Goal: Task Accomplishment & Management: Use online tool/utility

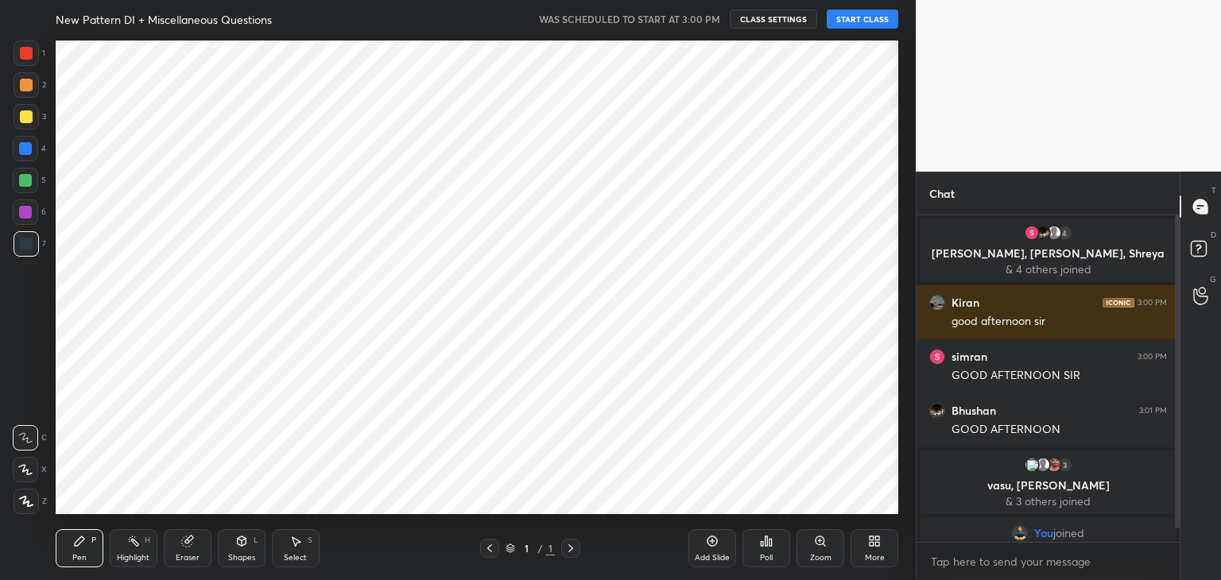
scroll to position [79025, 78652]
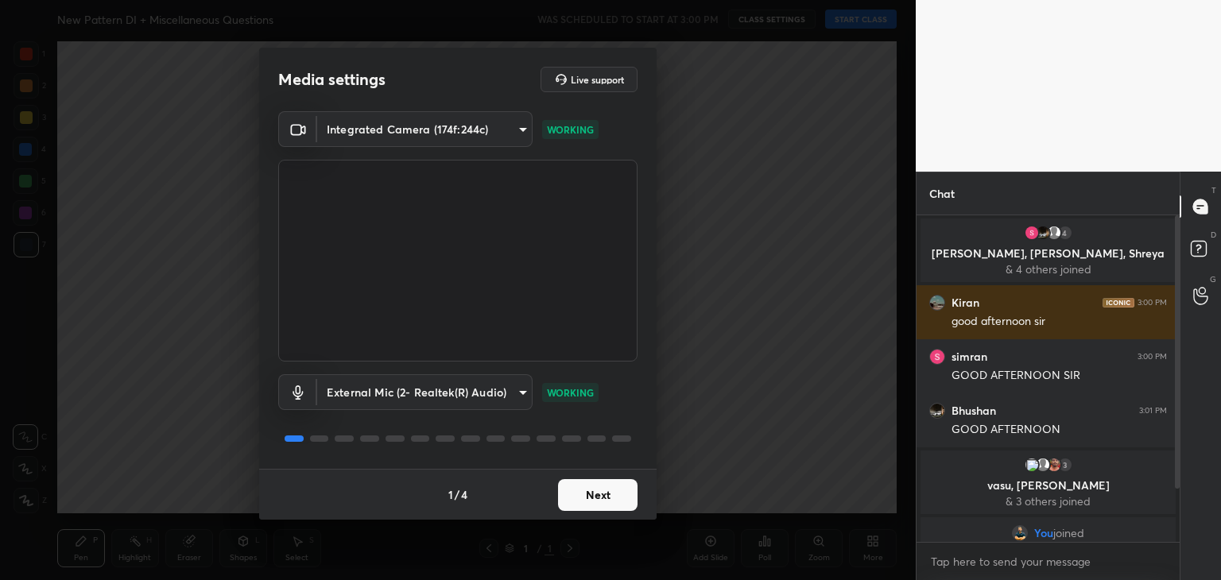
click at [598, 501] on button "Next" at bounding box center [598, 495] width 80 height 32
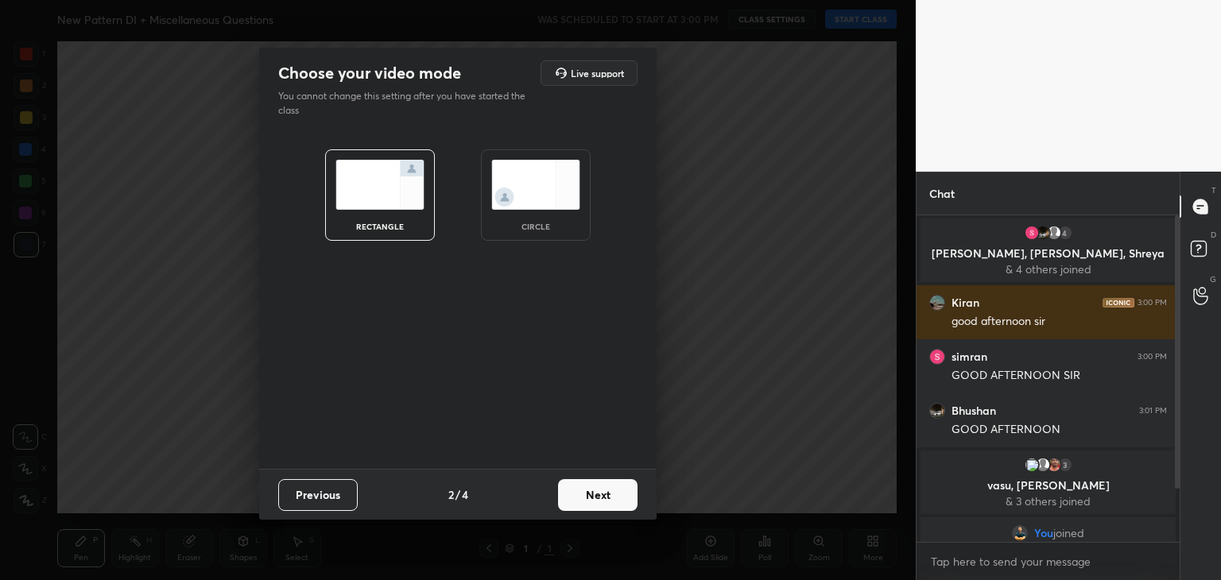
click at [598, 501] on button "Next" at bounding box center [598, 495] width 80 height 32
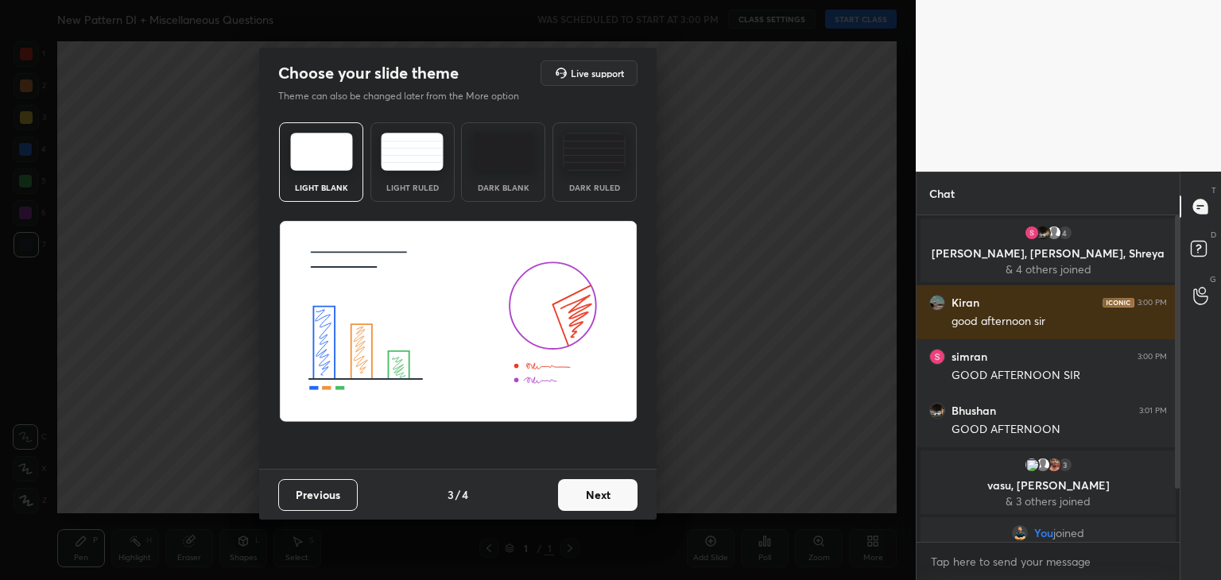
click at [618, 489] on button "Next" at bounding box center [598, 495] width 80 height 32
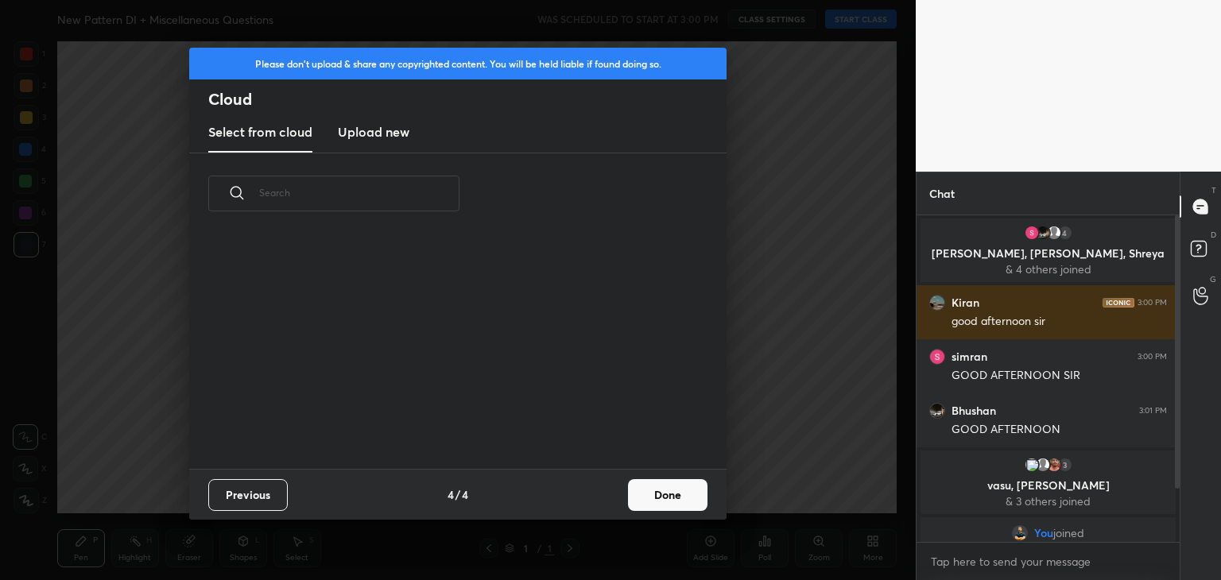
scroll to position [235, 510]
click at [378, 139] on h3 "Upload new" at bounding box center [374, 131] width 72 height 19
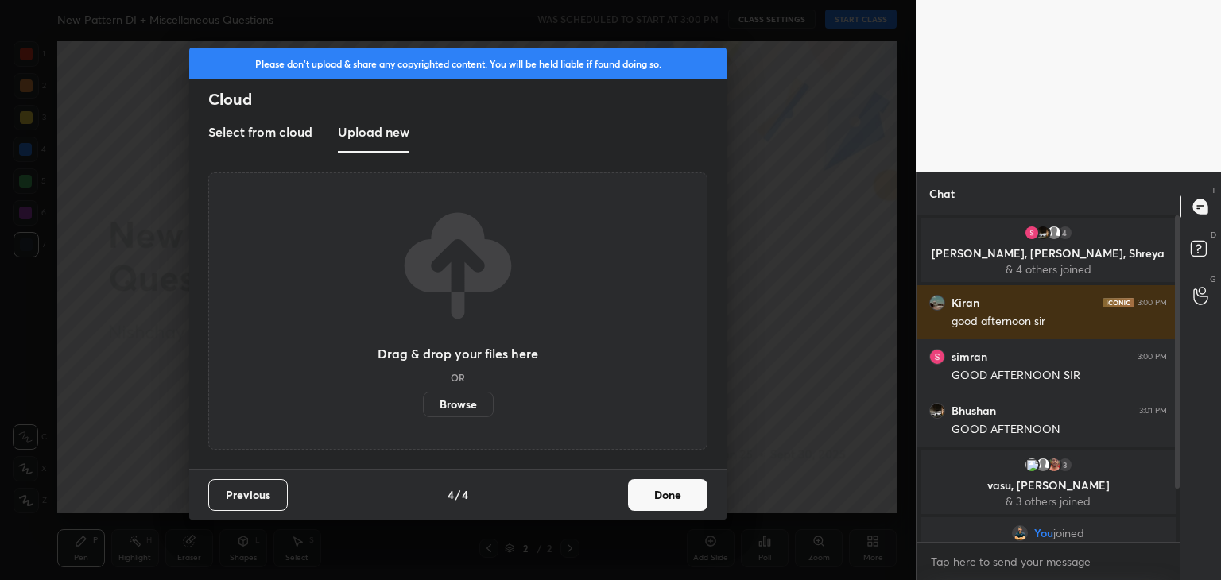
click at [444, 414] on label "Browse" at bounding box center [458, 404] width 71 height 25
click at [423, 414] on input "Browse" at bounding box center [423, 404] width 0 height 25
click at [676, 494] on button "Done" at bounding box center [668, 495] width 80 height 32
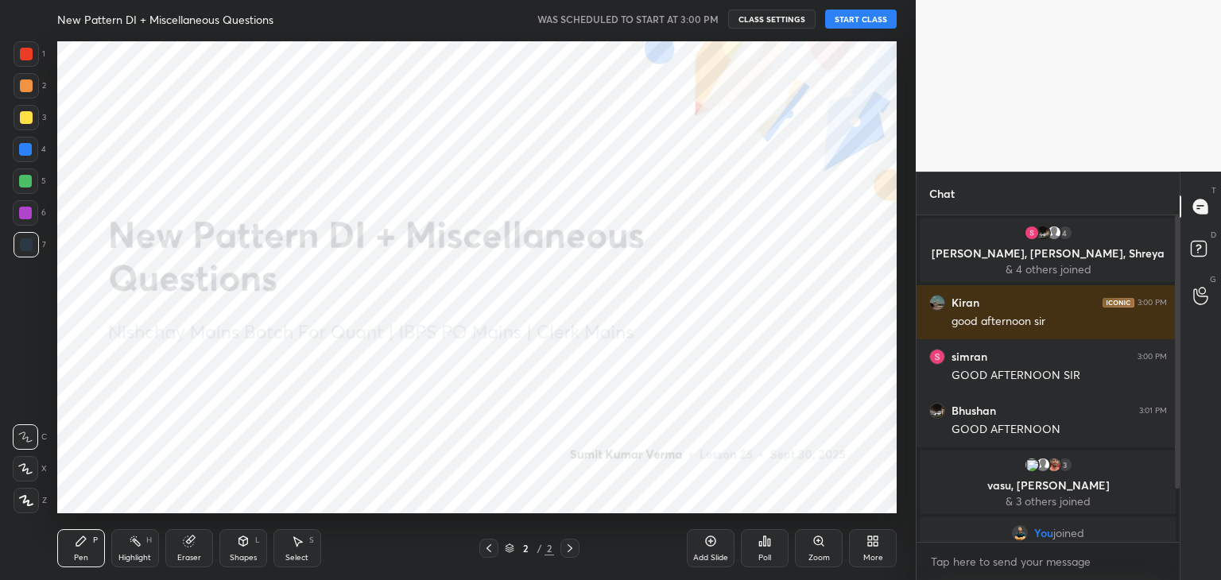
click at [867, 22] on button "START CLASS" at bounding box center [861, 19] width 72 height 19
type textarea "x"
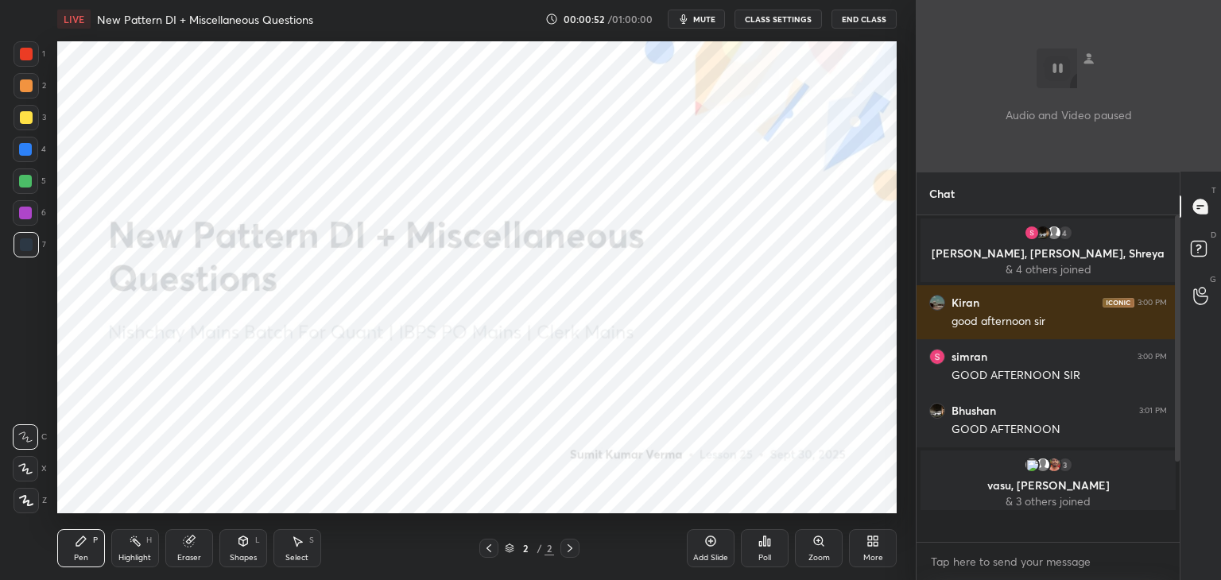
scroll to position [322, 258]
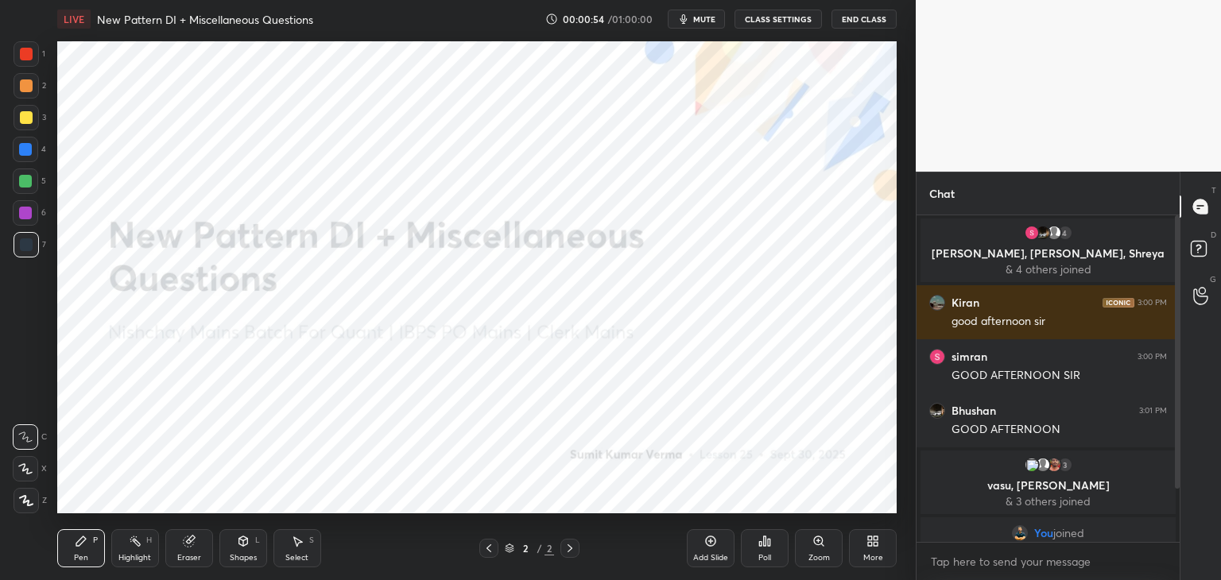
click at [874, 557] on div "More" at bounding box center [873, 558] width 20 height 8
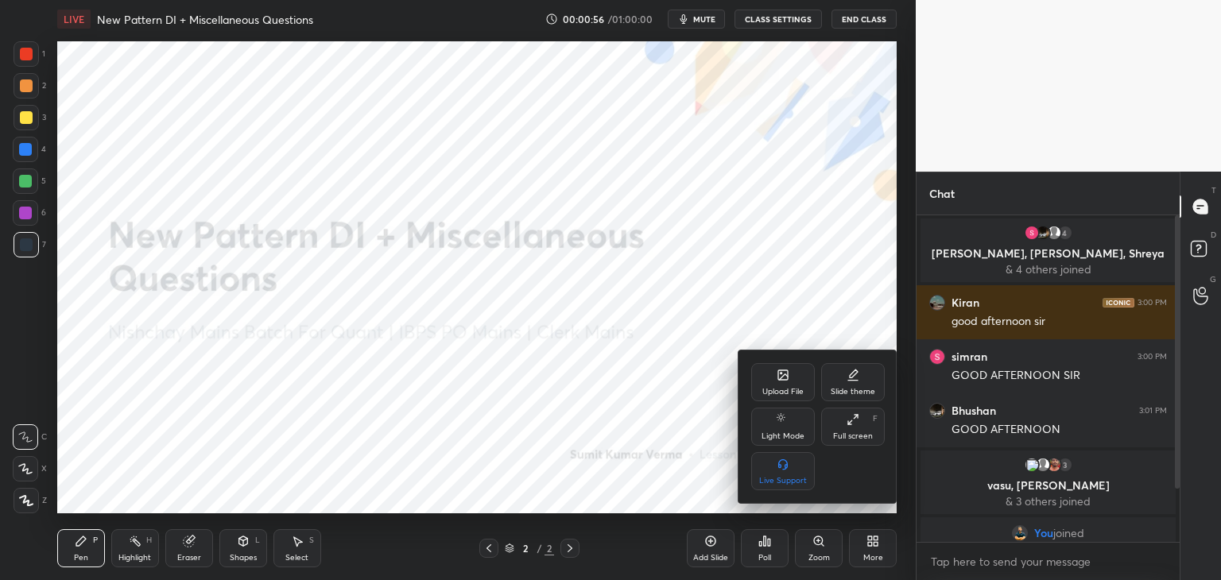
click at [782, 394] on div "Upload File" at bounding box center [782, 392] width 41 height 8
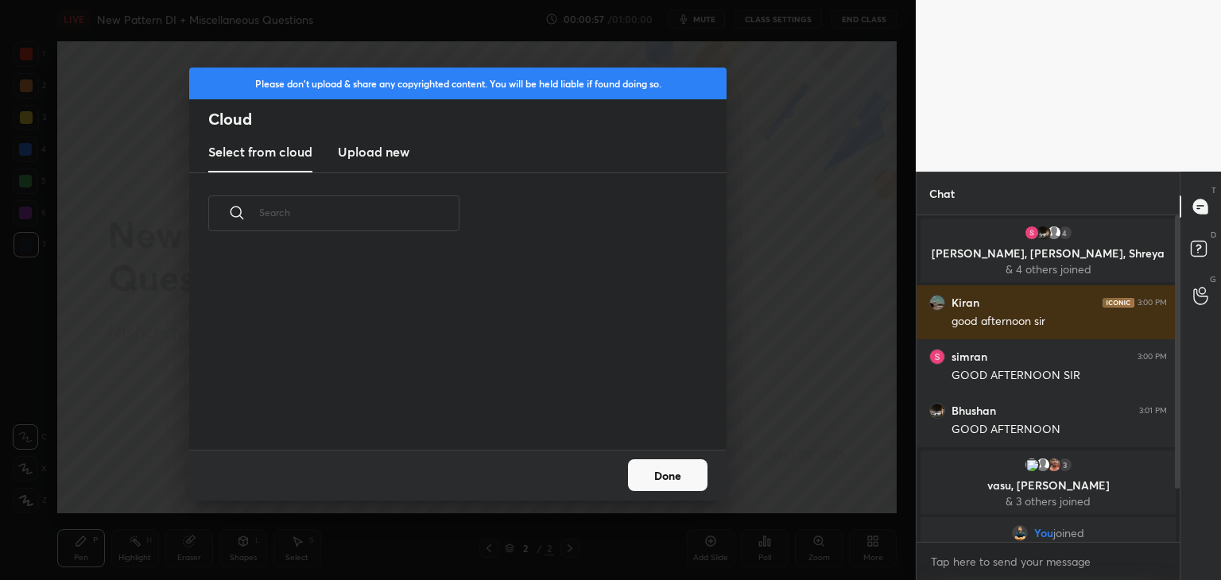
scroll to position [196, 510]
click at [373, 145] on h3 "Upload new" at bounding box center [374, 151] width 72 height 19
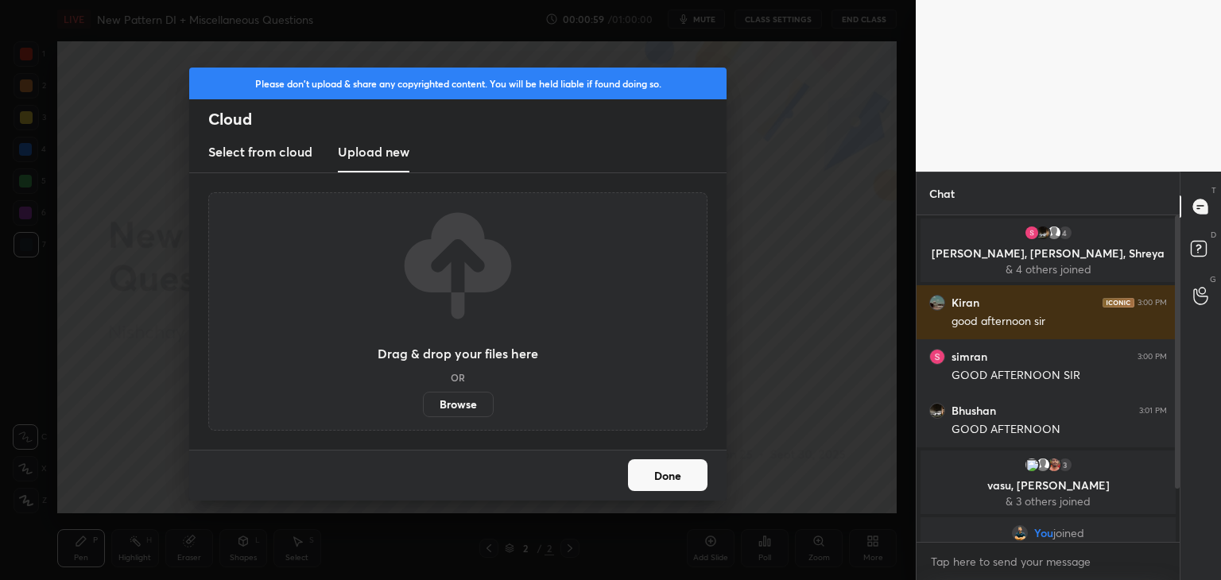
click at [459, 409] on label "Browse" at bounding box center [458, 404] width 71 height 25
click at [423, 409] on input "Browse" at bounding box center [423, 404] width 0 height 25
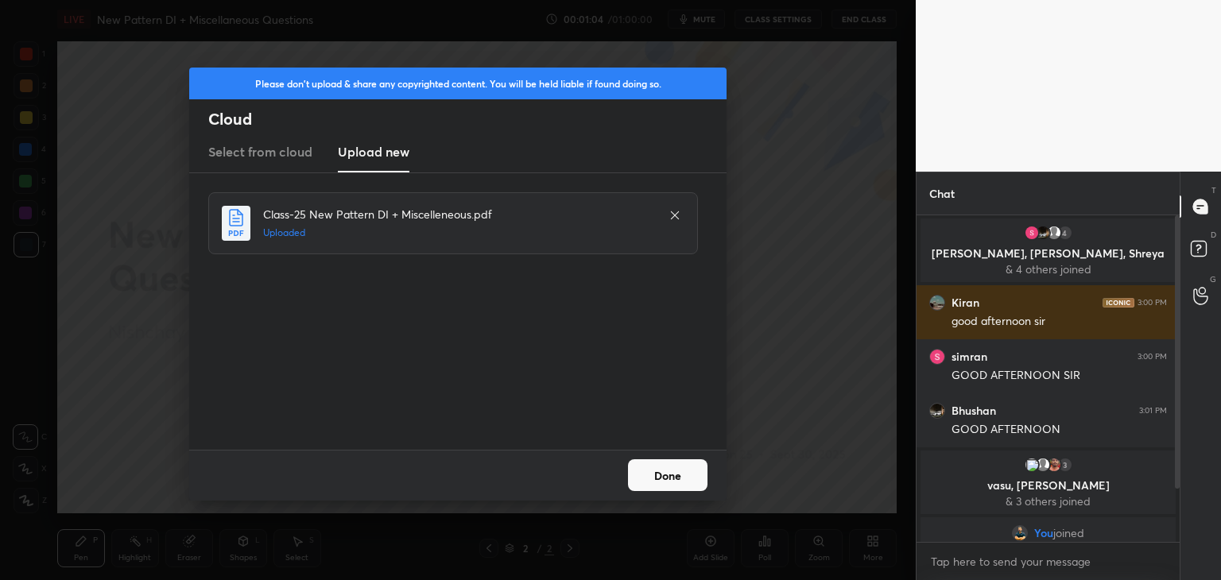
click at [674, 467] on button "Done" at bounding box center [668, 476] width 80 height 32
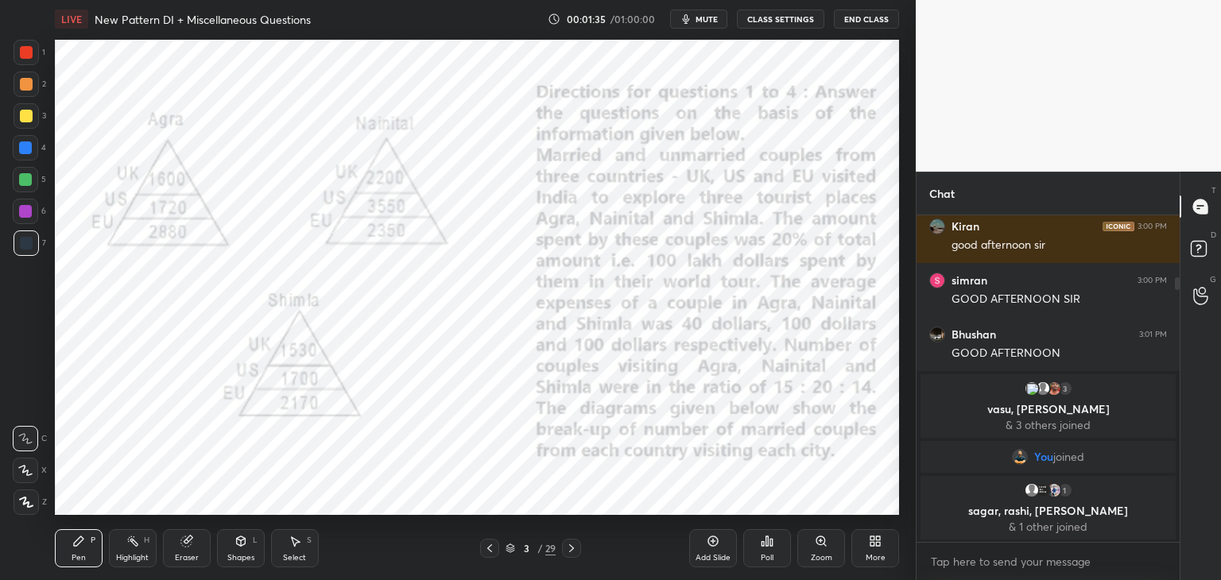
scroll to position [79025, 78652]
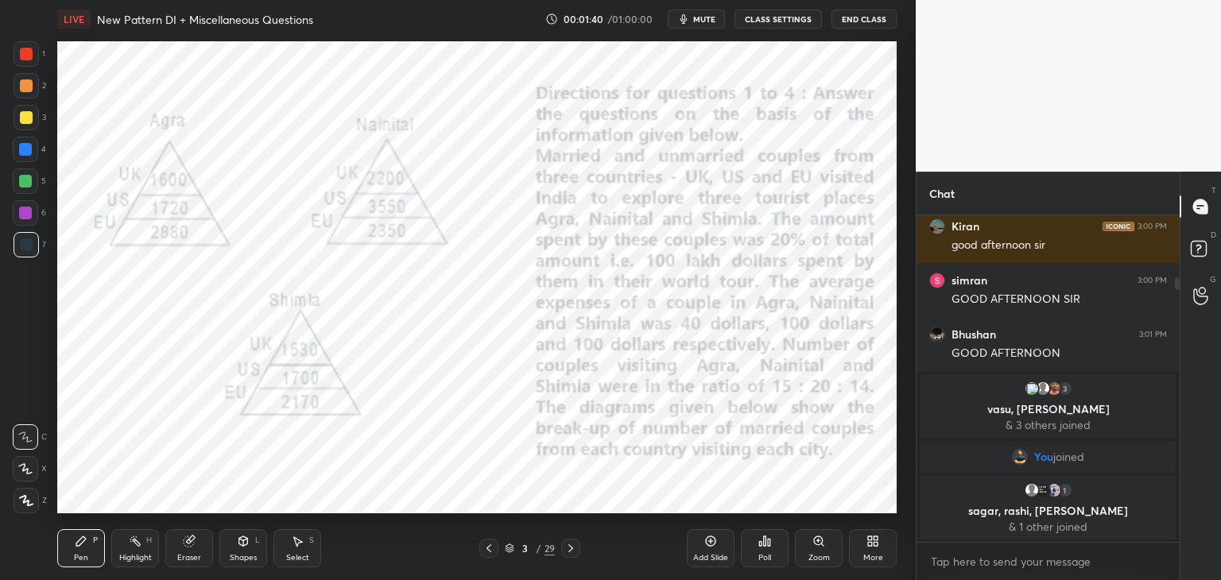
click at [27, 58] on div at bounding box center [26, 54] width 13 height 13
click at [31, 469] on icon at bounding box center [25, 469] width 14 height 11
click at [192, 559] on div "Eraser" at bounding box center [189, 558] width 24 height 8
click at [22, 496] on span "Erase all" at bounding box center [26, 500] width 24 height 11
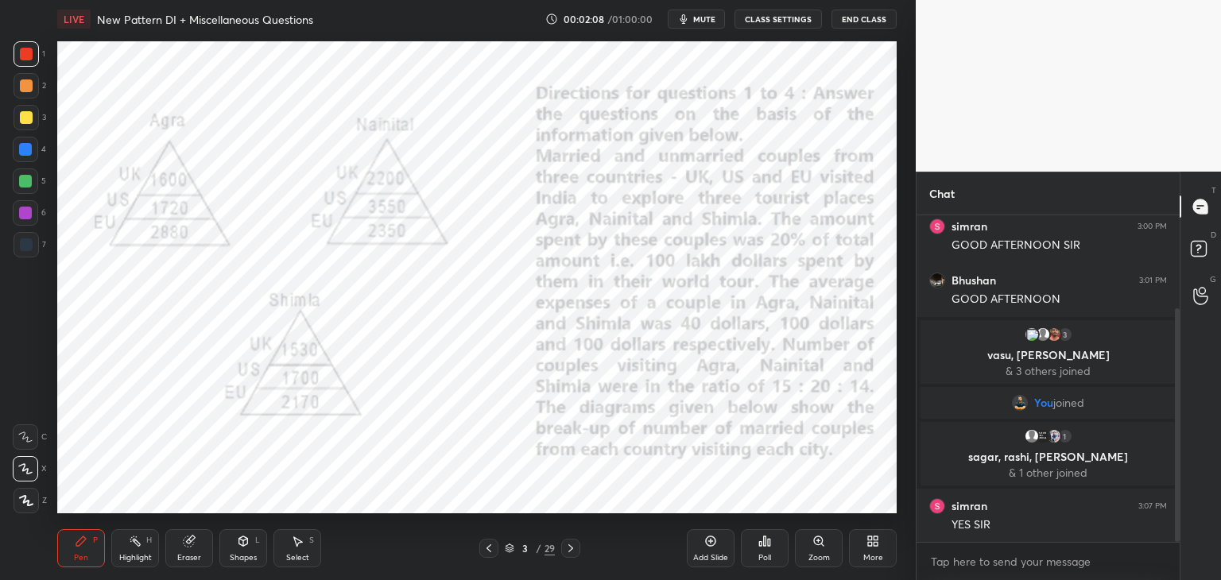
scroll to position [188, 0]
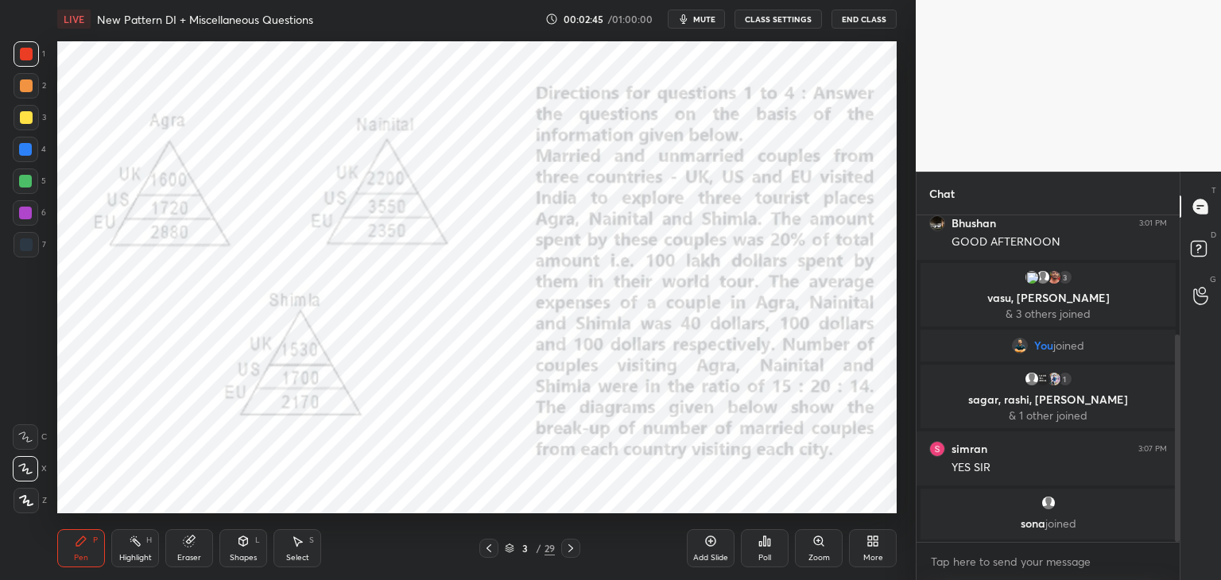
click at [566, 548] on icon at bounding box center [570, 548] width 13 height 13
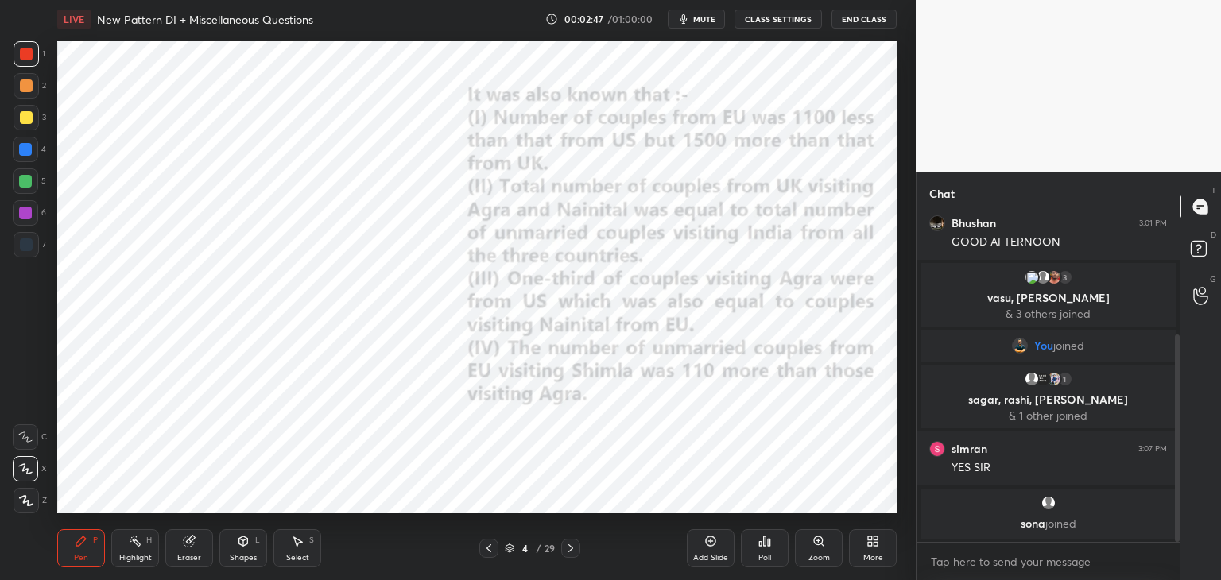
click at [572, 548] on icon at bounding box center [570, 548] width 13 height 13
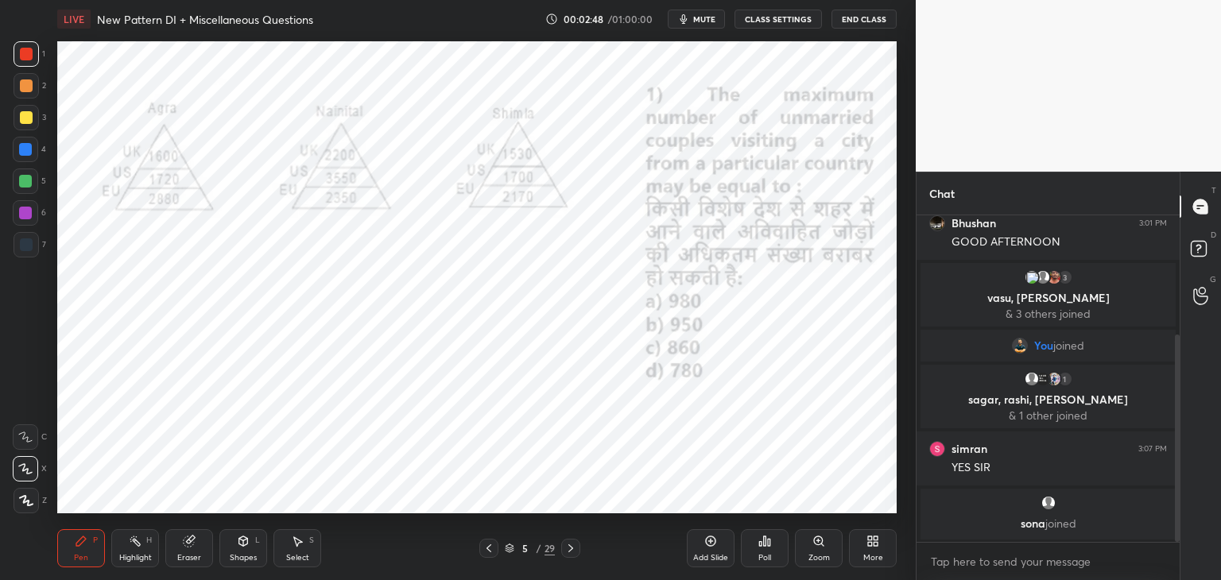
click at [493, 545] on icon at bounding box center [489, 548] width 13 height 13
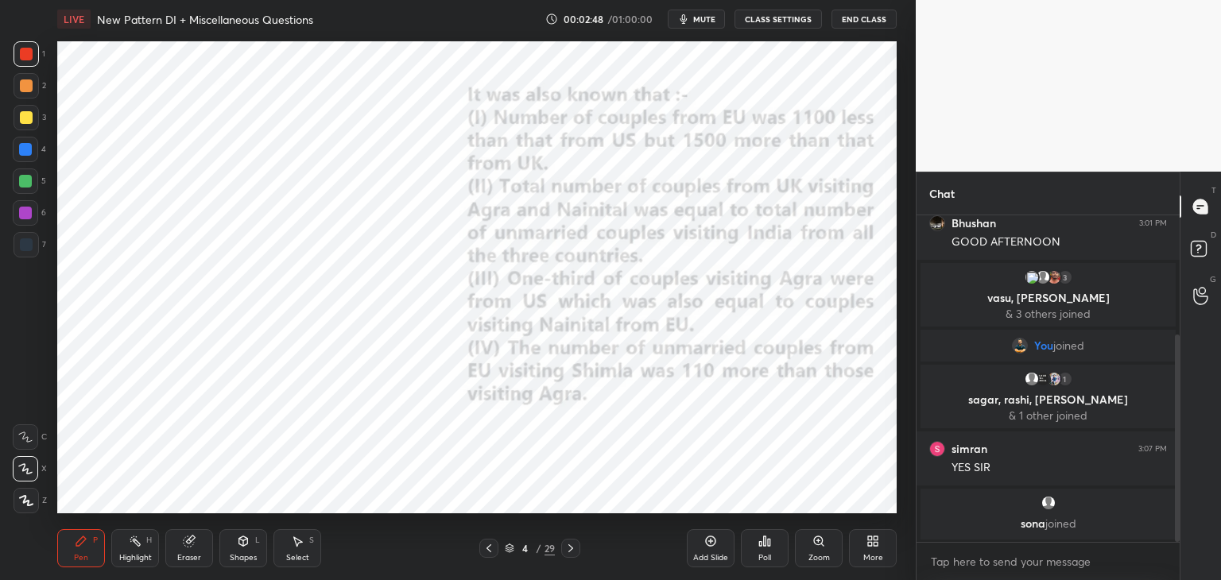
click at [493, 549] on icon at bounding box center [489, 548] width 13 height 13
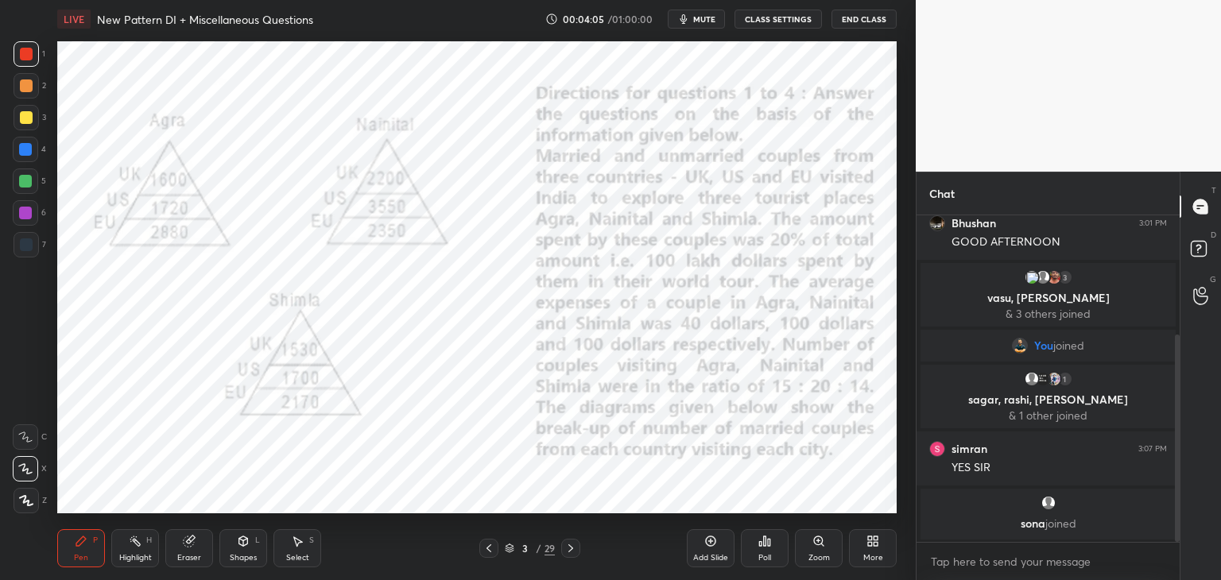
click at [579, 549] on div at bounding box center [570, 548] width 19 height 19
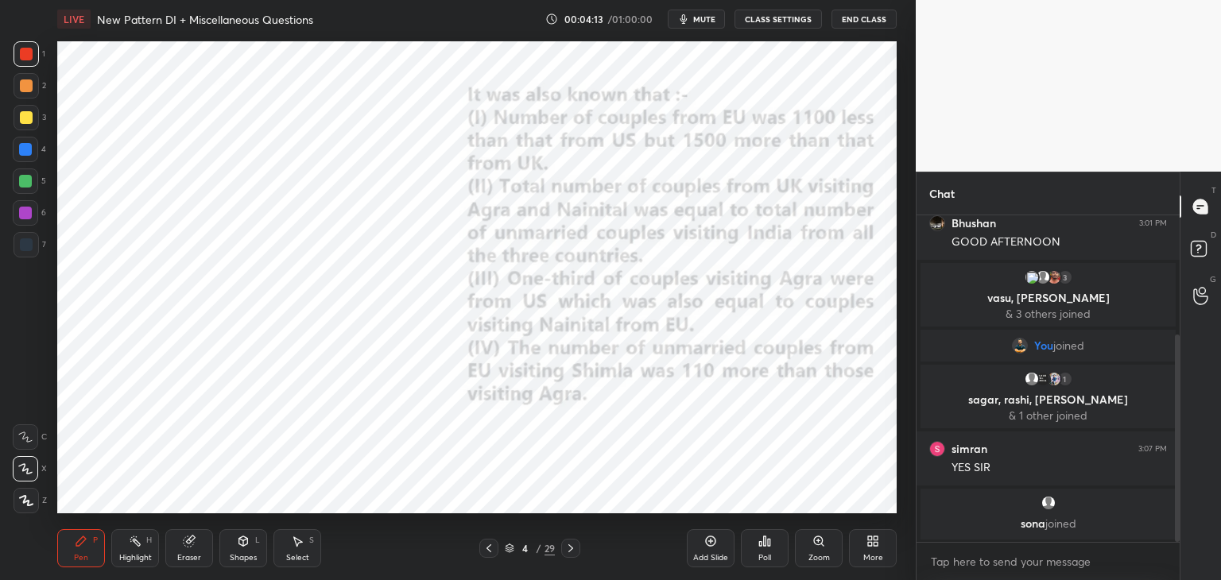
click at [482, 558] on div "Pen P Highlight H Eraser Shapes L Select S 4 / 29 Add Slide Poll Zoom More" at bounding box center [477, 549] width 840 height 64
click at [483, 549] on icon at bounding box center [489, 548] width 13 height 13
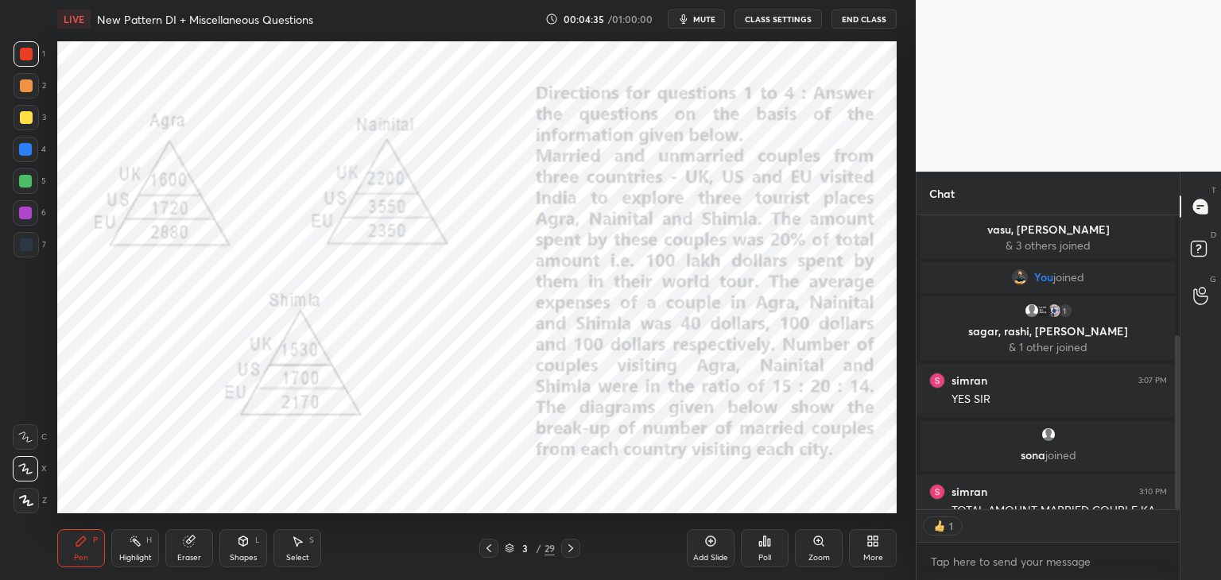
scroll to position [6, 5]
click at [712, 553] on div "Add Slide" at bounding box center [711, 549] width 48 height 38
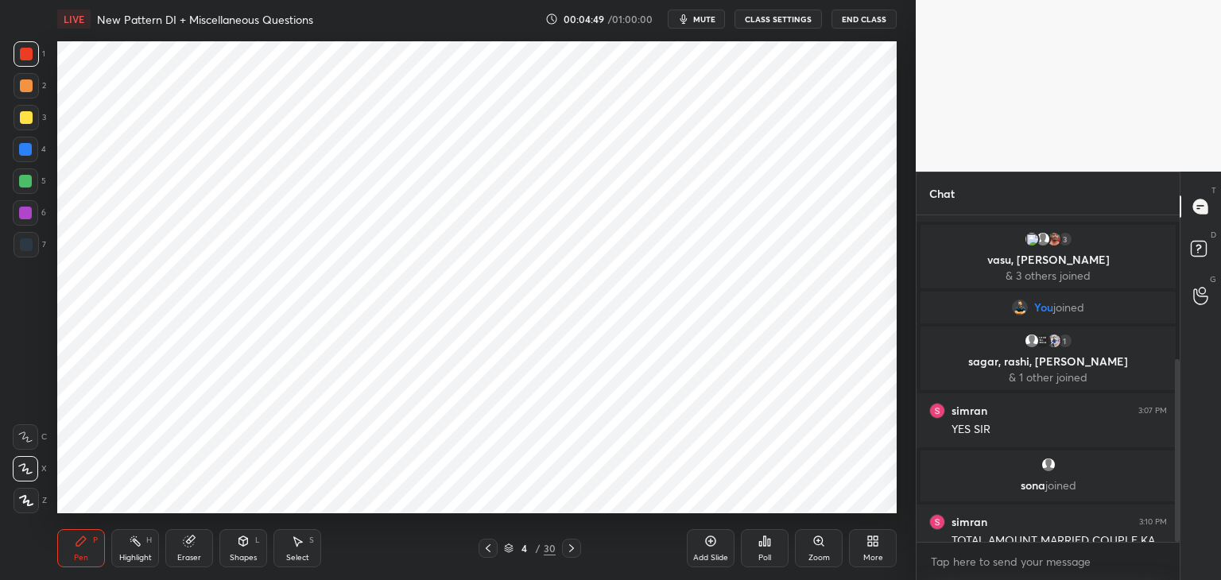
scroll to position [256, 0]
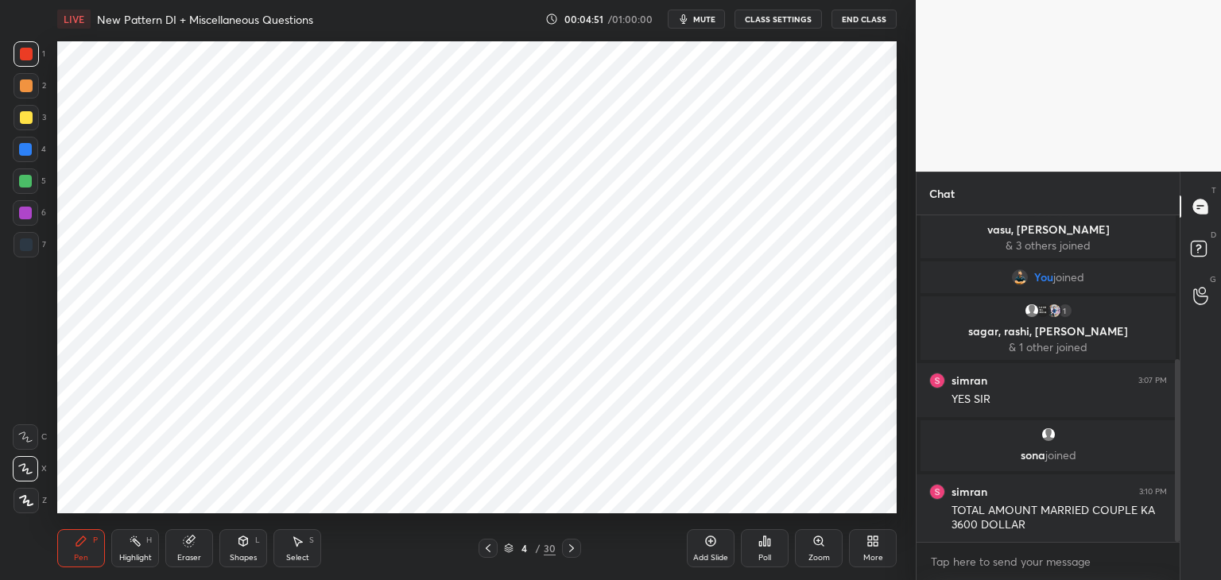
click at [485, 557] on div at bounding box center [488, 548] width 19 height 19
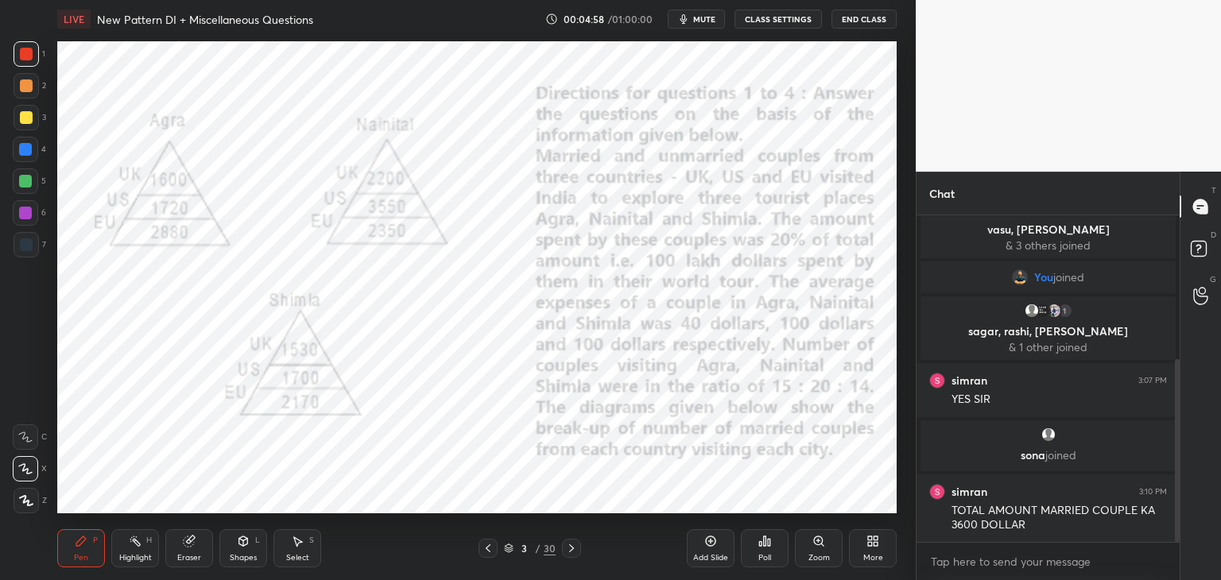
click at [569, 545] on icon at bounding box center [571, 548] width 13 height 13
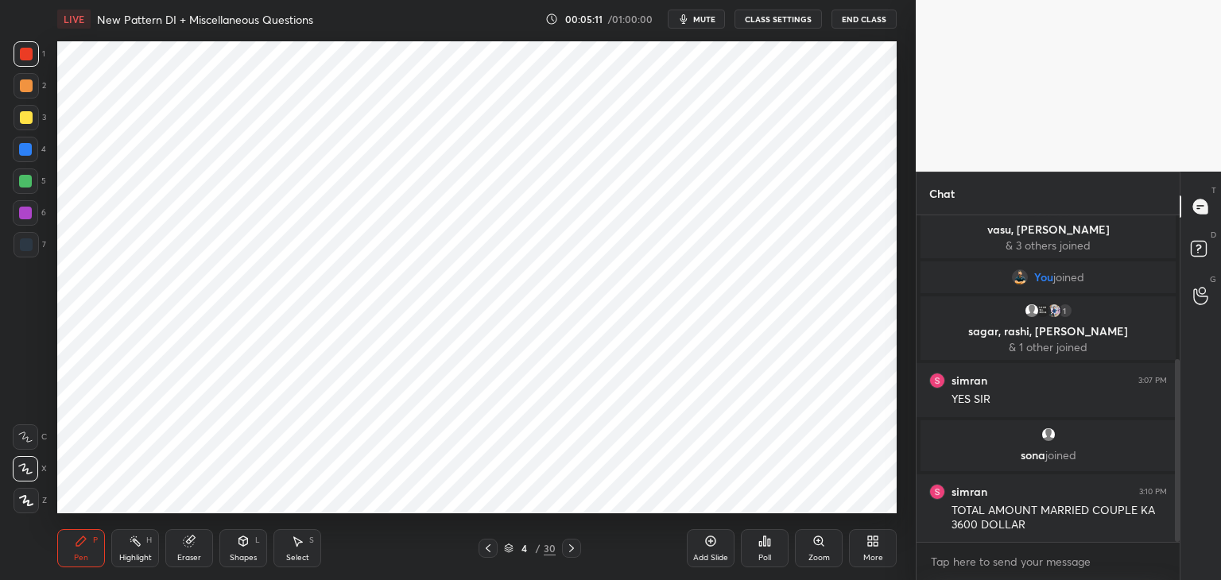
click at [232, 547] on div "Shapes L" at bounding box center [243, 549] width 48 height 38
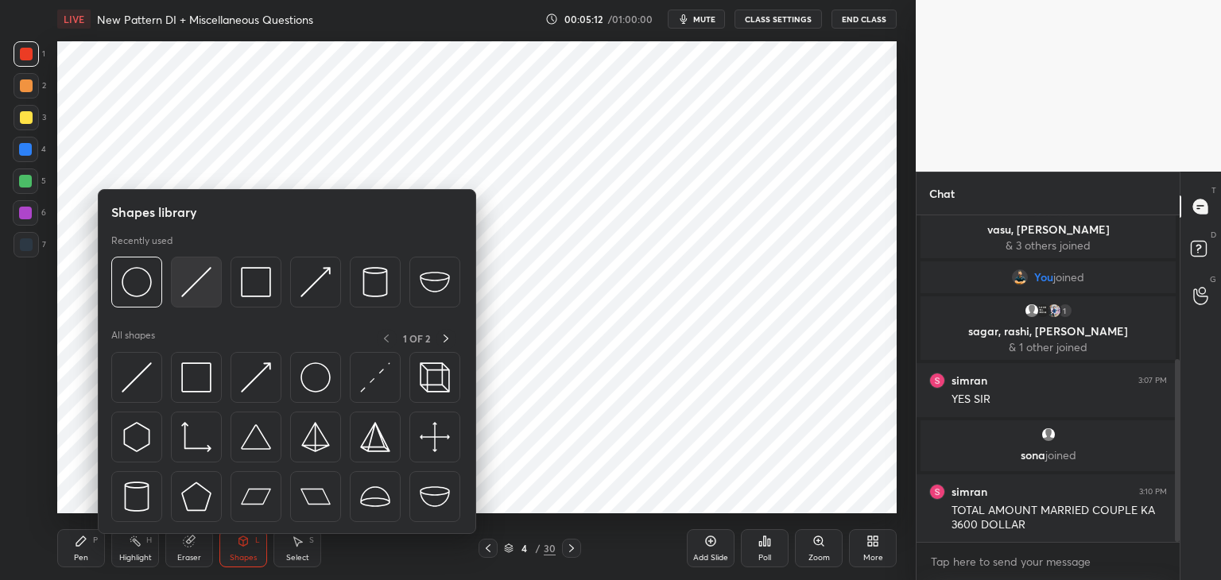
click at [192, 273] on img at bounding box center [196, 282] width 30 height 30
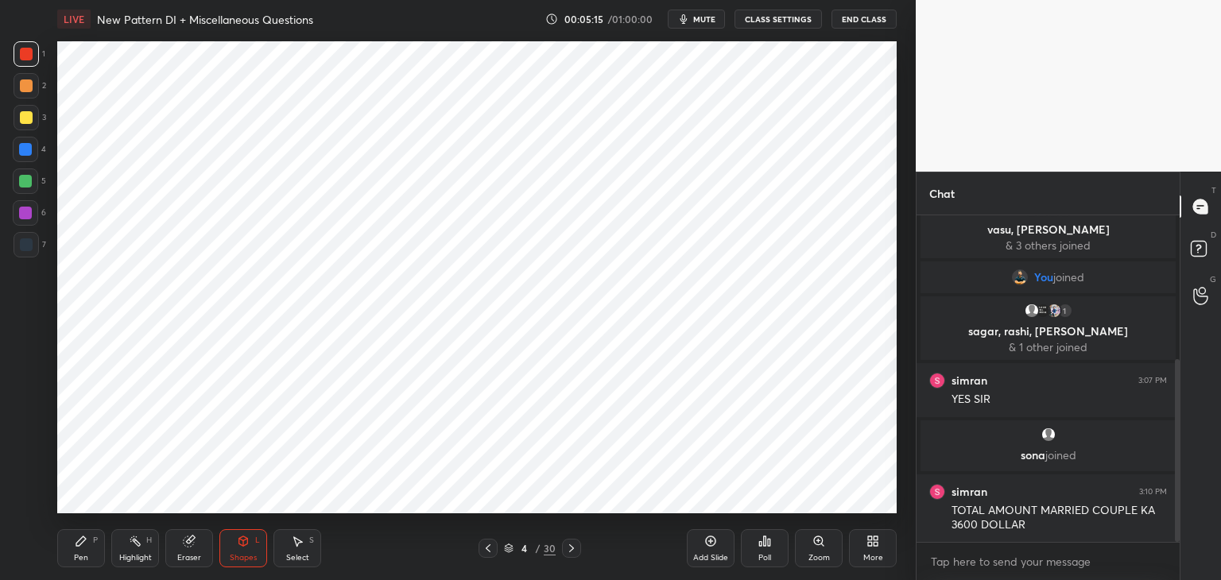
click at [87, 543] on icon at bounding box center [81, 541] width 13 height 13
click at [242, 551] on div "Shapes L" at bounding box center [243, 549] width 48 height 38
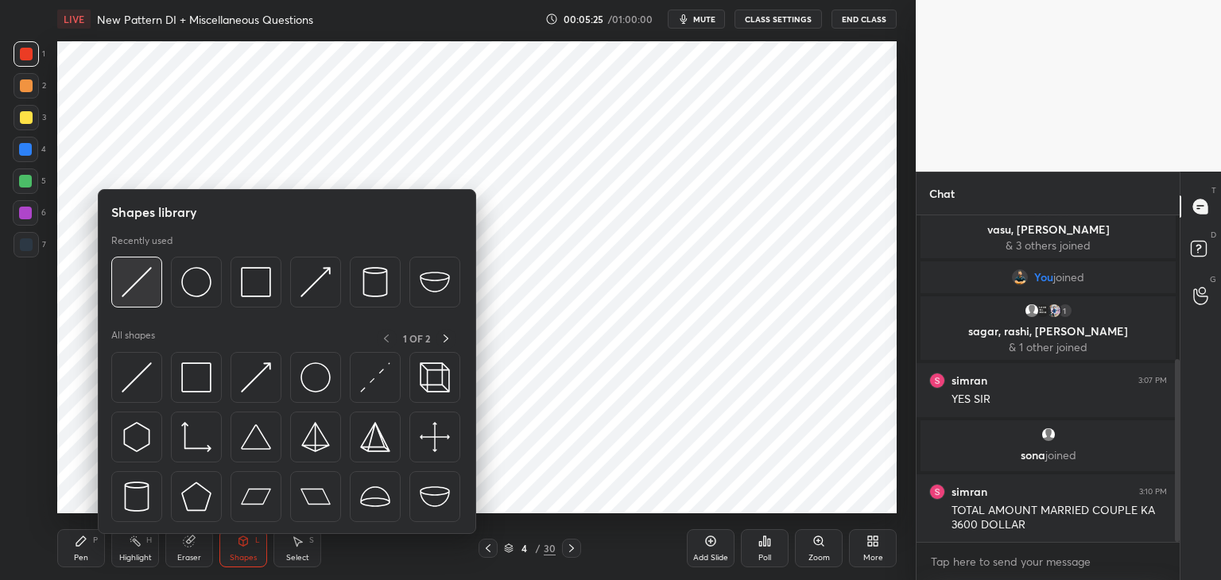
click at [143, 287] on img at bounding box center [137, 282] width 30 height 30
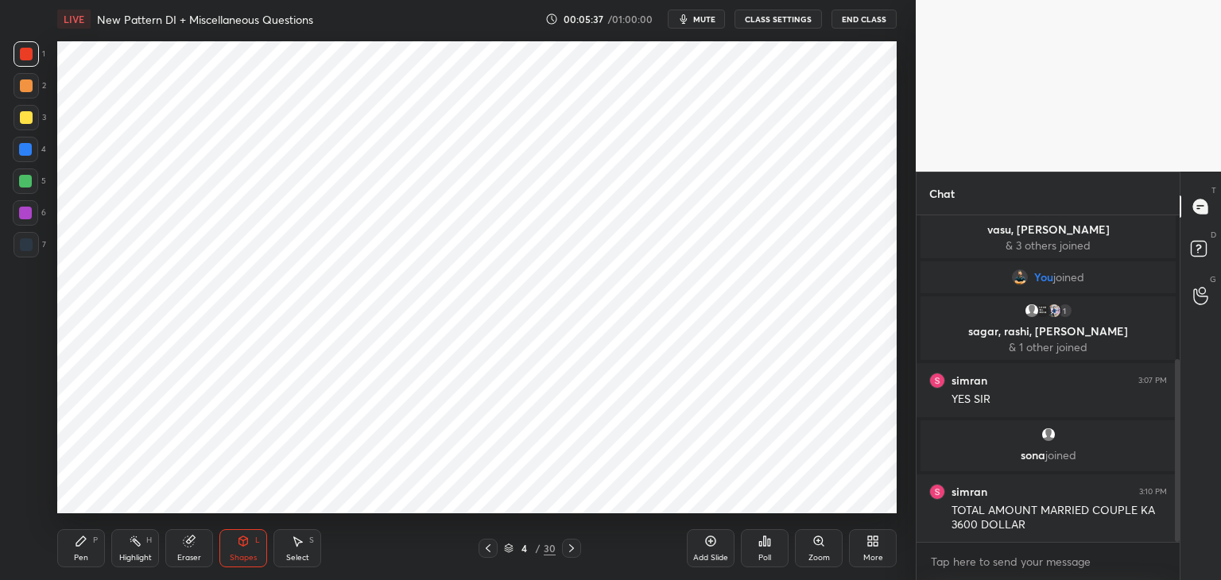
click at [25, 252] on div at bounding box center [26, 244] width 25 height 25
click at [487, 551] on icon at bounding box center [488, 548] width 13 height 13
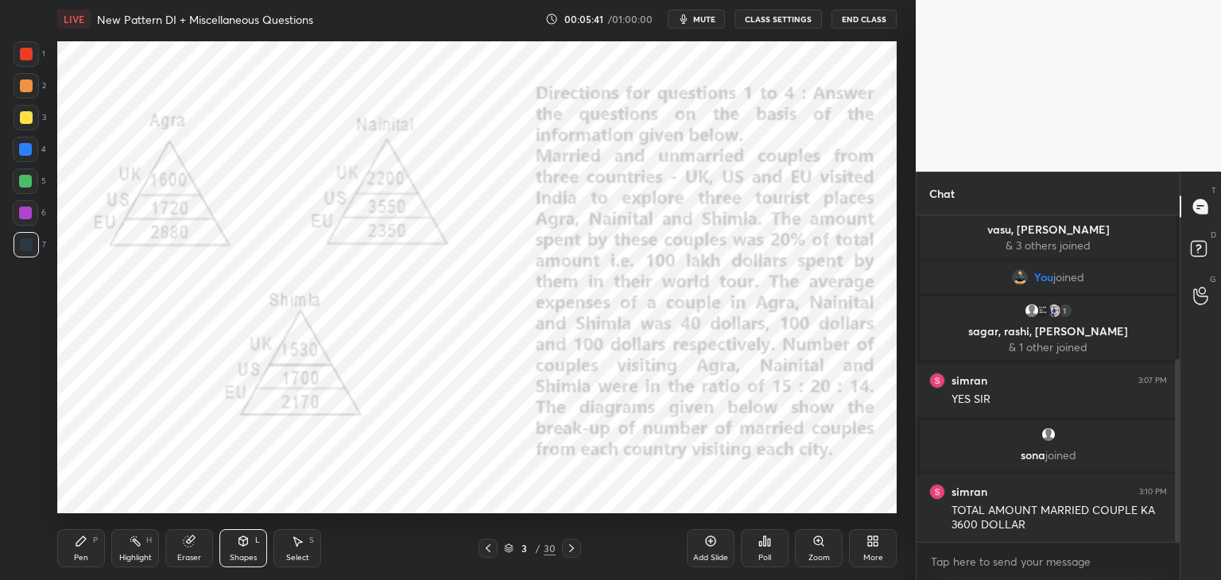
click at [95, 553] on div "Pen P" at bounding box center [81, 549] width 48 height 38
click at [572, 548] on icon at bounding box center [571, 549] width 5 height 8
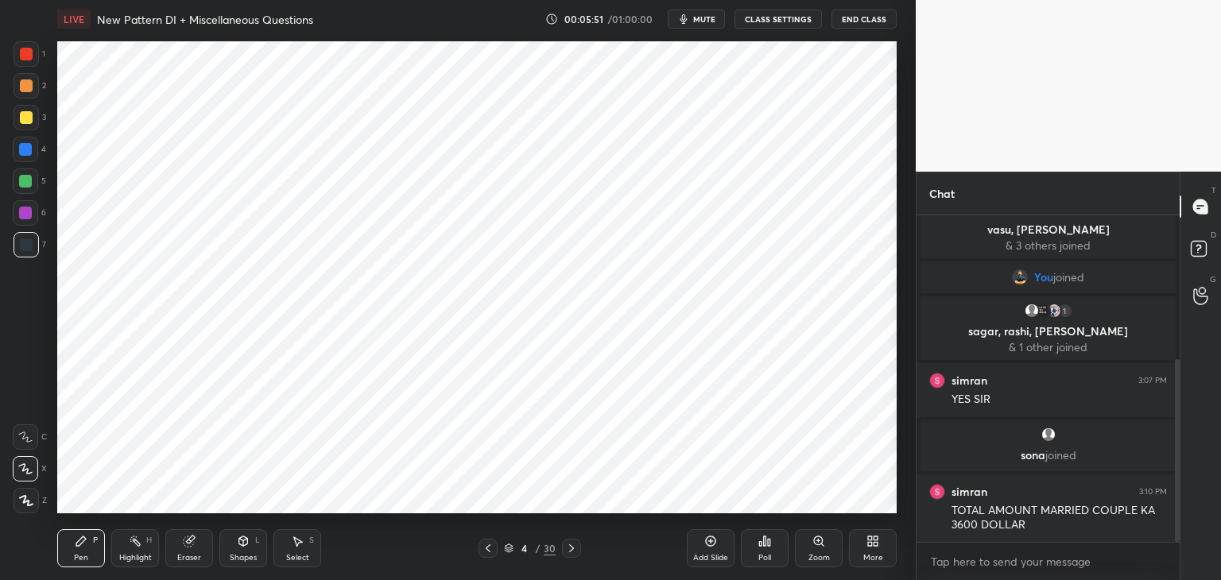
click at [490, 549] on icon at bounding box center [488, 548] width 13 height 13
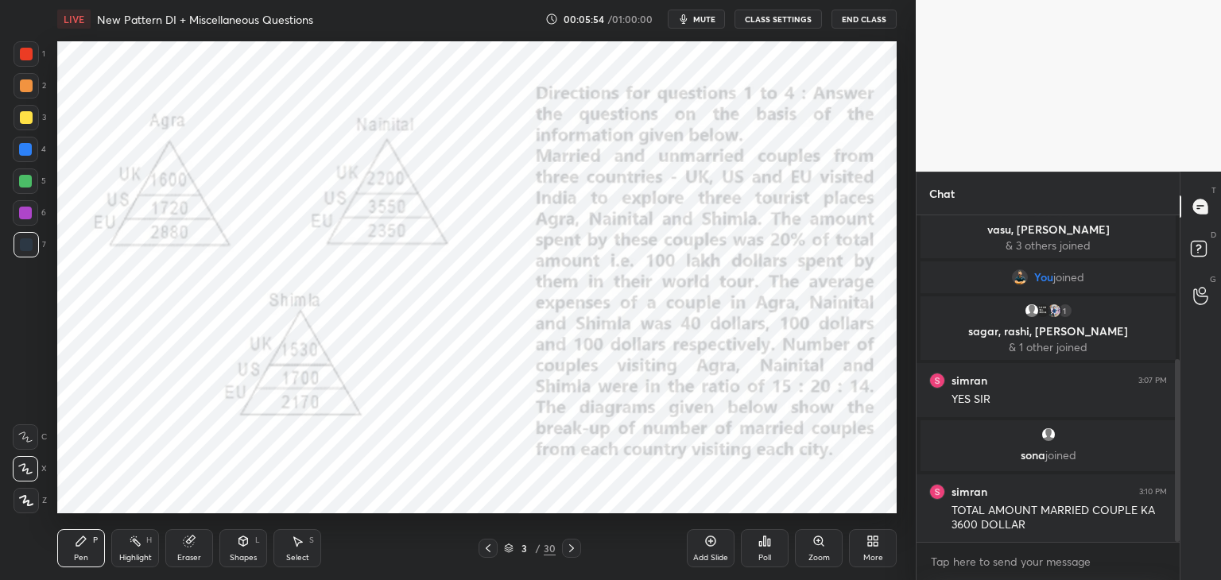
click at [574, 553] on icon at bounding box center [571, 548] width 13 height 13
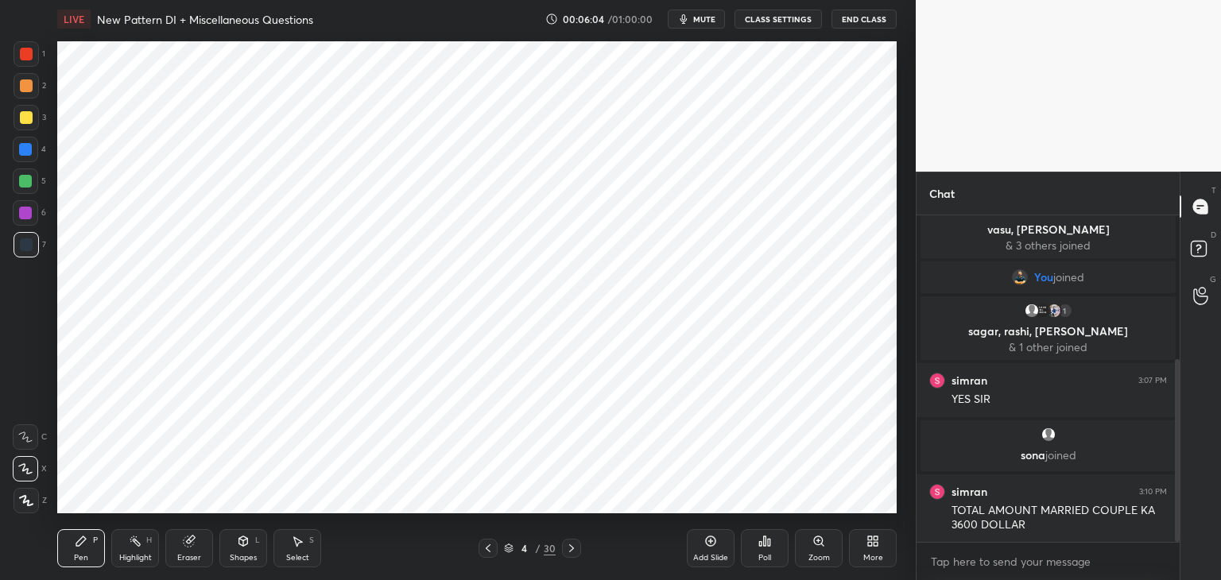
click at [491, 548] on icon at bounding box center [488, 548] width 13 height 13
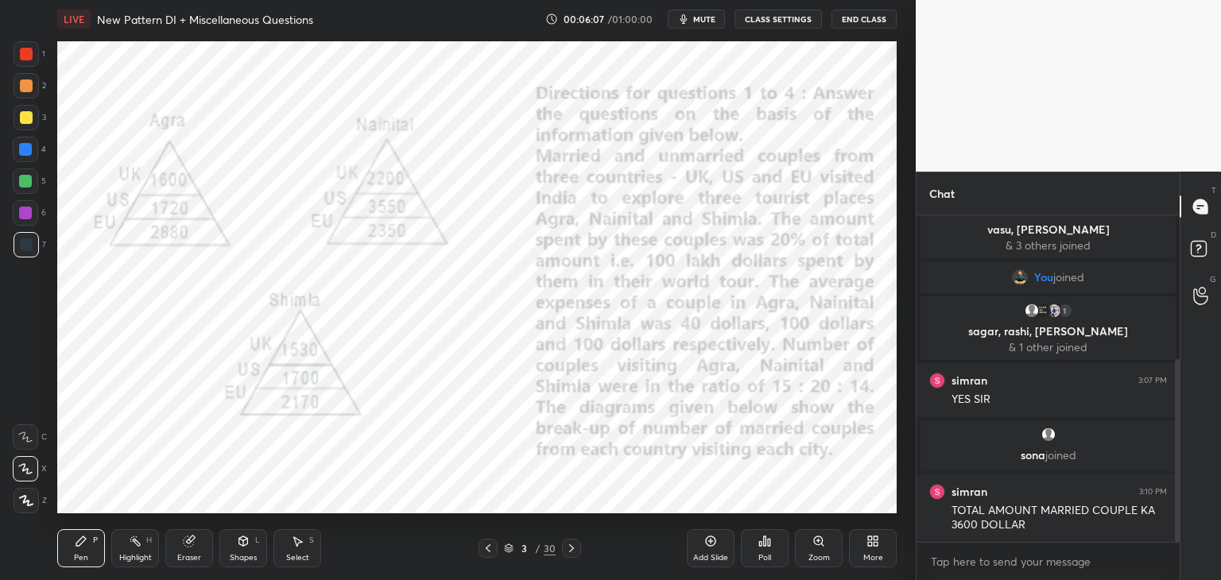
click at [576, 548] on icon at bounding box center [571, 548] width 13 height 13
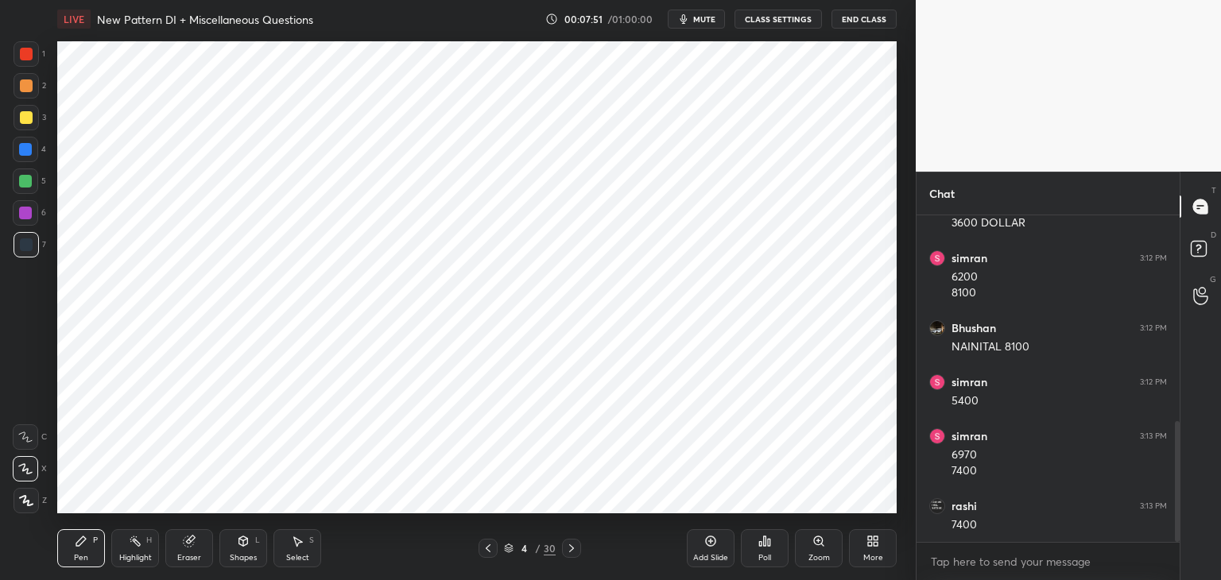
scroll to position [612, 0]
click at [487, 550] on icon at bounding box center [488, 549] width 5 height 8
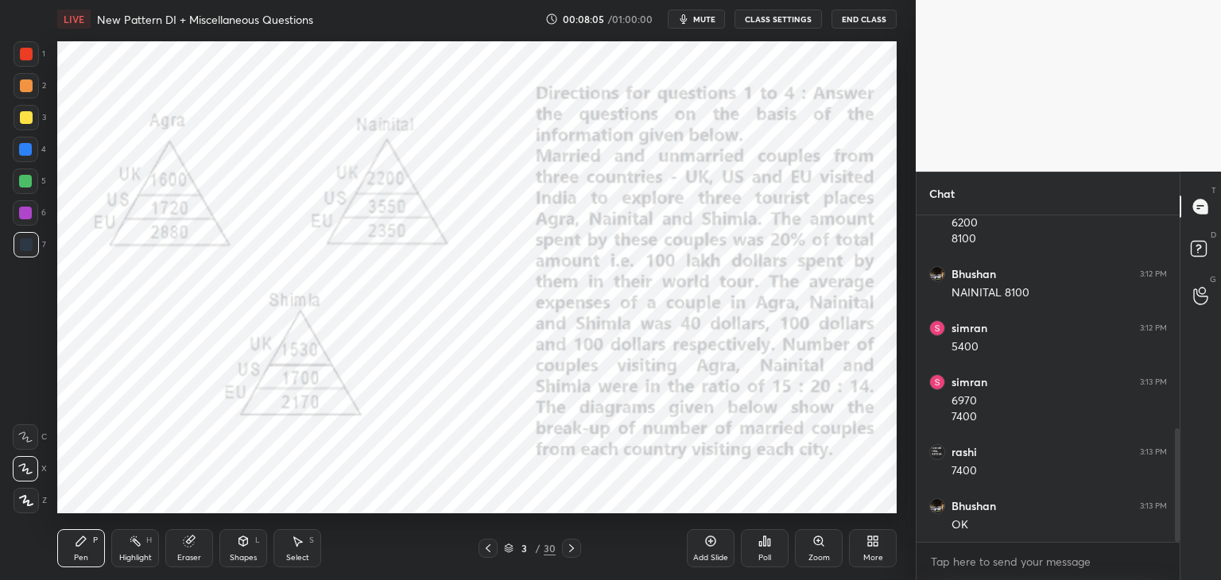
click at [569, 545] on icon at bounding box center [571, 549] width 5 height 8
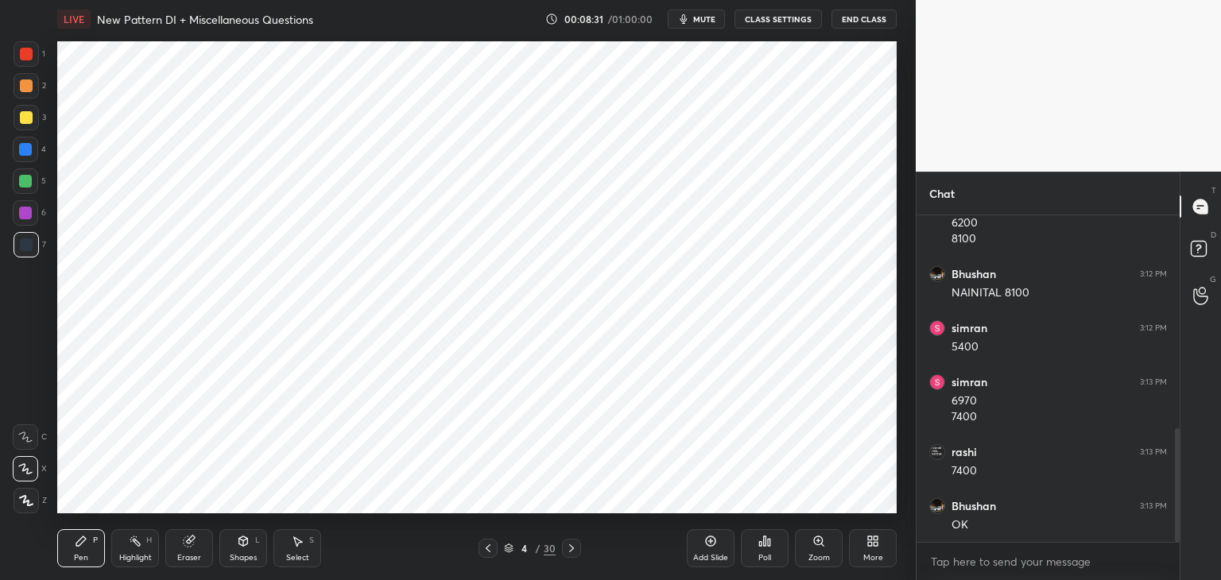
scroll to position [666, 0]
click at [488, 545] on icon at bounding box center [488, 548] width 13 height 13
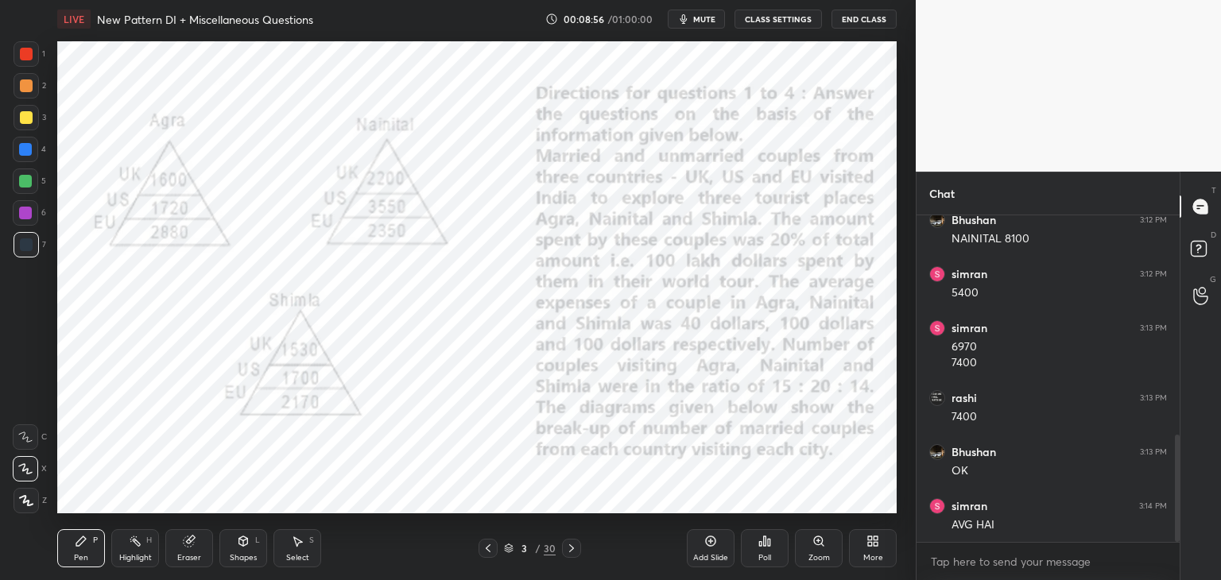
click at [572, 546] on icon at bounding box center [571, 548] width 13 height 13
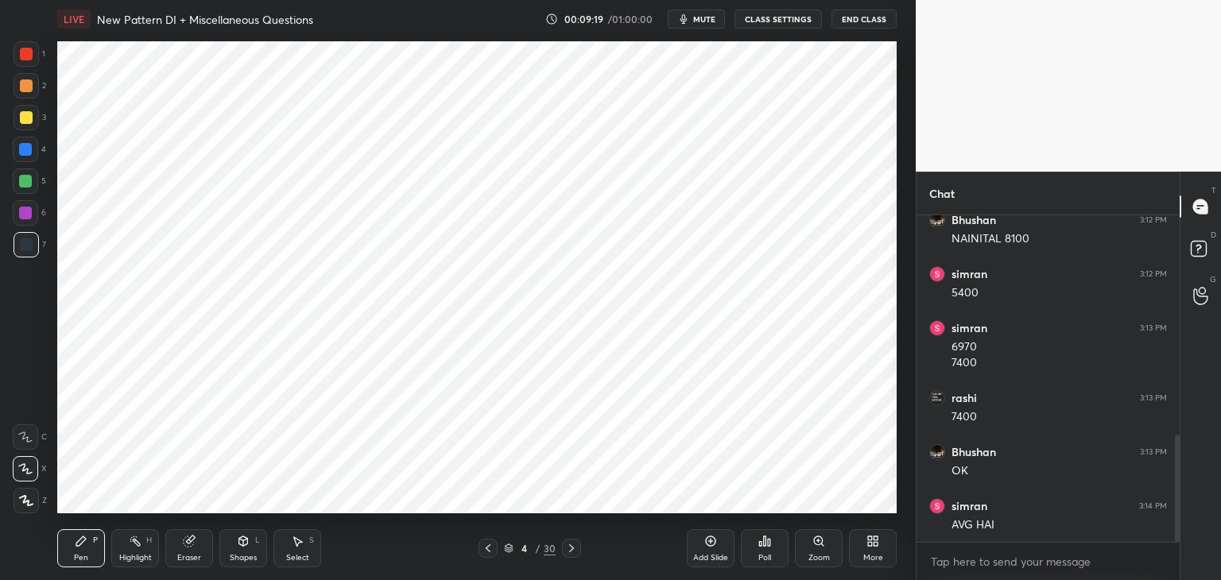
click at [486, 553] on icon at bounding box center [488, 548] width 13 height 13
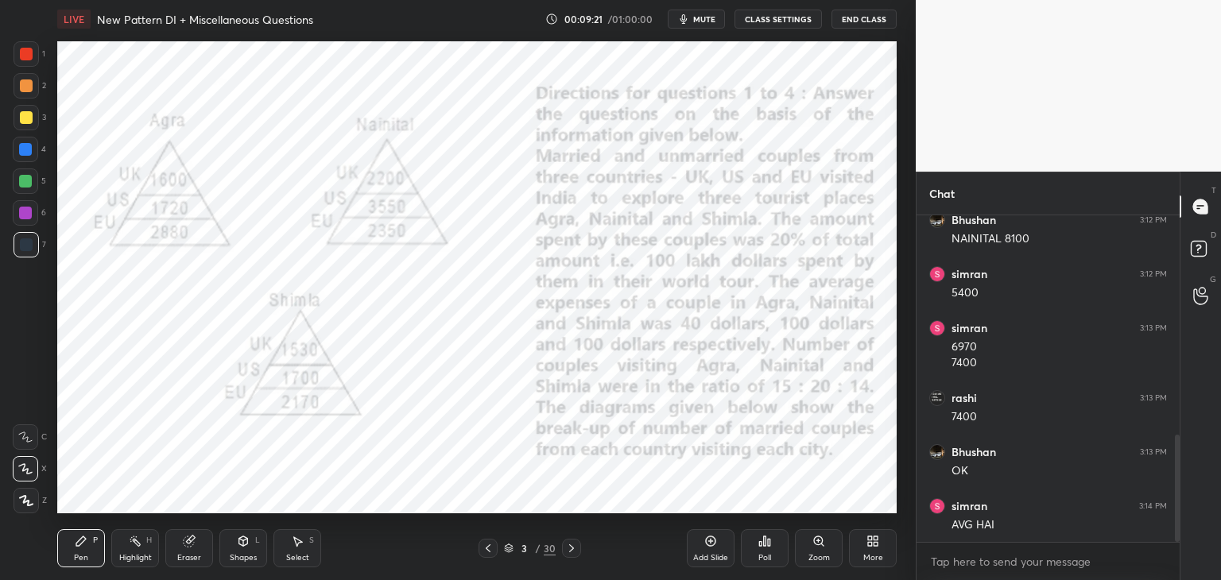
click at [569, 545] on icon at bounding box center [571, 549] width 5 height 8
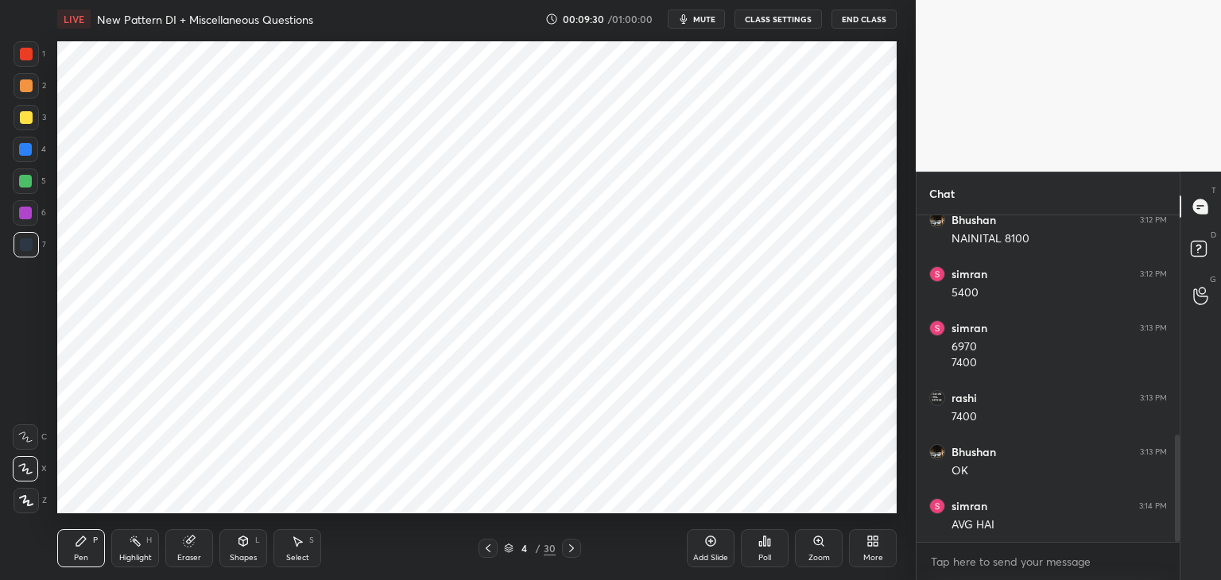
click at [490, 549] on icon at bounding box center [488, 548] width 13 height 13
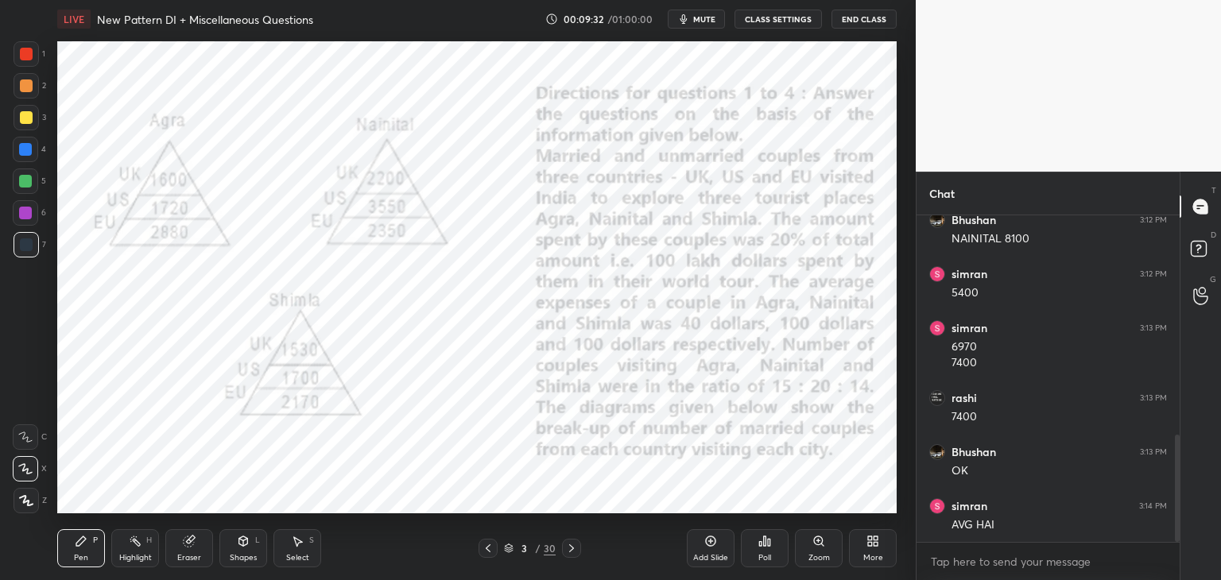
click at [568, 553] on icon at bounding box center [571, 548] width 13 height 13
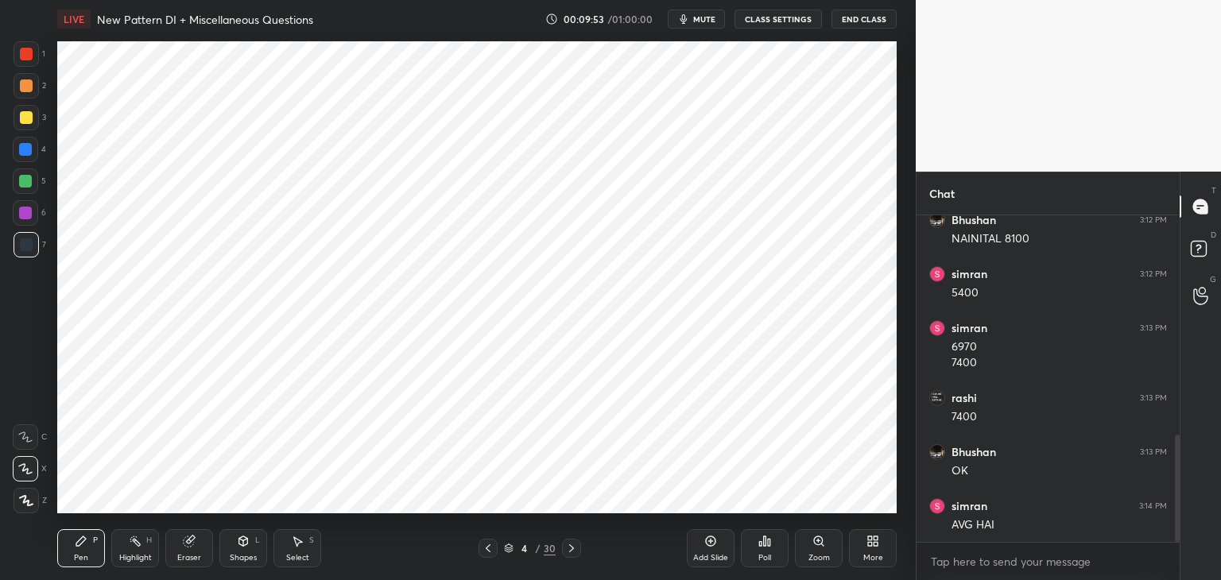
click at [491, 547] on icon at bounding box center [488, 548] width 13 height 13
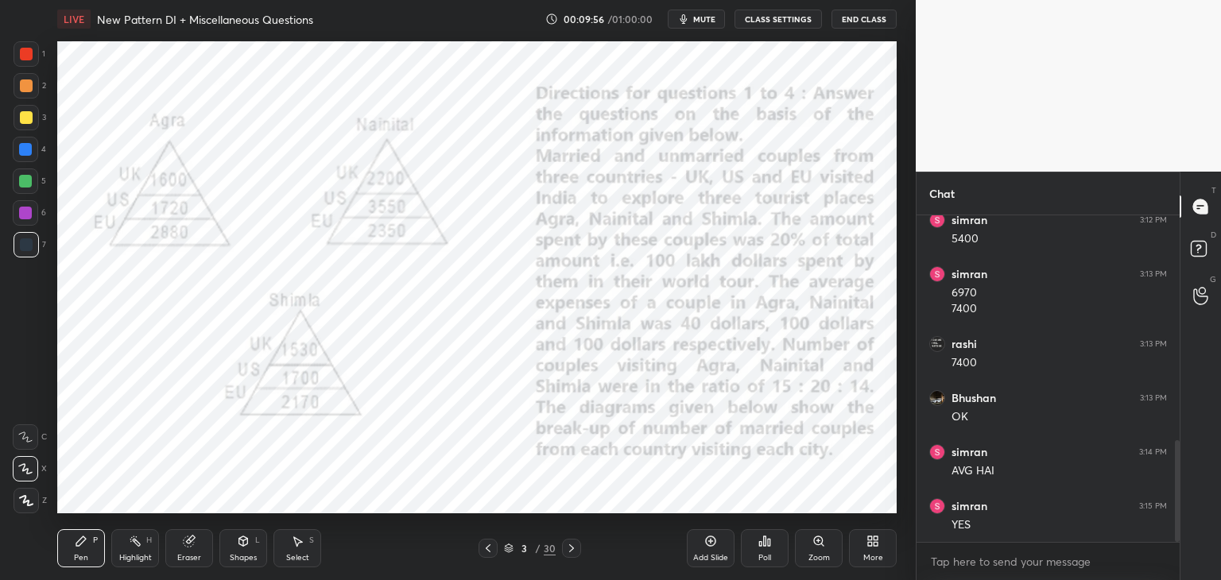
scroll to position [774, 0]
click at [569, 549] on icon at bounding box center [571, 548] width 13 height 13
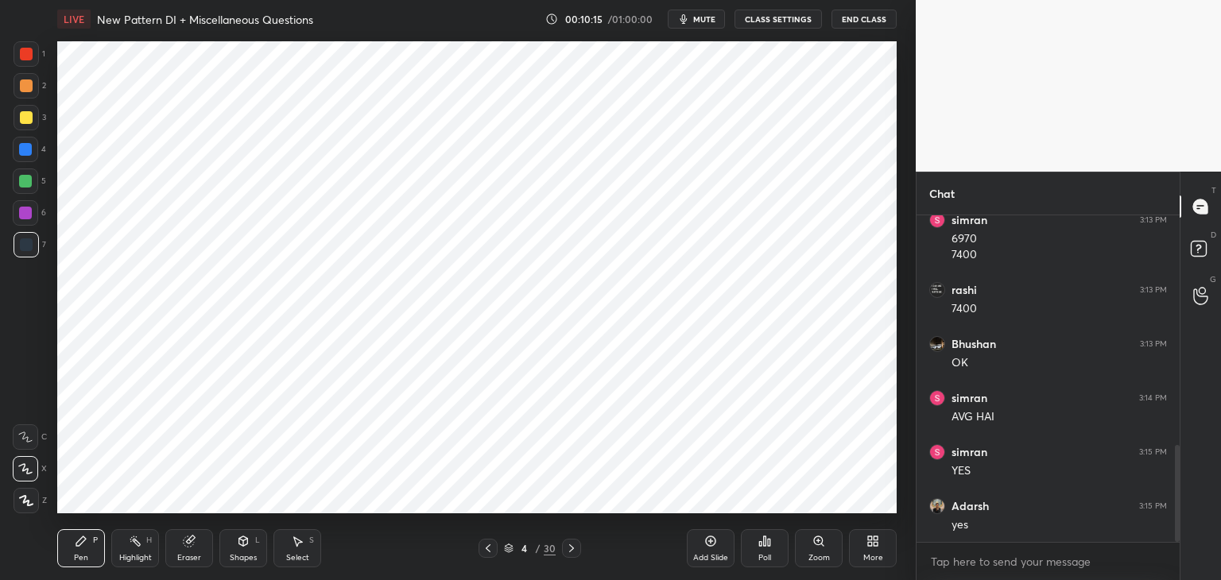
click at [29, 153] on div at bounding box center [25, 149] width 13 height 13
click at [29, 214] on div at bounding box center [25, 213] width 13 height 13
click at [239, 545] on icon at bounding box center [243, 542] width 9 height 10
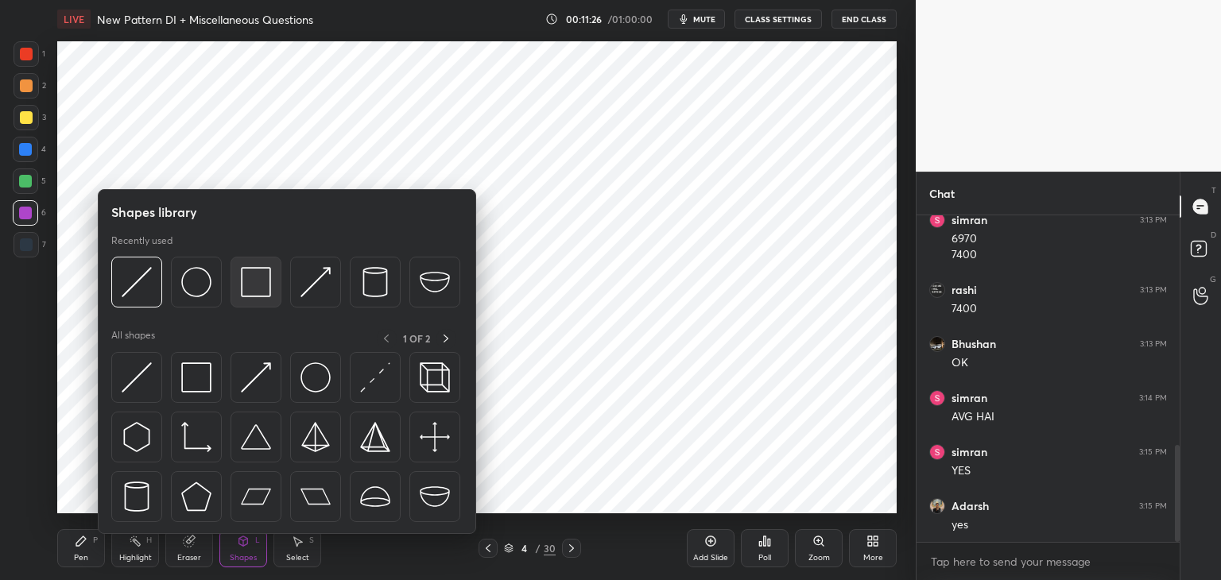
scroll to position [828, 0]
click at [275, 299] on div at bounding box center [256, 282] width 51 height 51
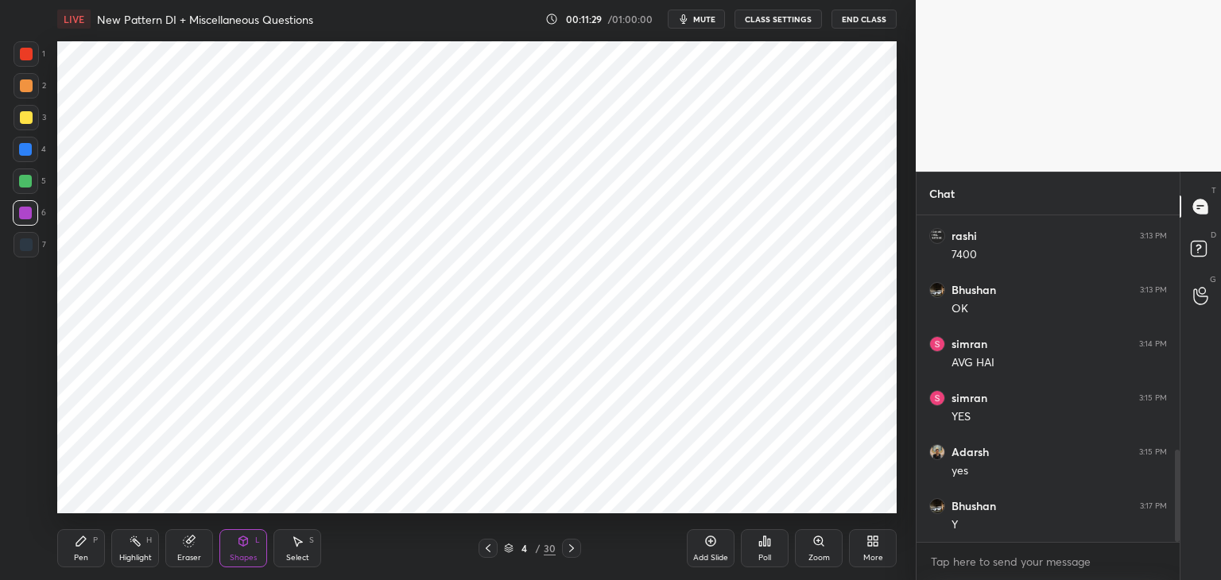
click at [83, 554] on div "Pen" at bounding box center [81, 558] width 14 height 8
click at [30, 250] on div at bounding box center [26, 245] width 13 height 13
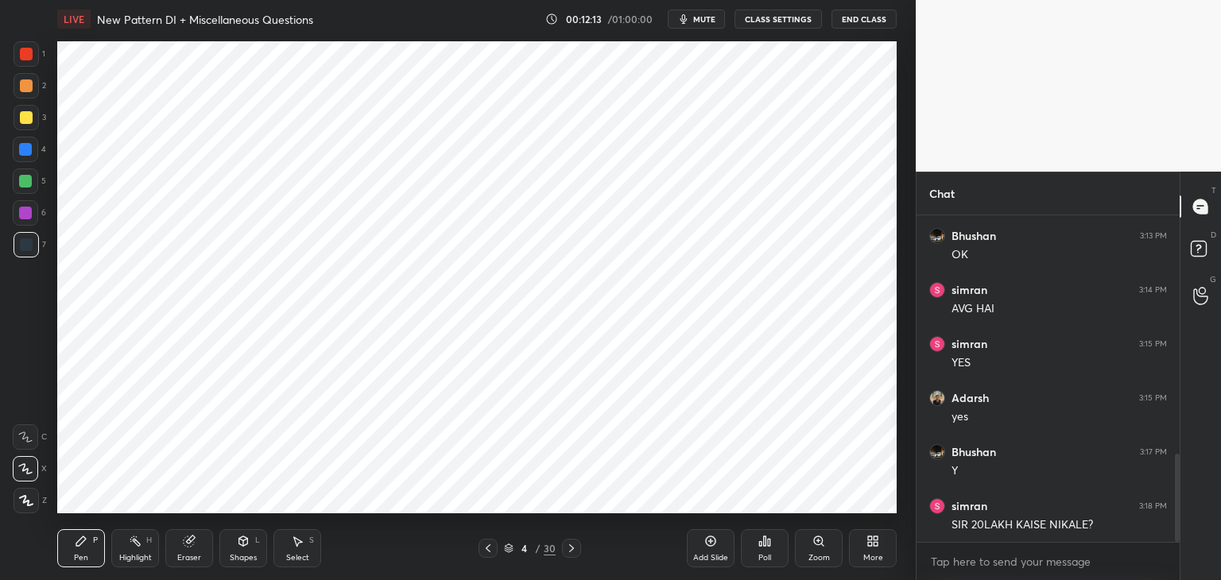
click at [488, 548] on icon at bounding box center [488, 548] width 13 height 13
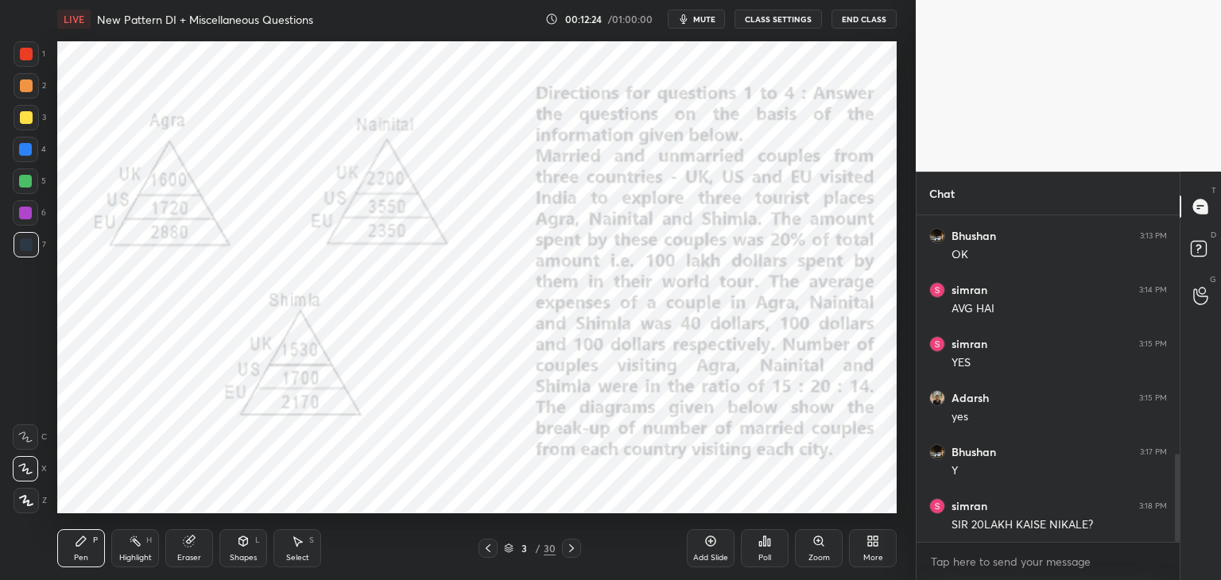
scroll to position [898, 0]
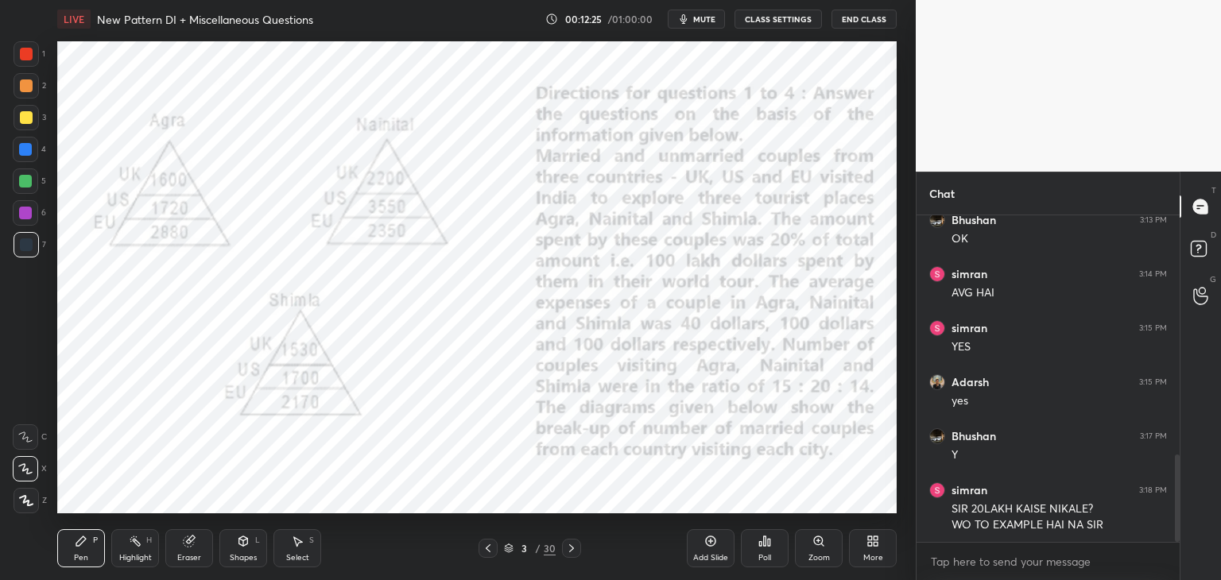
click at [569, 549] on icon at bounding box center [571, 548] width 13 height 13
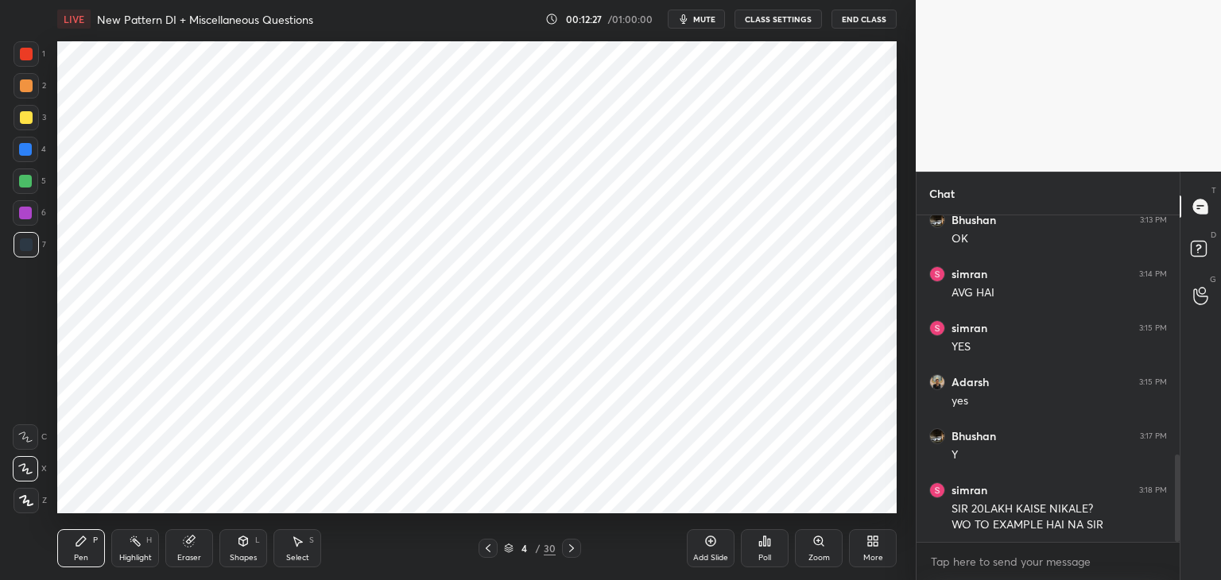
click at [485, 553] on icon at bounding box center [488, 548] width 13 height 13
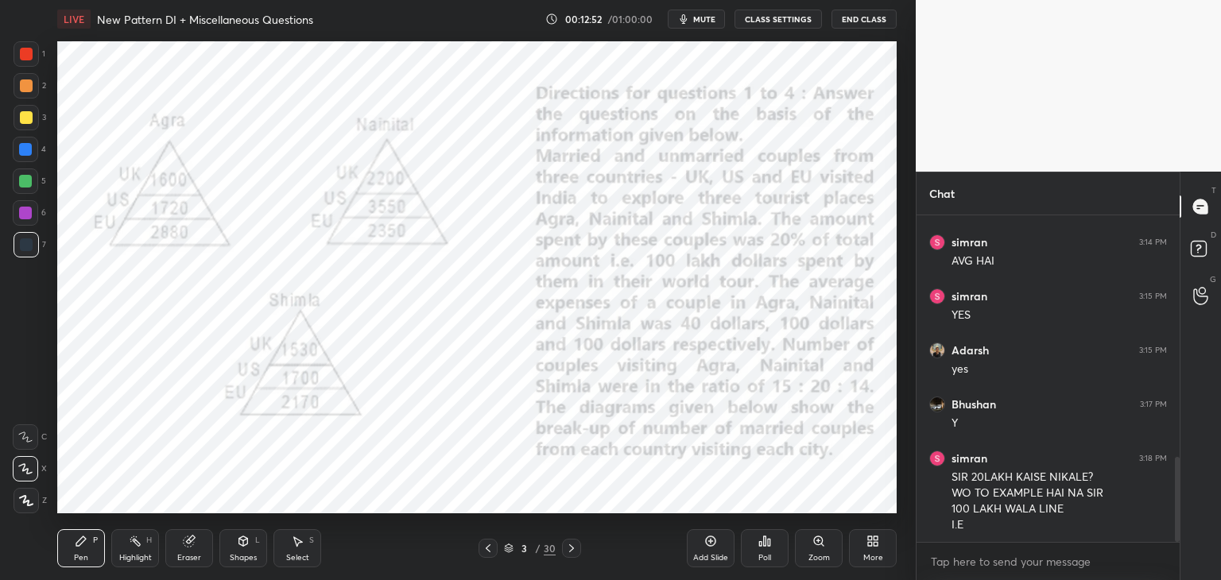
scroll to position [946, 0]
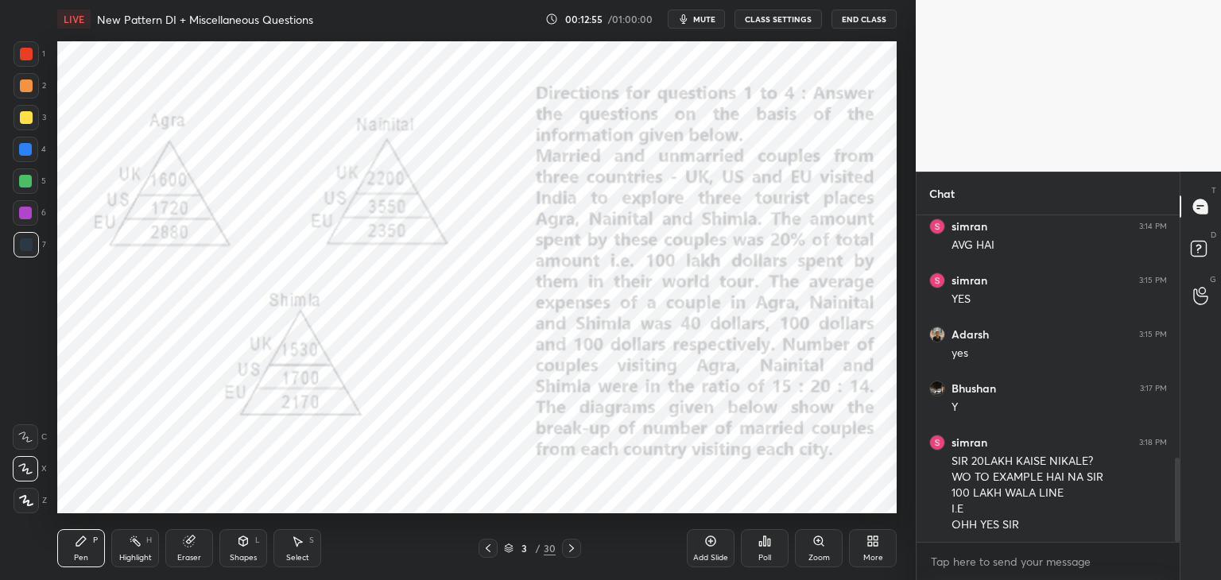
click at [573, 551] on icon at bounding box center [571, 548] width 13 height 13
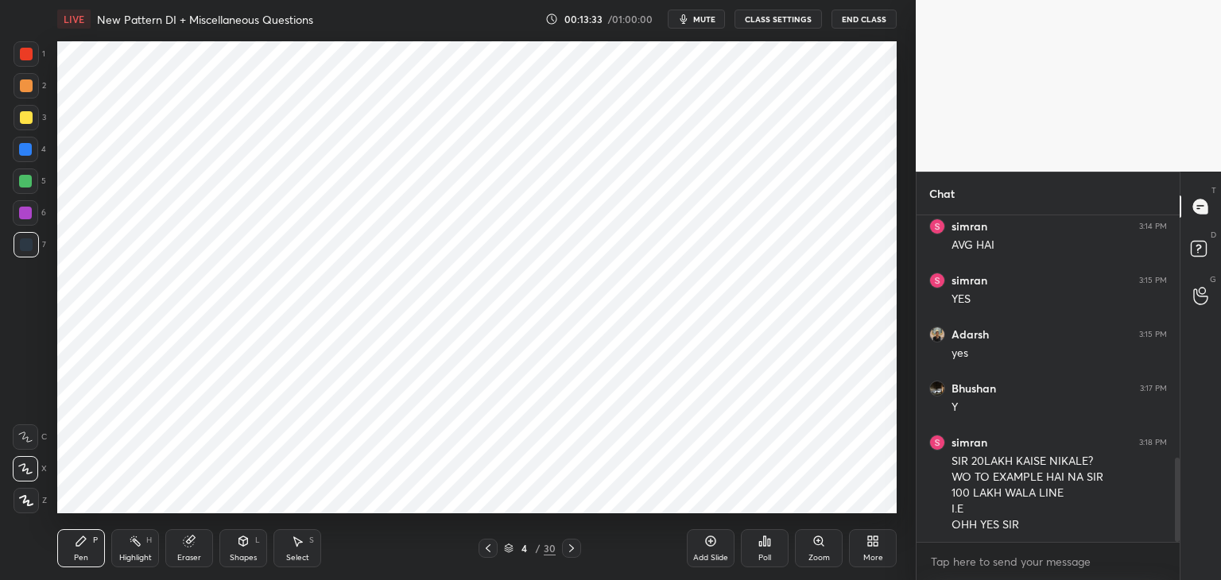
click at [27, 56] on div at bounding box center [26, 54] width 13 height 13
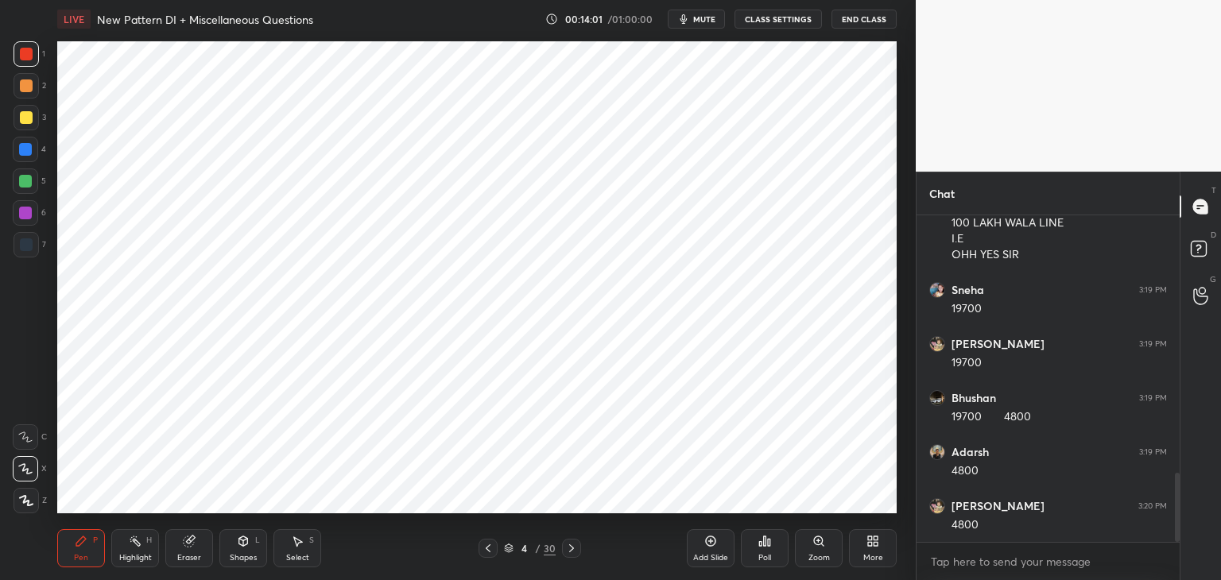
scroll to position [1270, 0]
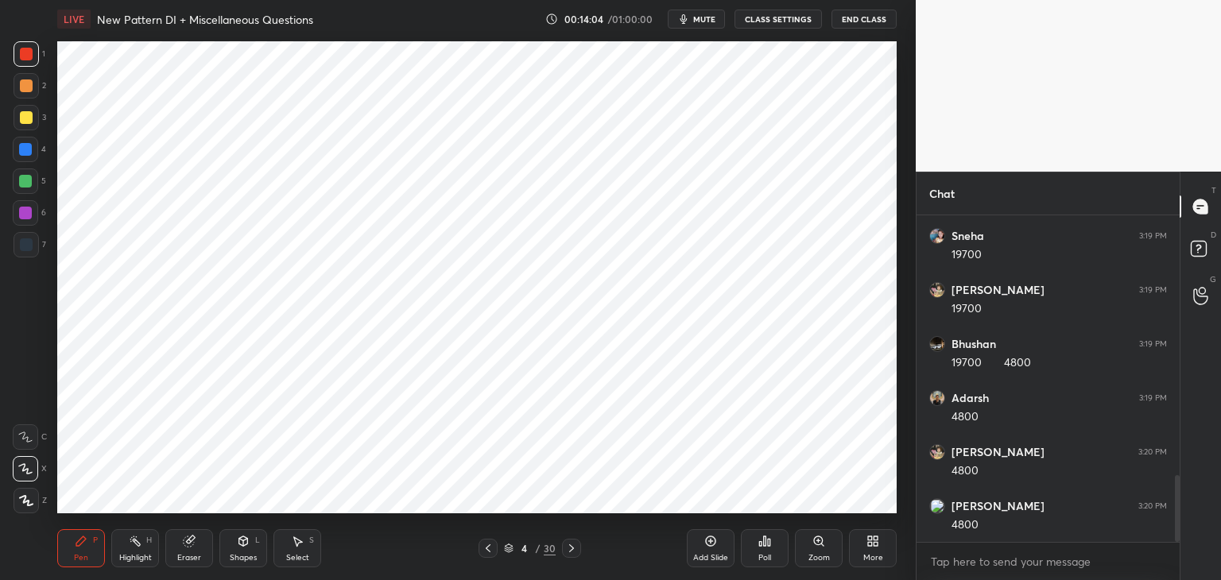
click at [487, 554] on icon at bounding box center [488, 548] width 13 height 13
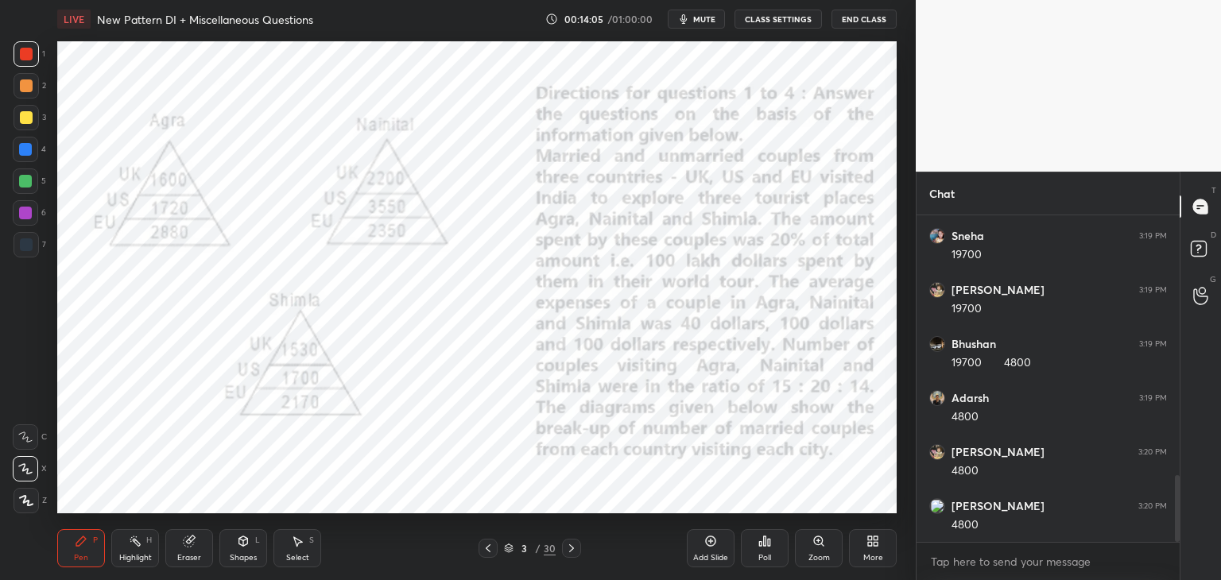
scroll to position [1325, 0]
click at [576, 554] on icon at bounding box center [571, 548] width 13 height 13
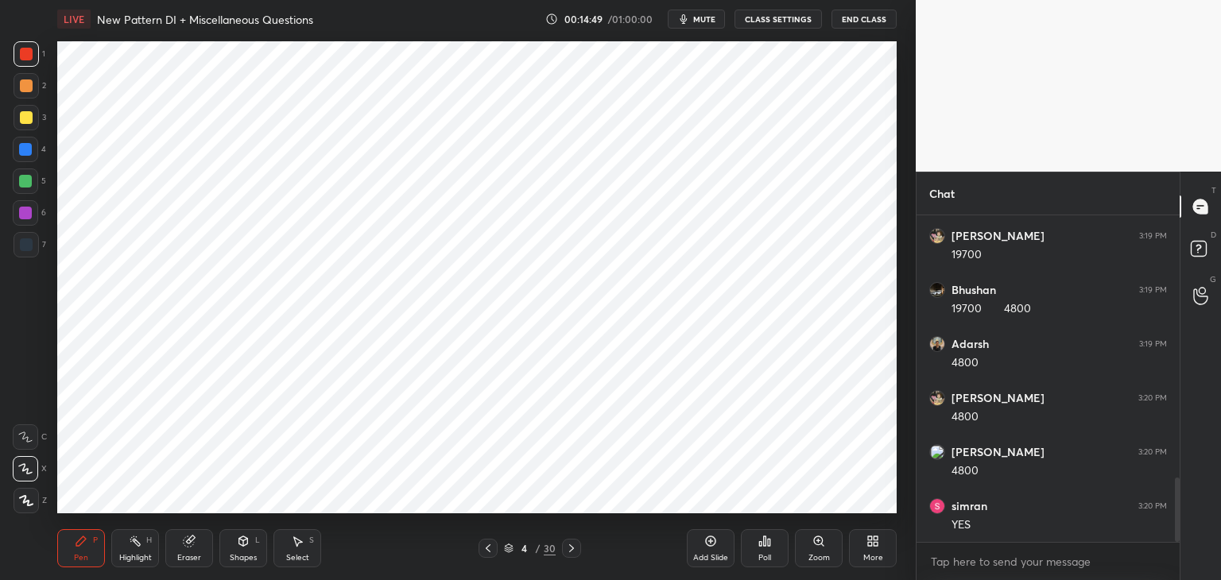
click at [33, 248] on div at bounding box center [26, 244] width 25 height 25
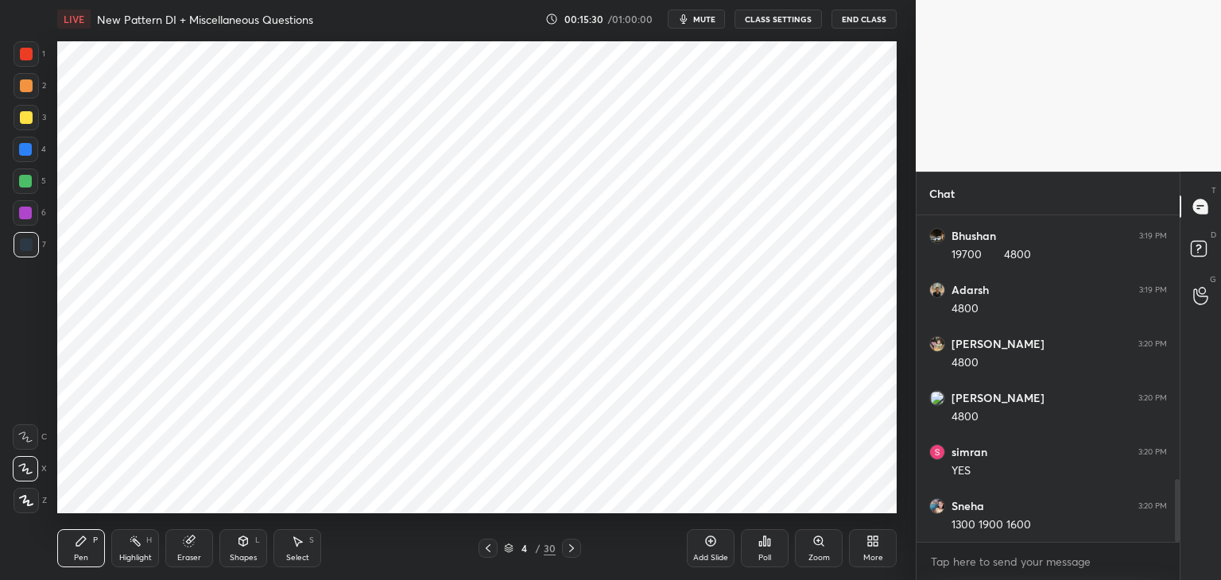
scroll to position [1433, 0]
click at [568, 547] on icon at bounding box center [571, 548] width 13 height 13
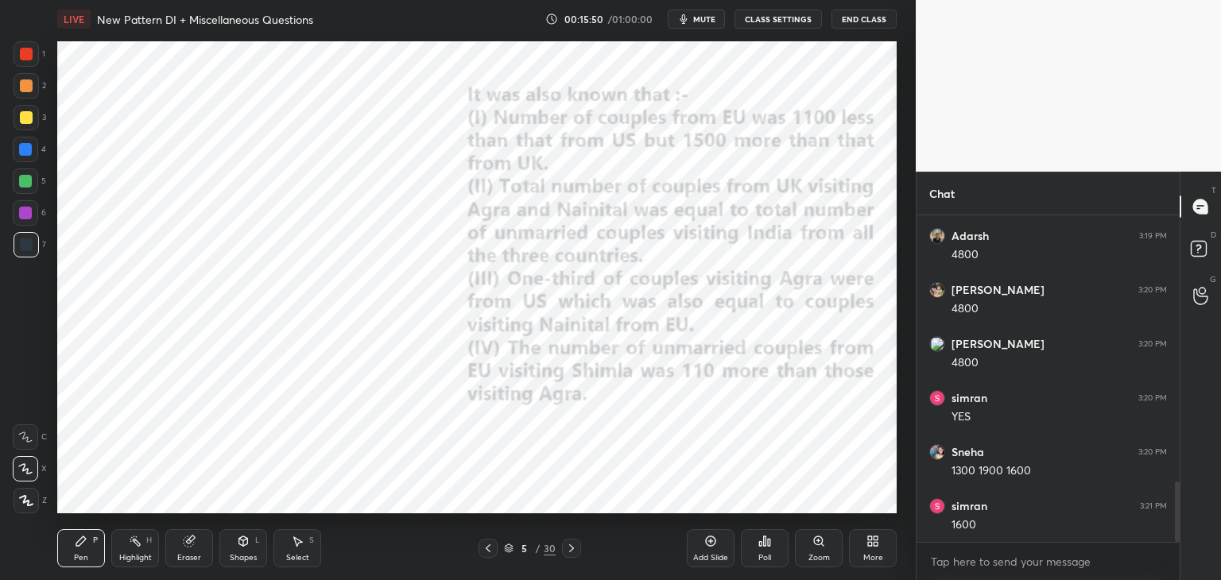
click at [490, 552] on icon at bounding box center [488, 549] width 5 height 8
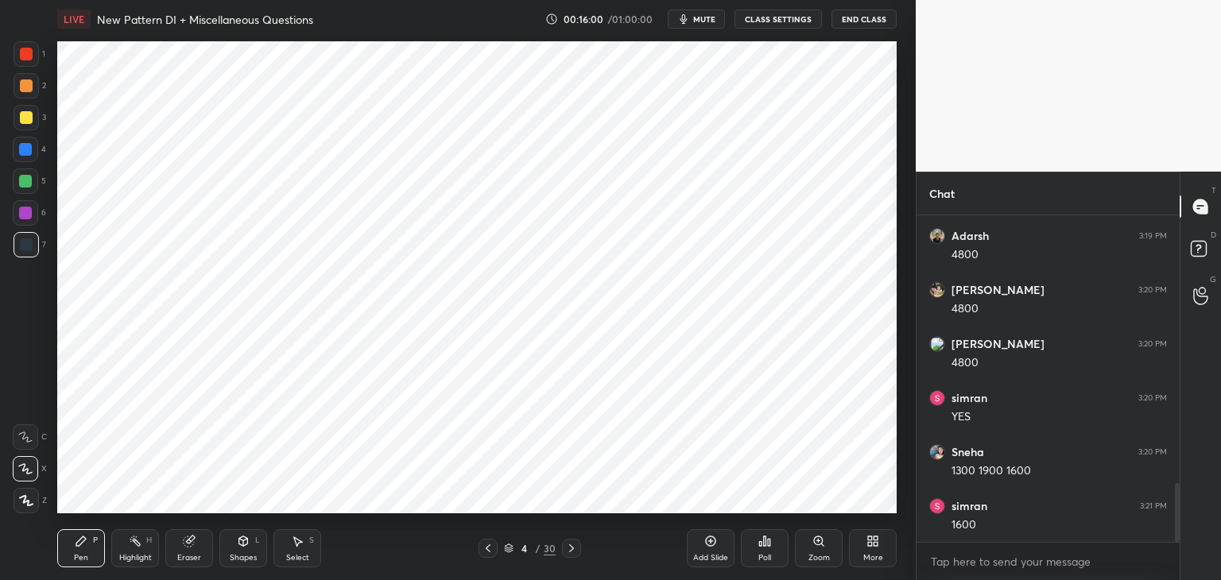
scroll to position [1487, 0]
click at [575, 553] on icon at bounding box center [571, 548] width 13 height 13
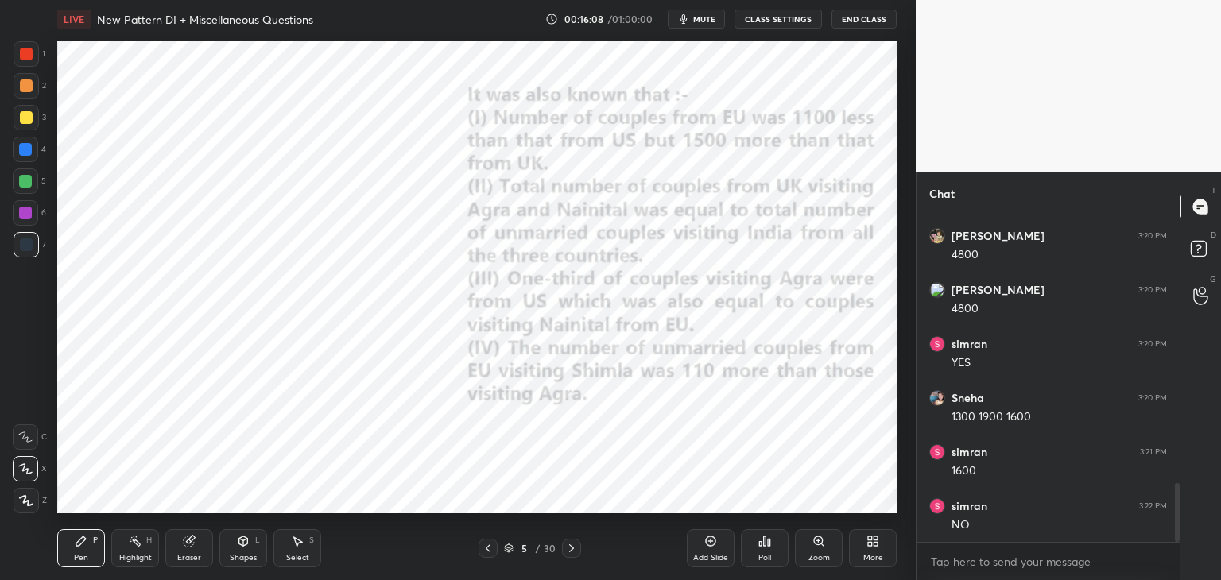
click at [3, 52] on div "1 2 3 4 5 6 7 C X Z C X Z E E Erase all H H" at bounding box center [25, 277] width 51 height 472
click at [21, 56] on div at bounding box center [26, 54] width 13 height 13
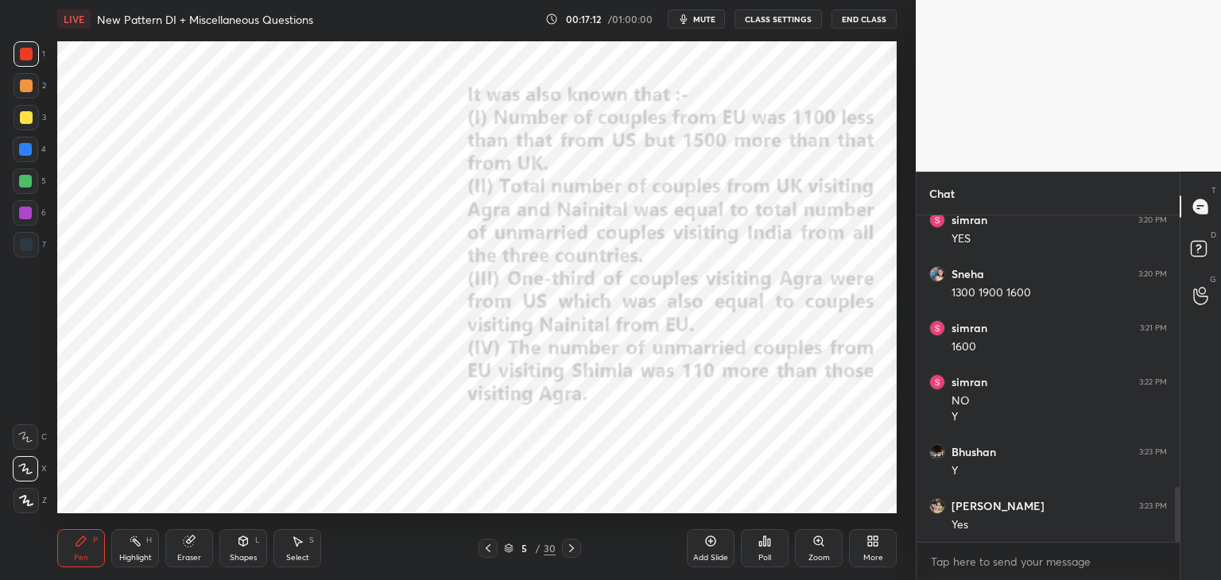
scroll to position [1665, 0]
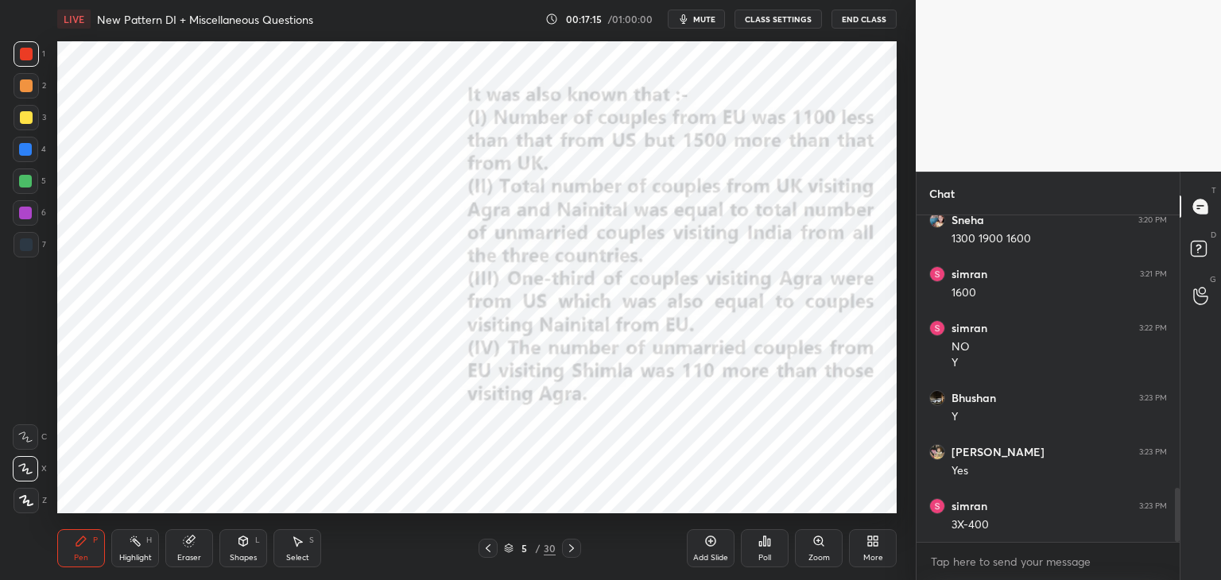
click at [491, 547] on icon at bounding box center [488, 548] width 13 height 13
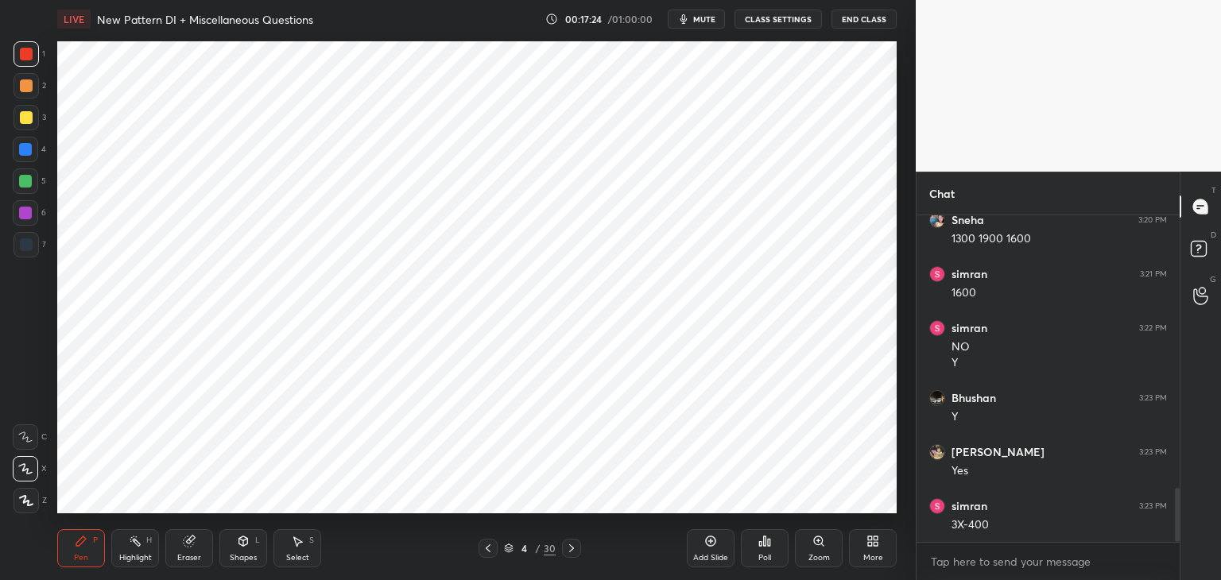
click at [572, 546] on icon at bounding box center [571, 548] width 13 height 13
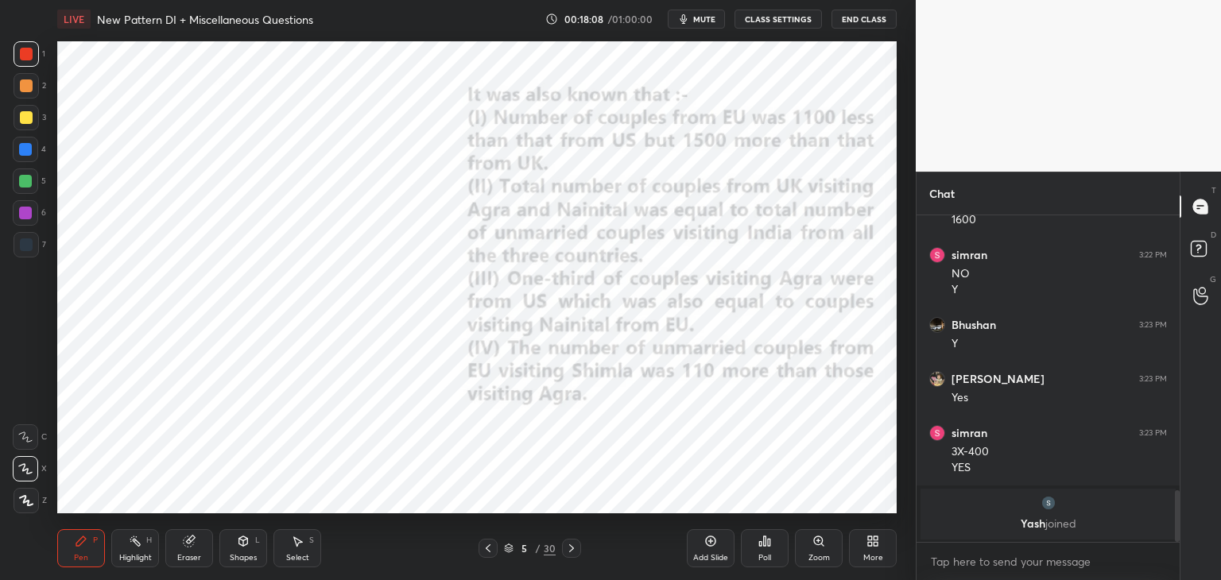
scroll to position [1460, 0]
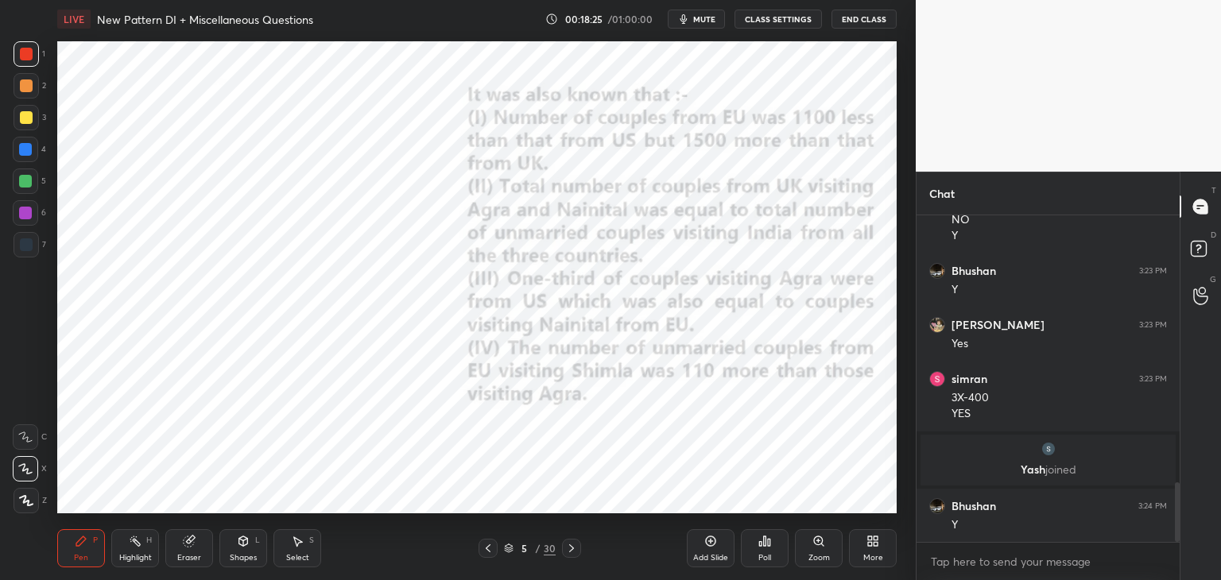
click at [490, 549] on icon at bounding box center [488, 548] width 13 height 13
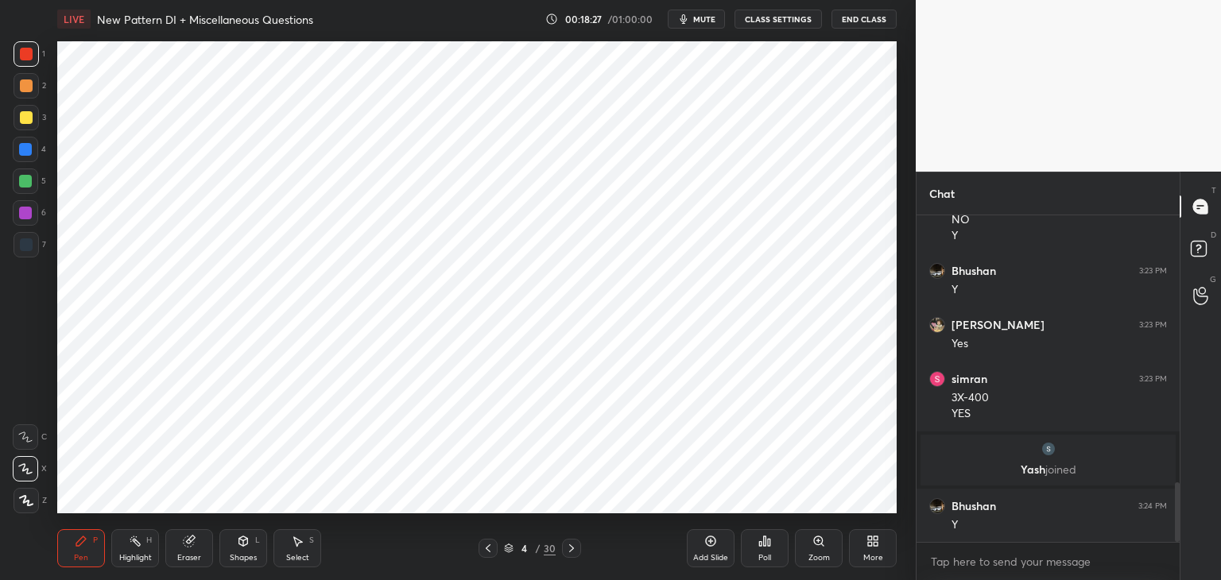
click at [572, 545] on icon at bounding box center [571, 548] width 13 height 13
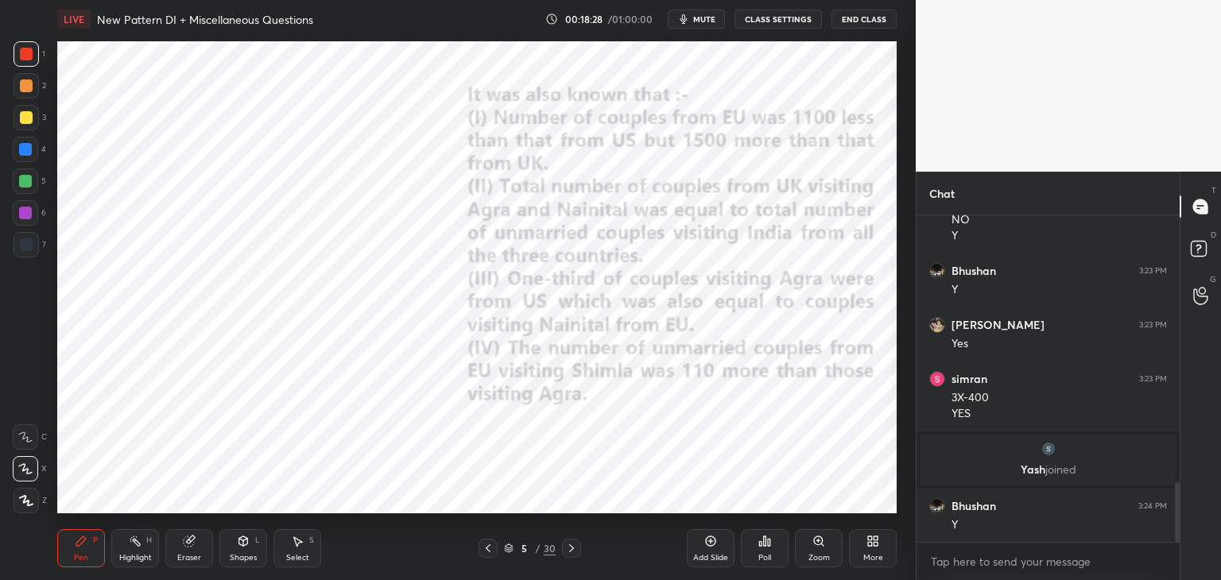
click at [196, 546] on div "Eraser" at bounding box center [189, 549] width 48 height 38
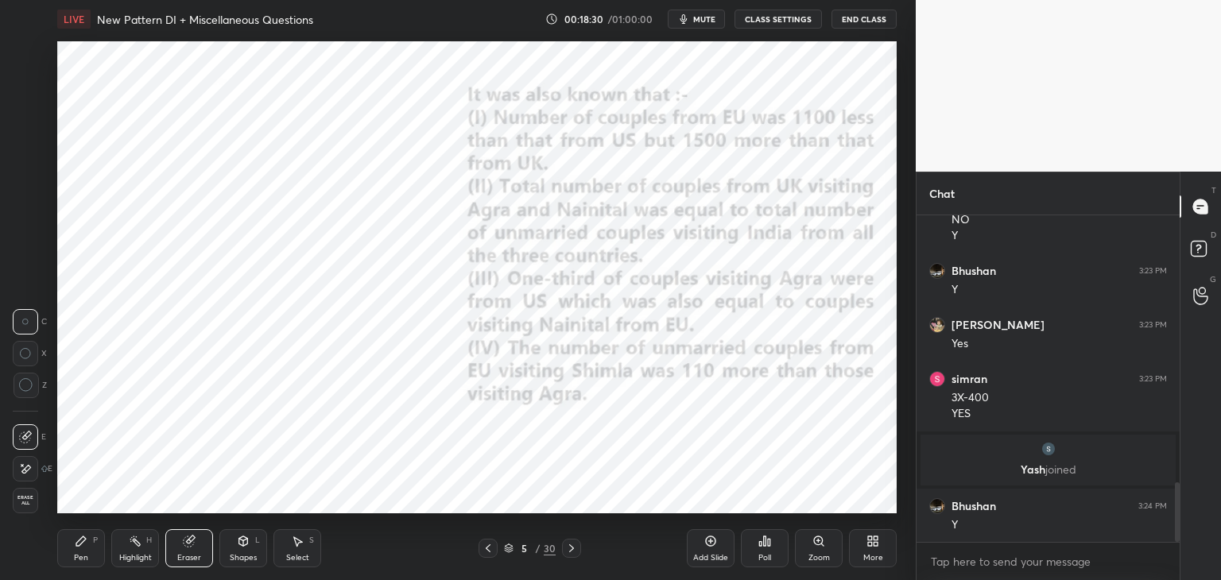
click at [78, 537] on icon at bounding box center [81, 541] width 13 height 13
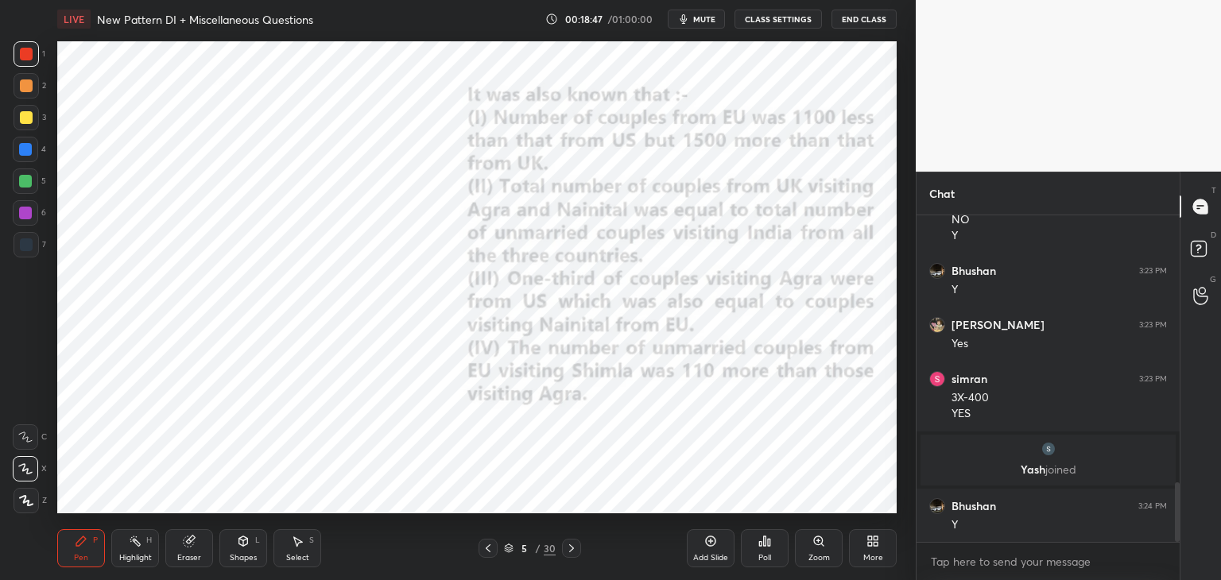
click at [195, 552] on div "Eraser" at bounding box center [189, 549] width 48 height 38
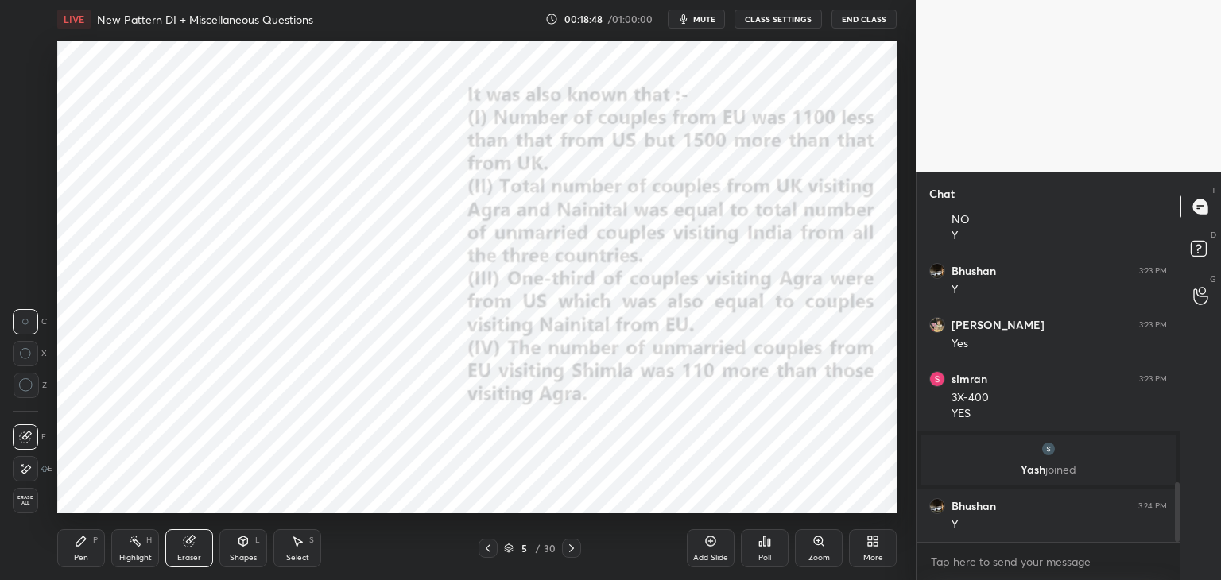
click at [153, 545] on div "Highlight H" at bounding box center [135, 549] width 48 height 38
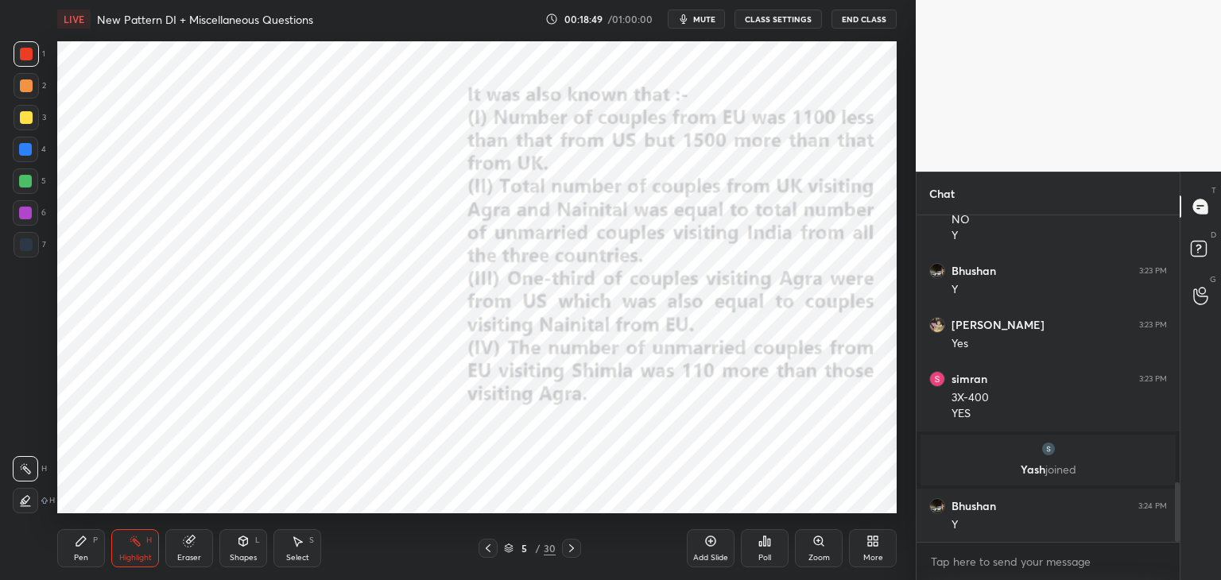
click at [240, 544] on icon at bounding box center [243, 542] width 9 height 10
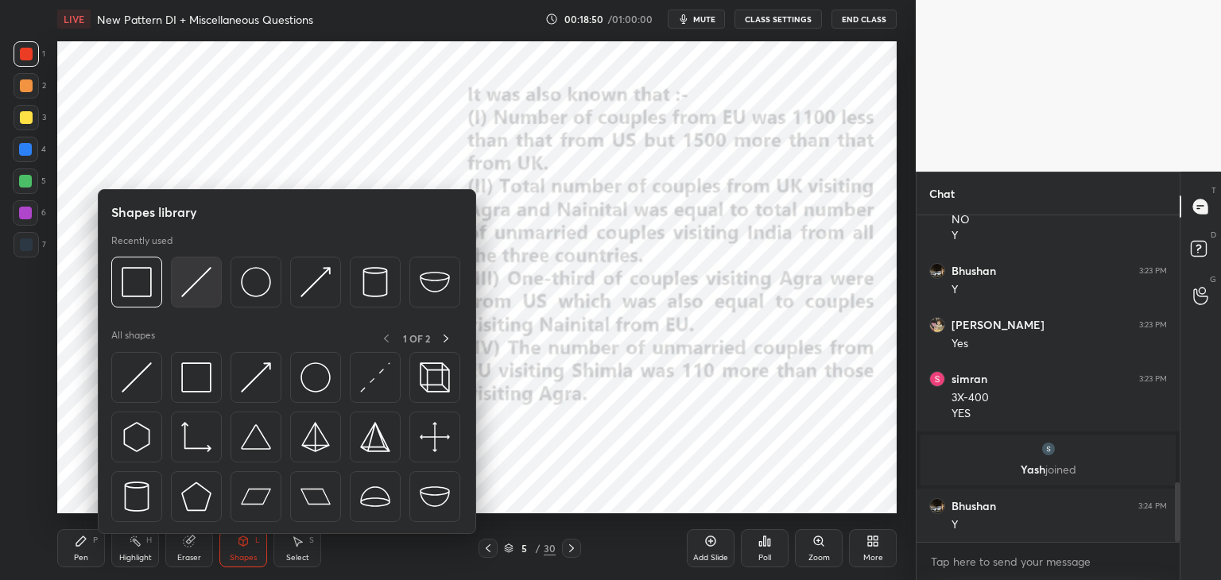
click at [191, 289] on img at bounding box center [196, 282] width 30 height 30
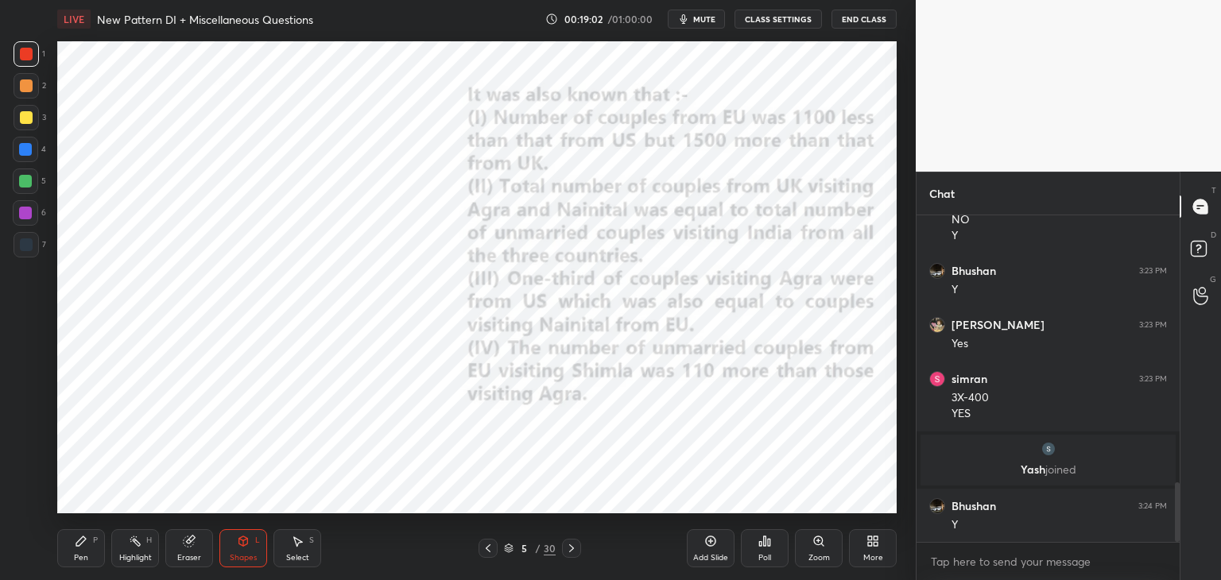
click at [74, 552] on div "Pen P" at bounding box center [81, 549] width 48 height 38
click at [28, 150] on div at bounding box center [25, 149] width 13 height 13
click at [491, 550] on icon at bounding box center [488, 548] width 13 height 13
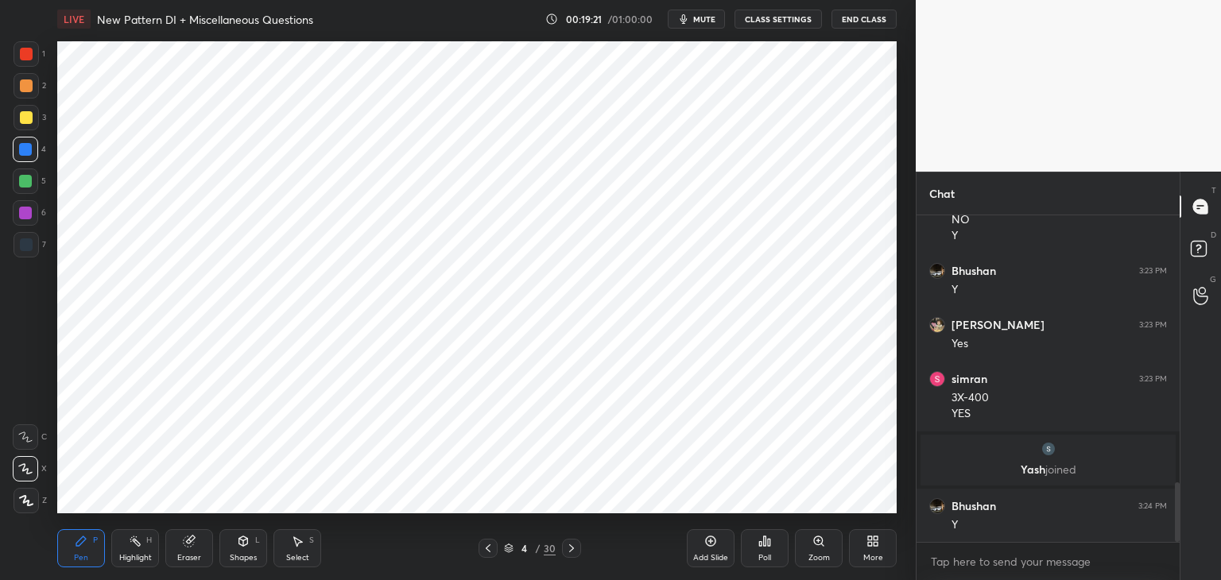
click at [569, 545] on icon at bounding box center [571, 549] width 5 height 8
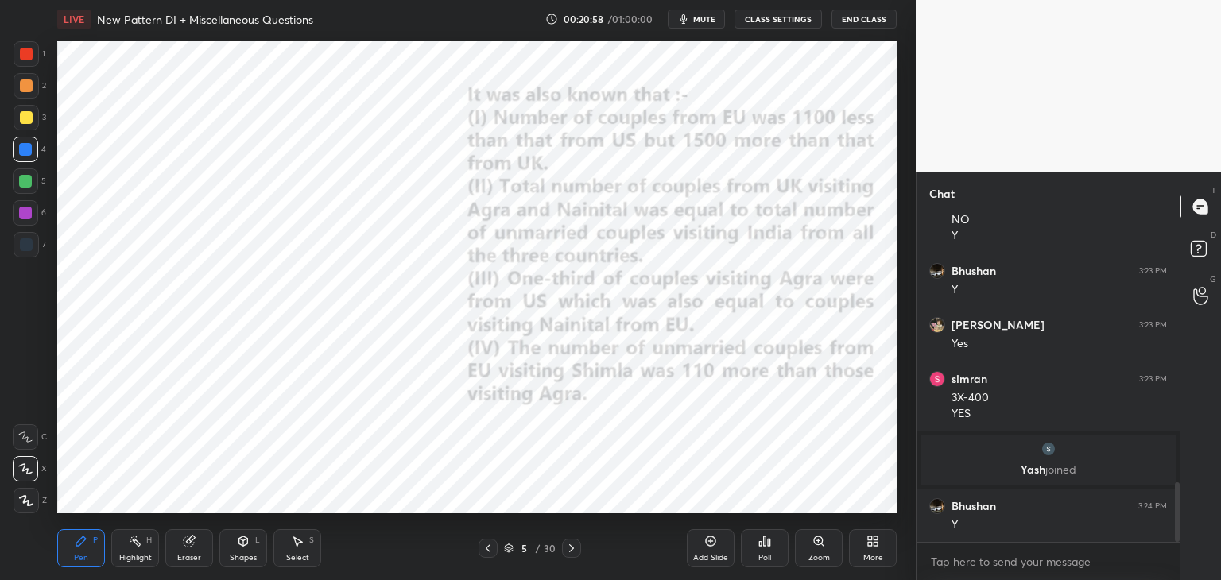
scroll to position [1514, 0]
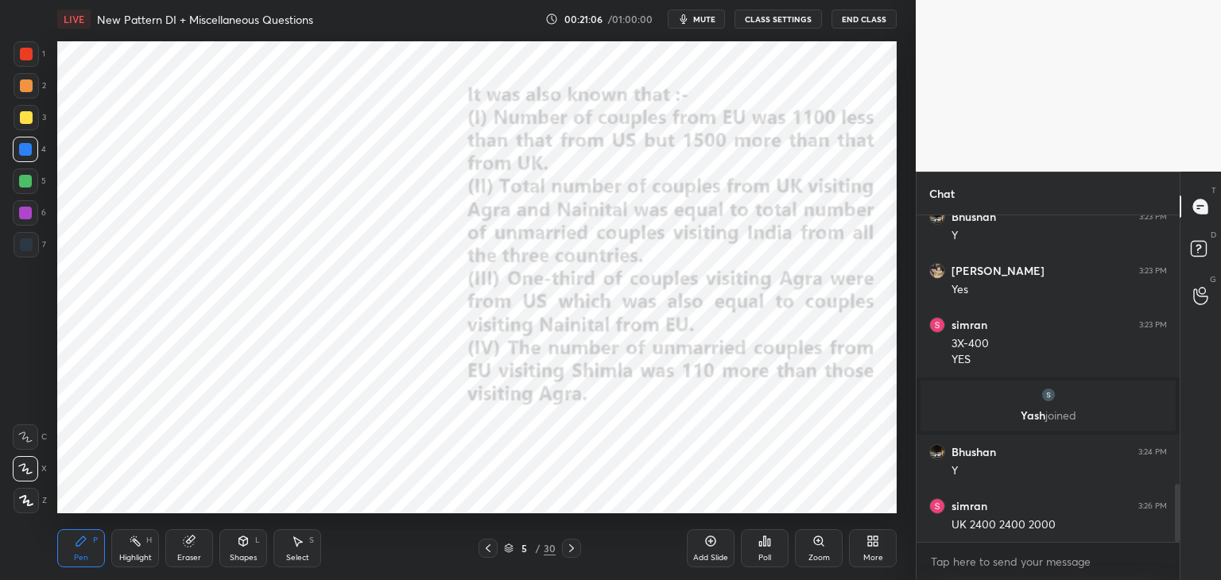
click at [27, 214] on div at bounding box center [25, 213] width 13 height 13
click at [143, 538] on div "Highlight H" at bounding box center [135, 549] width 48 height 38
click at [76, 551] on div "Pen P" at bounding box center [81, 549] width 48 height 38
click at [489, 548] on icon at bounding box center [488, 548] width 13 height 13
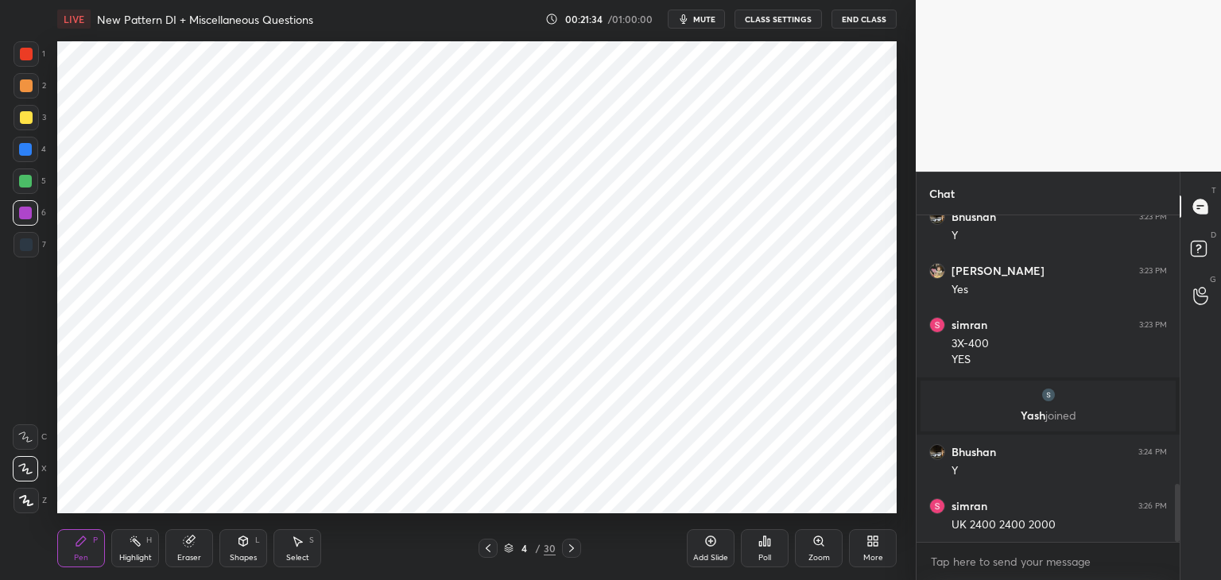
click at [572, 549] on icon at bounding box center [571, 549] width 5 height 8
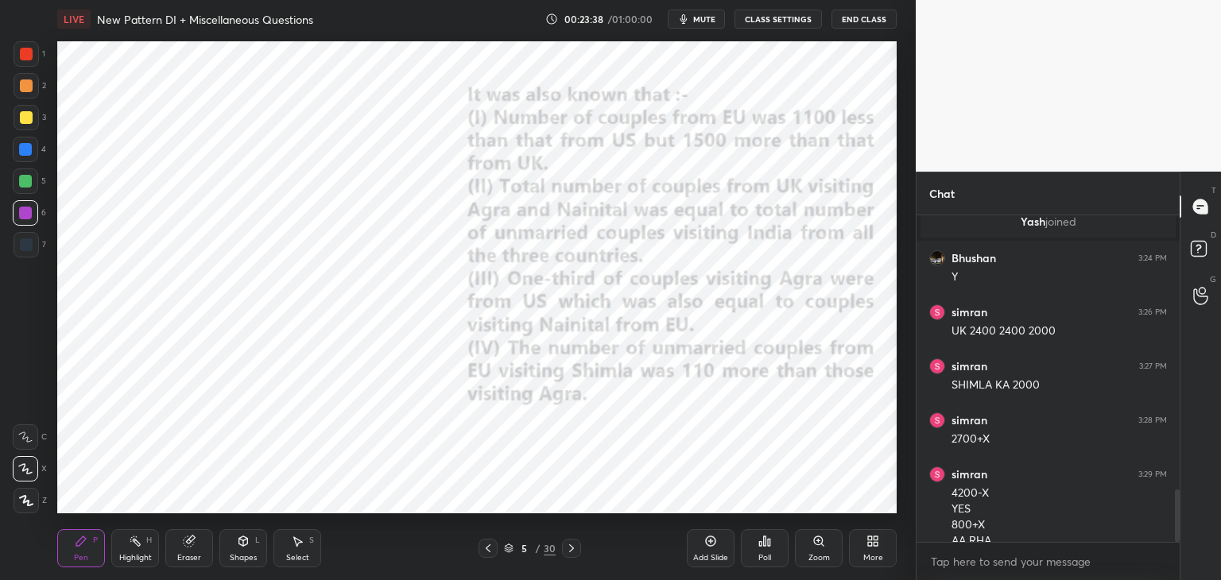
scroll to position [1724, 0]
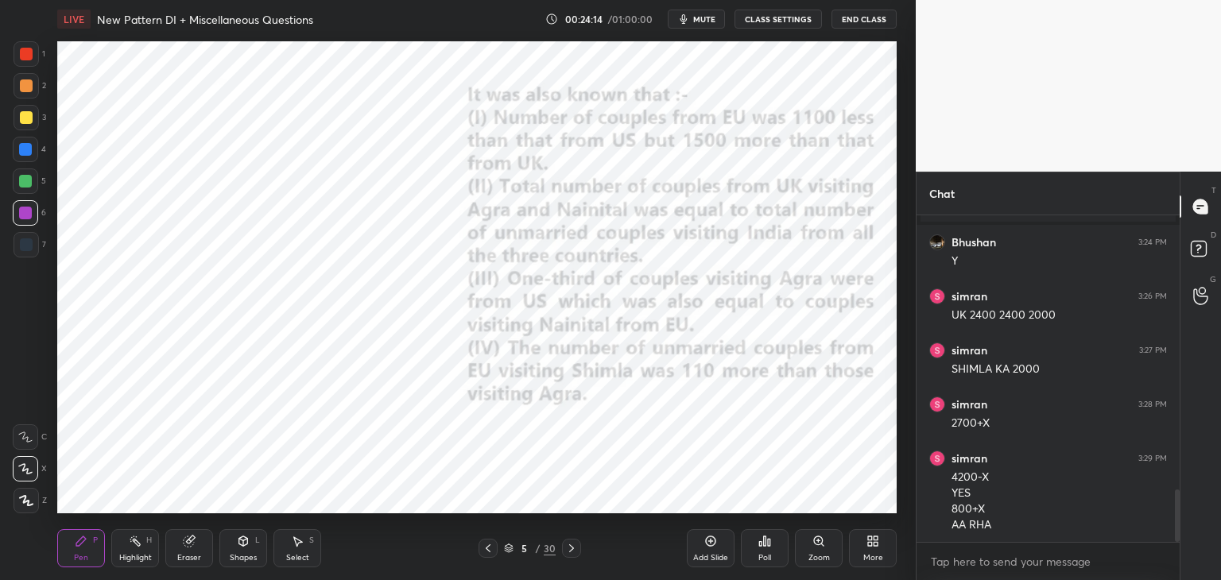
click at [493, 547] on icon at bounding box center [488, 548] width 13 height 13
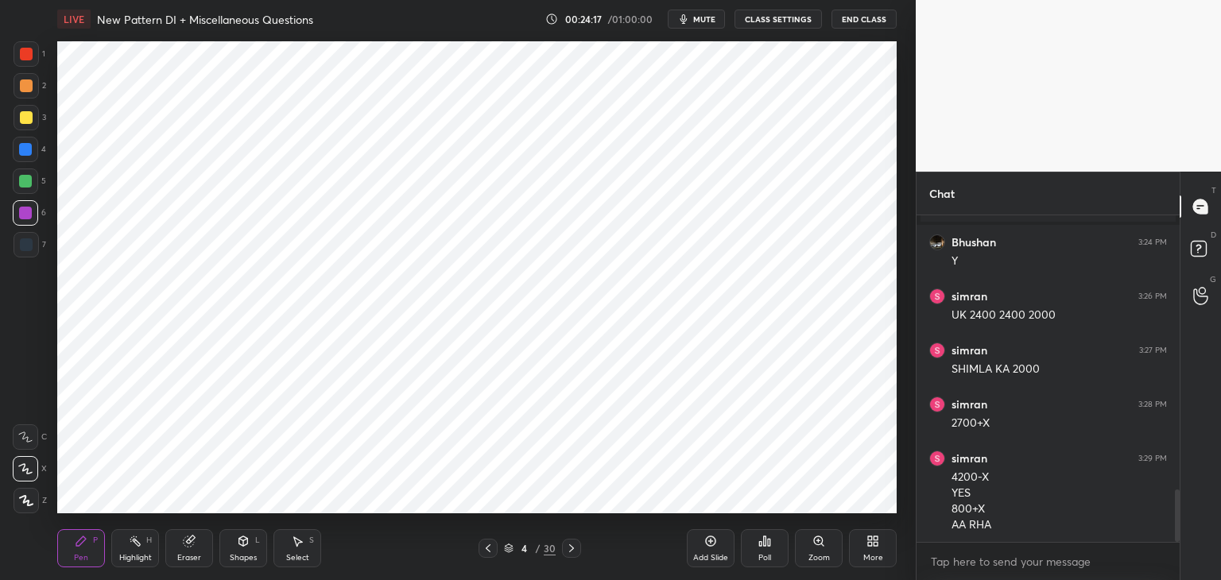
click at [579, 546] on div at bounding box center [571, 548] width 19 height 19
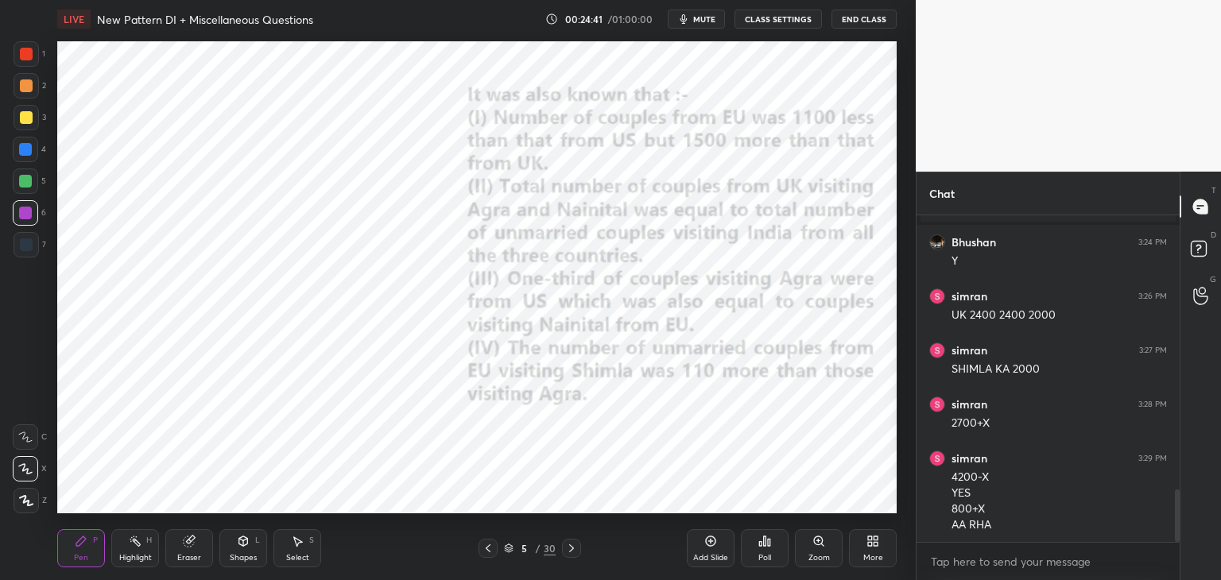
click at [487, 549] on icon at bounding box center [488, 548] width 13 height 13
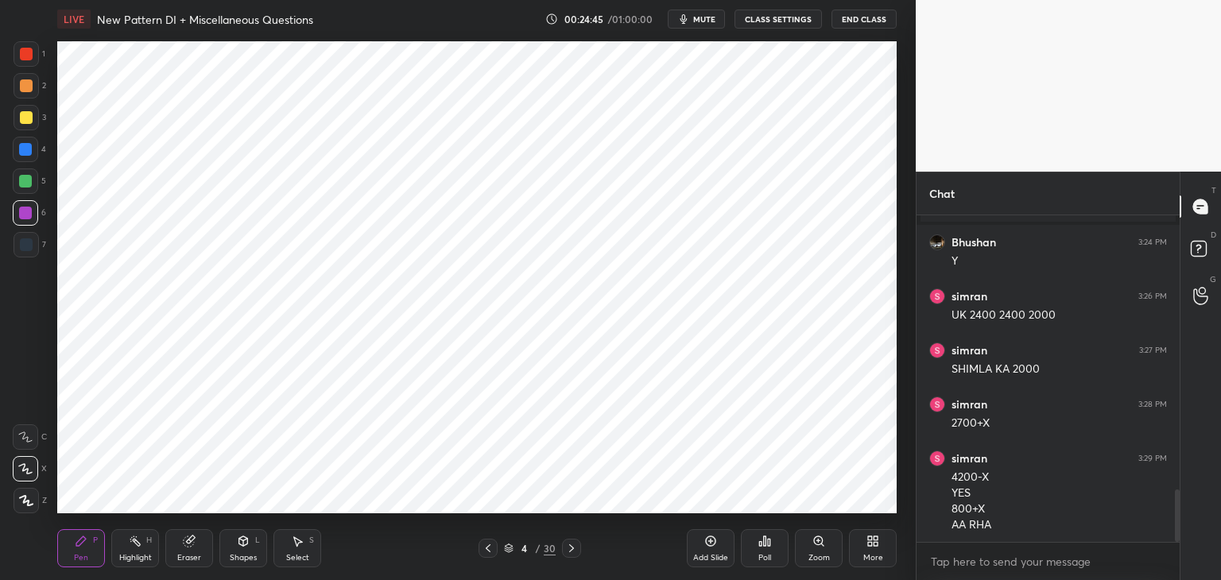
click at [566, 546] on icon at bounding box center [571, 548] width 13 height 13
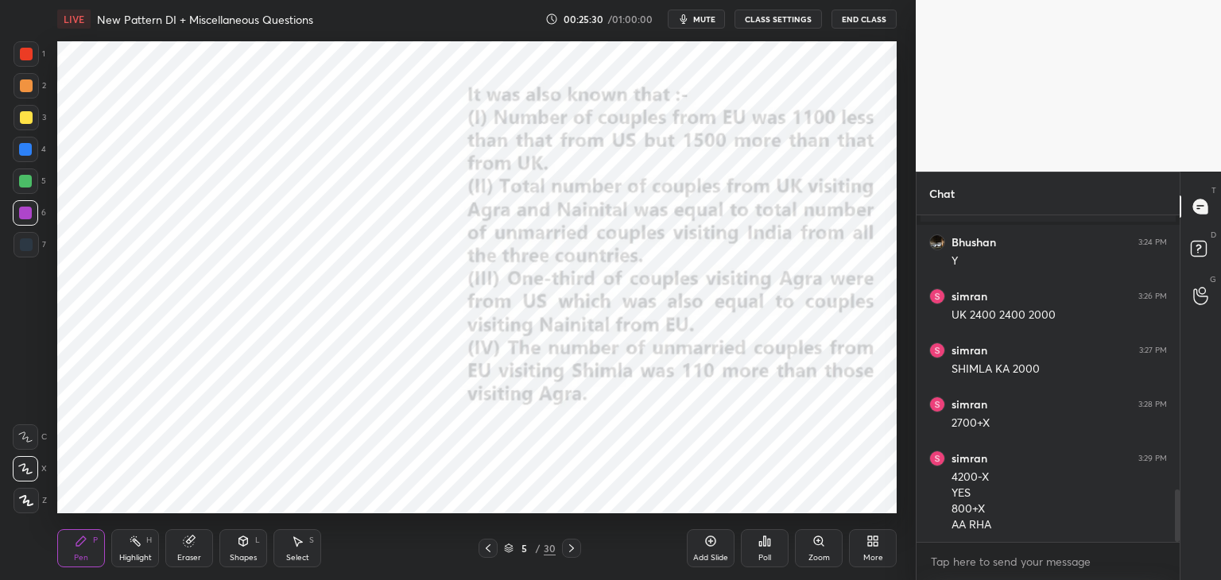
scroll to position [1778, 0]
click at [246, 544] on icon at bounding box center [243, 542] width 9 height 10
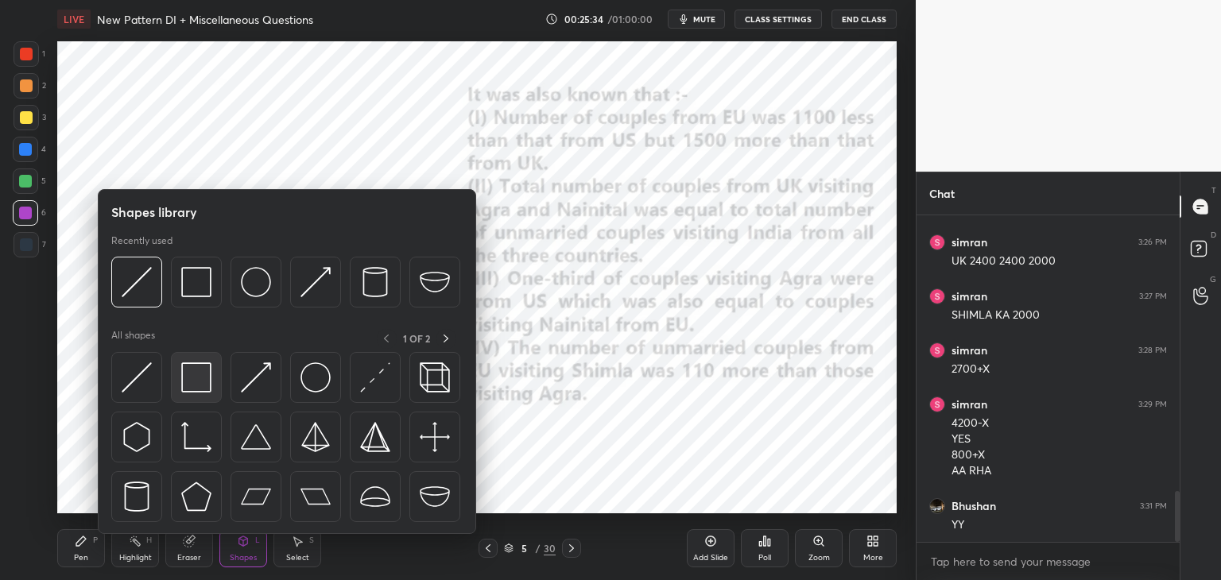
click at [195, 383] on img at bounding box center [196, 378] width 30 height 30
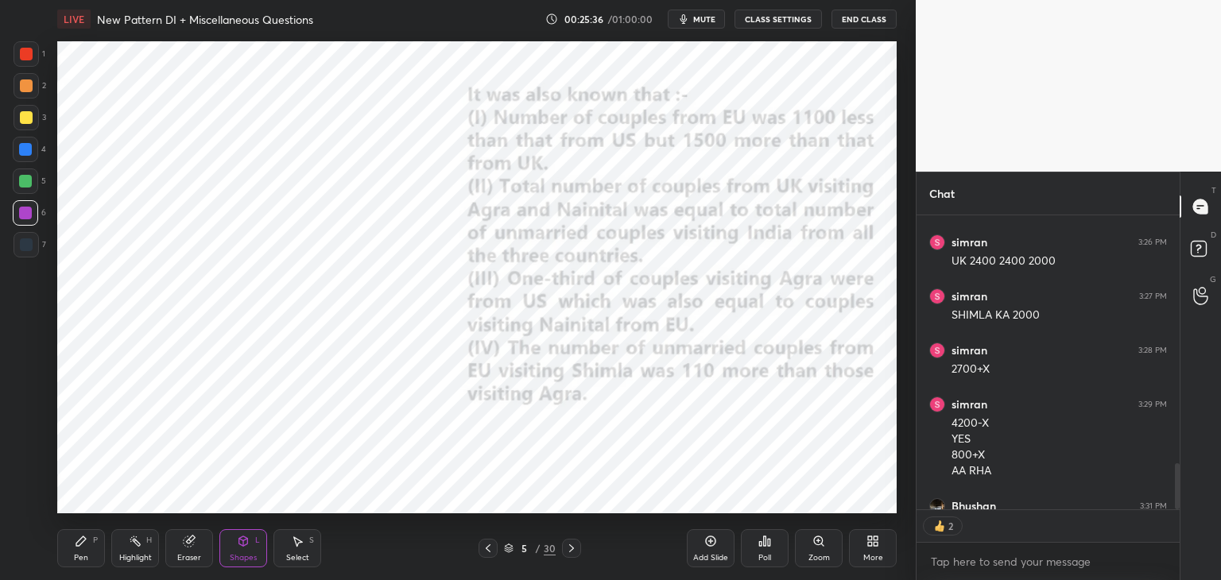
scroll to position [6, 5]
click at [29, 185] on div at bounding box center [25, 181] width 13 height 13
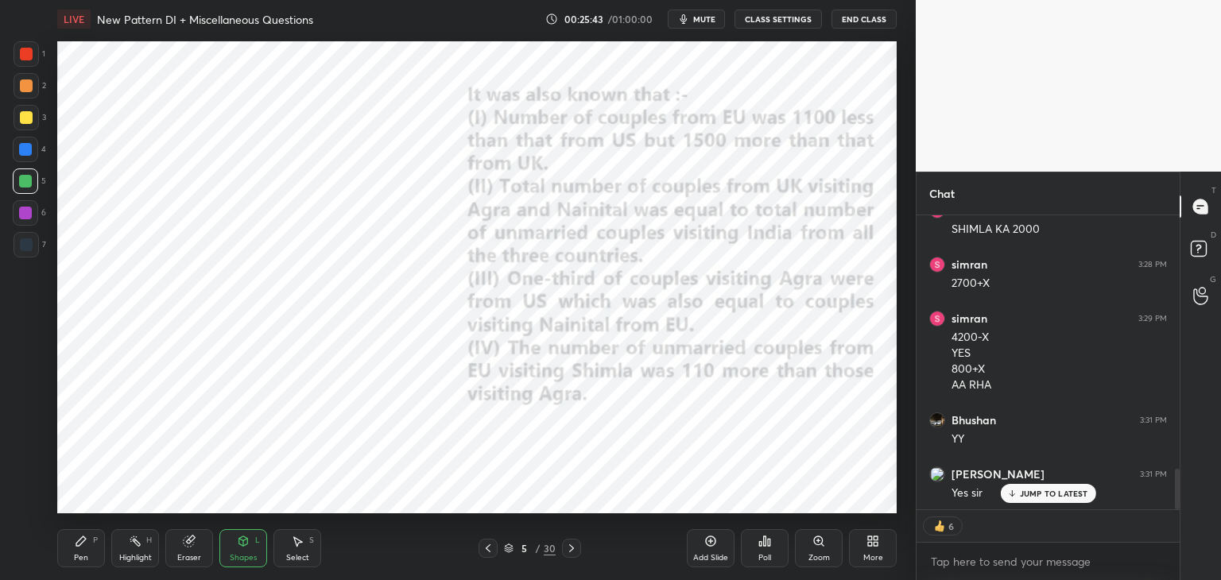
click at [83, 554] on div "Pen" at bounding box center [81, 558] width 14 height 8
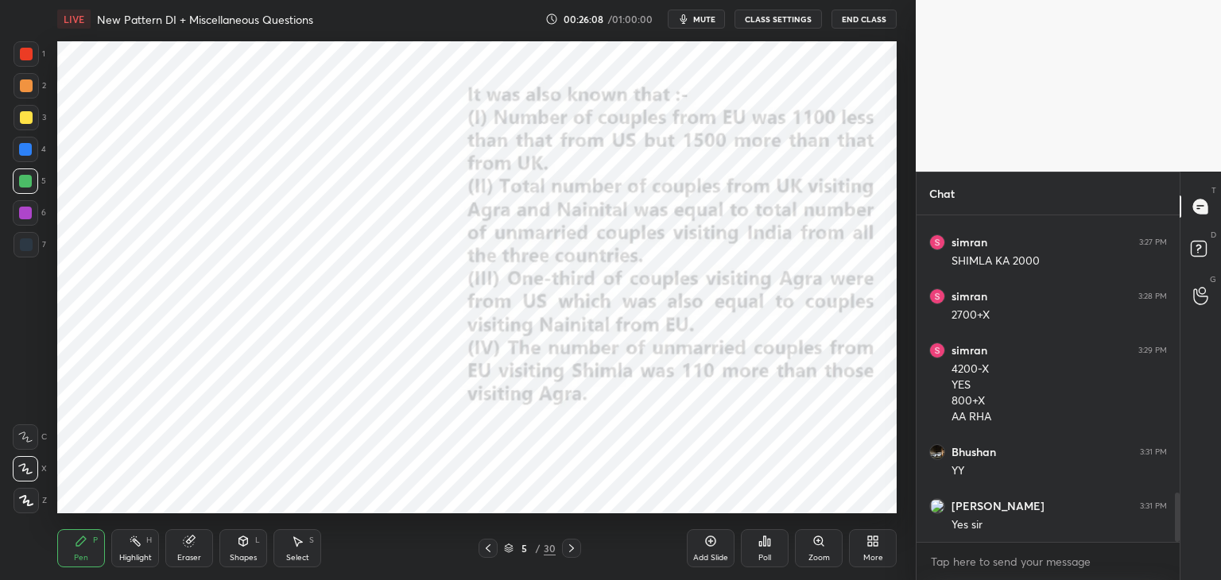
click at [707, 537] on icon at bounding box center [710, 541] width 13 height 13
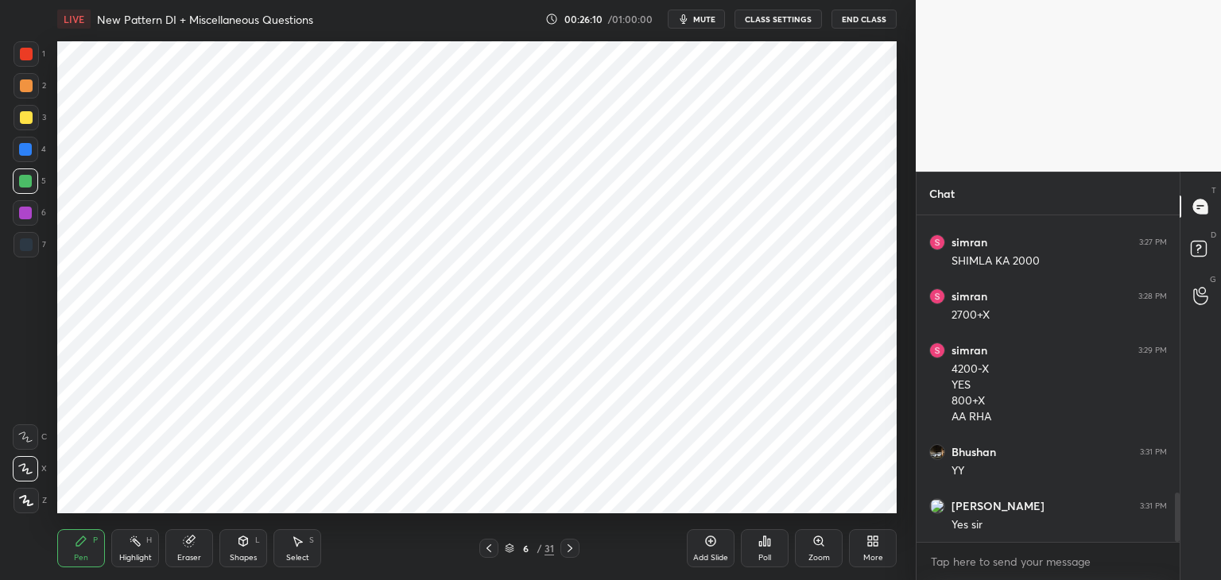
click at [487, 555] on div at bounding box center [488, 548] width 19 height 19
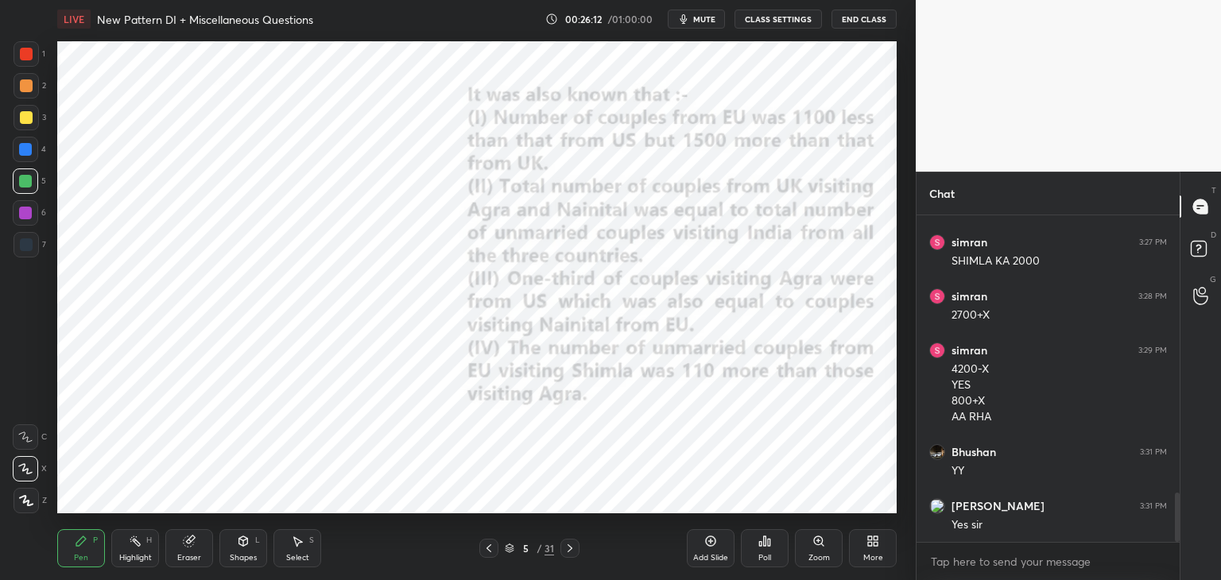
click at [569, 551] on icon at bounding box center [570, 549] width 5 height 8
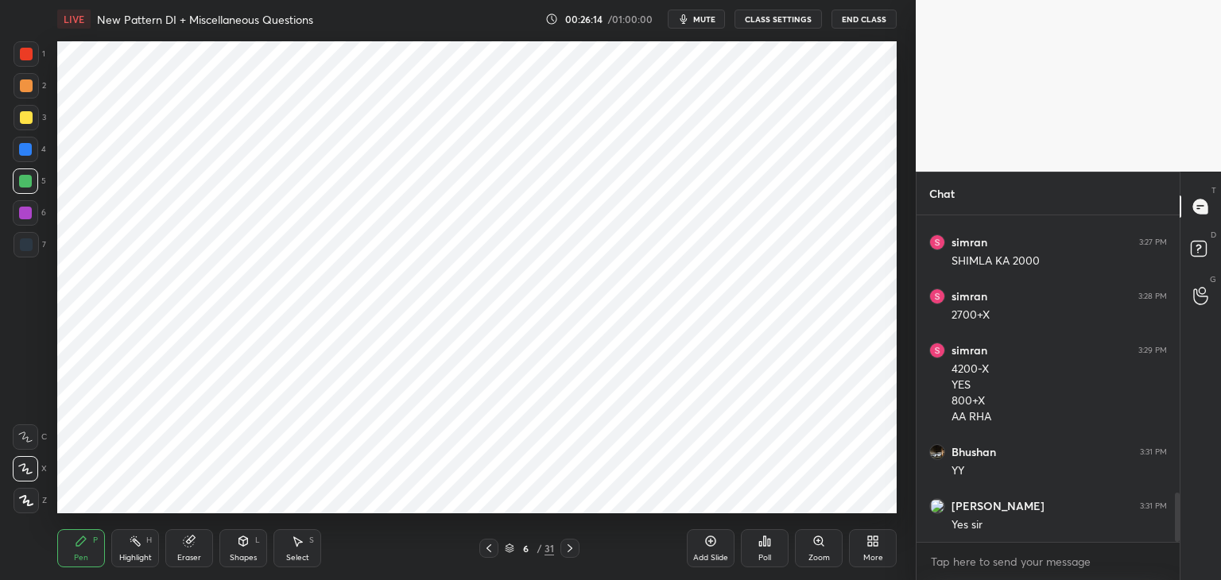
click at [34, 55] on div at bounding box center [26, 53] width 25 height 25
click at [248, 541] on icon at bounding box center [243, 541] width 13 height 13
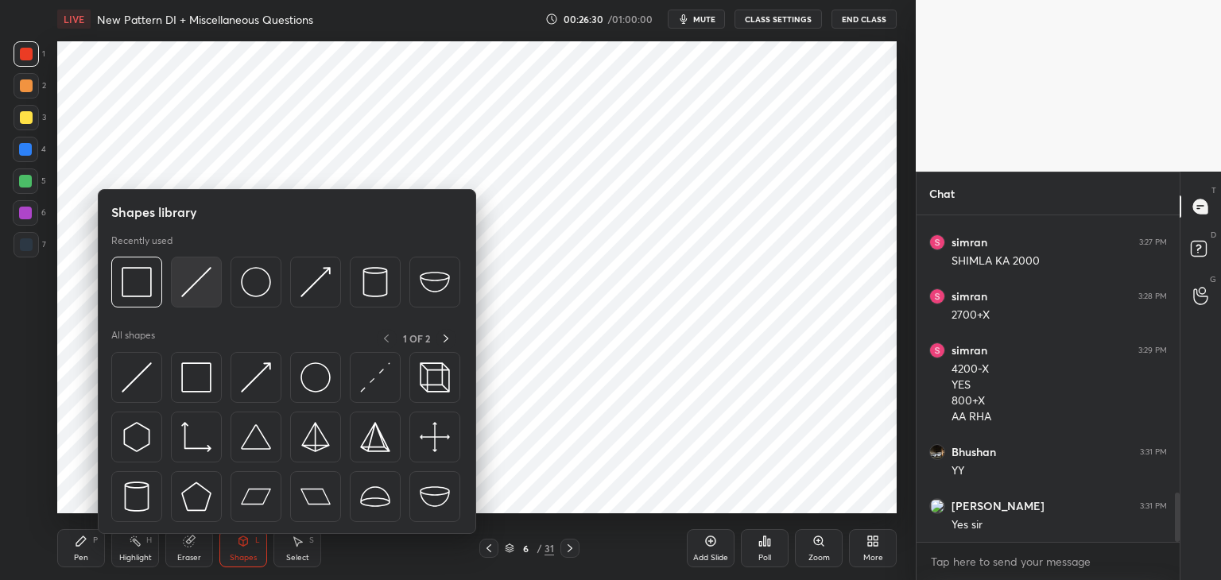
click at [177, 281] on div at bounding box center [196, 282] width 51 height 51
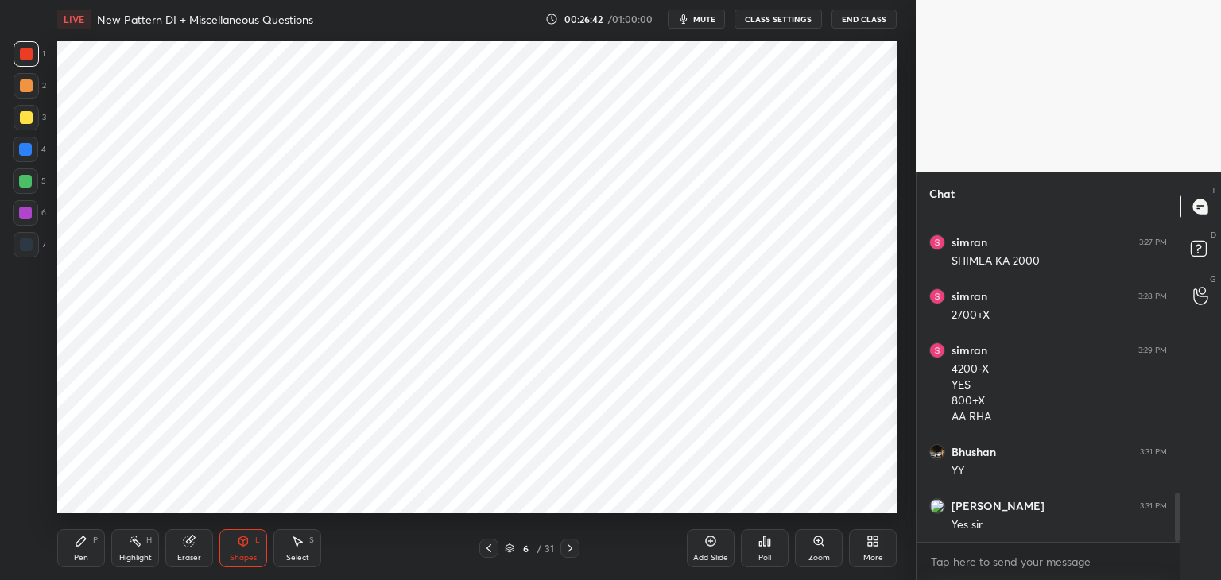
click at [89, 545] on div "Pen P" at bounding box center [81, 549] width 48 height 38
click at [493, 548] on icon at bounding box center [489, 548] width 13 height 13
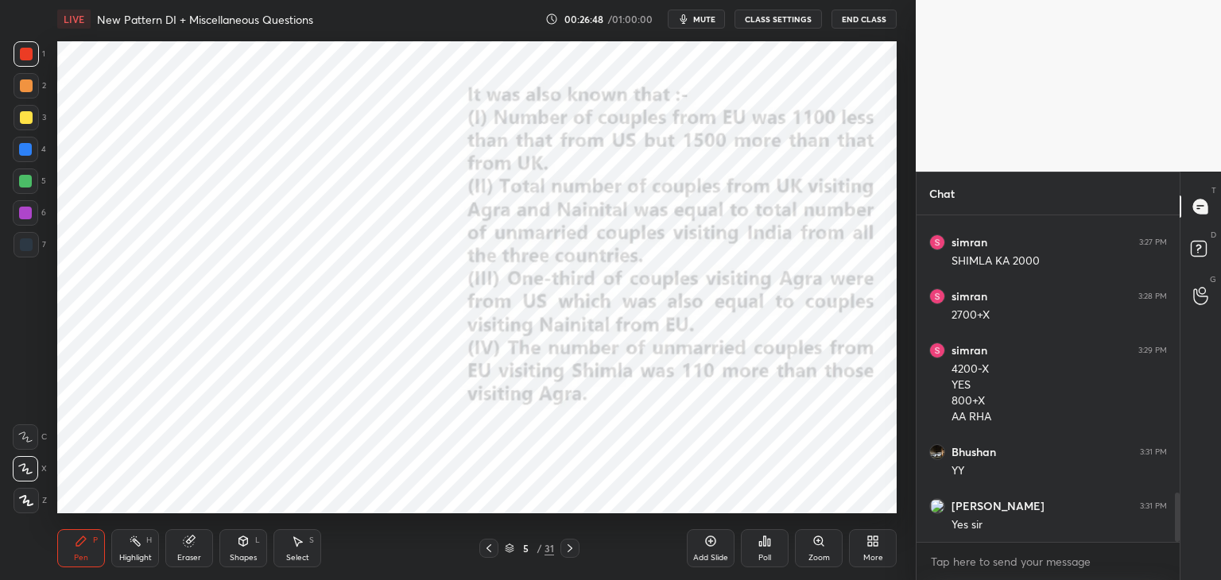
click at [570, 551] on icon at bounding box center [570, 548] width 13 height 13
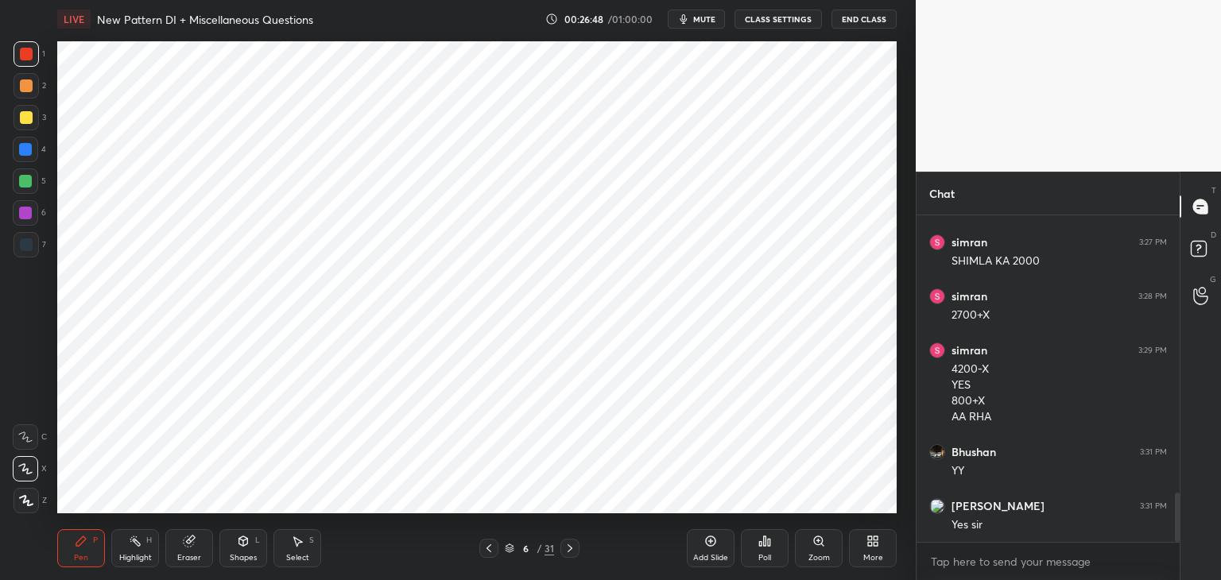
click at [25, 242] on div at bounding box center [26, 245] width 13 height 13
click at [495, 550] on div at bounding box center [488, 548] width 19 height 19
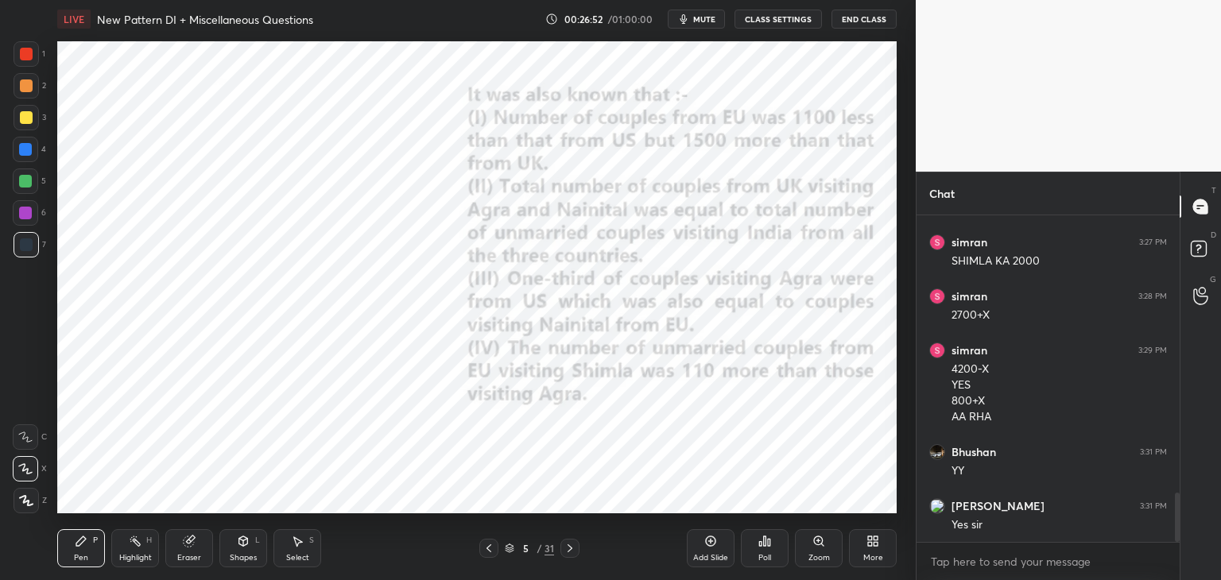
click at [568, 548] on icon at bounding box center [570, 548] width 13 height 13
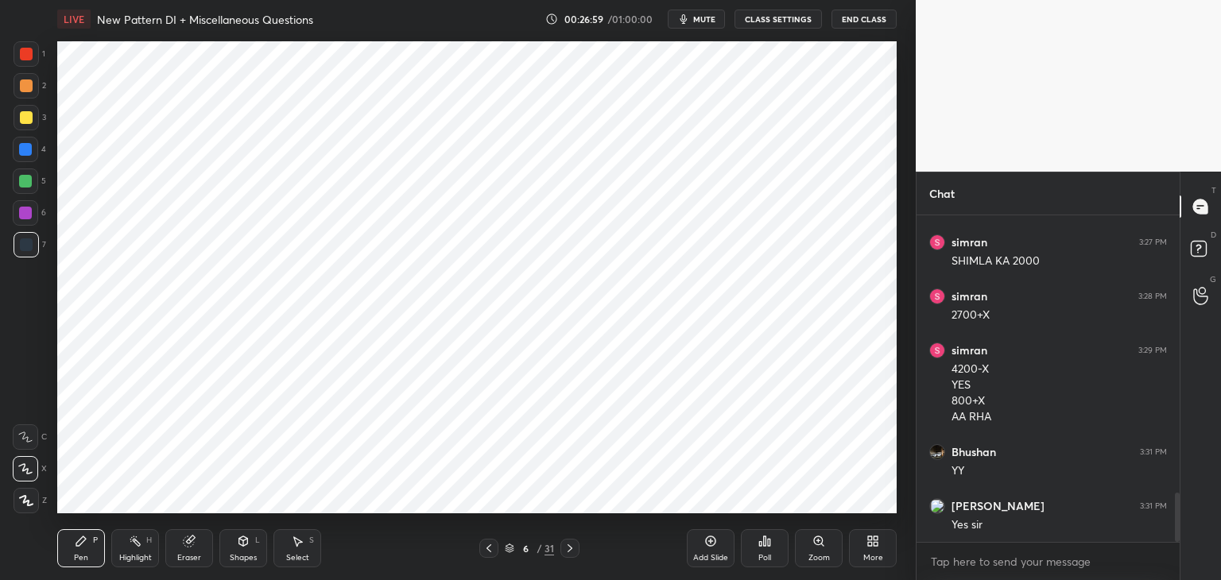
click at [490, 545] on icon at bounding box center [489, 549] width 5 height 8
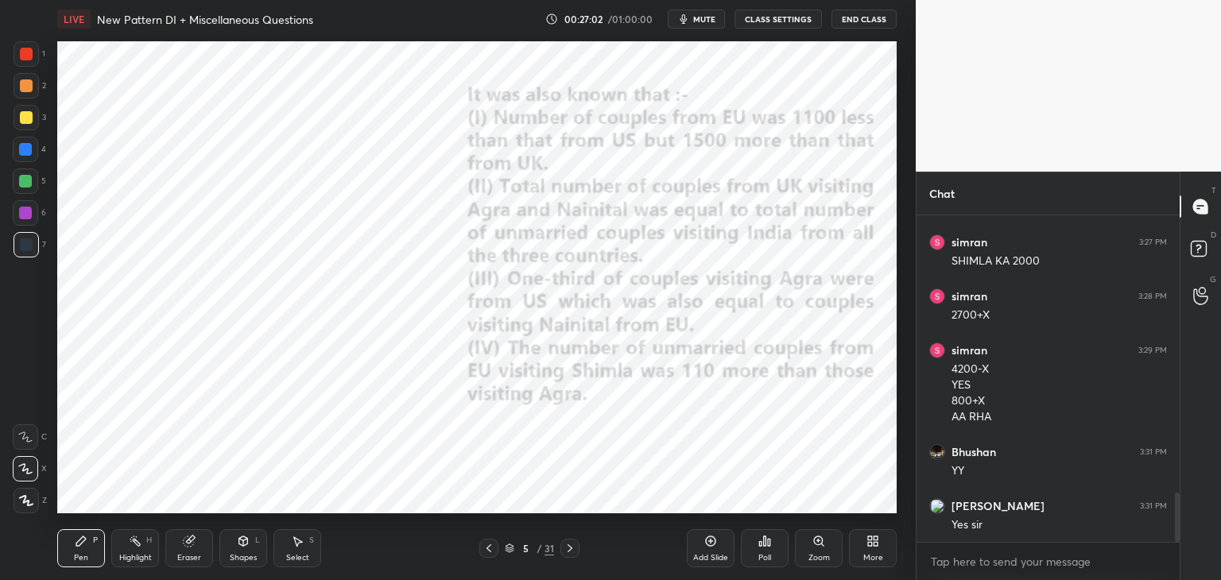
click at [571, 545] on icon at bounding box center [570, 548] width 13 height 13
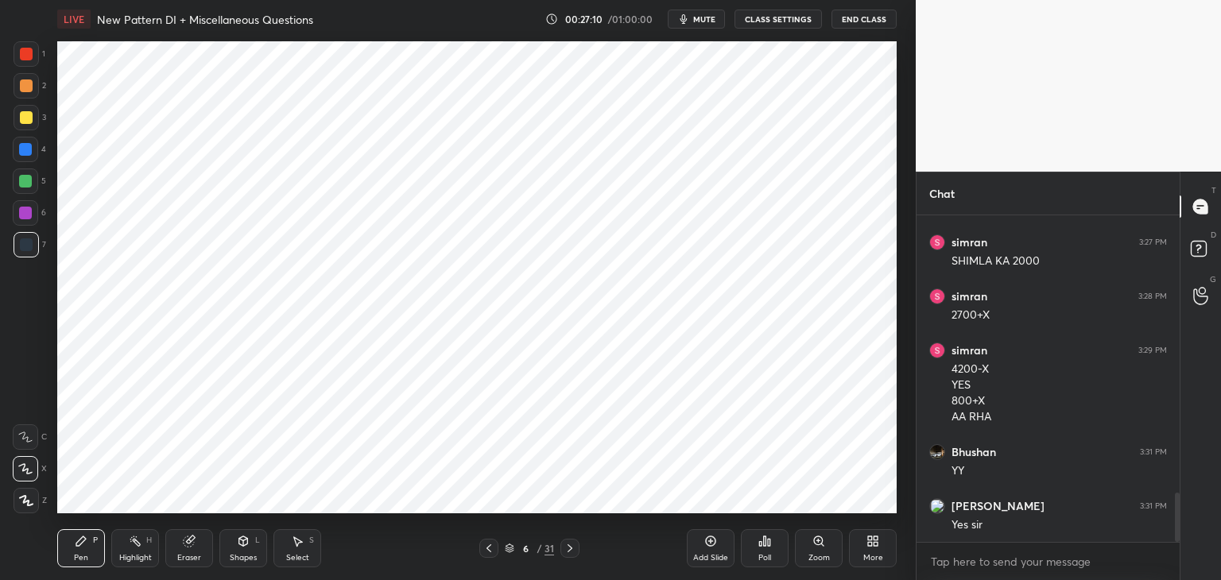
click at [491, 551] on icon at bounding box center [489, 548] width 13 height 13
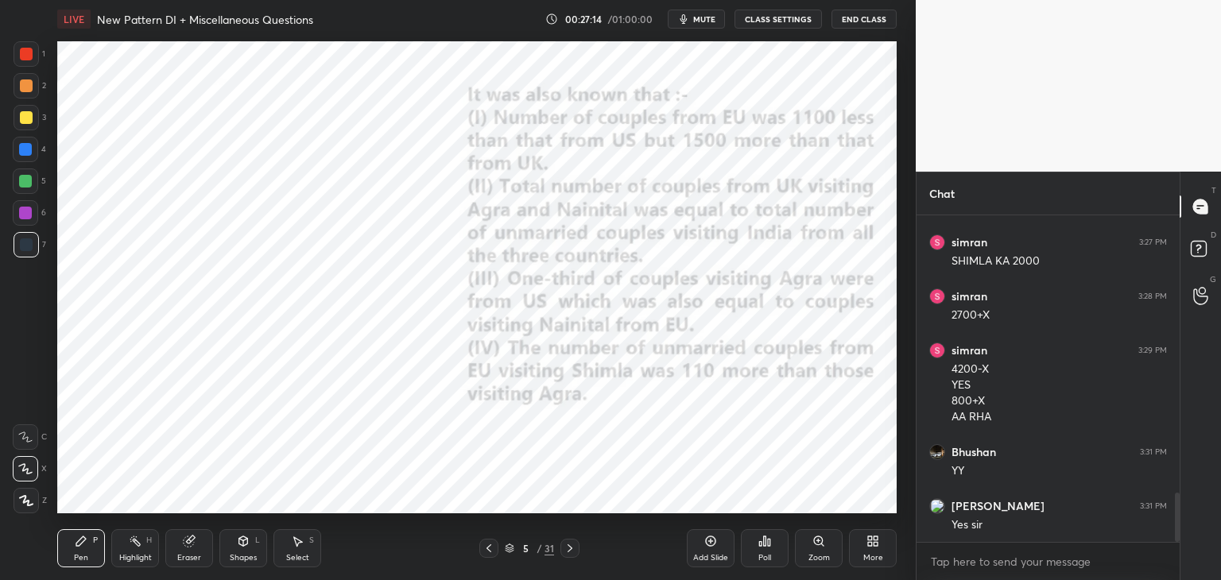
click at [566, 545] on icon at bounding box center [570, 548] width 13 height 13
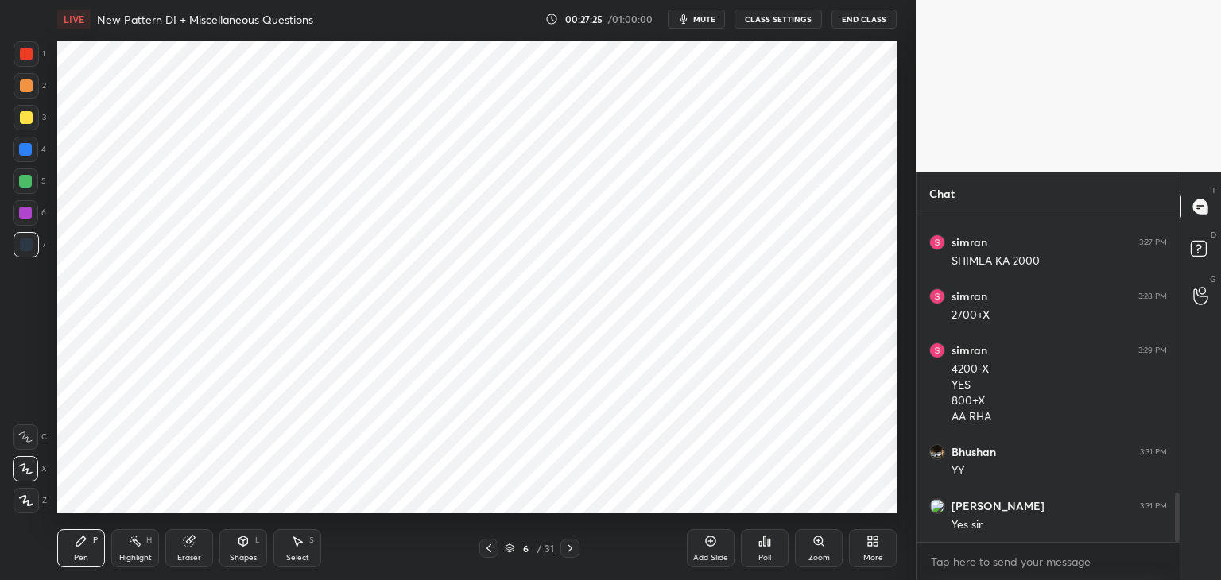
click at [490, 546] on icon at bounding box center [489, 549] width 5 height 8
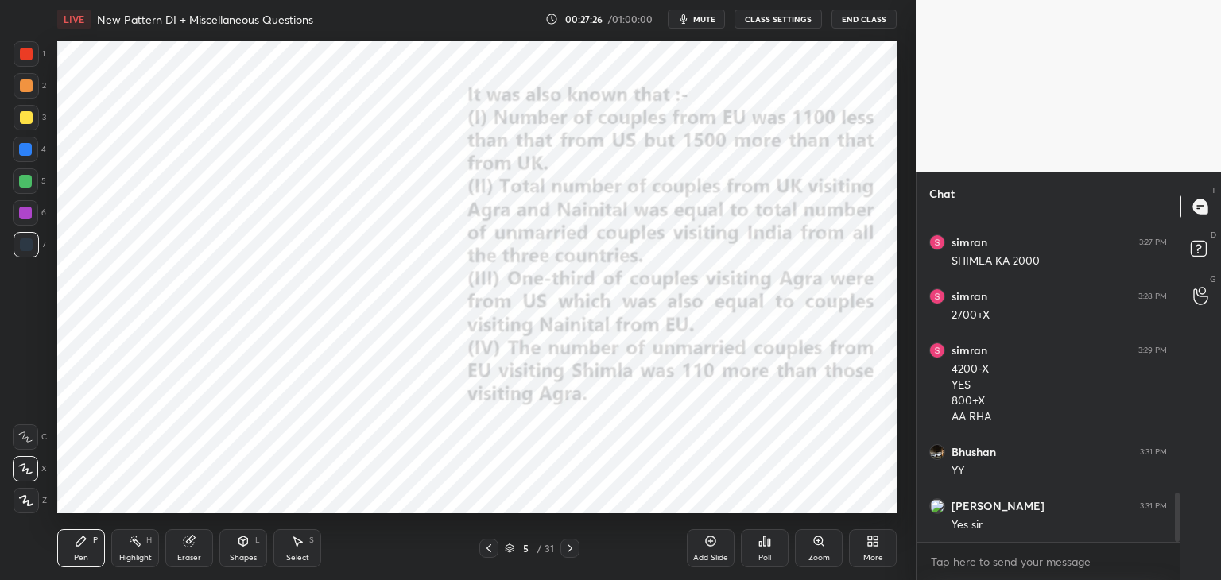
click at [493, 545] on icon at bounding box center [489, 548] width 13 height 13
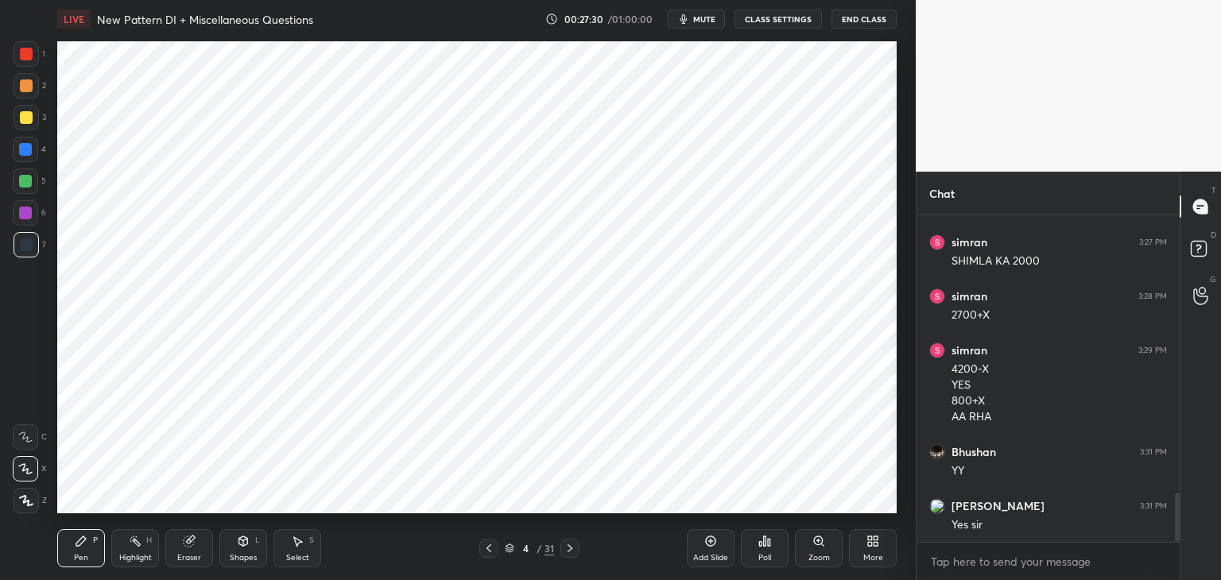
click at [302, 548] on div "Select S" at bounding box center [297, 549] width 48 height 38
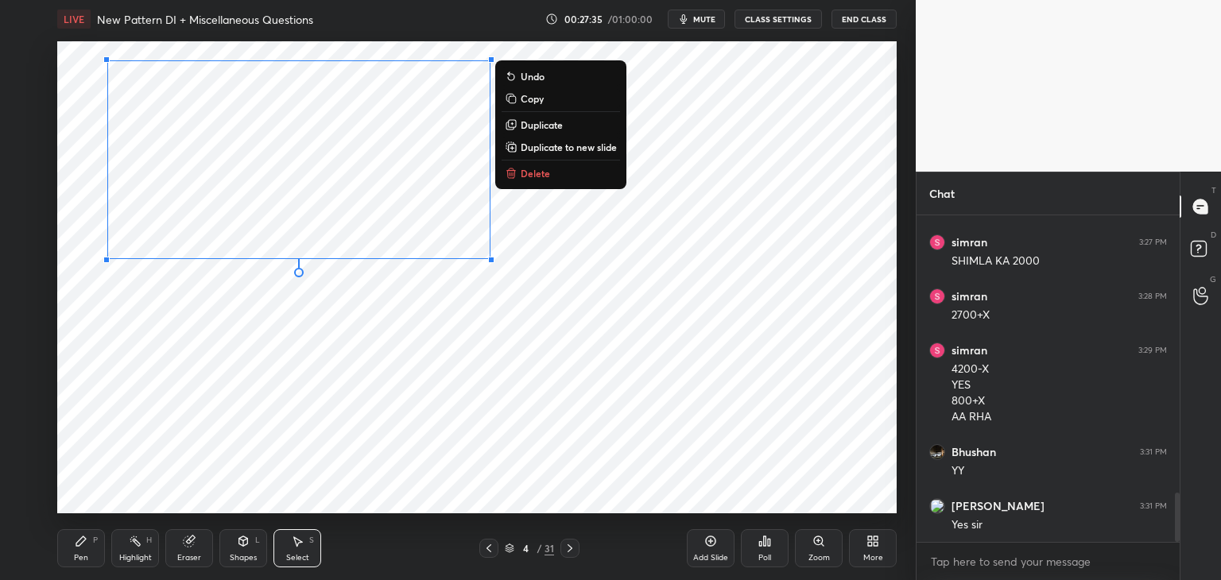
click at [546, 100] on button "Copy" at bounding box center [561, 98] width 118 height 19
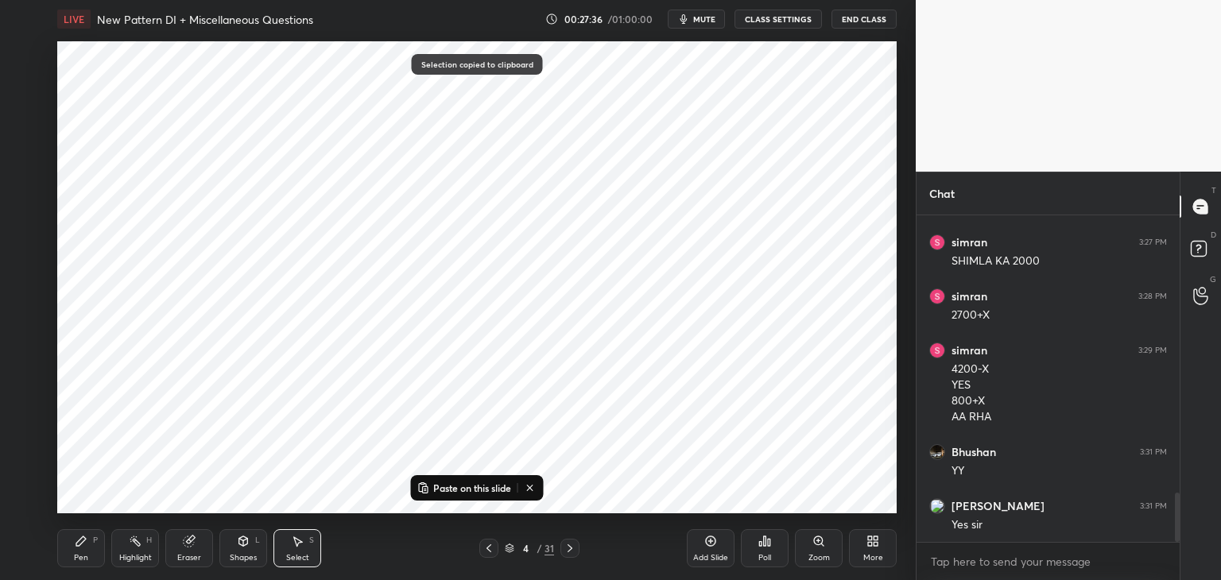
click at [572, 553] on icon at bounding box center [570, 548] width 13 height 13
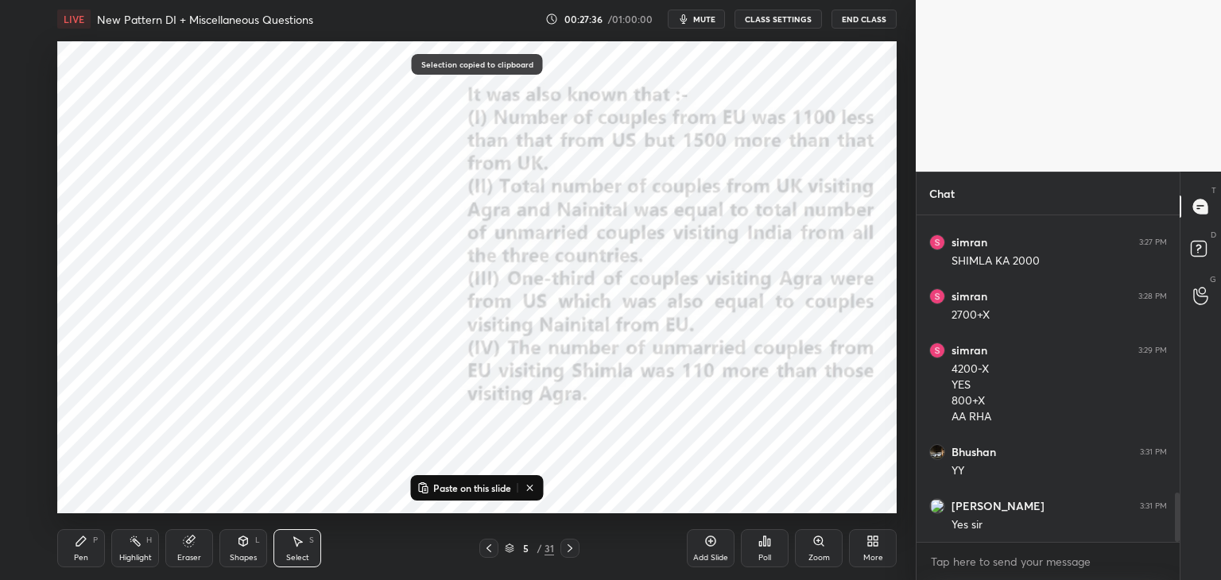
click at [575, 550] on icon at bounding box center [570, 548] width 13 height 13
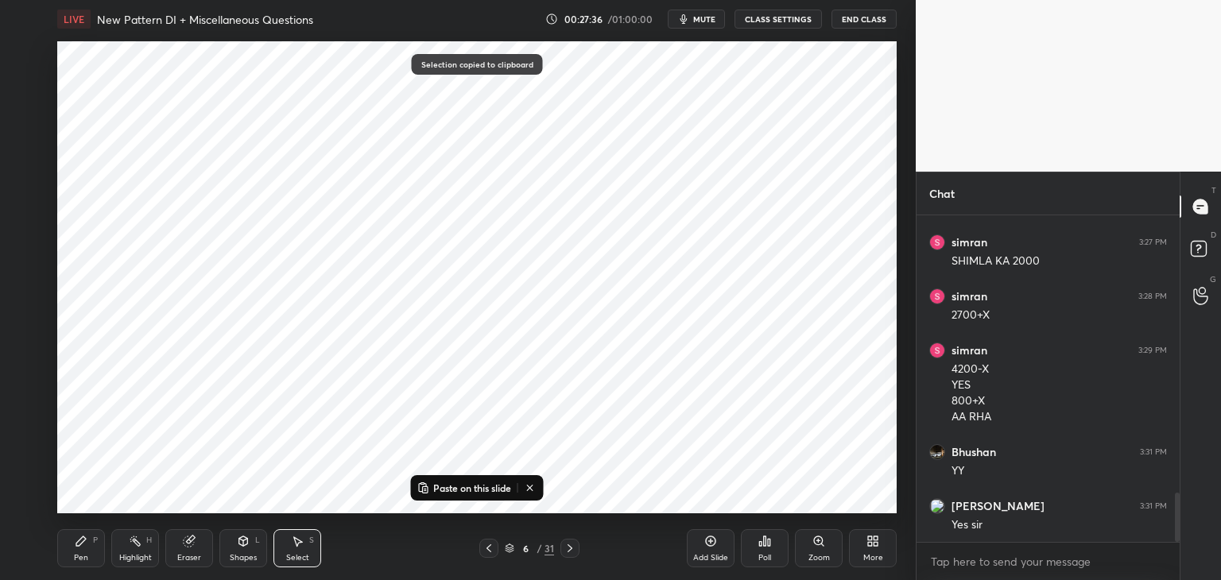
click at [506, 486] on p "Paste on this slide" at bounding box center [472, 488] width 78 height 13
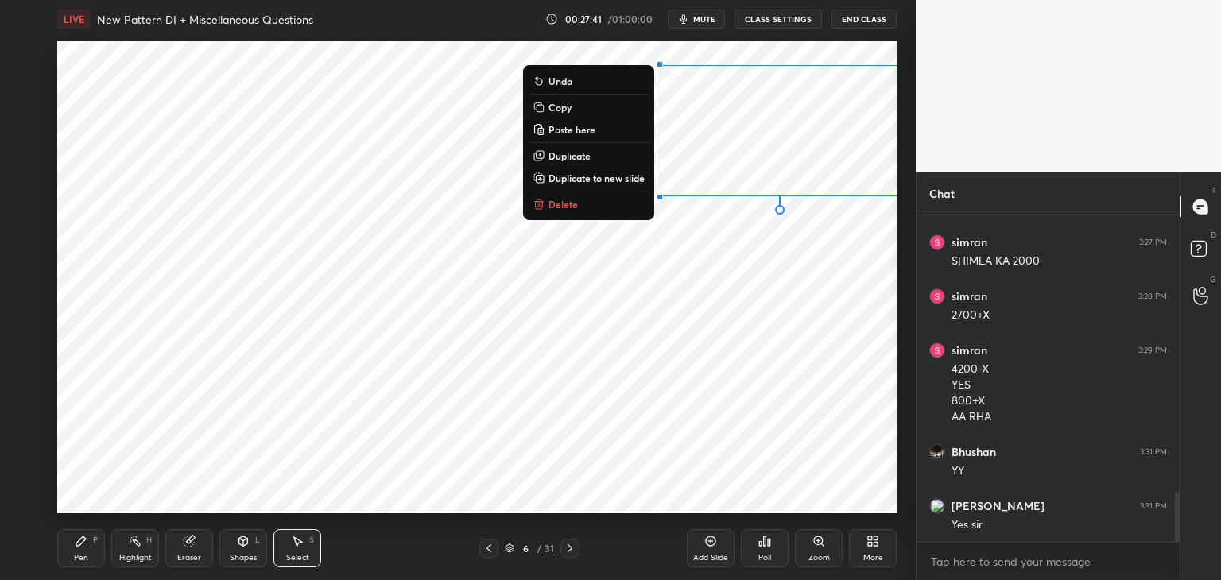
click at [83, 551] on div "Pen P" at bounding box center [81, 549] width 48 height 38
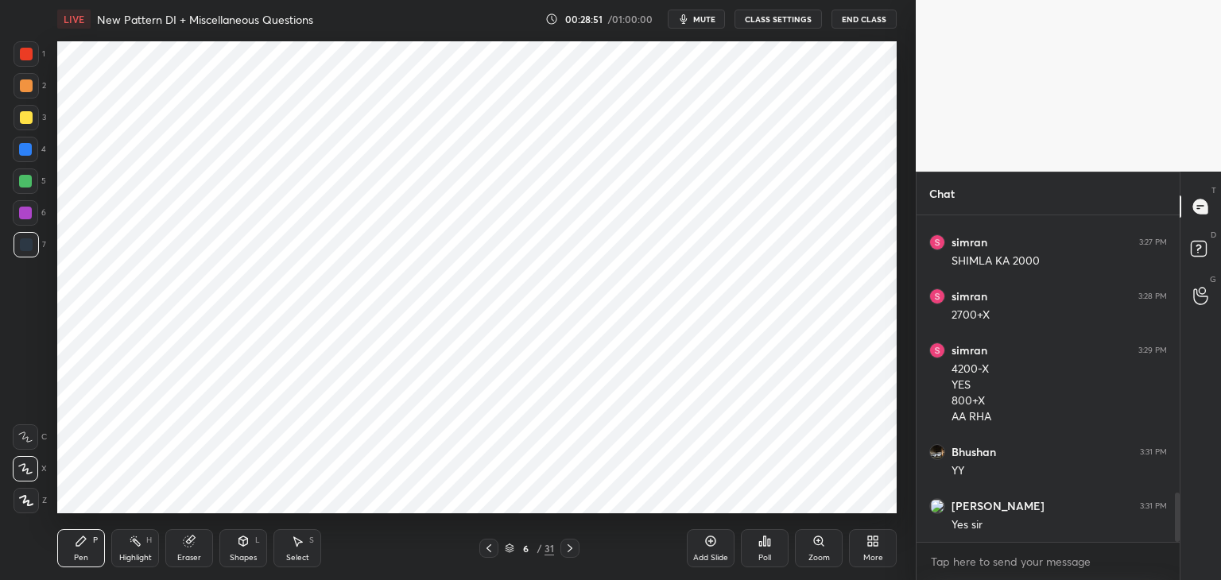
click at [484, 548] on icon at bounding box center [489, 548] width 13 height 13
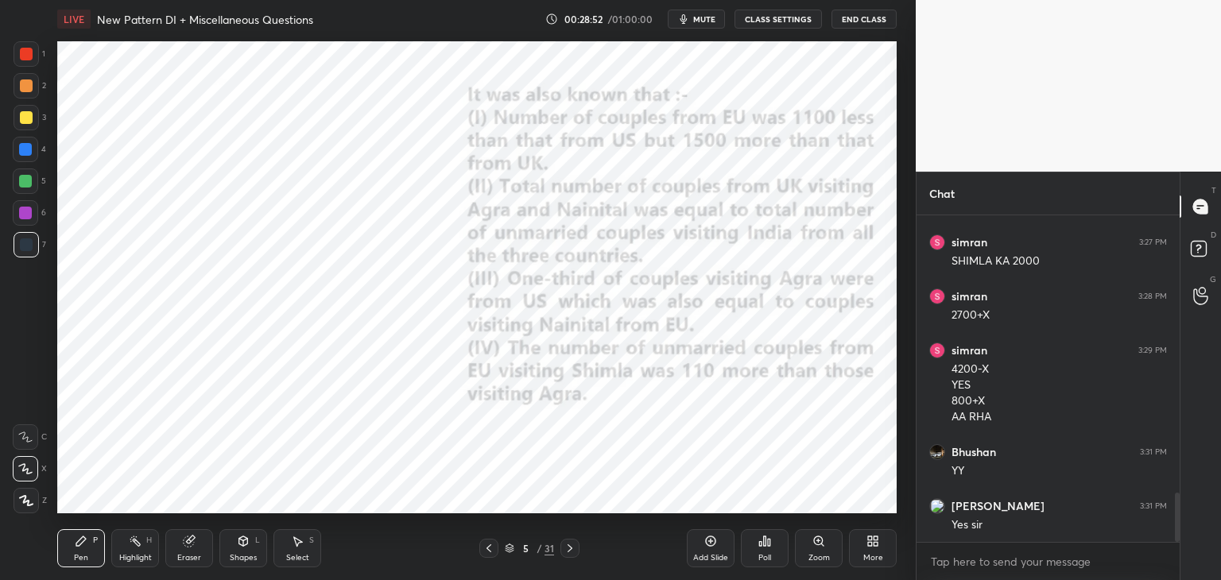
click at [490, 548] on icon at bounding box center [489, 548] width 13 height 13
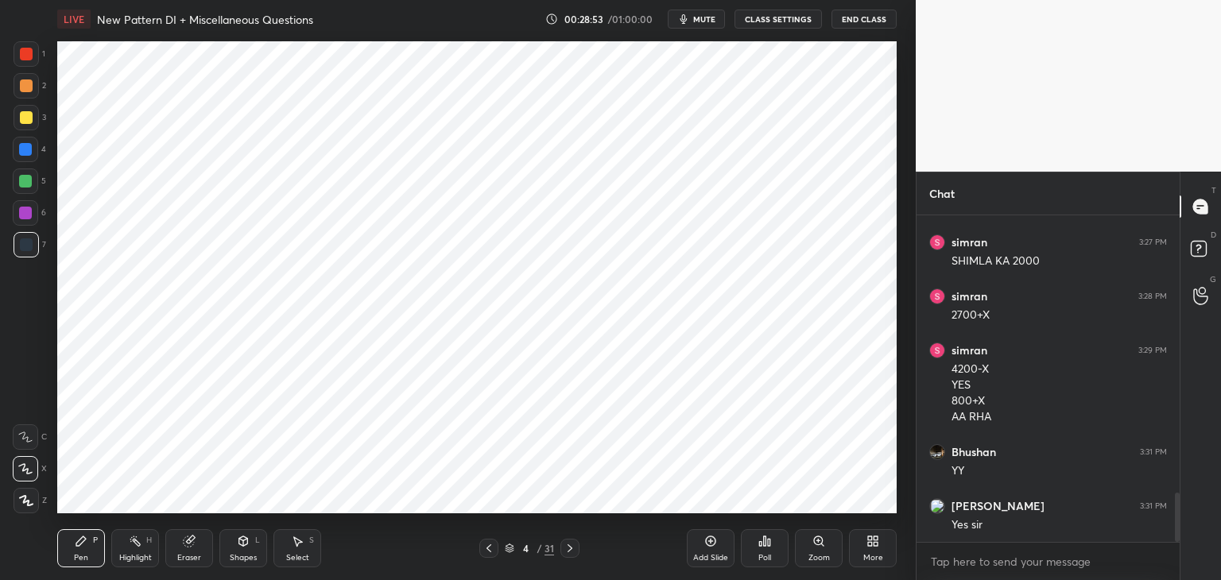
click at [572, 541] on div at bounding box center [570, 548] width 19 height 19
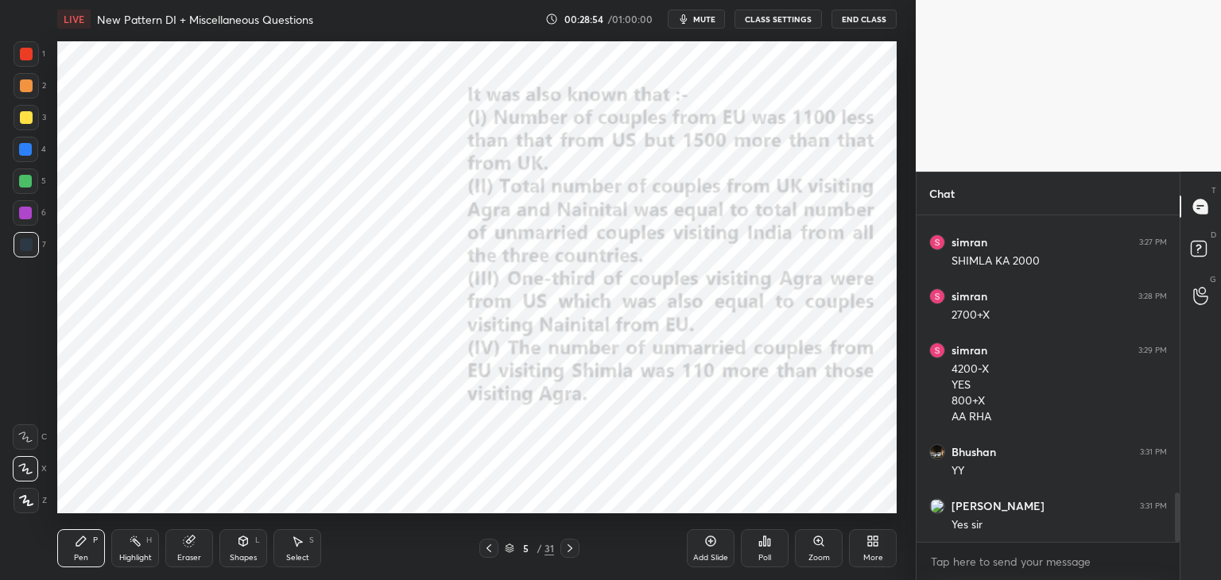
click at [576, 541] on div at bounding box center [570, 548] width 19 height 19
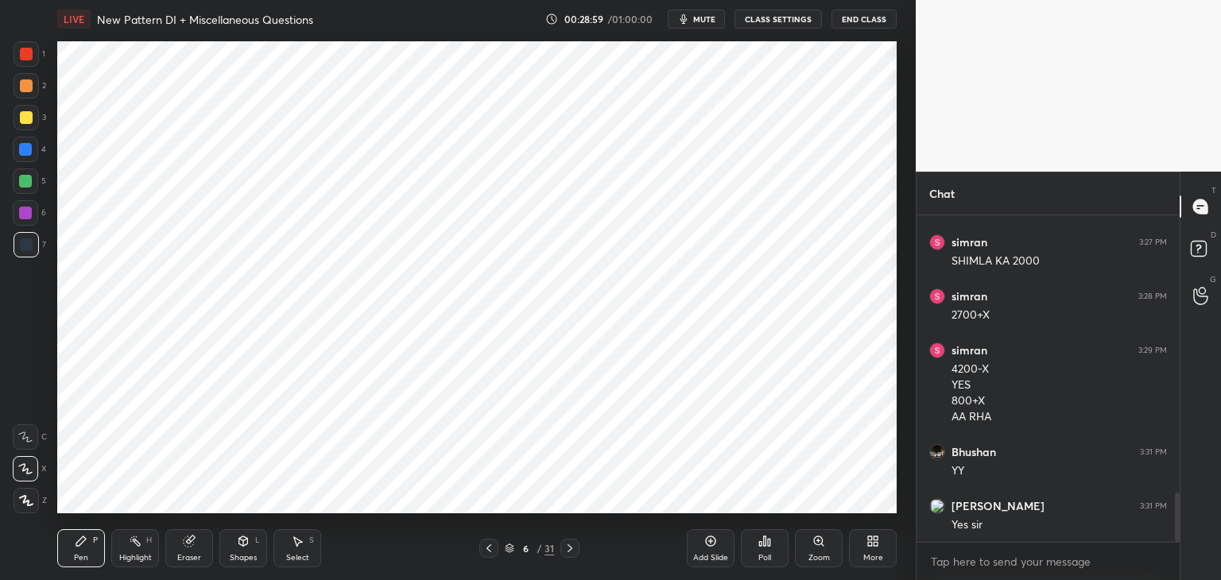
click at [301, 545] on icon at bounding box center [297, 541] width 13 height 13
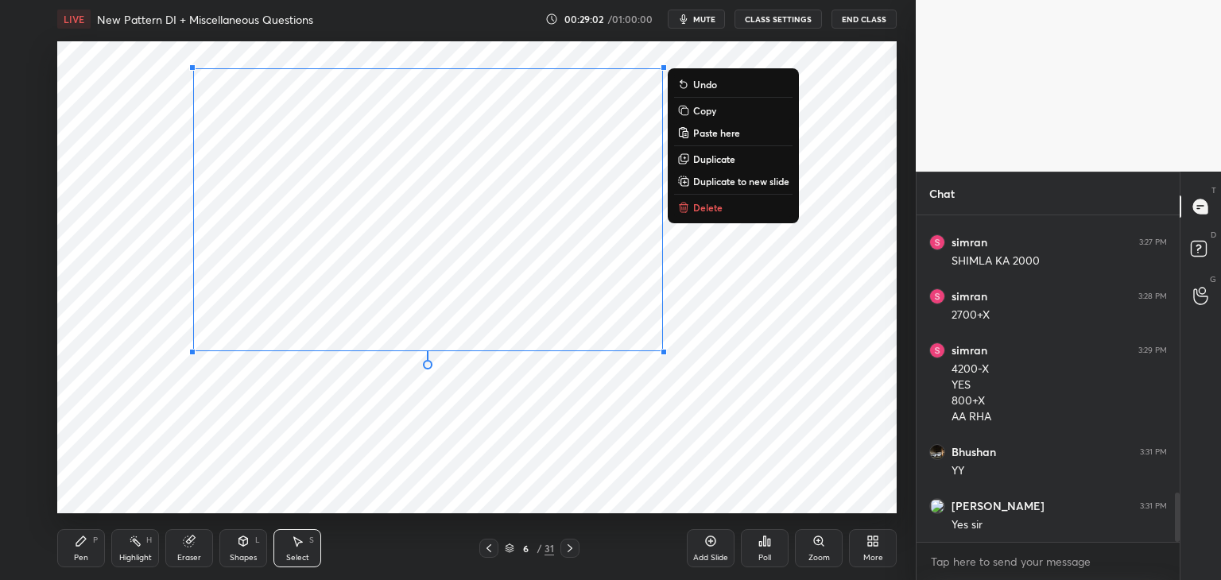
click at [716, 112] on button "Copy" at bounding box center [733, 110] width 118 height 19
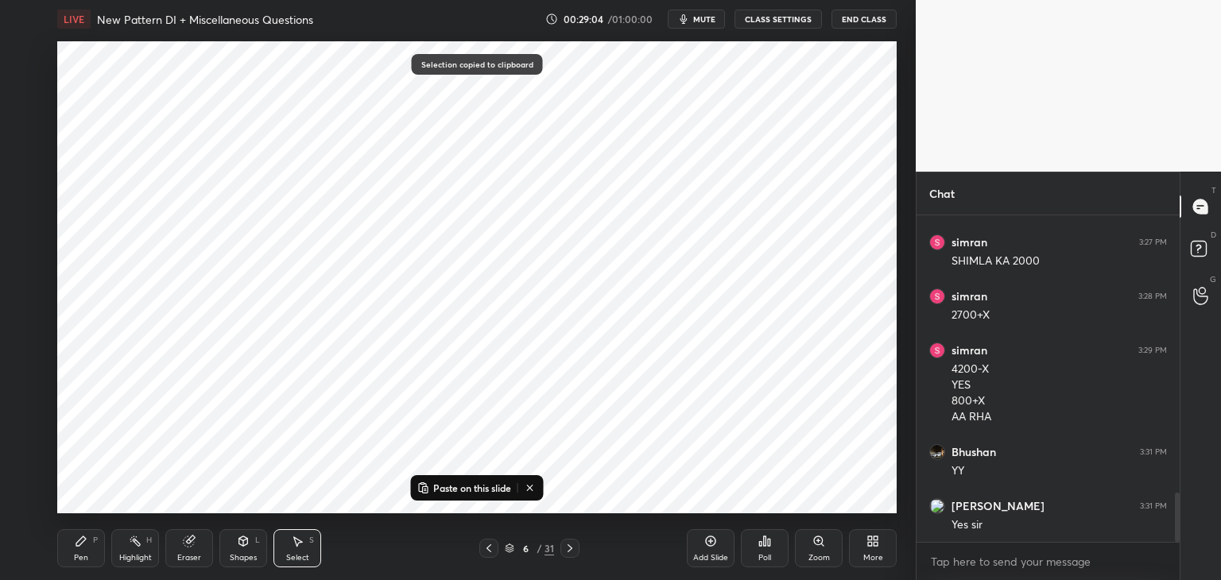
scroll to position [1886, 0]
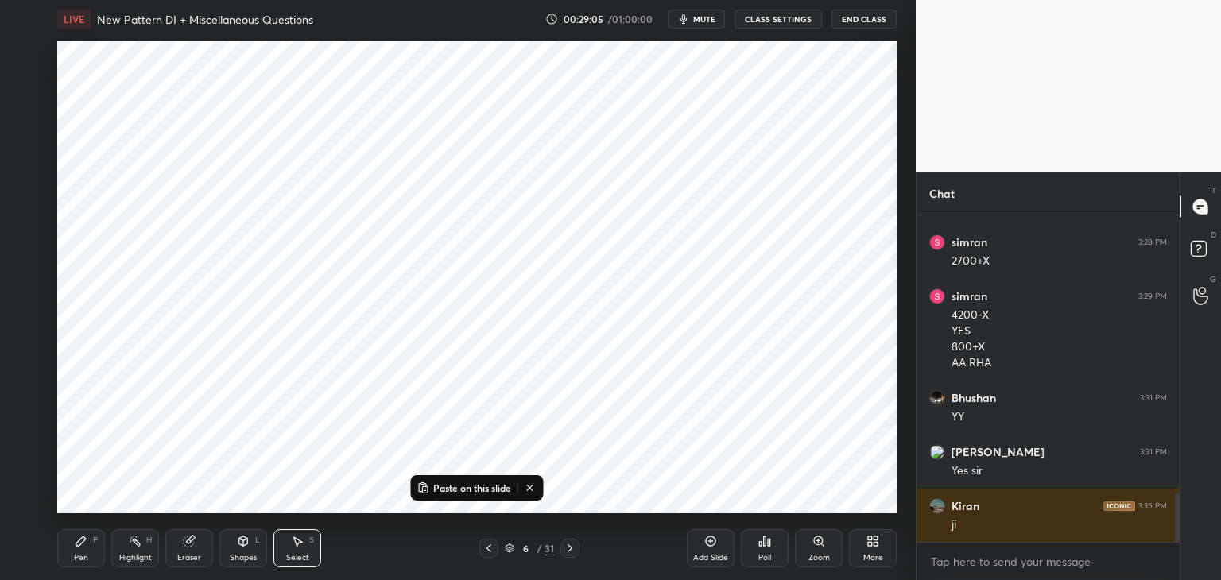
click at [569, 553] on icon at bounding box center [570, 548] width 13 height 13
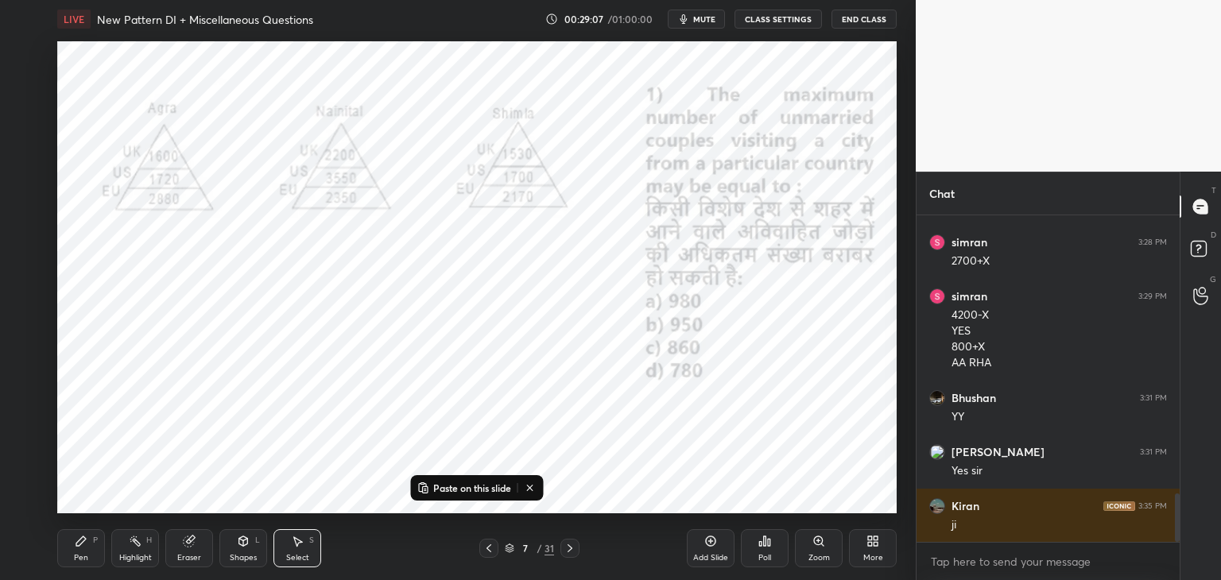
click at [476, 475] on div "Paste on this slide" at bounding box center [477, 487] width 133 height 25
click at [481, 497] on button "Paste on this slide" at bounding box center [464, 488] width 100 height 19
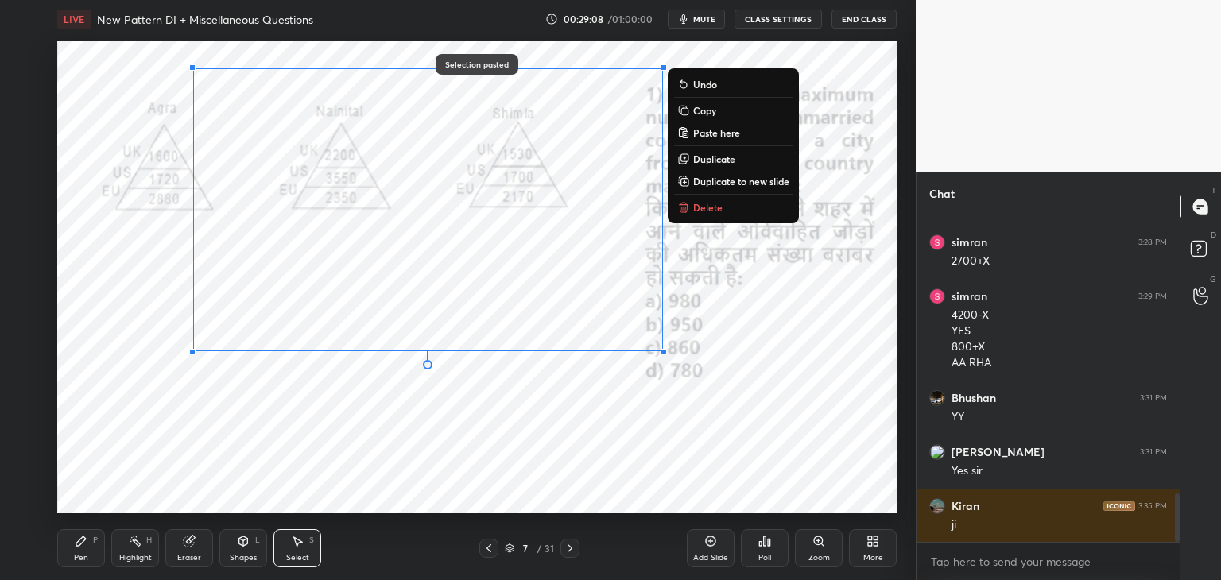
scroll to position [1940, 0]
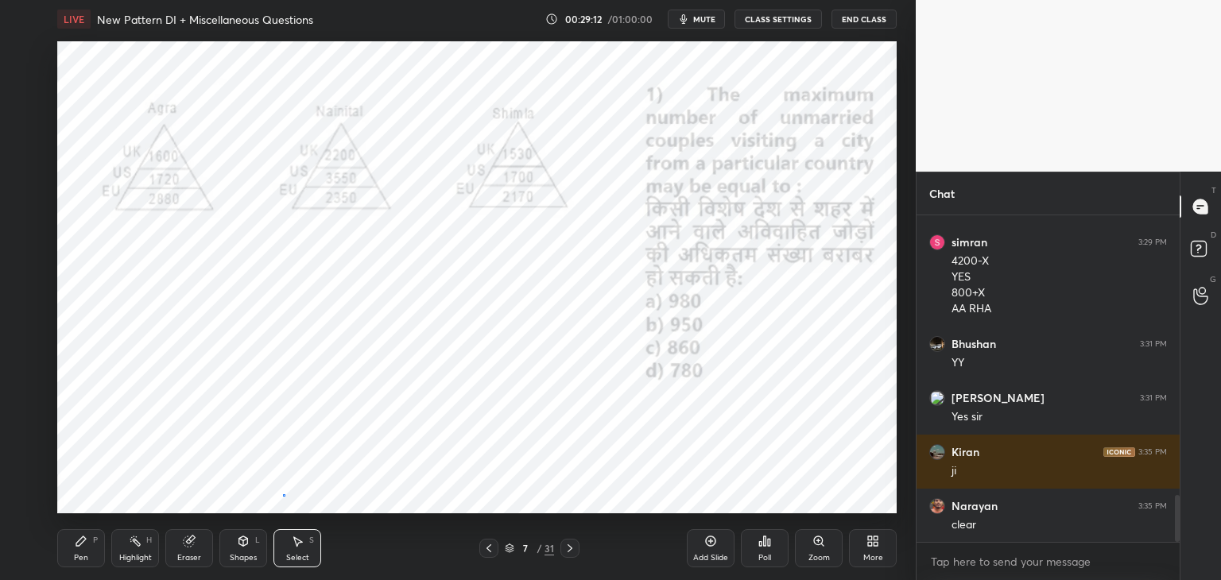
click at [286, 495] on div "0 ° Undo Copy Paste here Duplicate Duplicate to new slide Delete" at bounding box center [477, 277] width 840 height 472
click at [81, 551] on div "Pen P" at bounding box center [81, 549] width 48 height 38
click at [28, 55] on div at bounding box center [26, 54] width 13 height 13
click at [29, 145] on div at bounding box center [25, 149] width 13 height 13
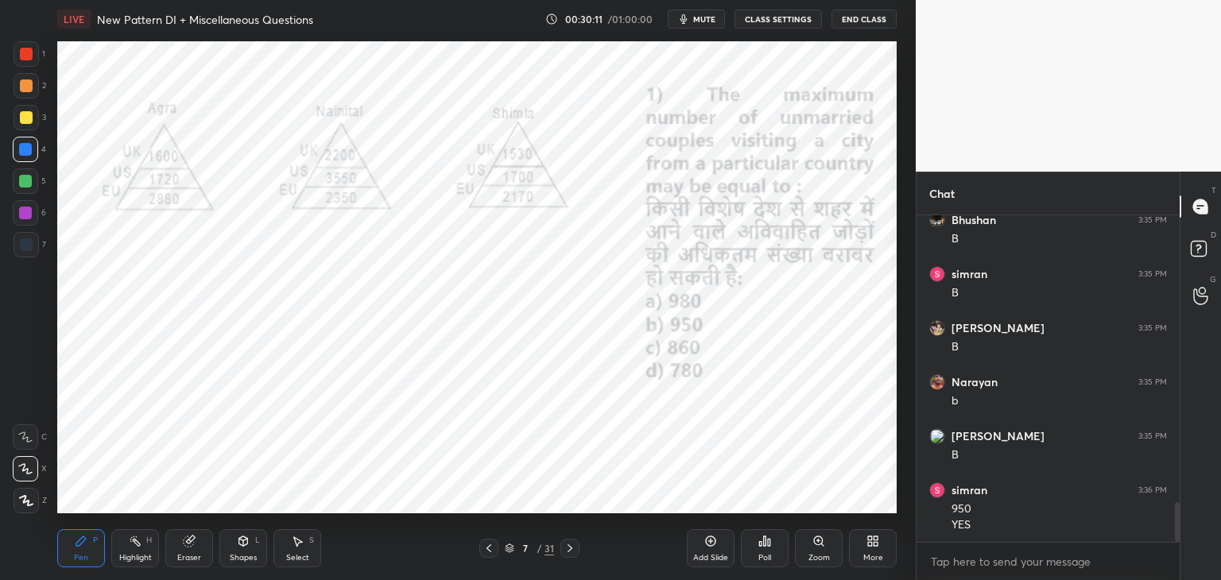
scroll to position [2388, 0]
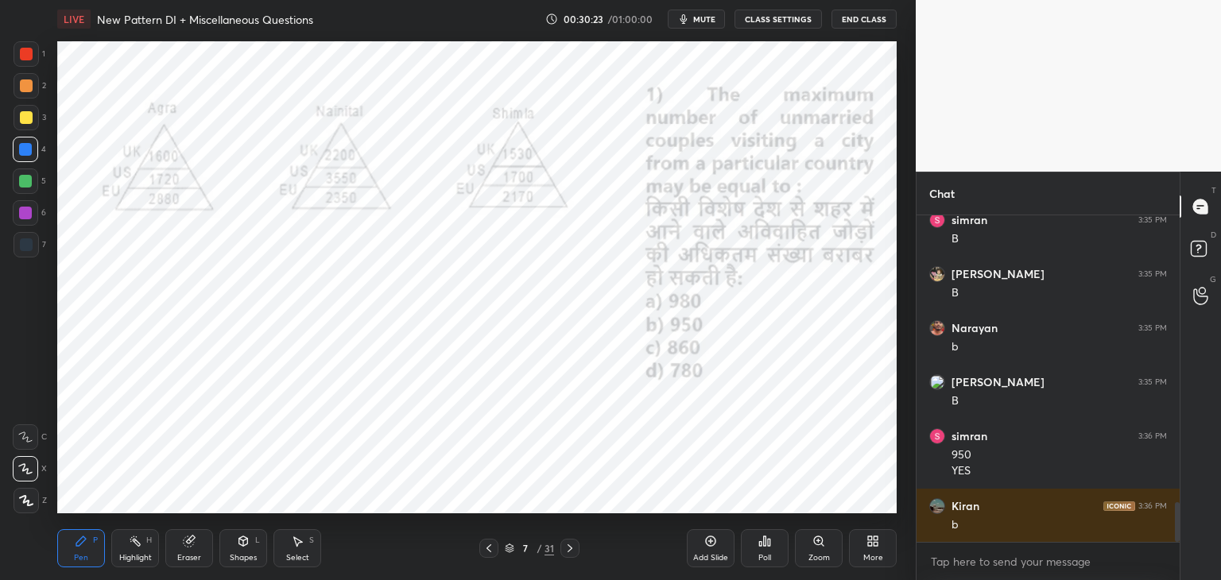
click at [295, 545] on icon at bounding box center [297, 541] width 13 height 13
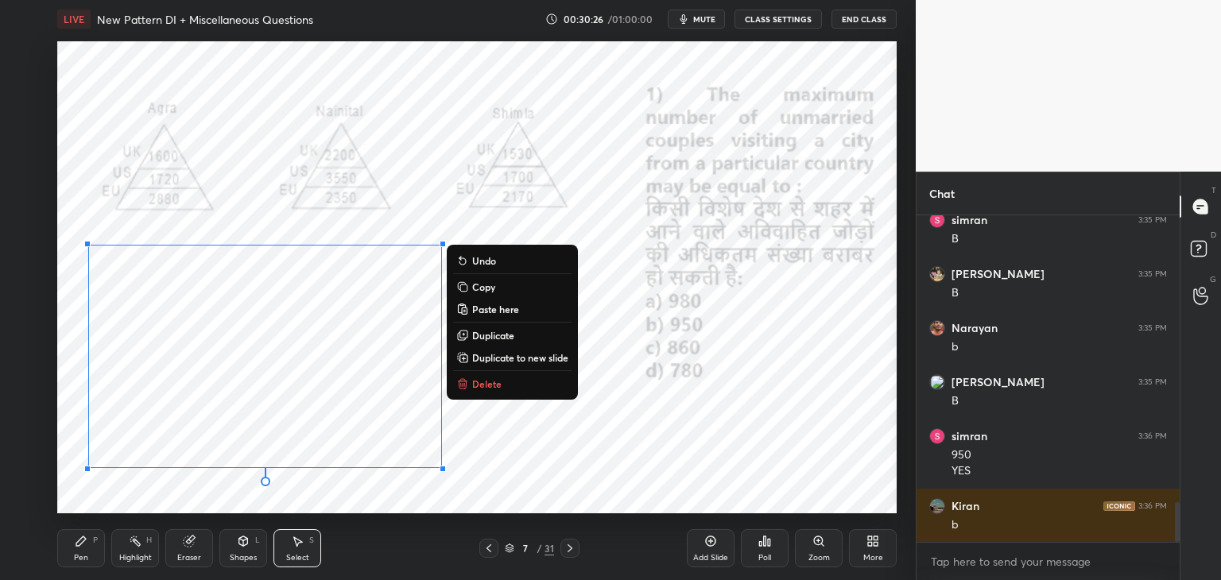
click at [496, 284] on button "Copy" at bounding box center [512, 286] width 118 height 19
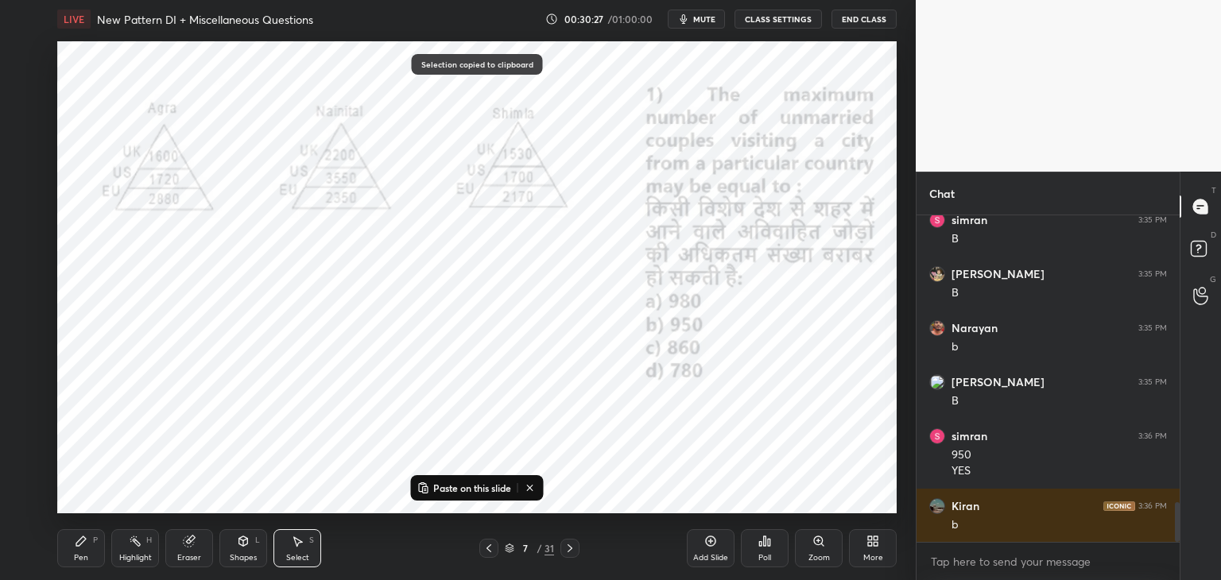
click at [572, 551] on icon at bounding box center [570, 548] width 13 height 13
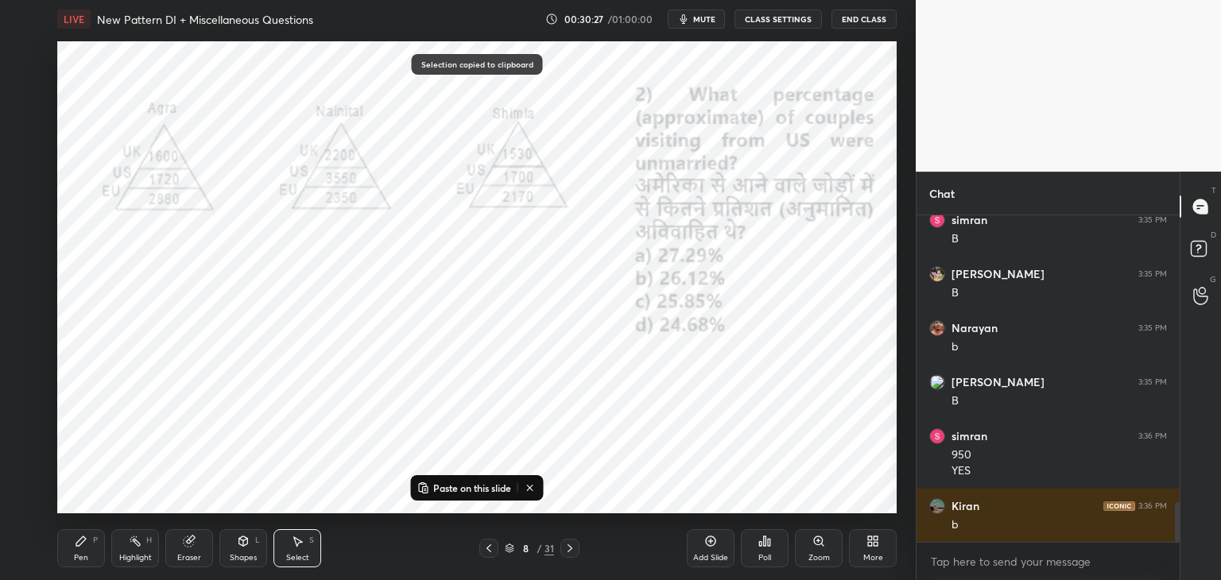
click at [495, 487] on p "Paste on this slide" at bounding box center [472, 488] width 78 height 13
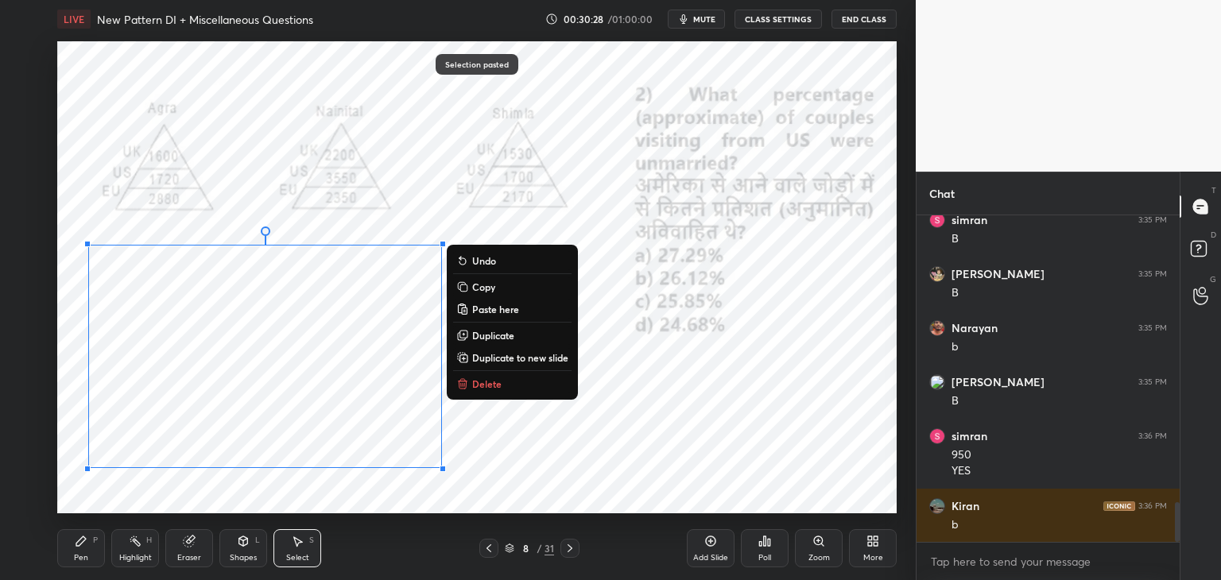
click at [542, 479] on div "0 ° Undo Copy Paste here Duplicate Duplicate to new slide Delete" at bounding box center [477, 277] width 840 height 472
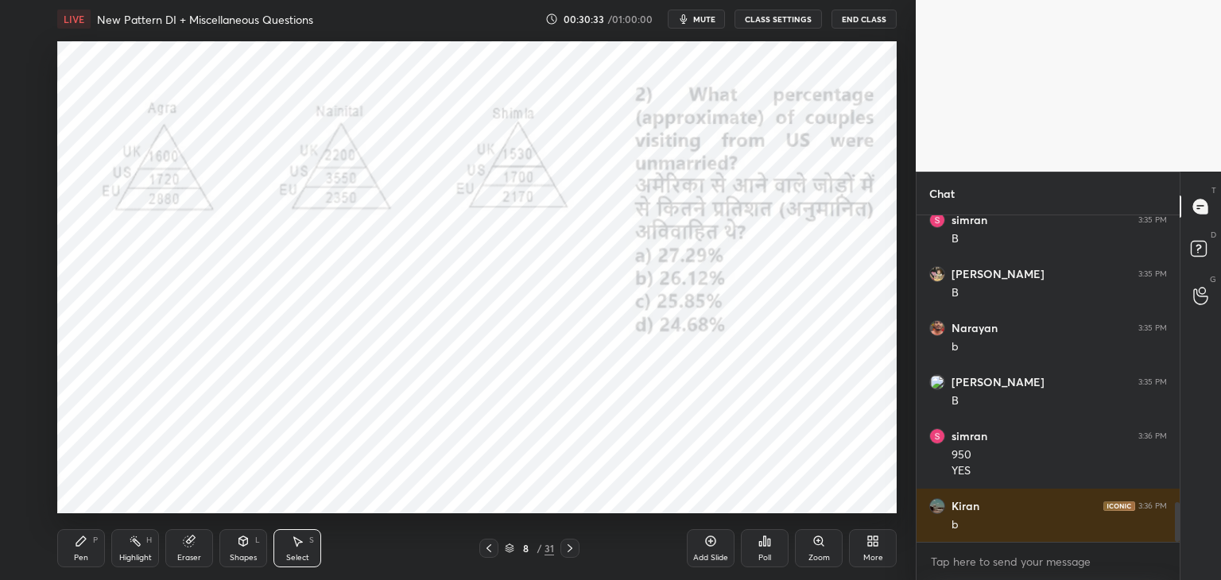
click at [79, 551] on div "Pen P" at bounding box center [81, 549] width 48 height 38
click at [487, 555] on div at bounding box center [488, 548] width 19 height 19
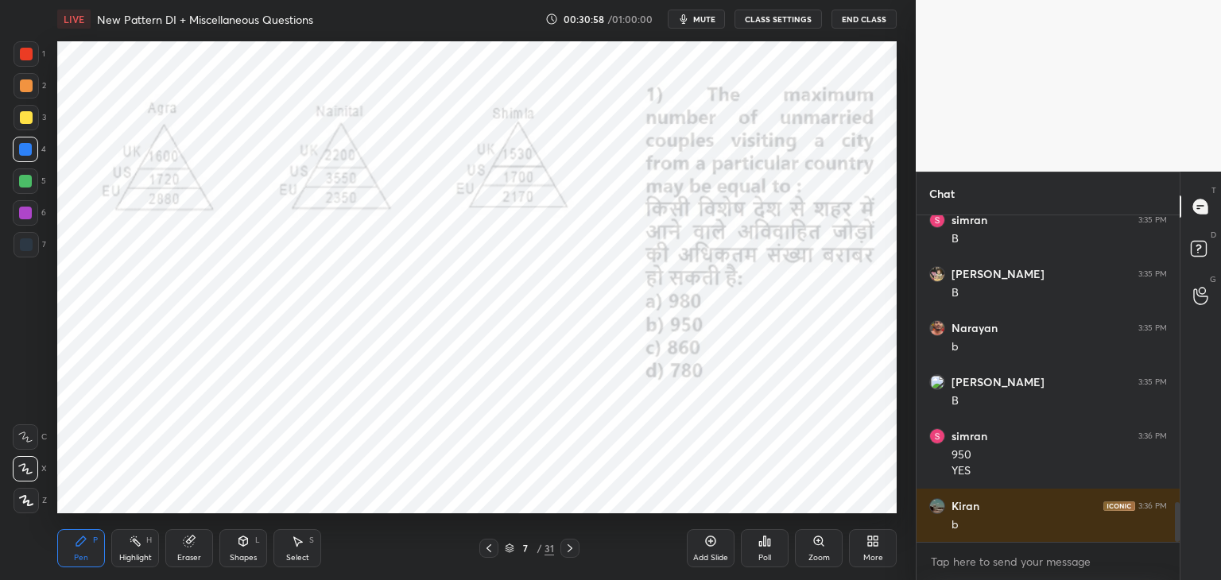
click at [489, 548] on icon at bounding box center [489, 548] width 13 height 13
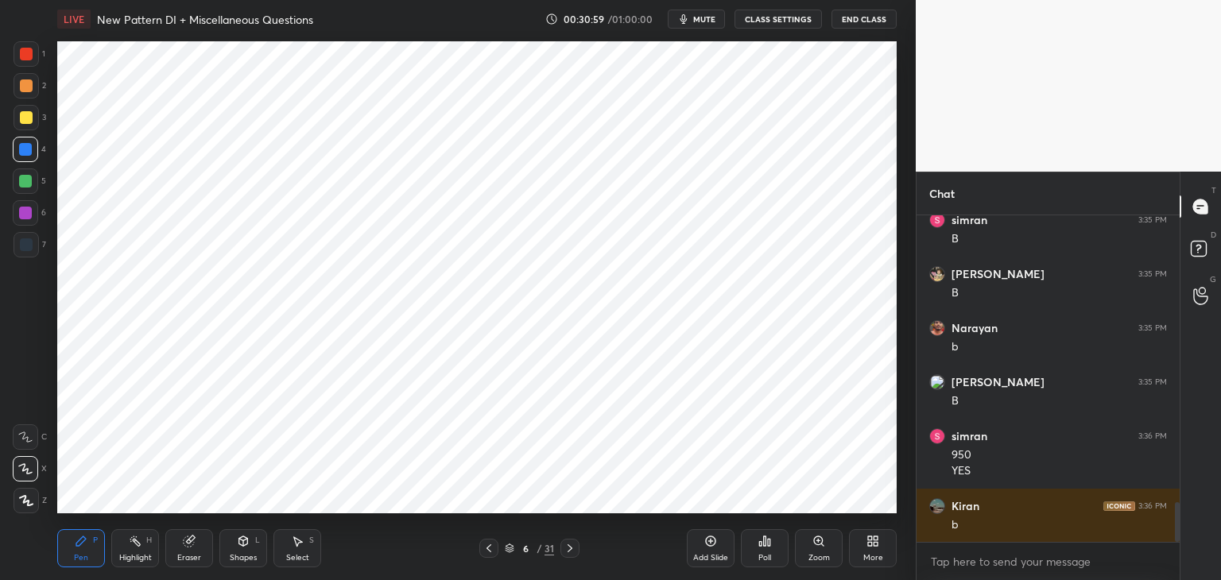
click at [488, 543] on icon at bounding box center [489, 548] width 13 height 13
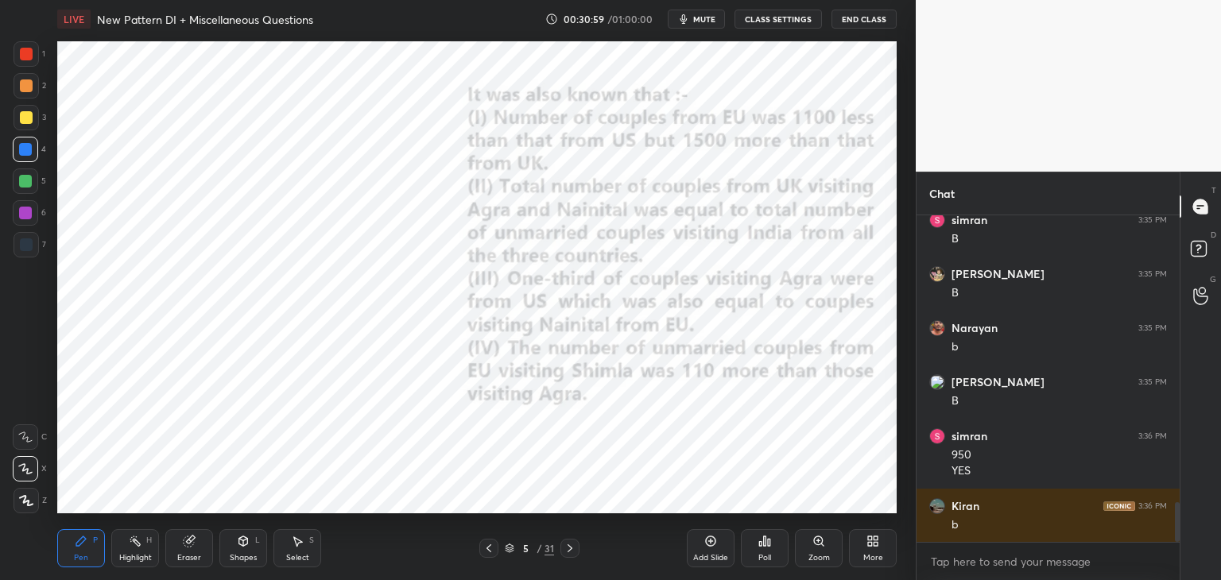
scroll to position [2442, 0]
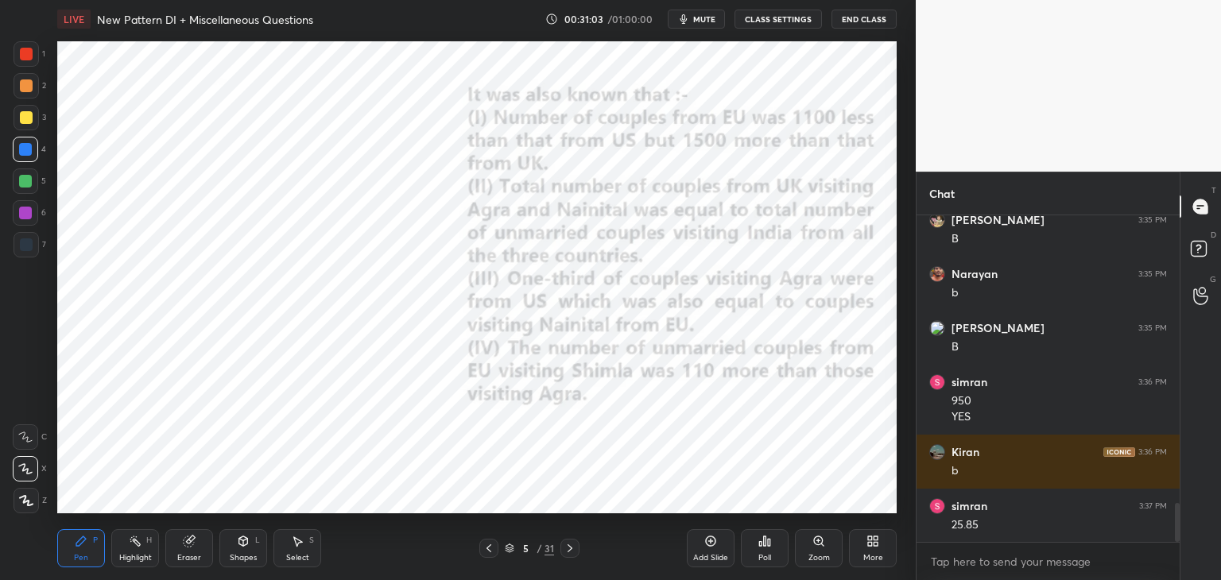
click at [573, 549] on icon at bounding box center [570, 548] width 13 height 13
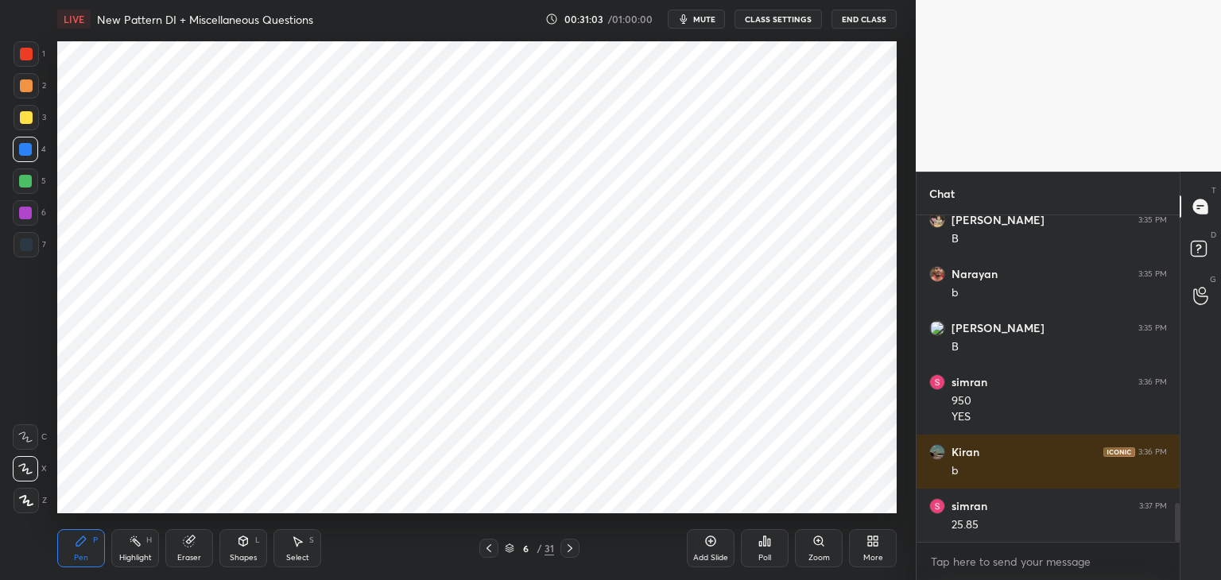
click at [572, 548] on icon at bounding box center [570, 548] width 13 height 13
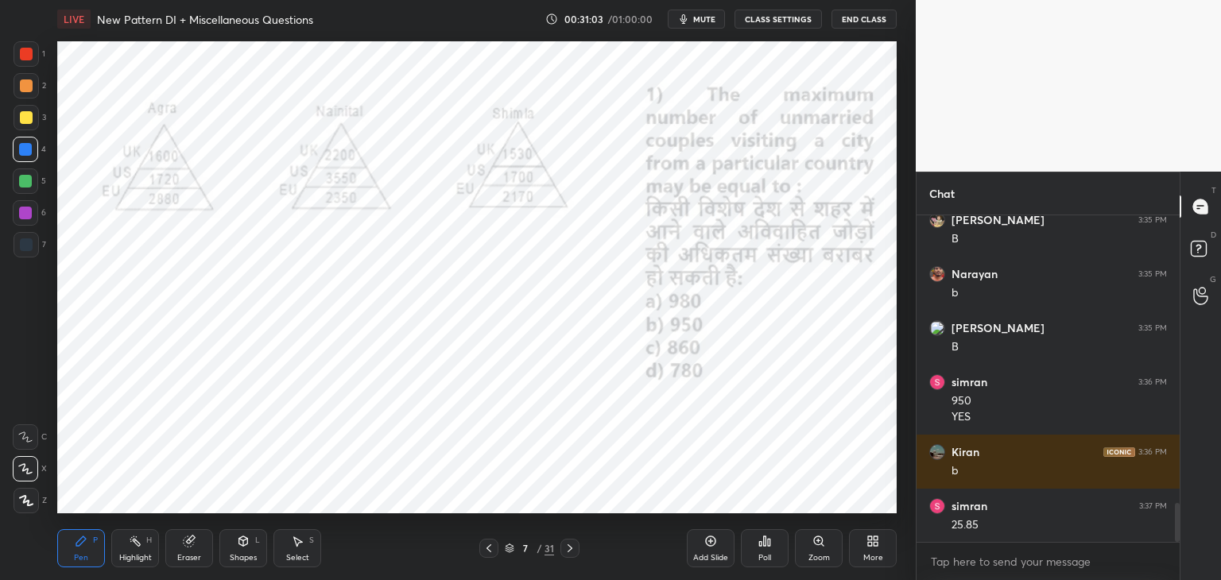
click at [572, 554] on icon at bounding box center [570, 548] width 13 height 13
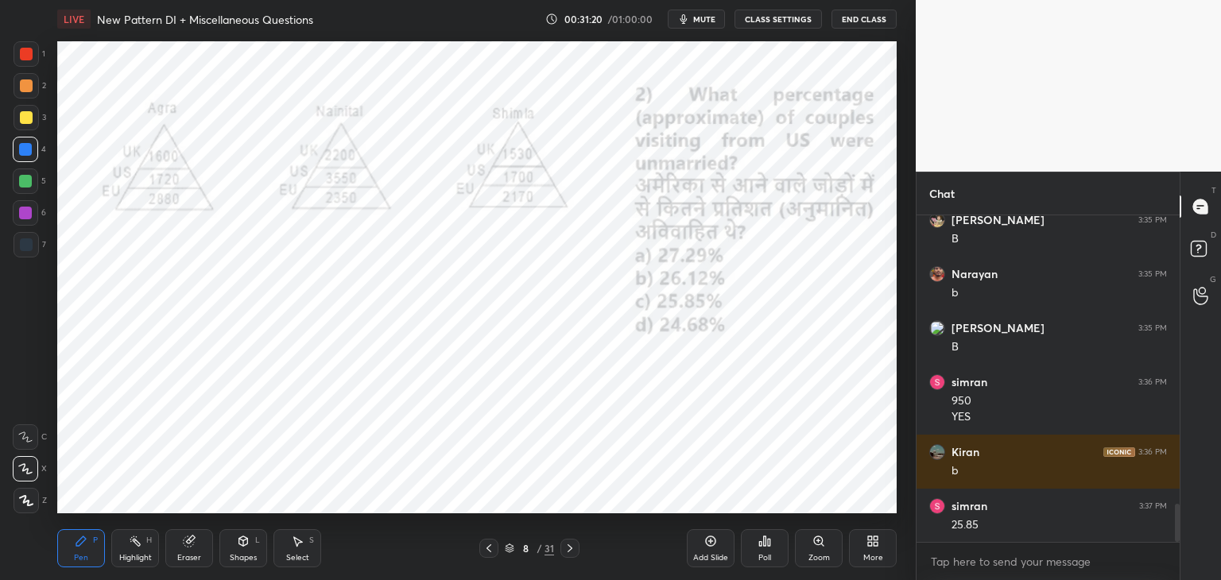
scroll to position [2496, 0]
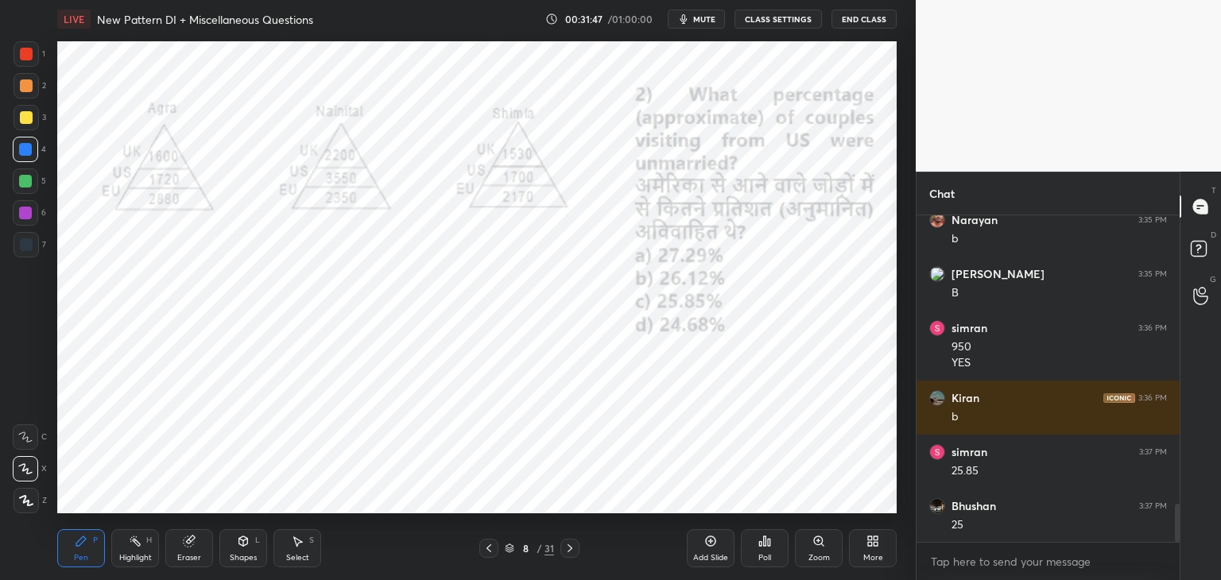
click at [300, 550] on div "Select S" at bounding box center [297, 549] width 48 height 38
click at [246, 551] on div "Shapes L" at bounding box center [243, 549] width 48 height 38
click at [286, 546] on div "Select S" at bounding box center [297, 549] width 48 height 38
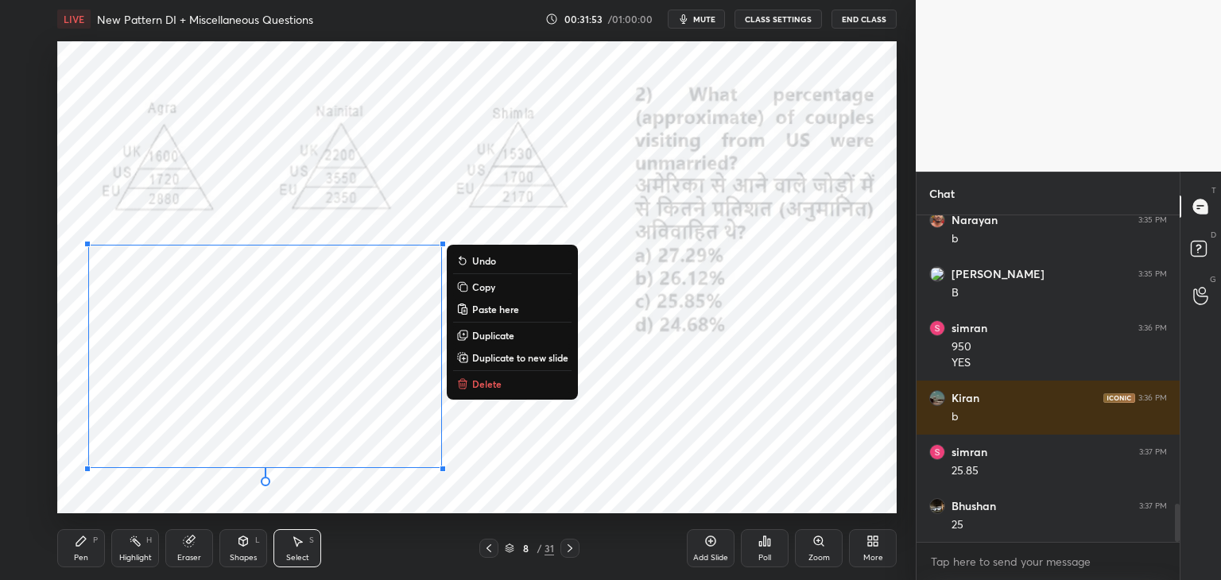
click at [490, 293] on p "Copy" at bounding box center [483, 287] width 23 height 13
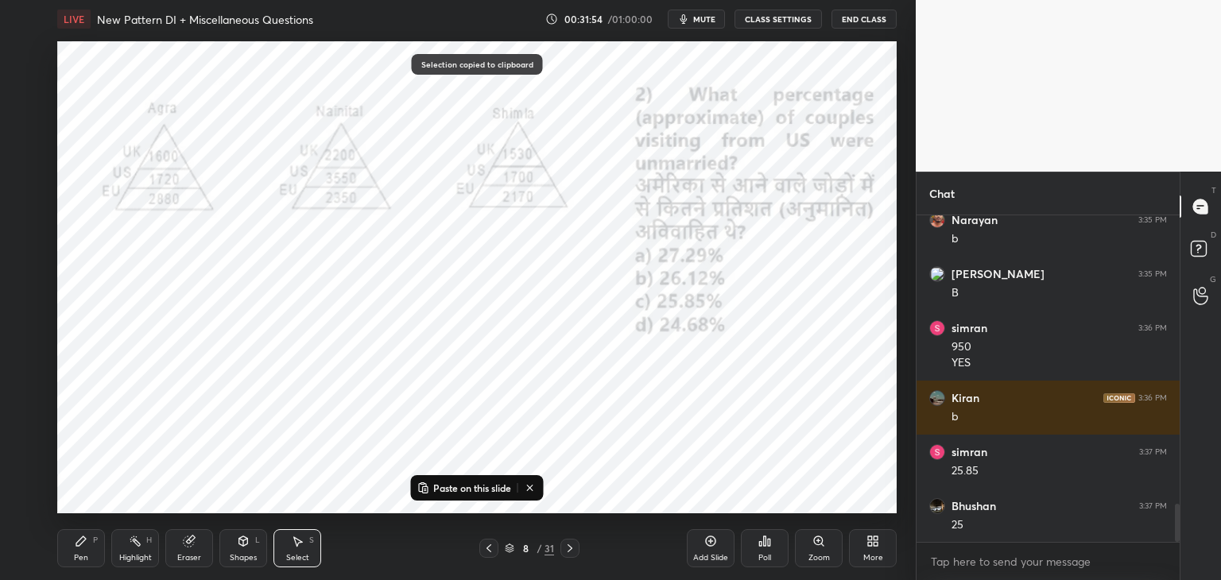
click at [566, 551] on icon at bounding box center [570, 548] width 13 height 13
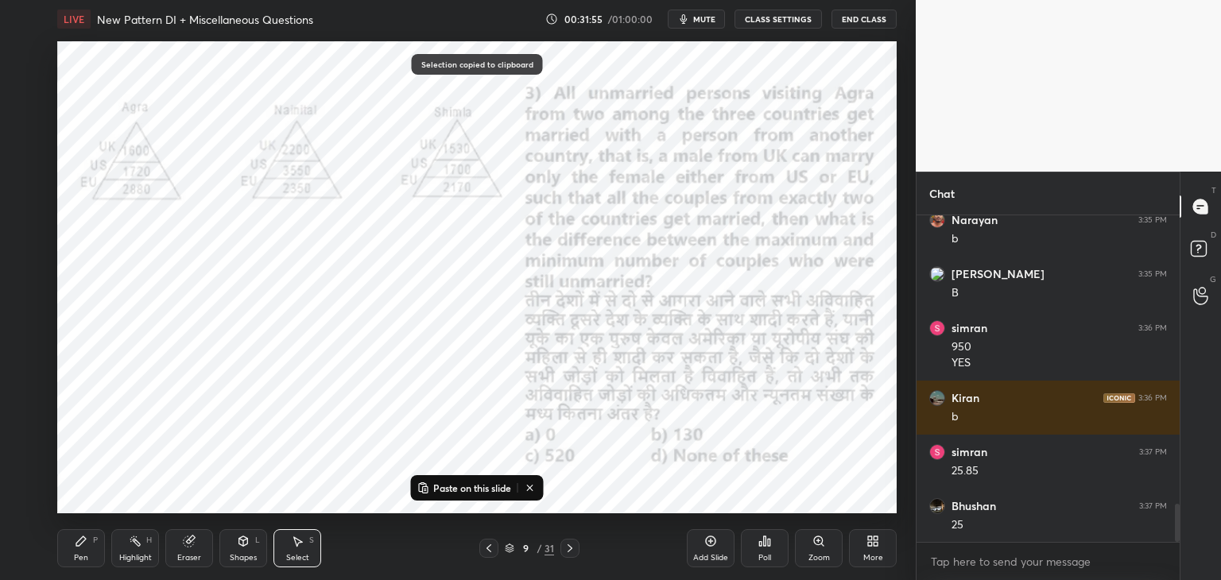
click at [493, 490] on p "Paste on this slide" at bounding box center [472, 488] width 78 height 13
click at [579, 494] on div "0 ° Undo Copy Paste here Duplicate Duplicate to new slide Delete" at bounding box center [477, 277] width 840 height 472
click at [297, 546] on icon at bounding box center [298, 542] width 9 height 10
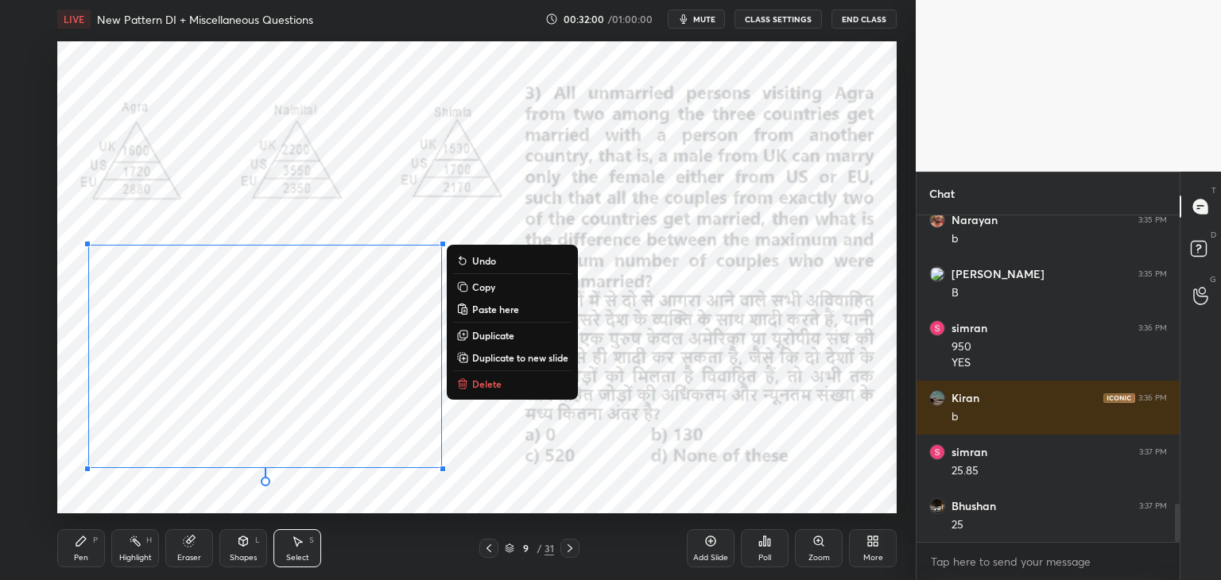
click at [493, 288] on p "Copy" at bounding box center [483, 287] width 23 height 13
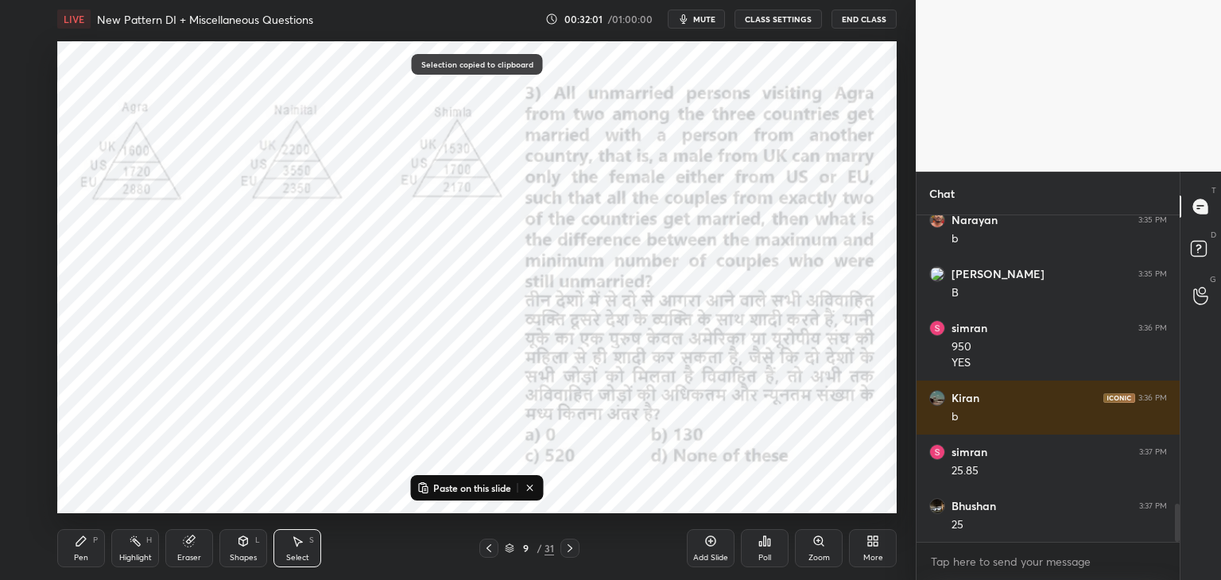
click at [573, 549] on icon at bounding box center [570, 548] width 13 height 13
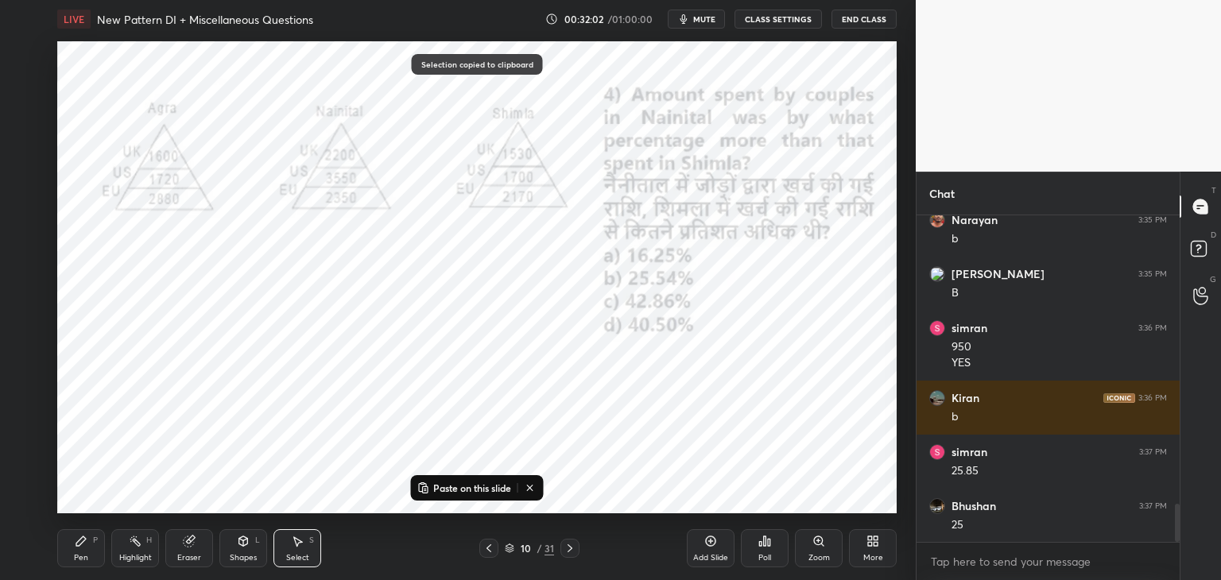
click at [460, 487] on p "Paste on this slide" at bounding box center [472, 488] width 78 height 13
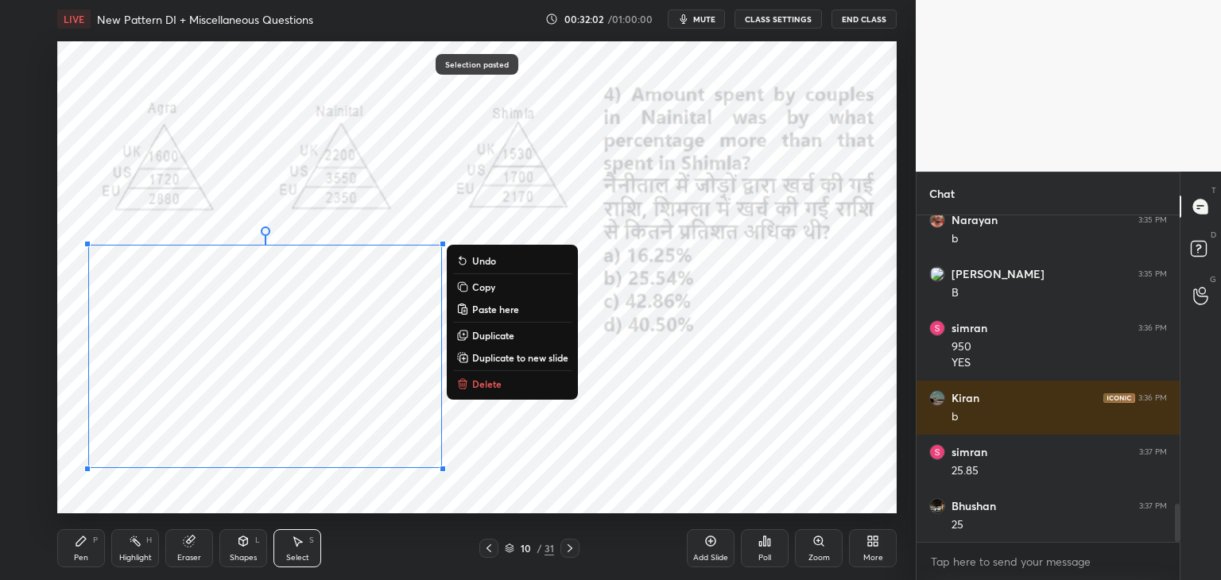
click at [523, 464] on div "0 ° Undo Copy Paste here Duplicate Duplicate to new slide Delete" at bounding box center [477, 277] width 840 height 472
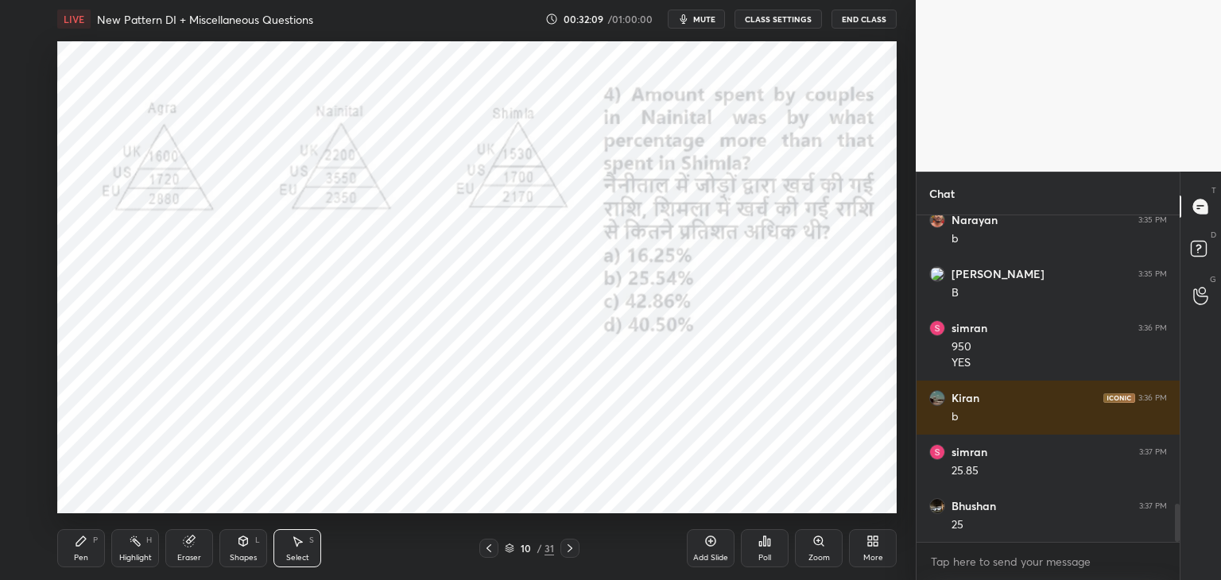
click at [80, 554] on div "Pen" at bounding box center [81, 558] width 14 height 8
click at [495, 545] on div at bounding box center [488, 548] width 19 height 19
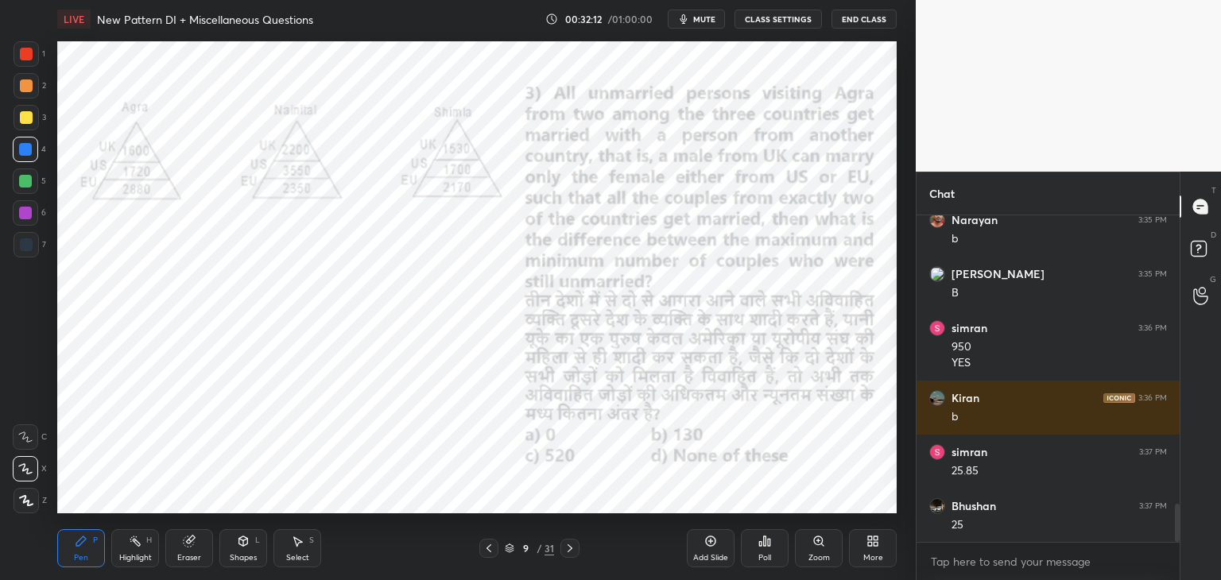
click at [498, 549] on div "9 / 31" at bounding box center [529, 548] width 100 height 19
click at [496, 551] on div at bounding box center [488, 548] width 19 height 19
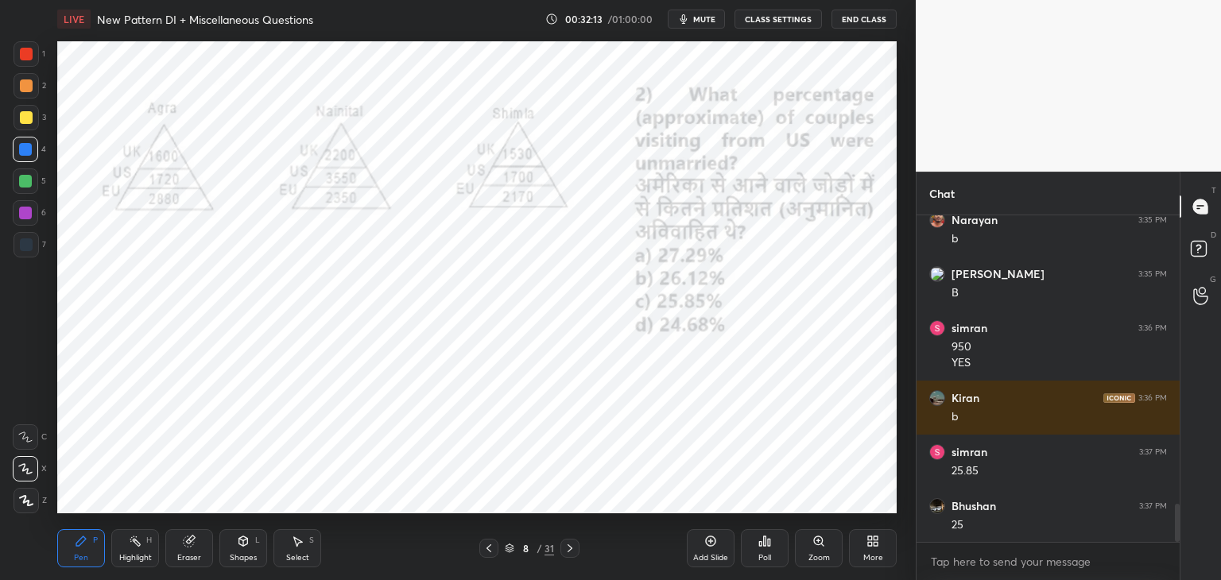
click at [494, 549] on icon at bounding box center [489, 548] width 13 height 13
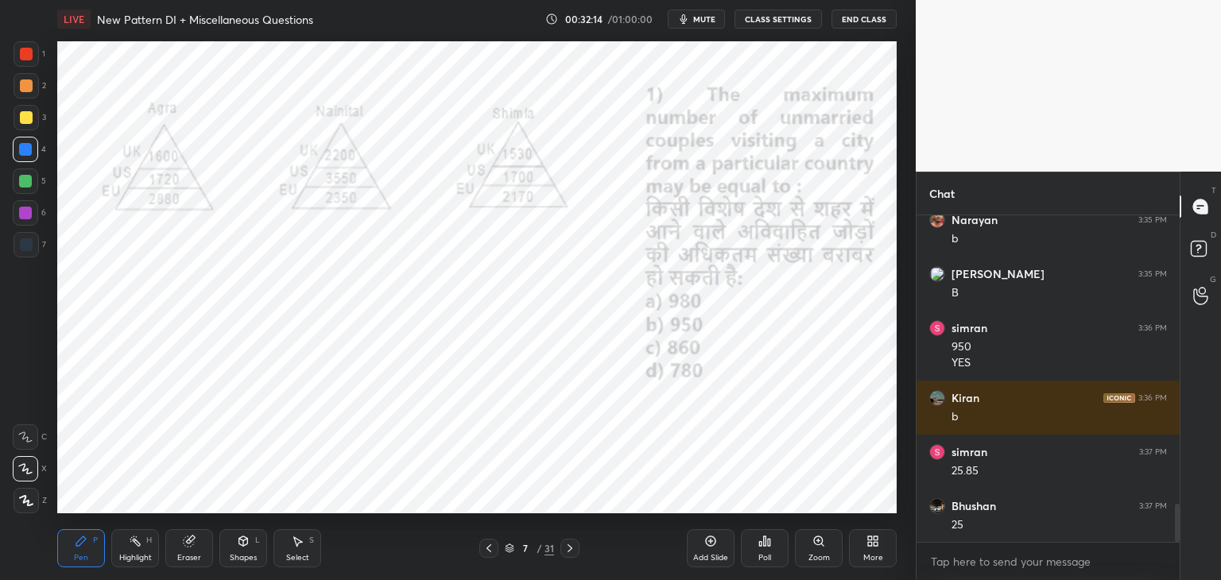
click at [490, 550] on icon at bounding box center [489, 548] width 13 height 13
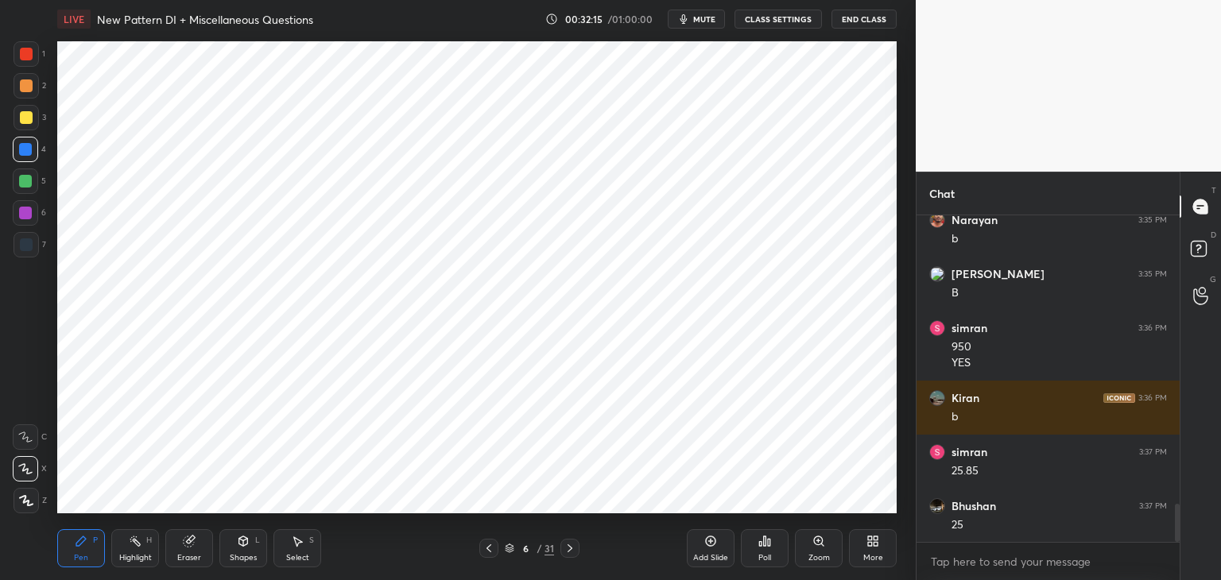
click at [492, 547] on icon at bounding box center [489, 548] width 13 height 13
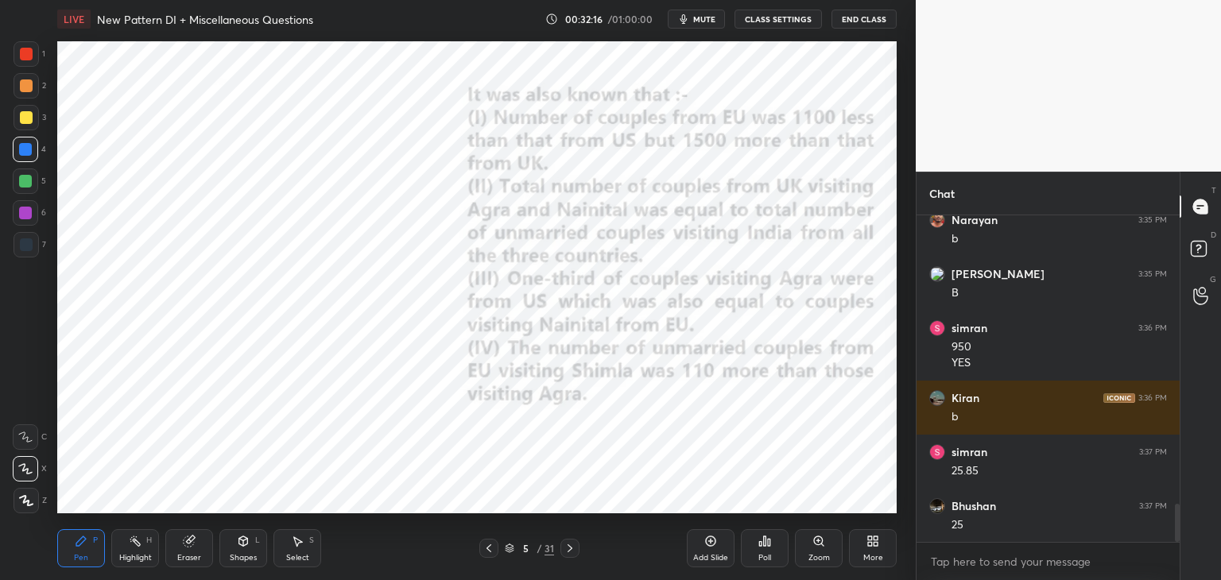
click at [496, 545] on div at bounding box center [488, 548] width 19 height 19
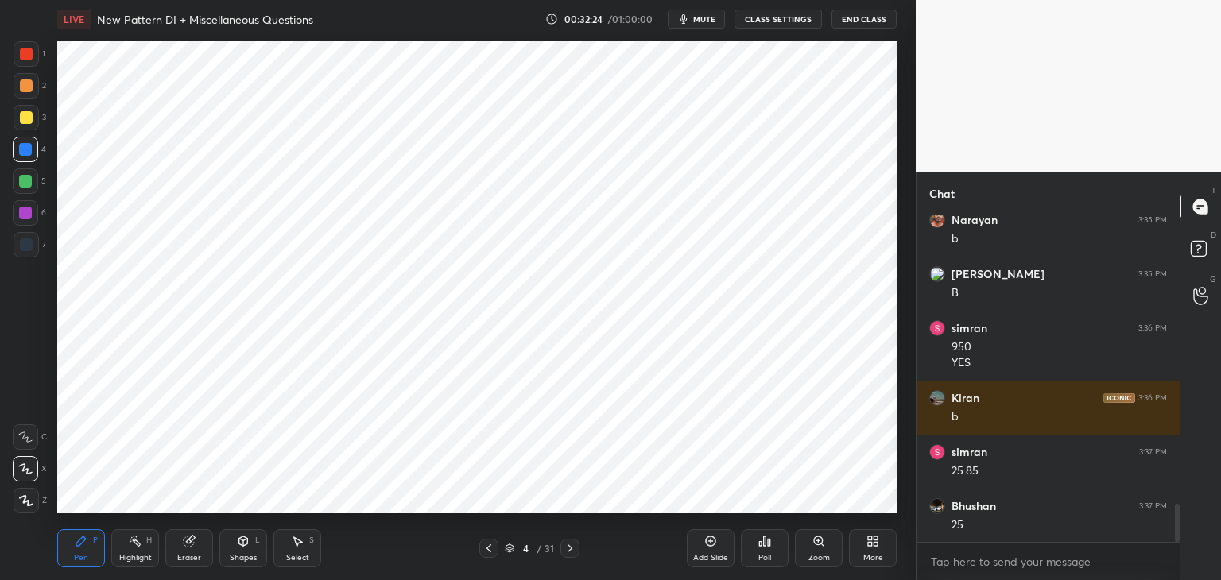
click at [573, 548] on icon at bounding box center [570, 548] width 13 height 13
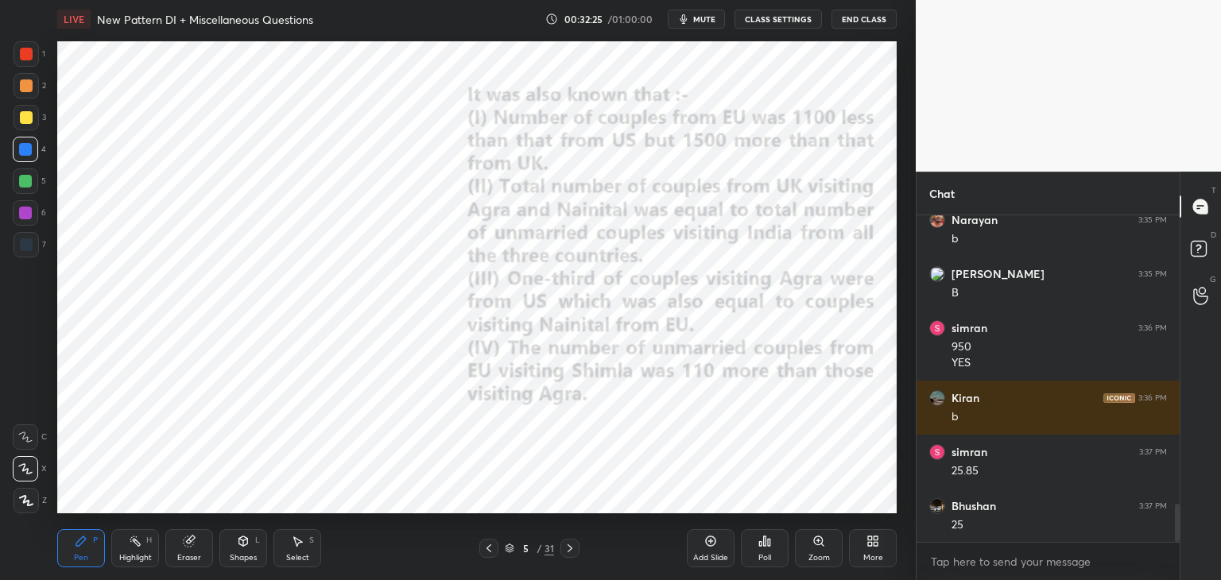
click at [574, 549] on icon at bounding box center [570, 548] width 13 height 13
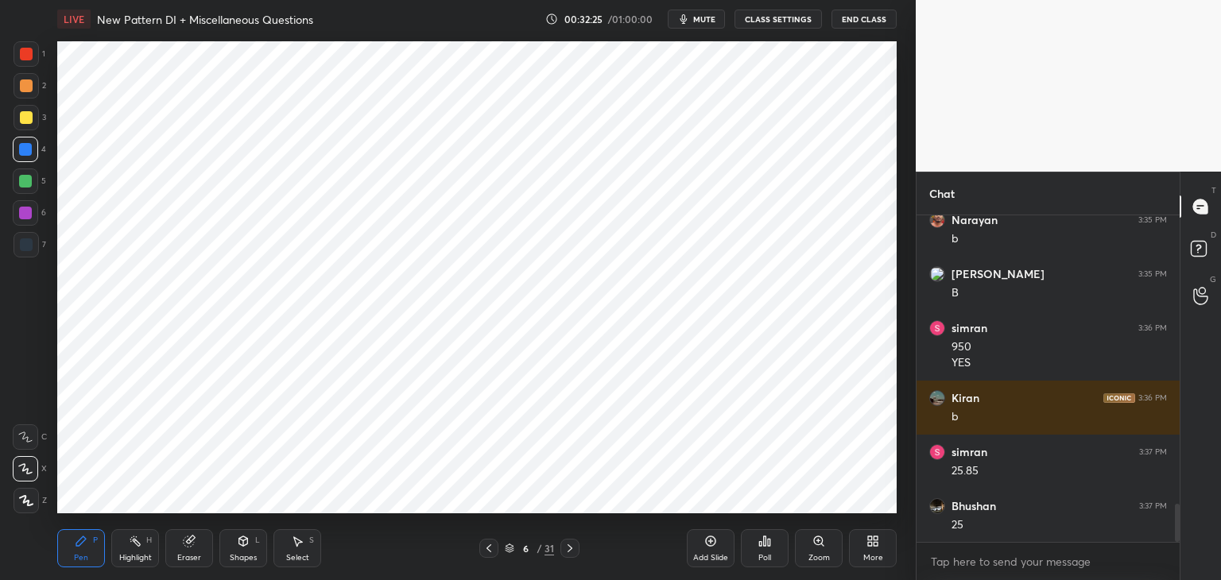
click at [575, 548] on icon at bounding box center [570, 548] width 13 height 13
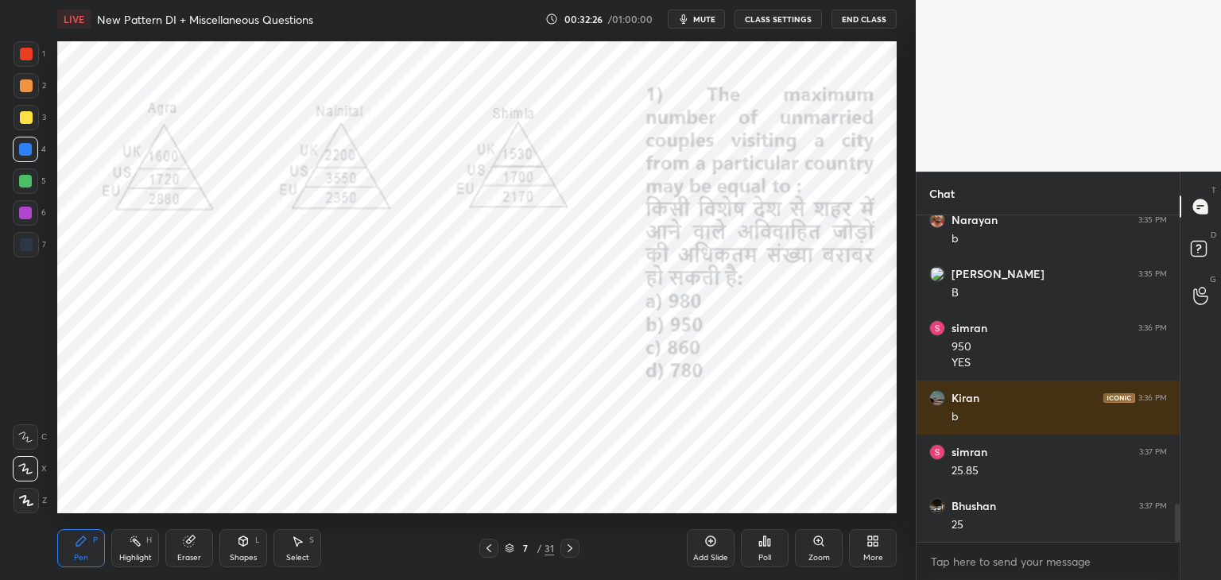
click at [576, 549] on icon at bounding box center [570, 548] width 13 height 13
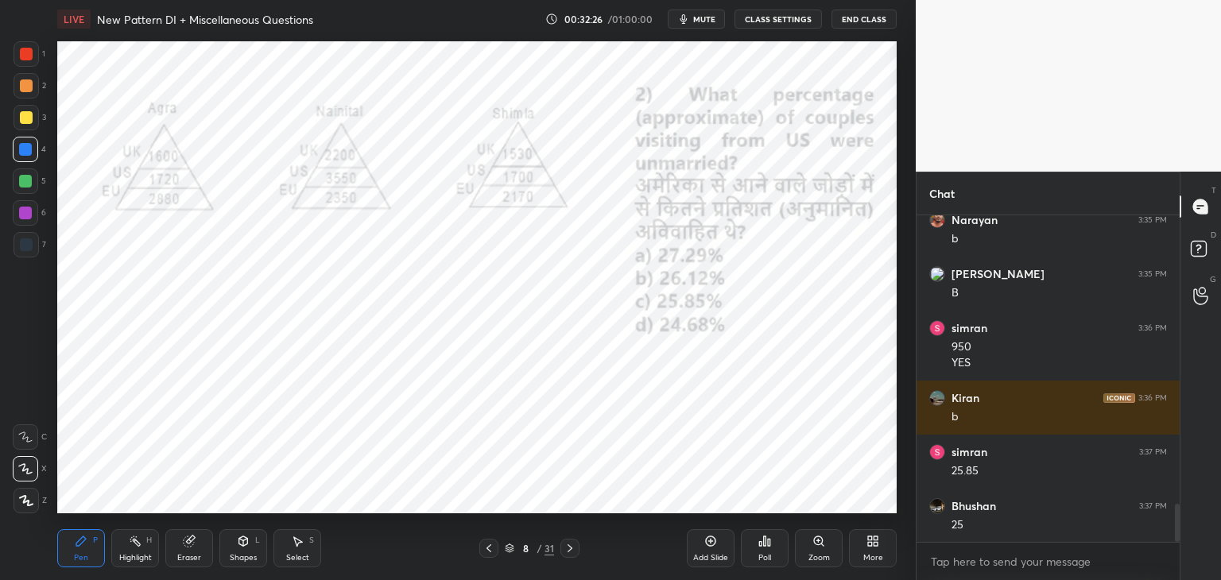
click at [578, 548] on div at bounding box center [570, 548] width 19 height 19
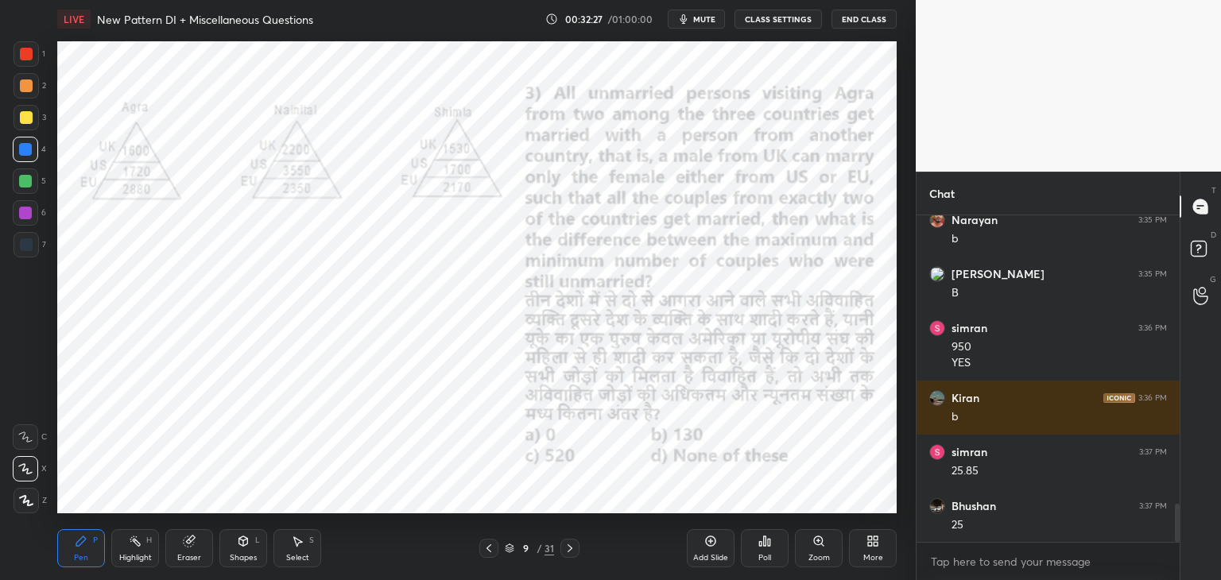
click at [576, 551] on div at bounding box center [570, 548] width 19 height 19
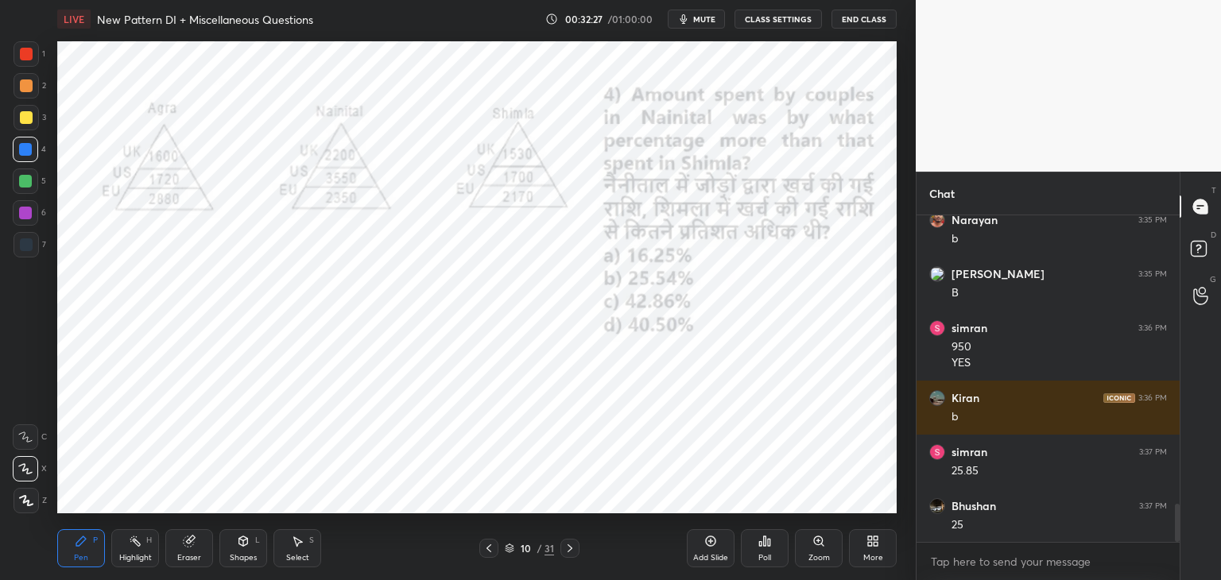
click at [576, 551] on icon at bounding box center [570, 548] width 13 height 13
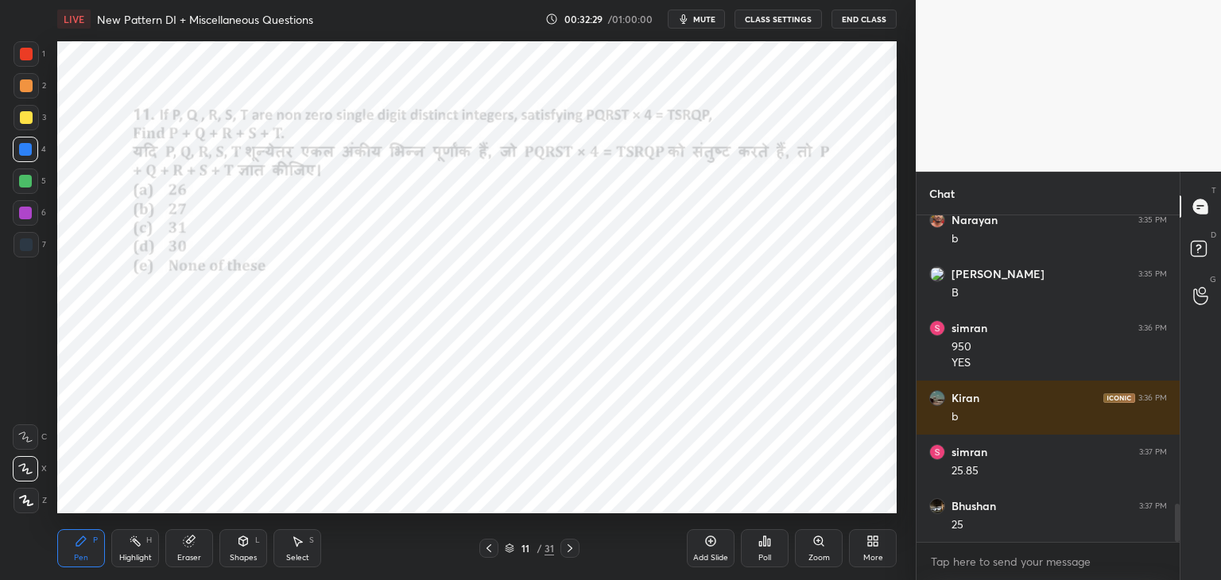
click at [487, 548] on icon at bounding box center [489, 548] width 13 height 13
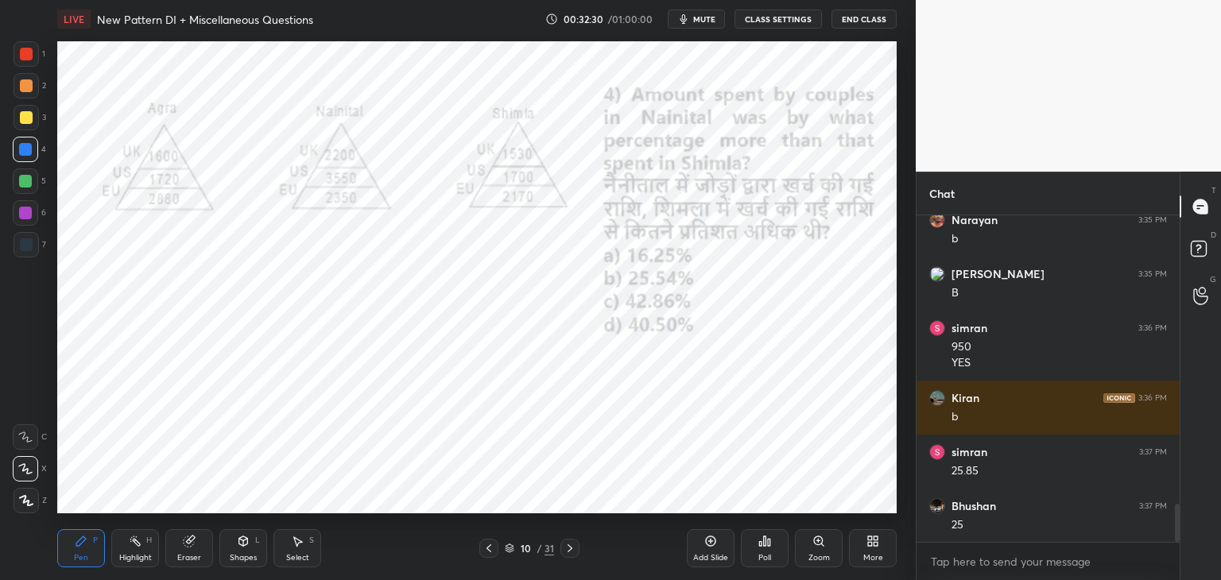
scroll to position [2551, 0]
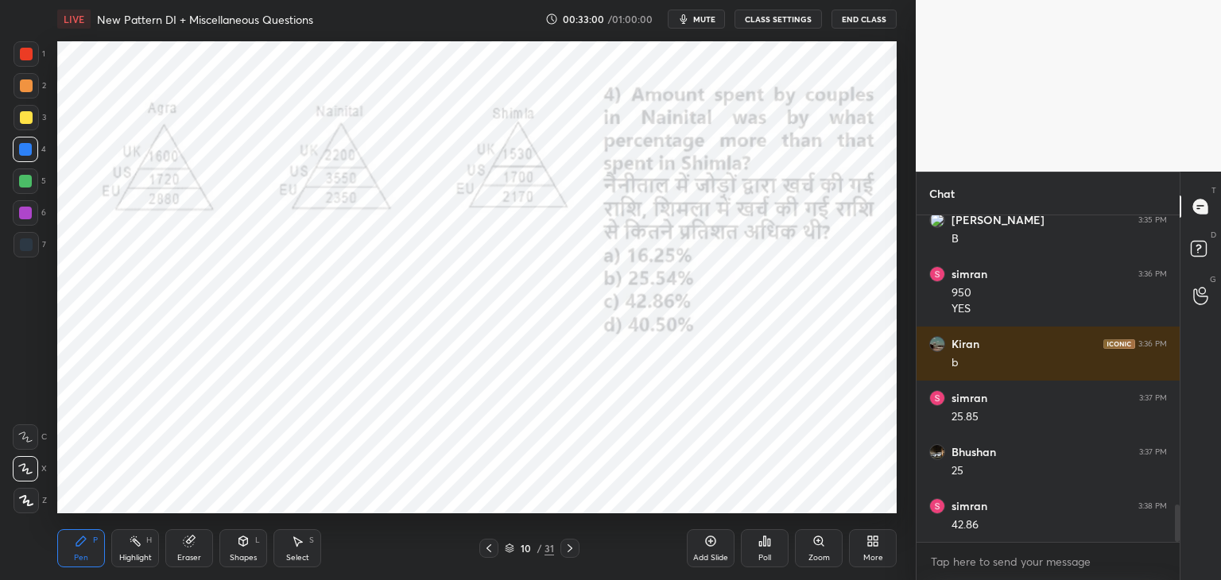
click at [487, 548] on icon at bounding box center [489, 548] width 13 height 13
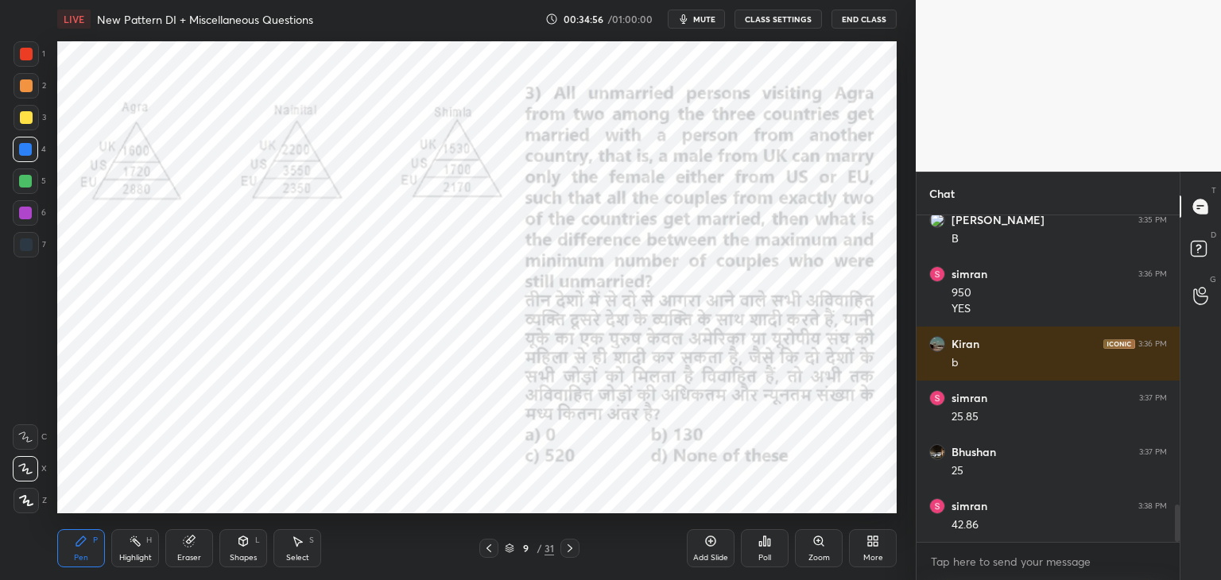
click at [29, 214] on div at bounding box center [25, 213] width 13 height 13
click at [29, 182] on div at bounding box center [25, 181] width 13 height 13
click at [196, 546] on div "Eraser" at bounding box center [189, 549] width 48 height 38
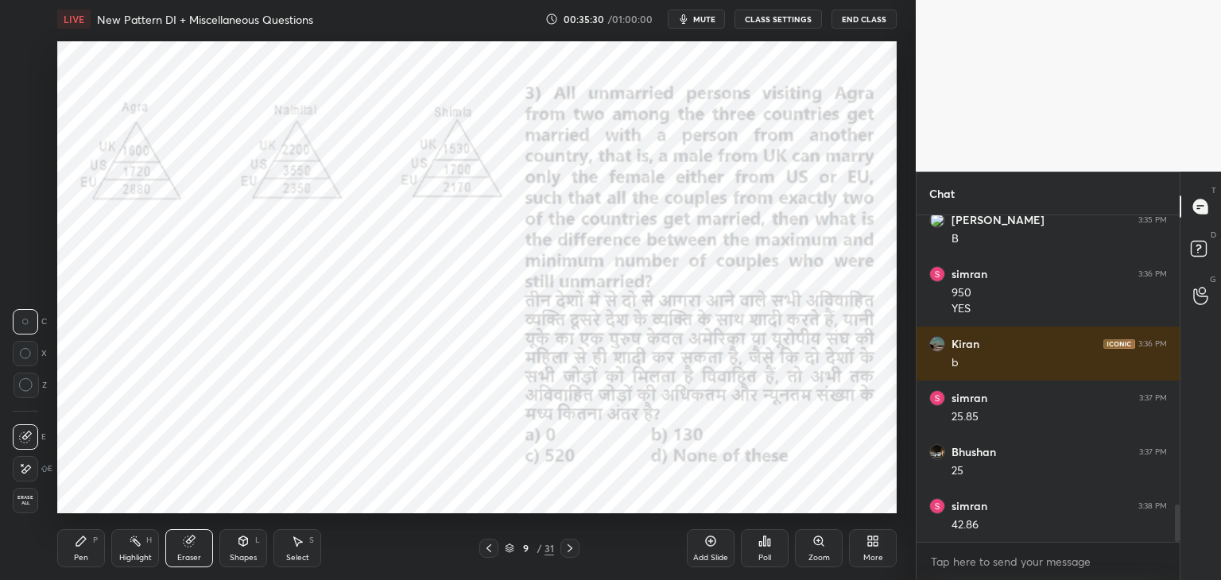
click at [33, 388] on div at bounding box center [26, 385] width 25 height 25
click at [87, 556] on div "Pen" at bounding box center [81, 558] width 14 height 8
click at [29, 216] on div at bounding box center [25, 213] width 13 height 13
click at [191, 546] on icon at bounding box center [189, 542] width 10 height 10
click at [84, 548] on icon at bounding box center [81, 541] width 13 height 13
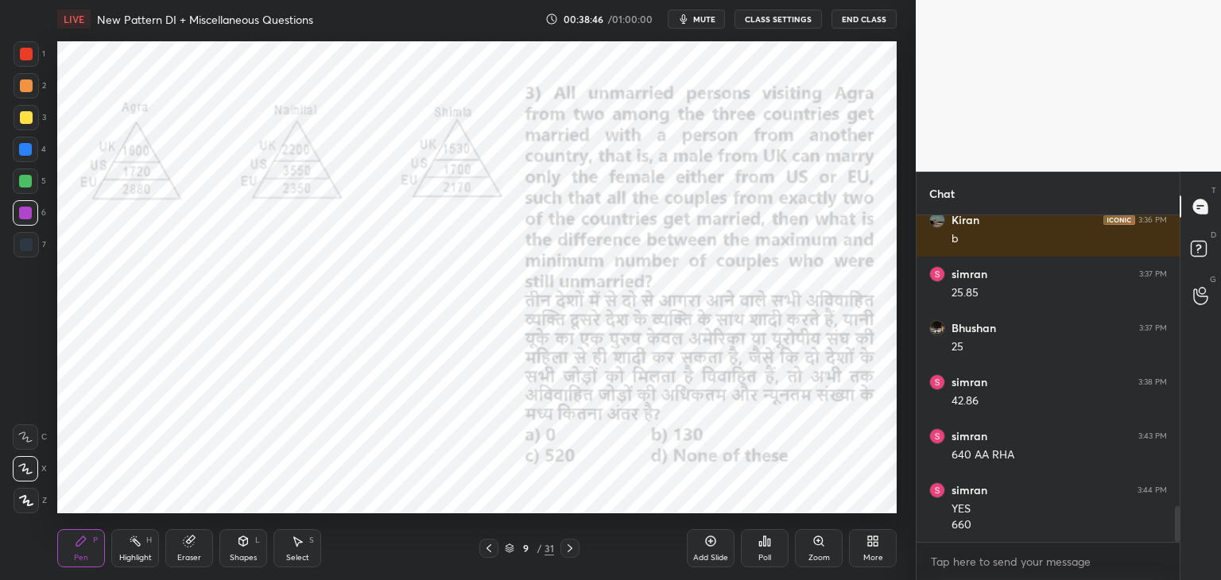
scroll to position [2729, 0]
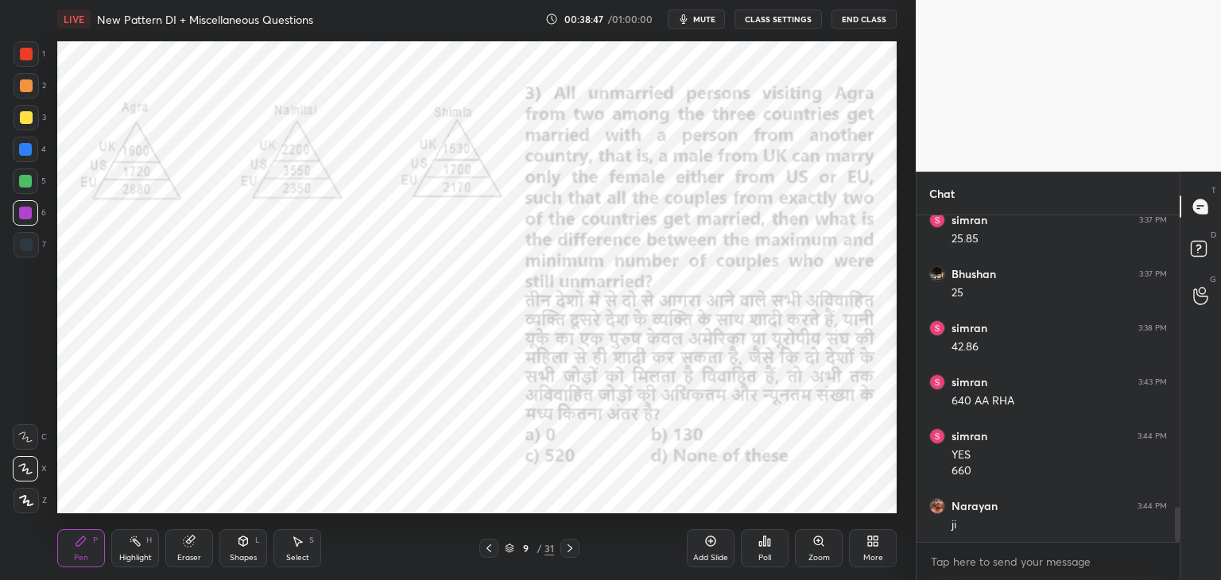
click at [572, 548] on icon at bounding box center [570, 549] width 5 height 8
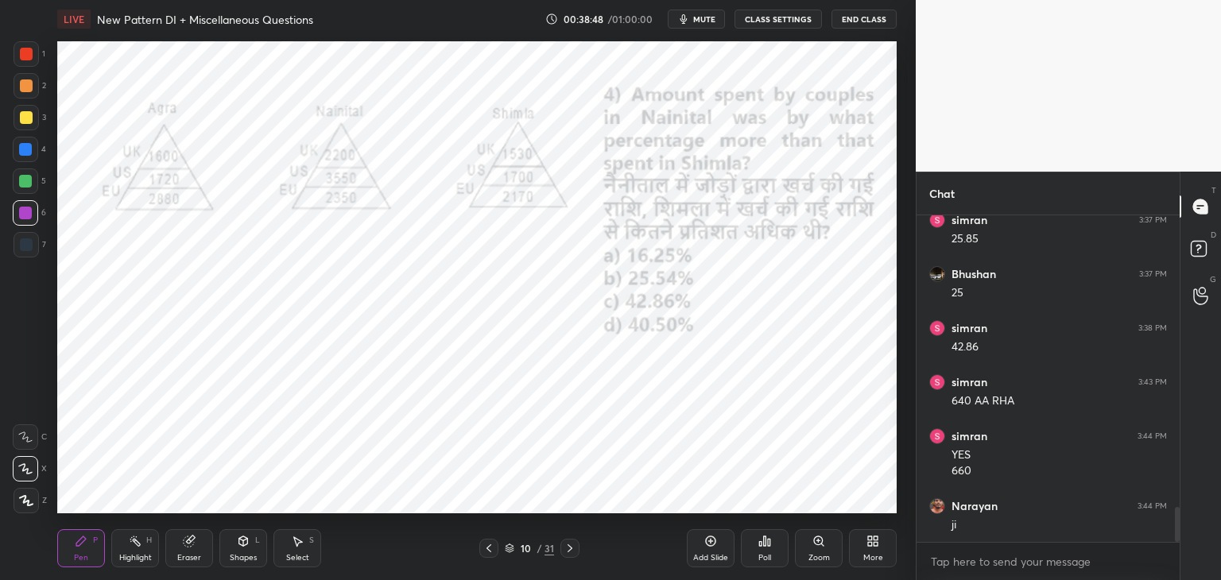
click at [487, 552] on icon at bounding box center [489, 548] width 13 height 13
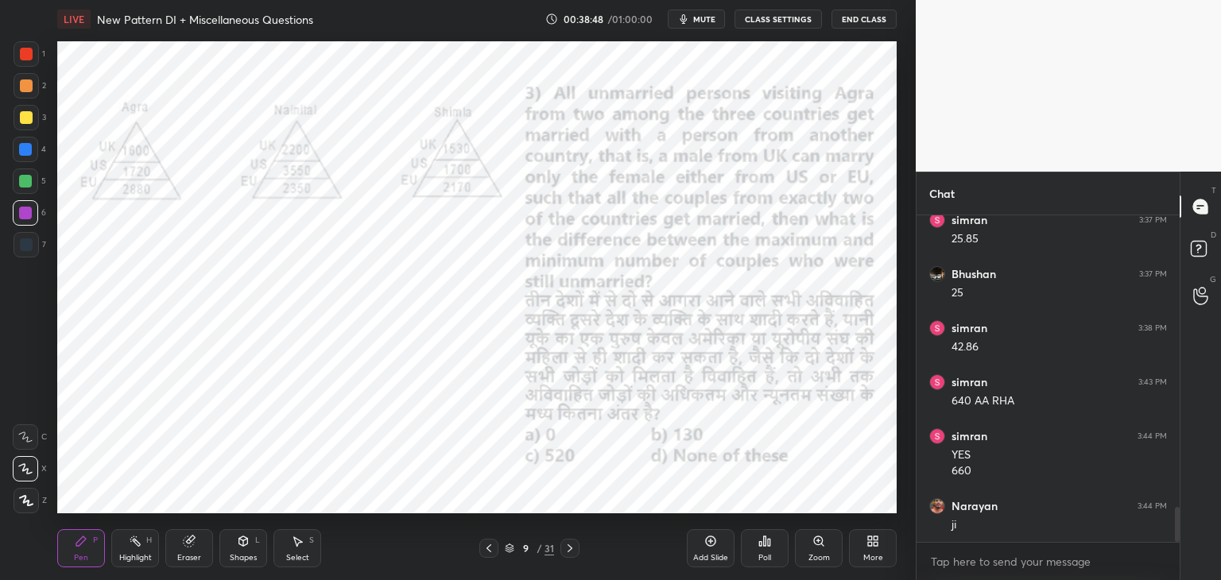
click at [488, 545] on icon at bounding box center [489, 548] width 13 height 13
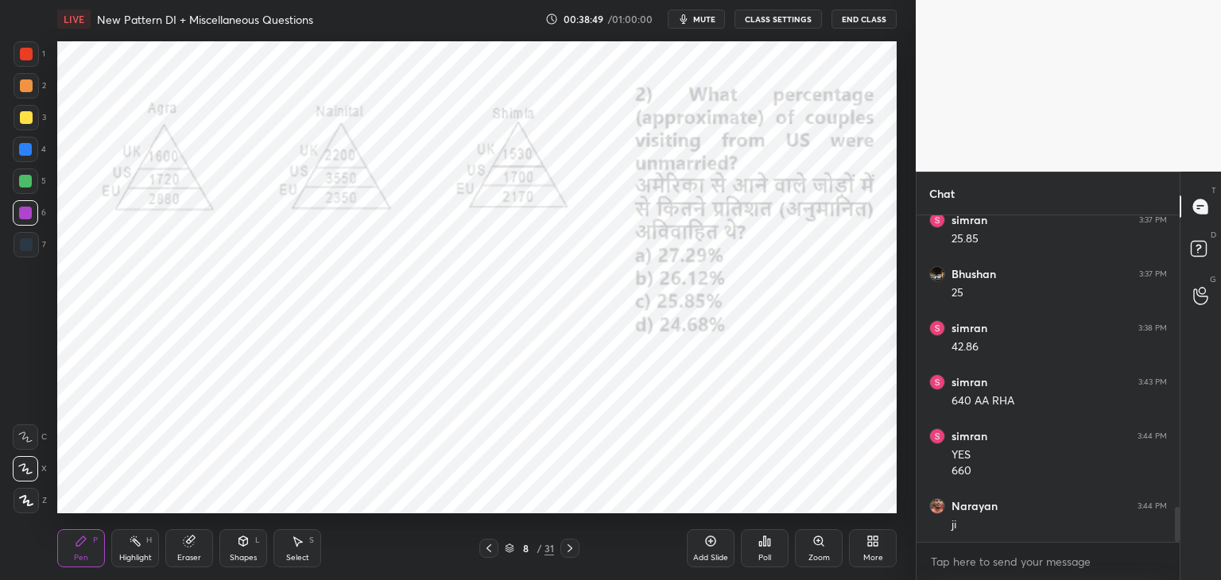
click at [493, 545] on icon at bounding box center [489, 548] width 13 height 13
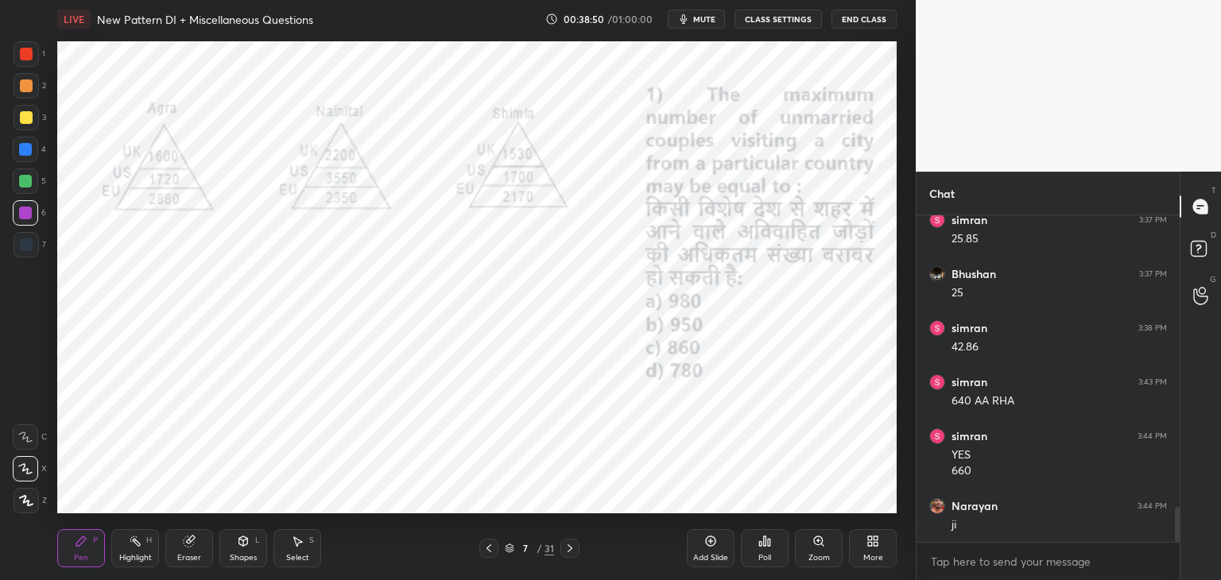
click at [496, 541] on div at bounding box center [488, 548] width 19 height 19
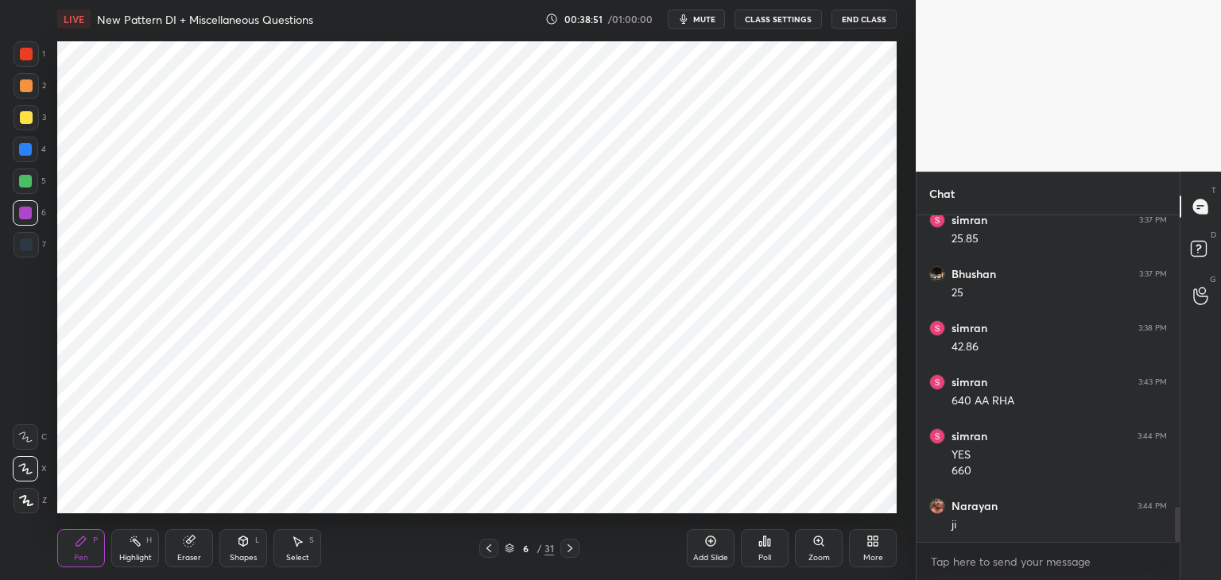
click at [498, 544] on div "6 / 31" at bounding box center [529, 548] width 100 height 19
click at [491, 548] on icon at bounding box center [489, 548] width 13 height 13
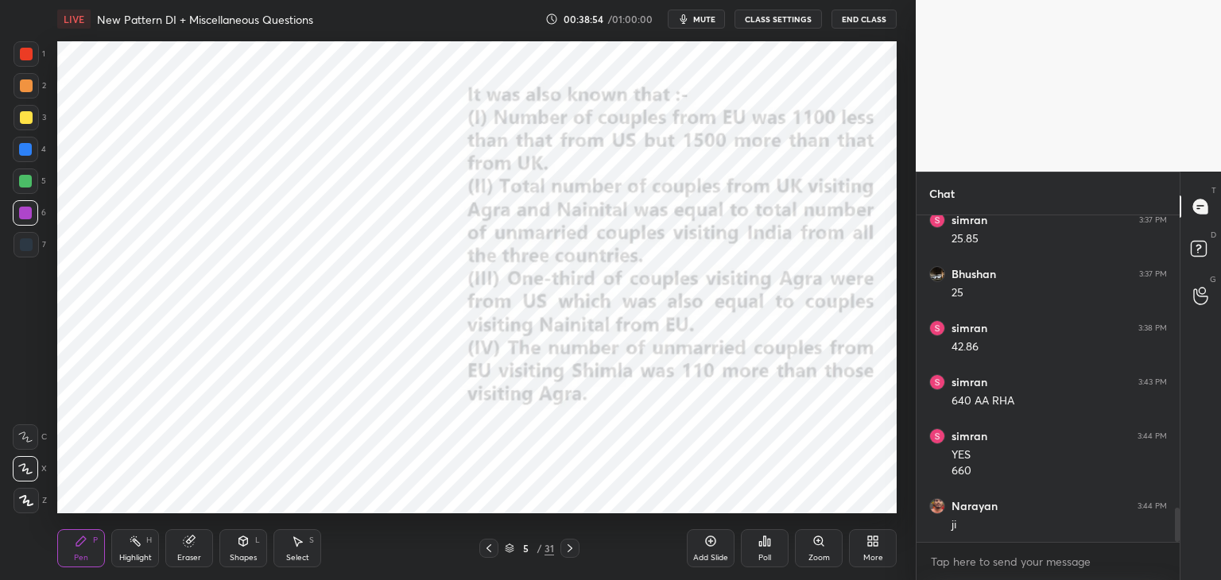
scroll to position [2797, 0]
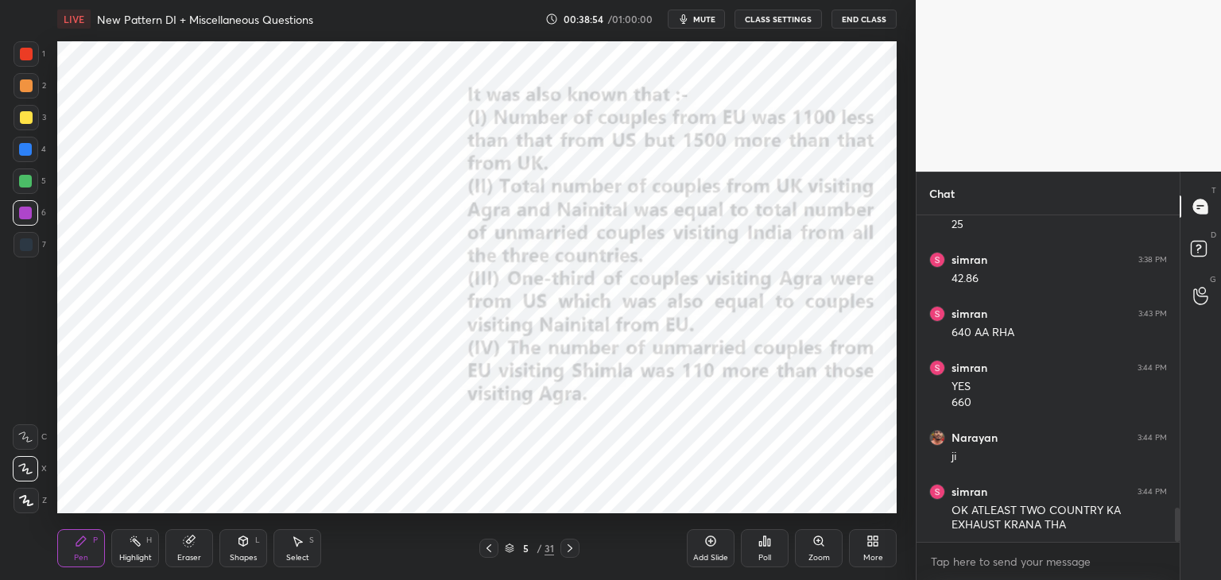
click at [490, 549] on icon at bounding box center [489, 548] width 13 height 13
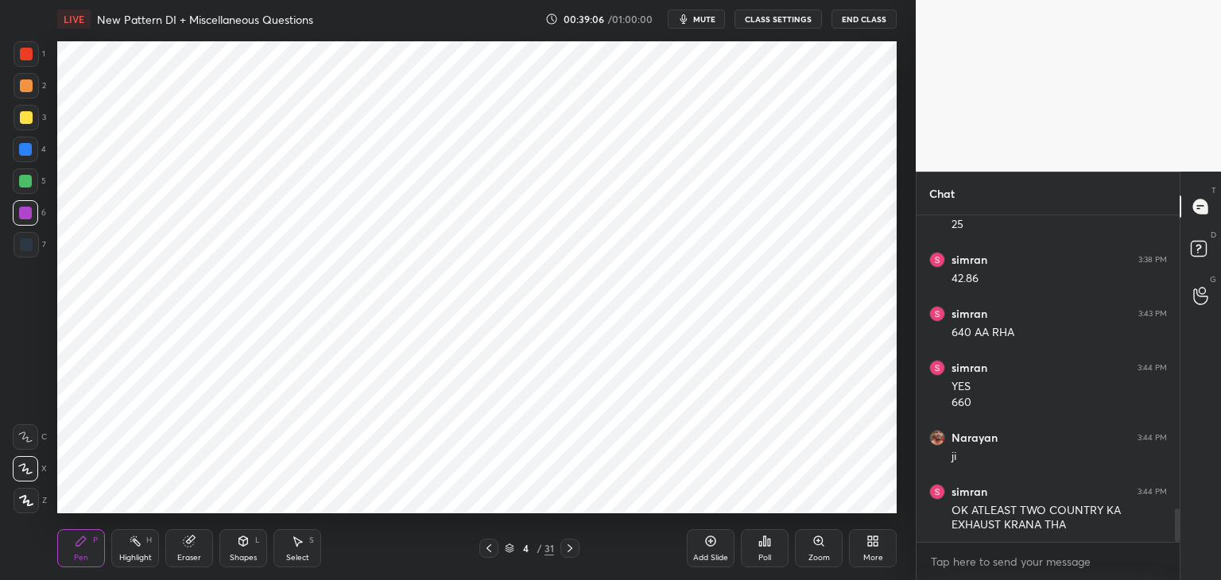
scroll to position [2851, 0]
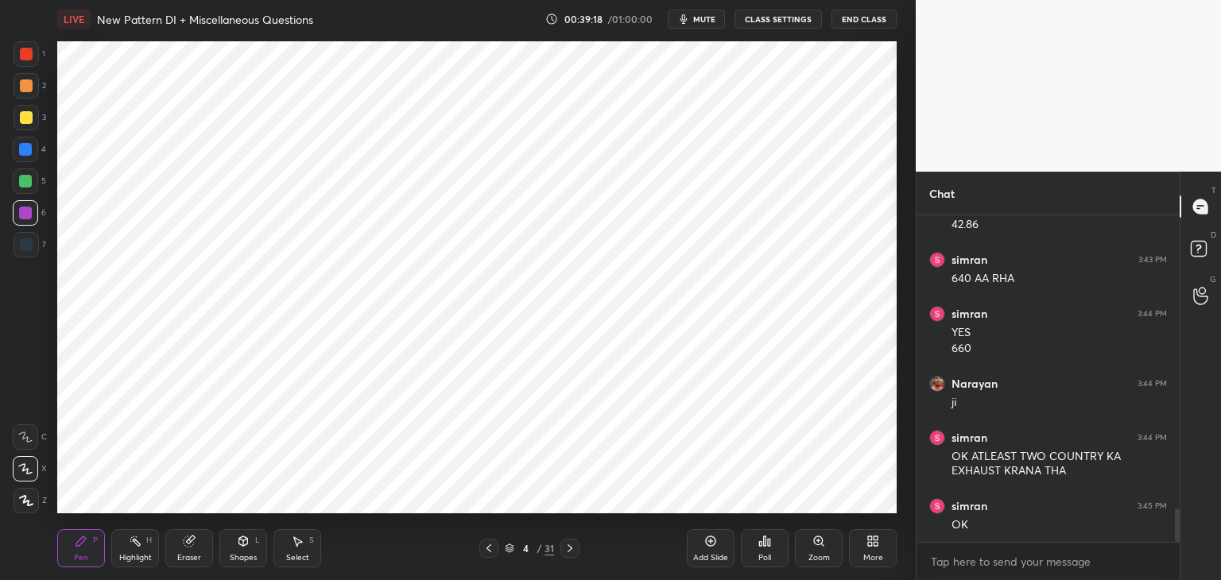
click at [572, 548] on icon at bounding box center [570, 548] width 13 height 13
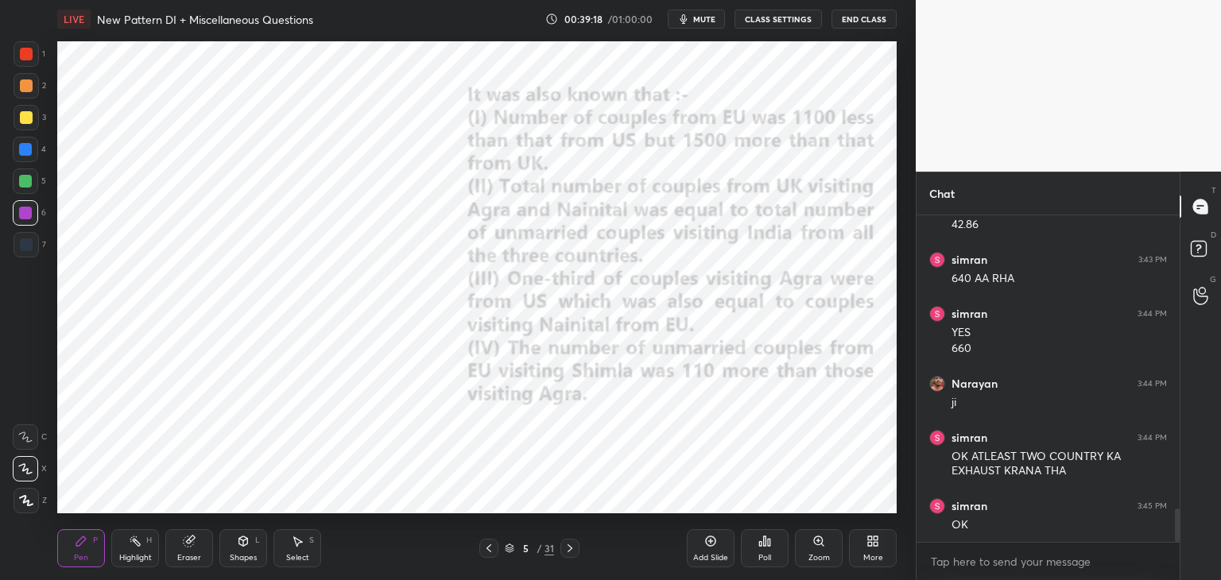
click at [572, 549] on icon at bounding box center [570, 549] width 5 height 8
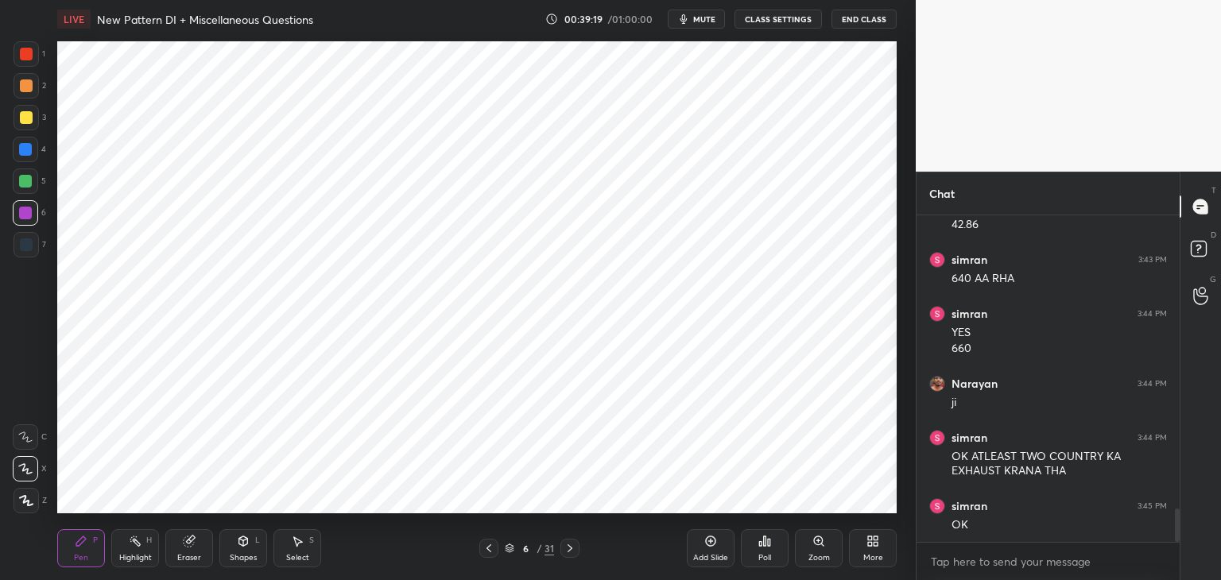
click at [570, 551] on icon at bounding box center [570, 549] width 5 height 8
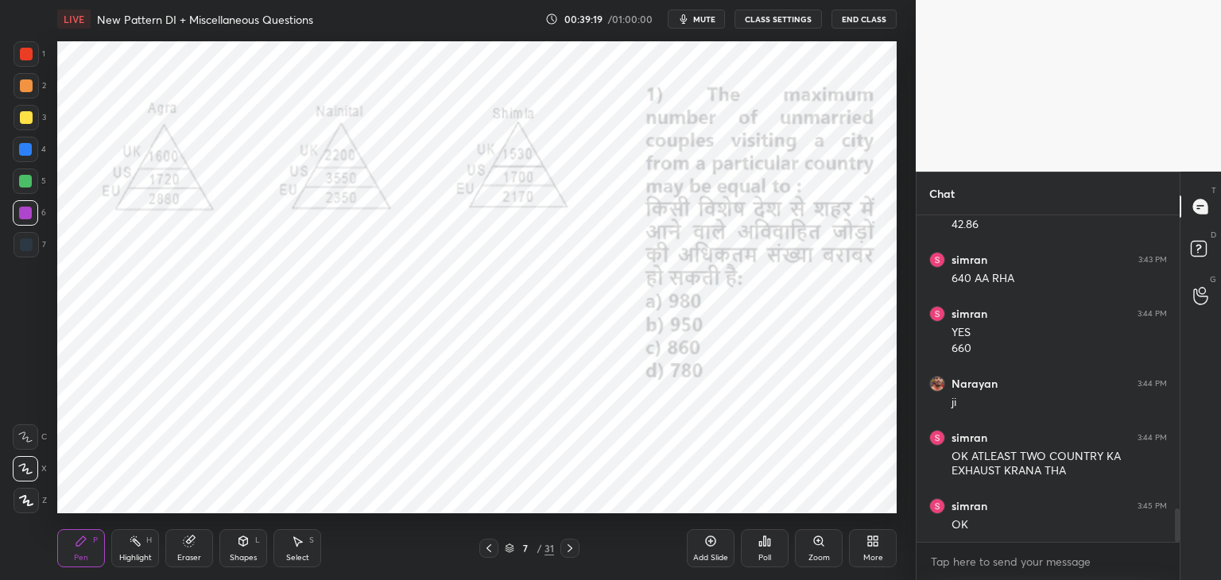
click at [570, 548] on icon at bounding box center [570, 549] width 5 height 8
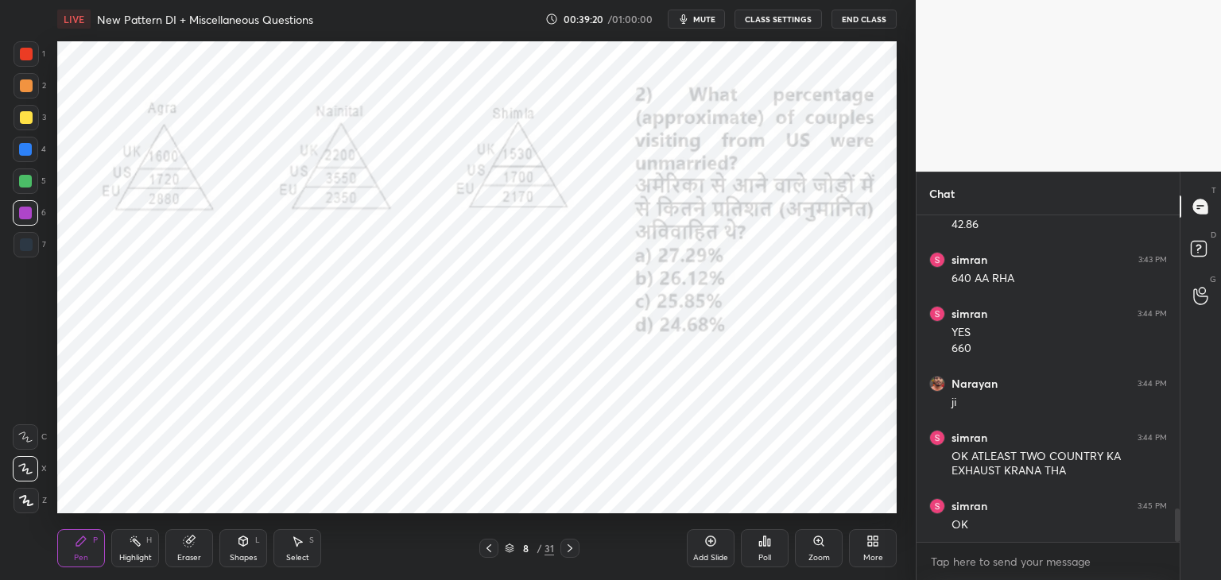
click at [567, 546] on icon at bounding box center [570, 548] width 13 height 13
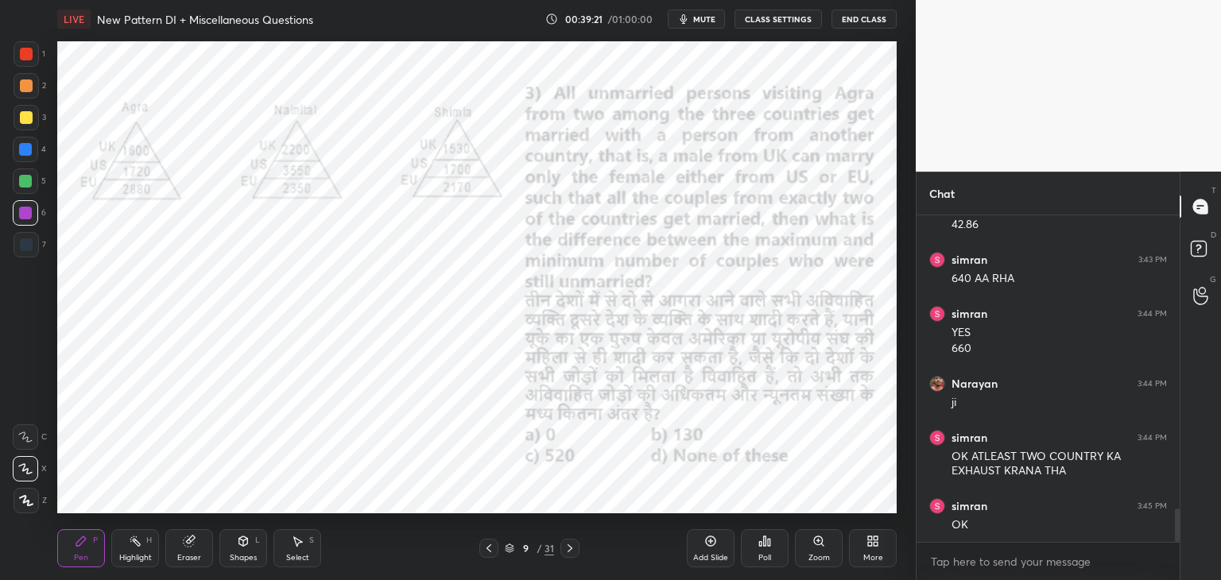
click at [572, 548] on icon at bounding box center [570, 548] width 13 height 13
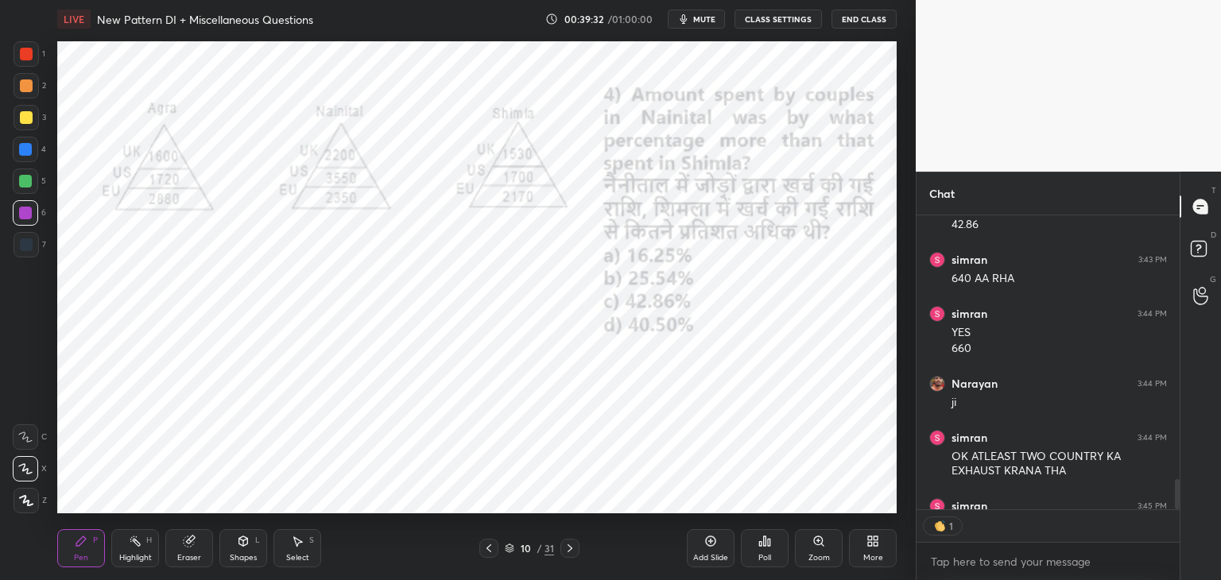
scroll to position [290, 258]
click at [573, 545] on icon at bounding box center [570, 548] width 13 height 13
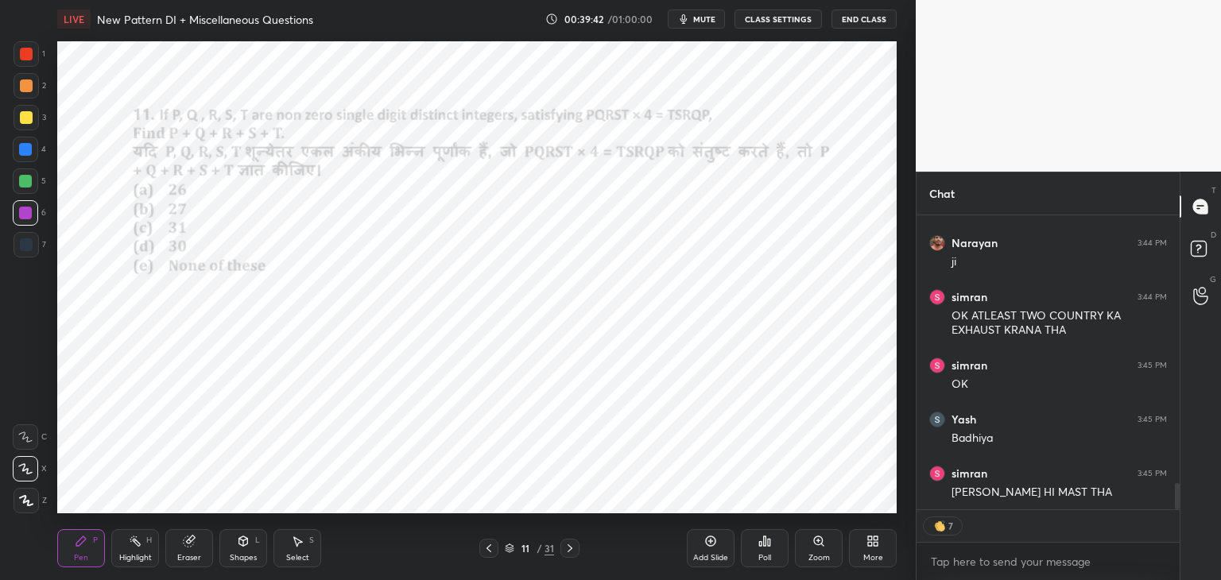
scroll to position [3046, 0]
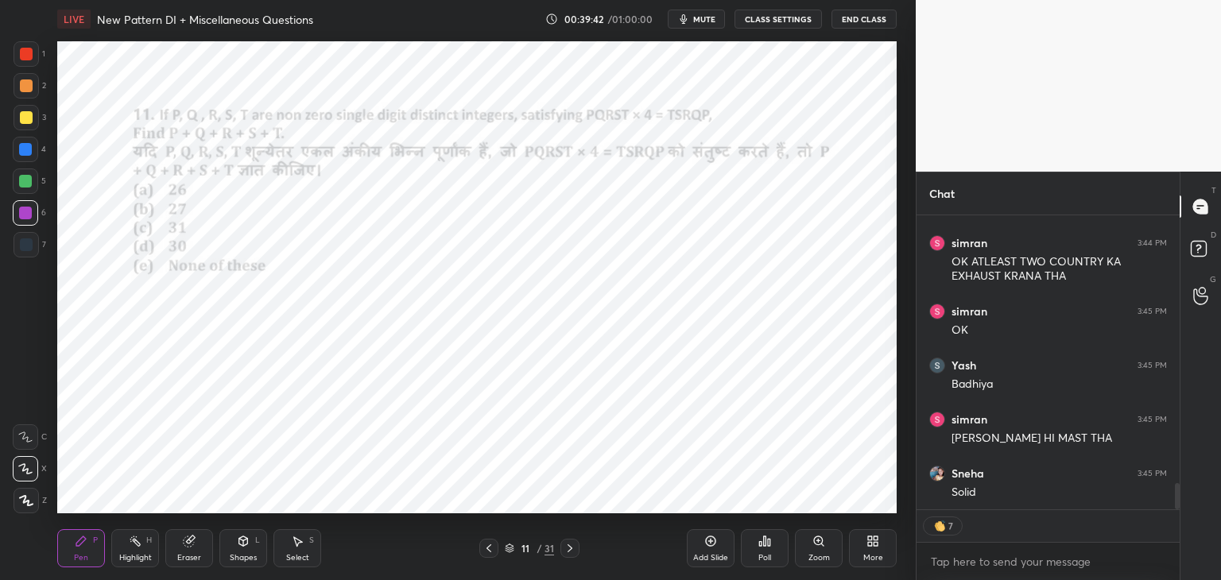
click at [29, 56] on div at bounding box center [26, 54] width 13 height 13
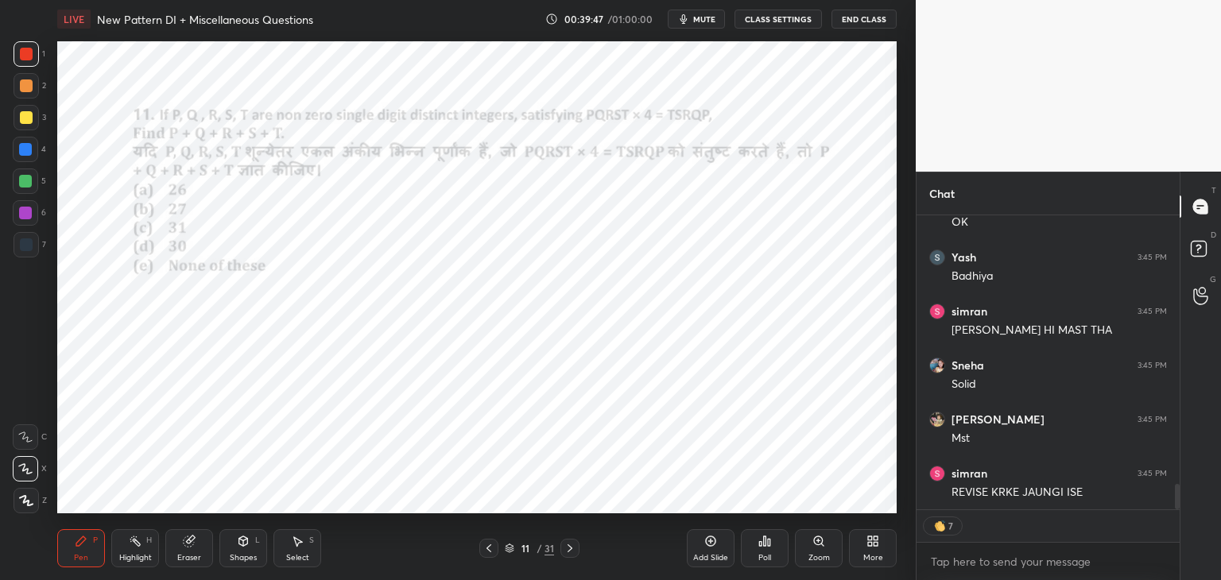
scroll to position [3208, 0]
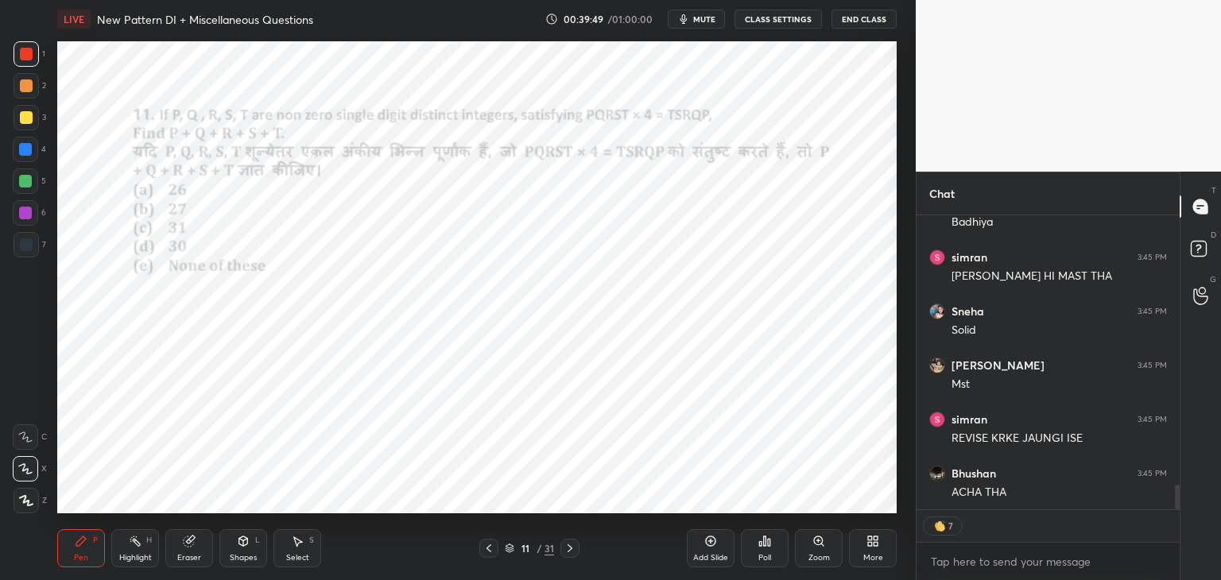
click at [491, 552] on icon at bounding box center [489, 548] width 13 height 13
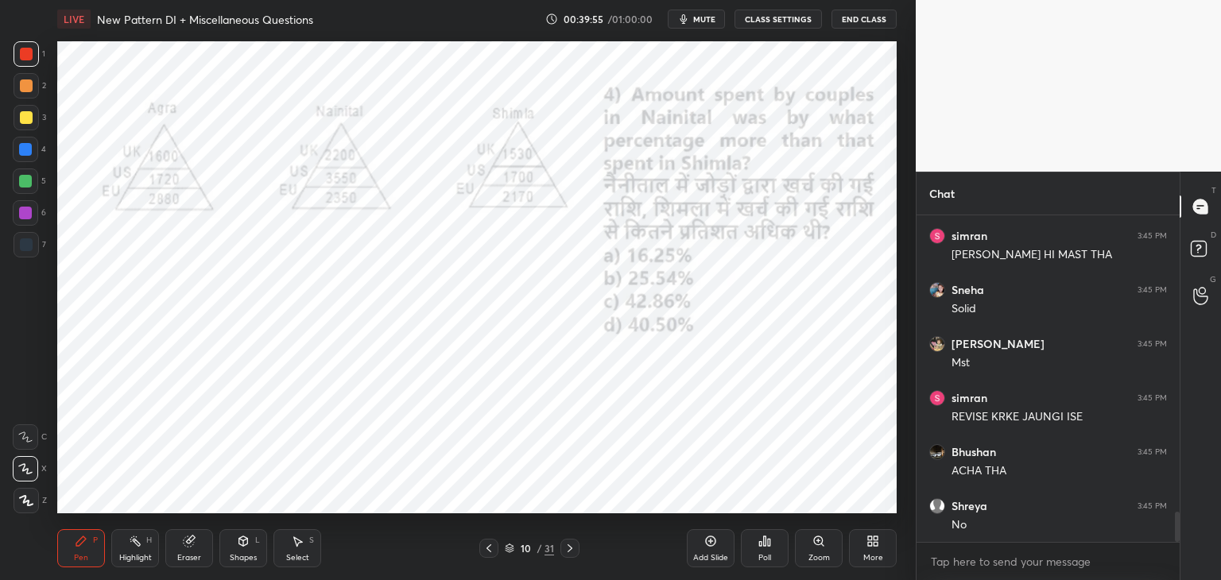
scroll to position [3284, 0]
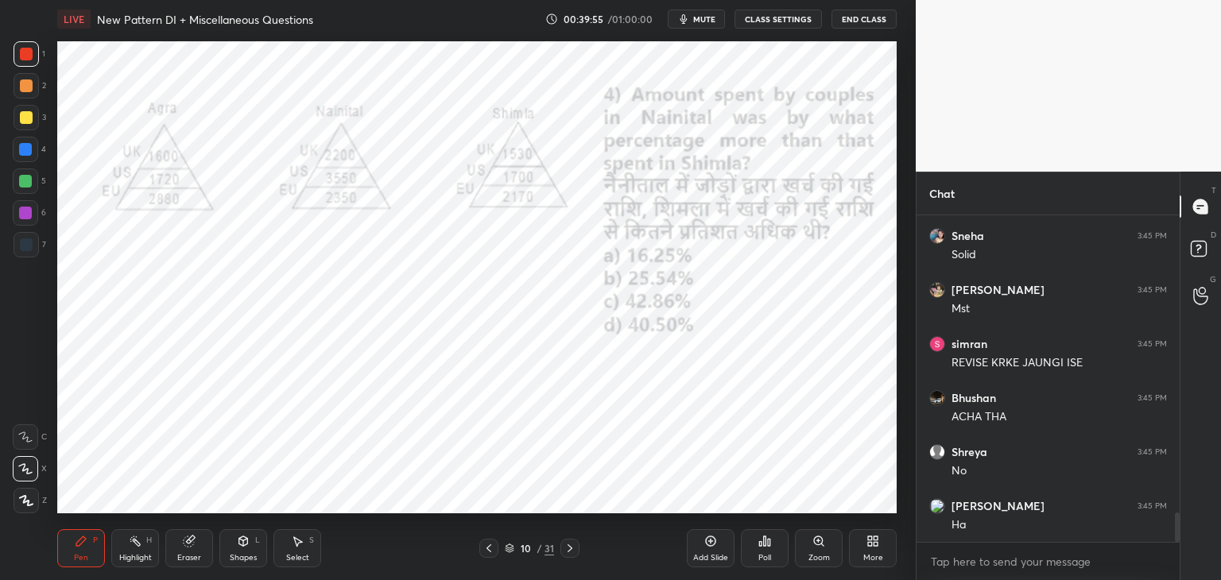
click at [491, 550] on icon at bounding box center [489, 548] width 13 height 13
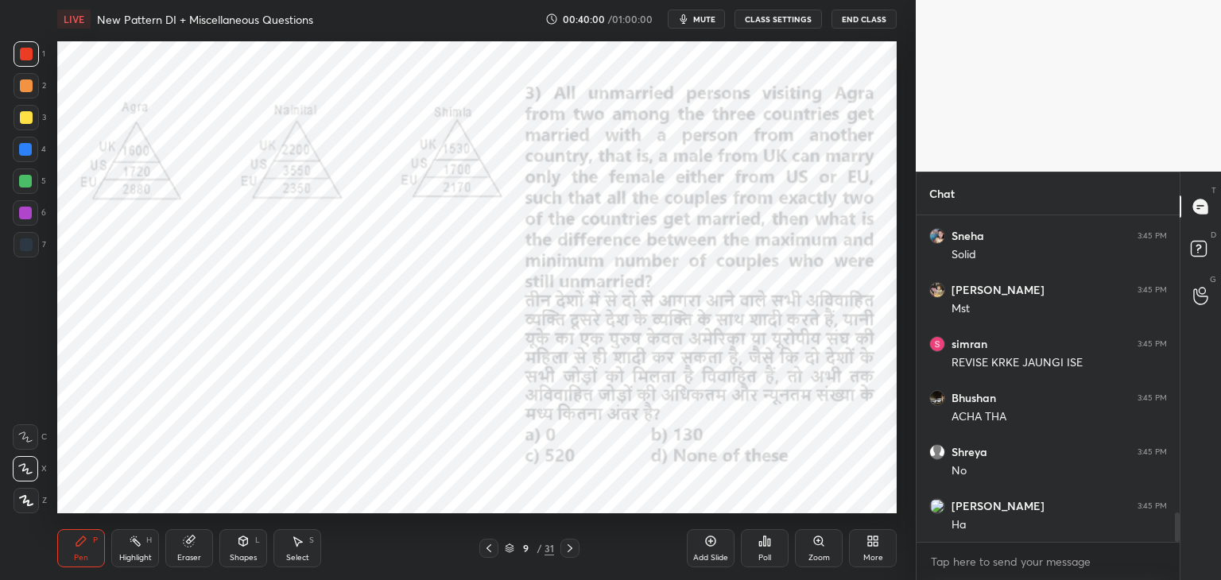
click at [572, 551] on icon at bounding box center [570, 548] width 13 height 13
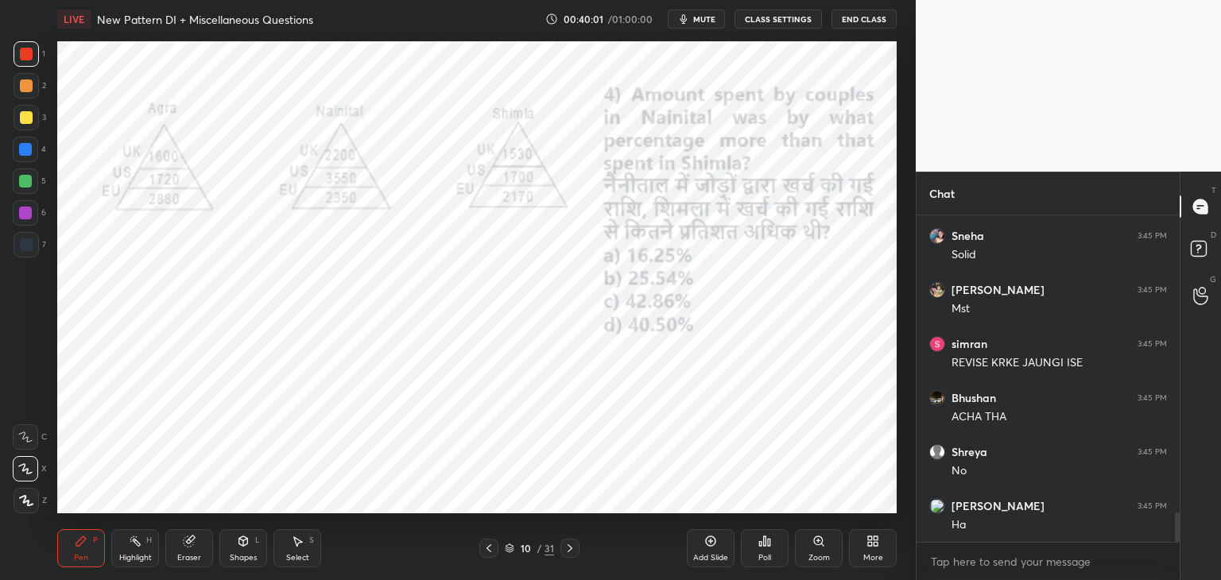
click at [572, 552] on icon at bounding box center [570, 548] width 13 height 13
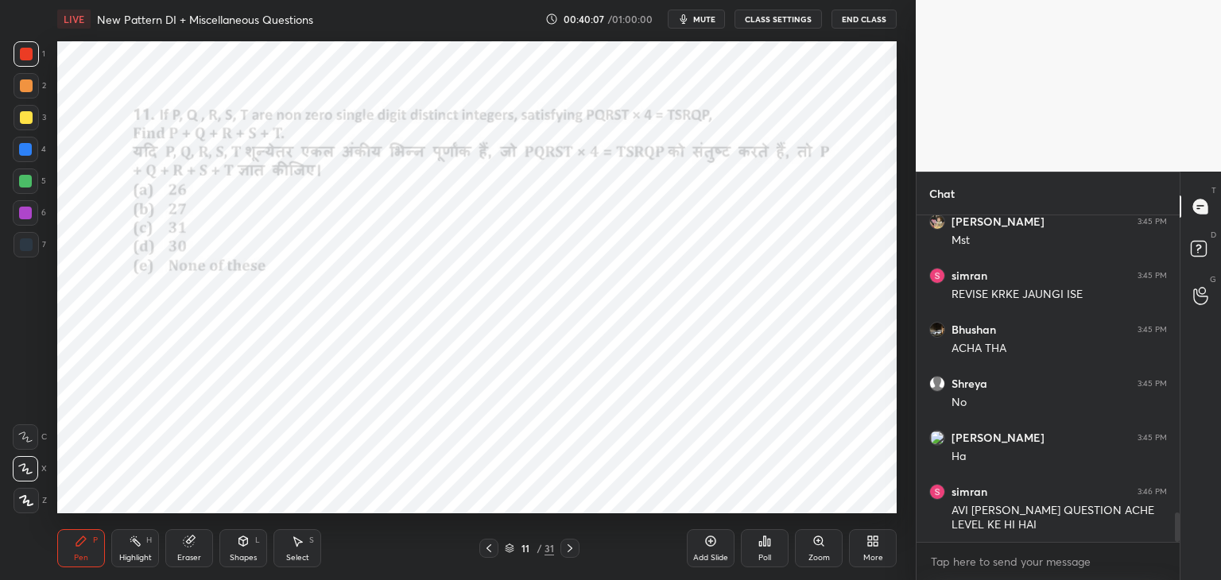
scroll to position [3368, 0]
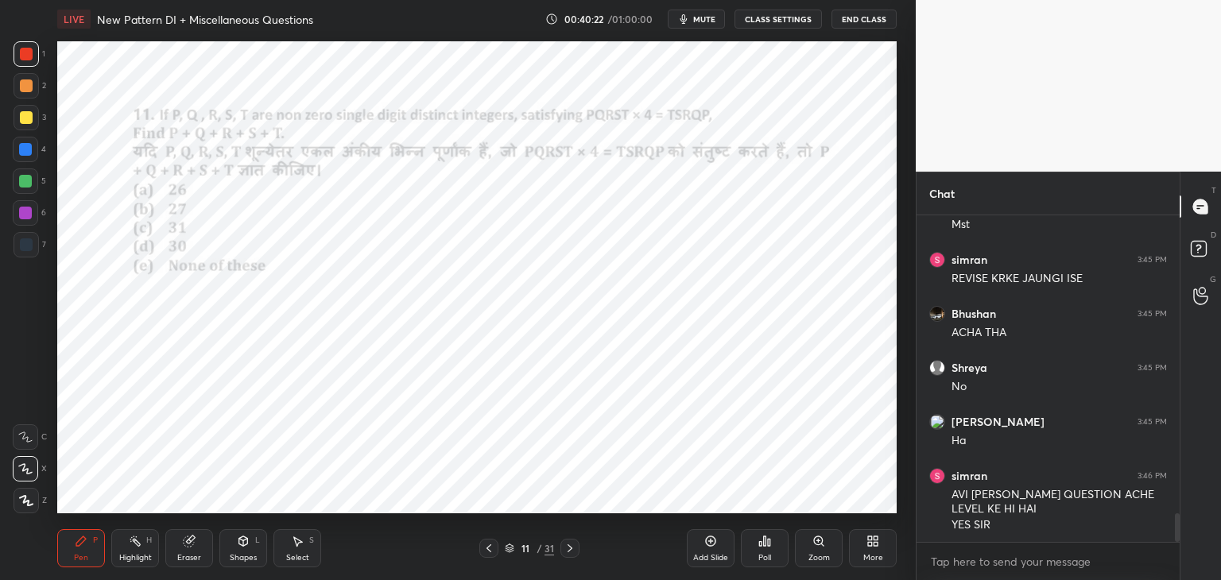
click at [490, 551] on icon at bounding box center [489, 549] width 5 height 8
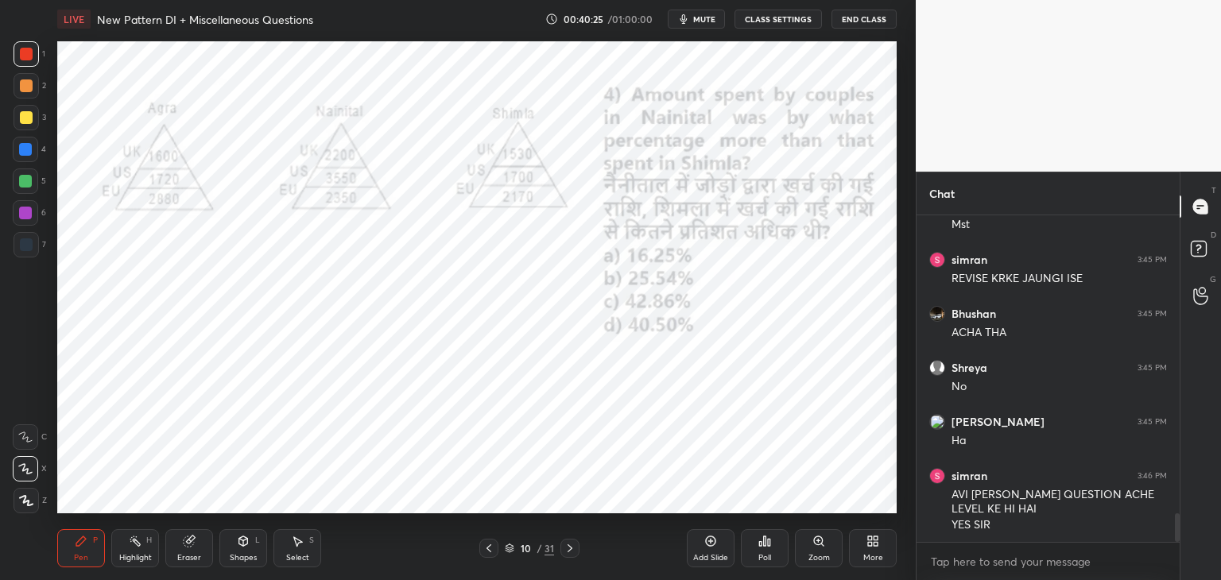
click at [492, 547] on icon at bounding box center [489, 548] width 13 height 13
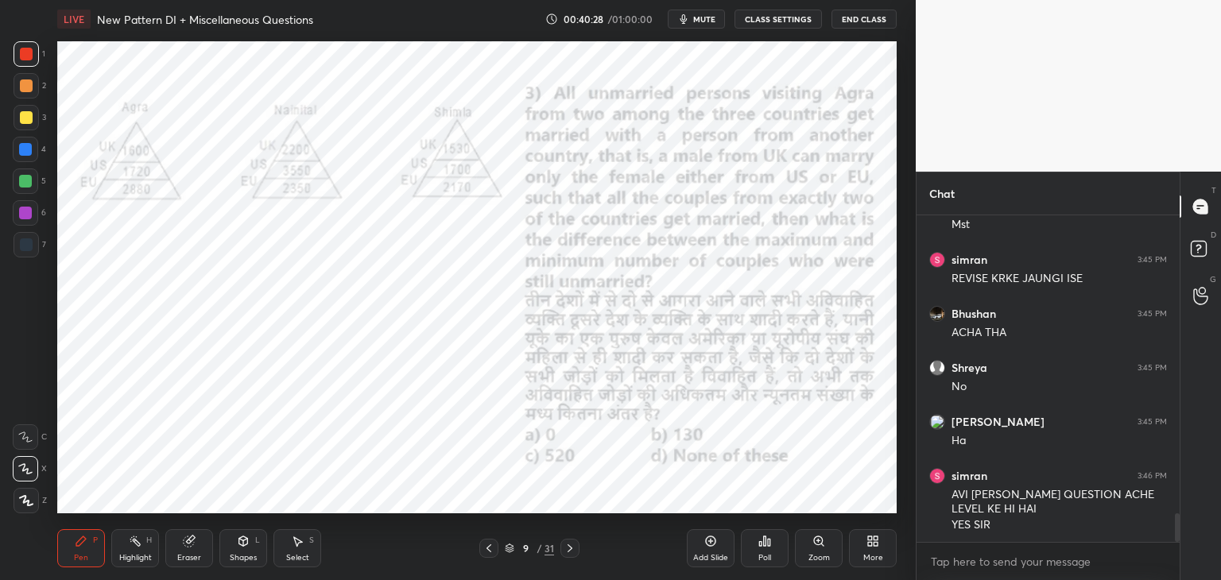
click at [572, 553] on icon at bounding box center [570, 548] width 13 height 13
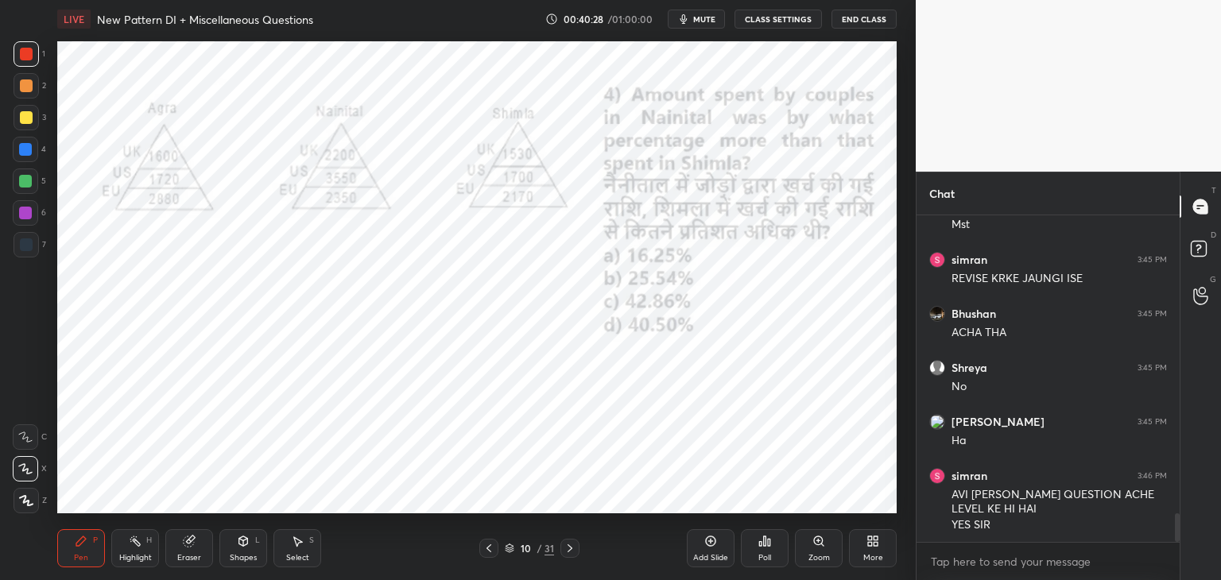
click at [566, 551] on icon at bounding box center [570, 548] width 13 height 13
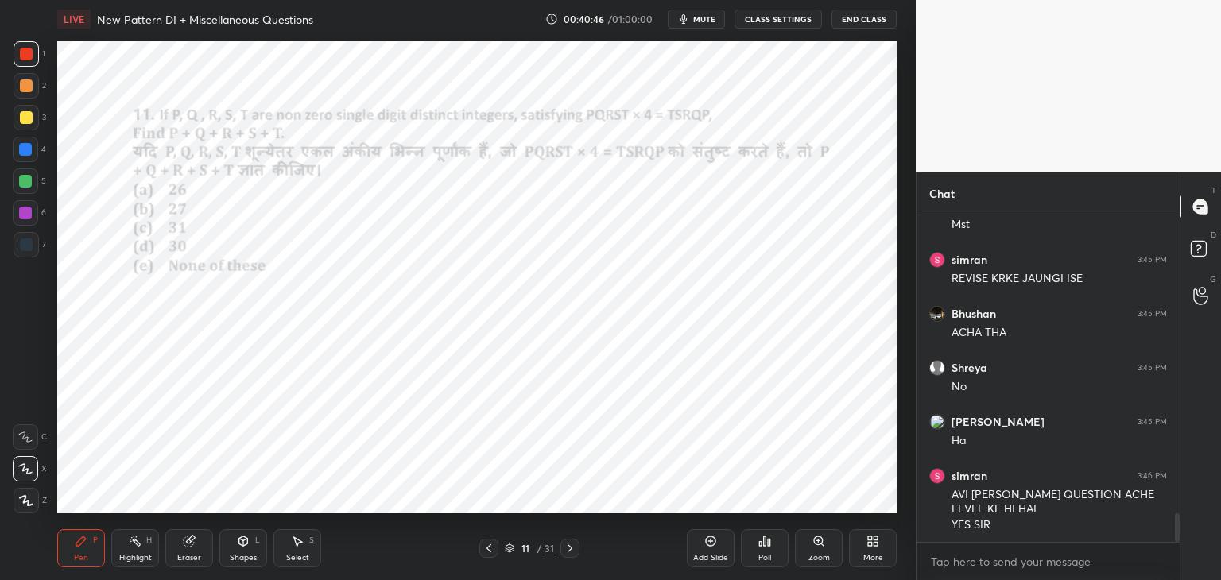
click at [29, 214] on div at bounding box center [25, 213] width 13 height 13
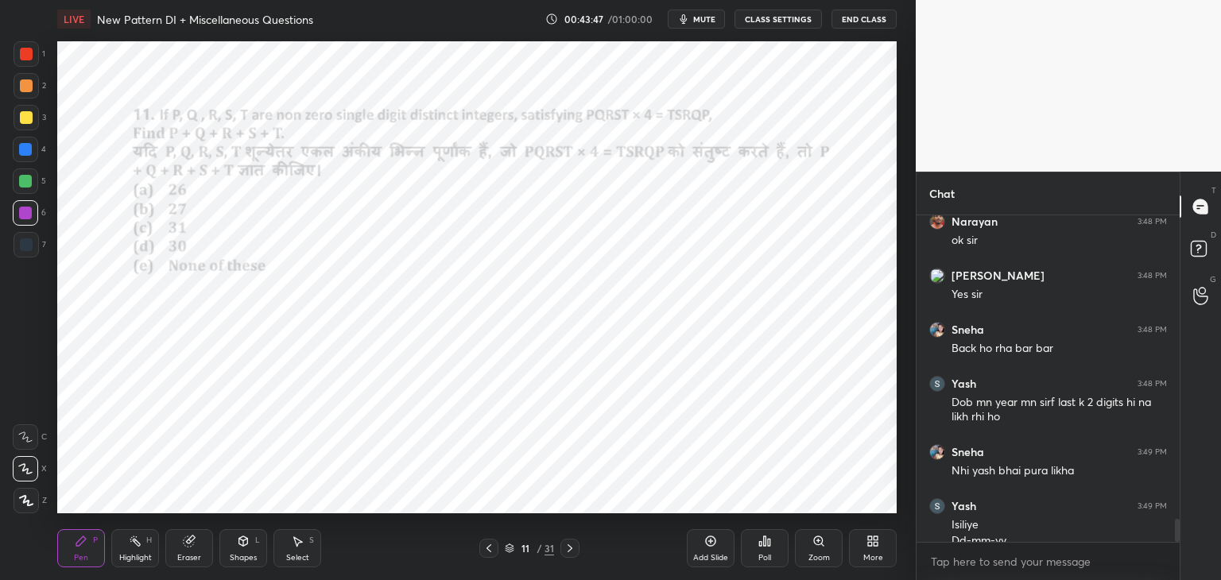
scroll to position [4271, 0]
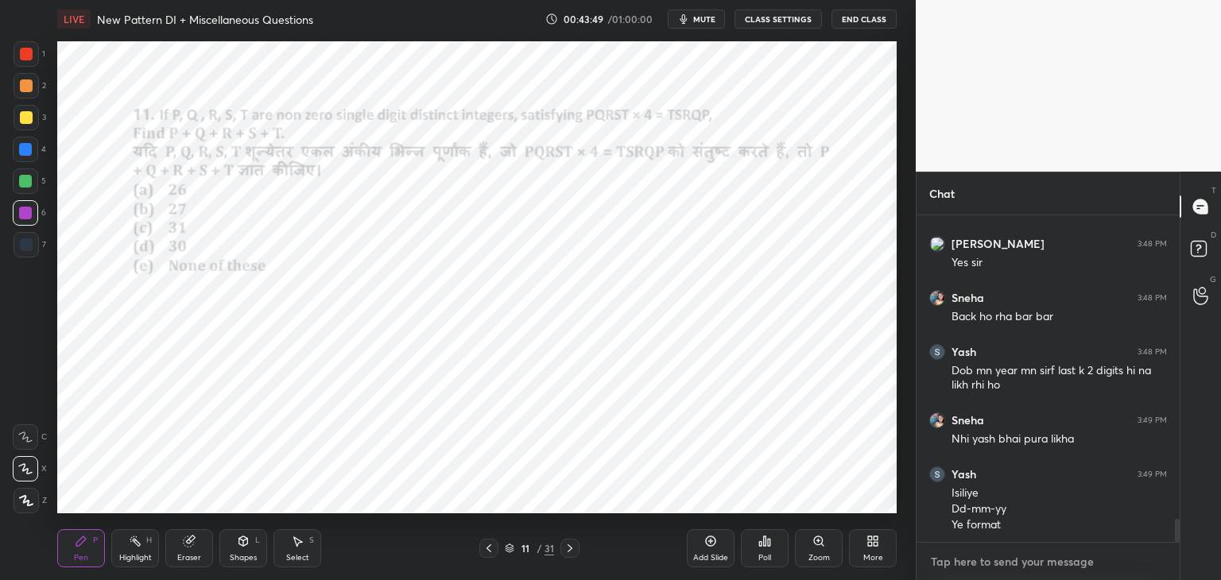
type textarea "x"
click at [1045, 557] on textarea at bounding box center [1048, 561] width 238 height 25
paste textarea "https://chat.whatsapp.com/GuYUkGdiZTsJvWcjwJ7Sv4"
type textarea "https://chat.whatsapp.com/GuYUkGdiZTsJvWcjwJ7Sv4"
type textarea "x"
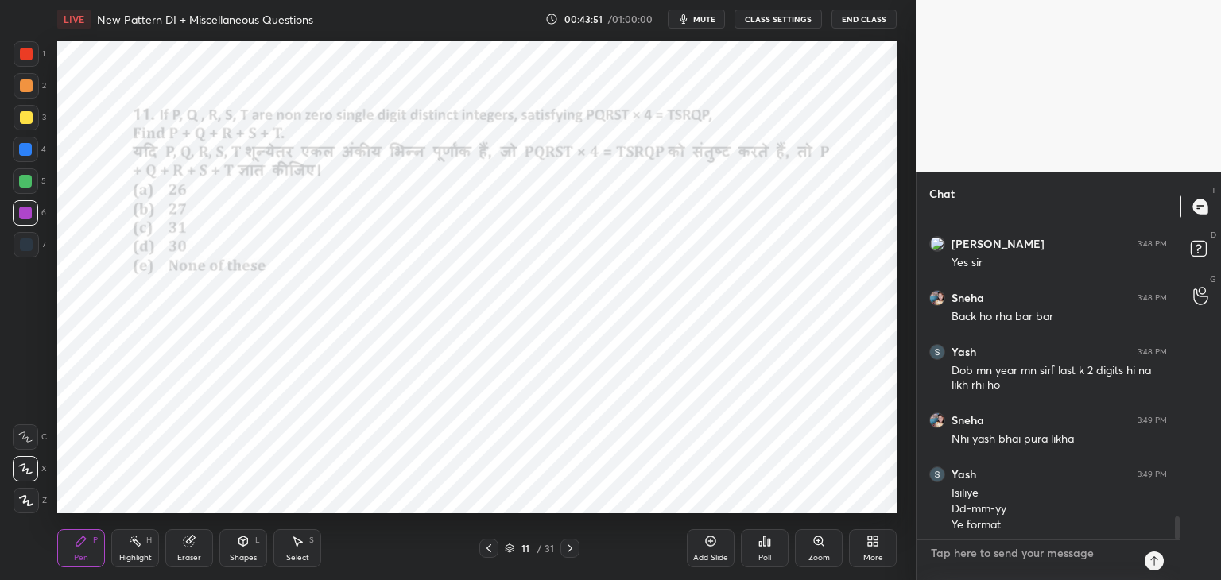
scroll to position [4374, 0]
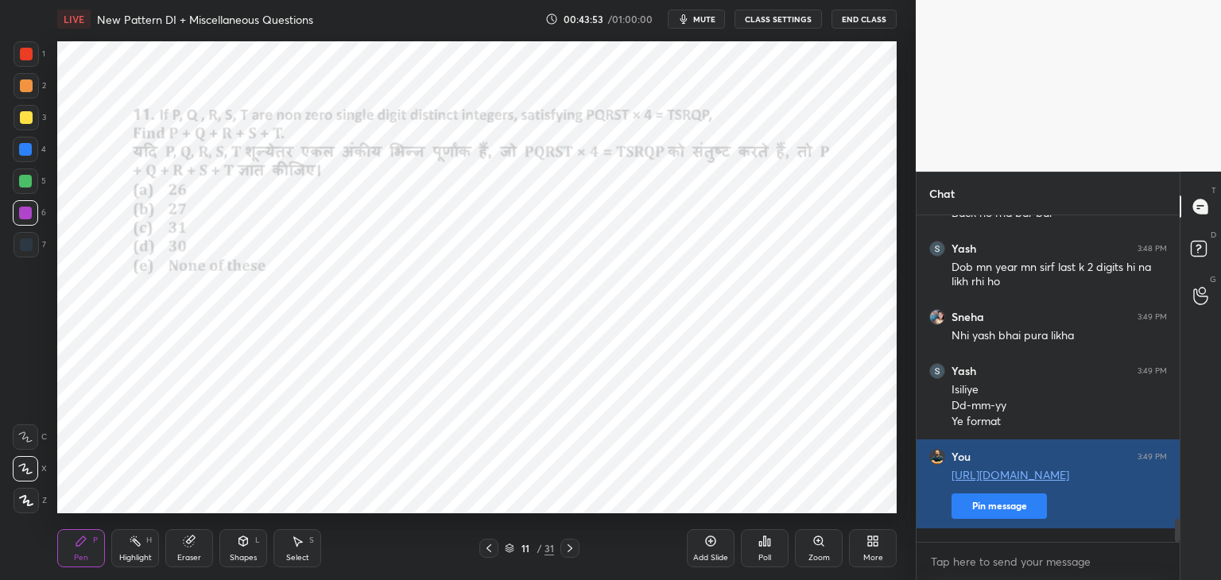
type textarea "x"
click at [1030, 519] on button "Pin message" at bounding box center [999, 506] width 95 height 25
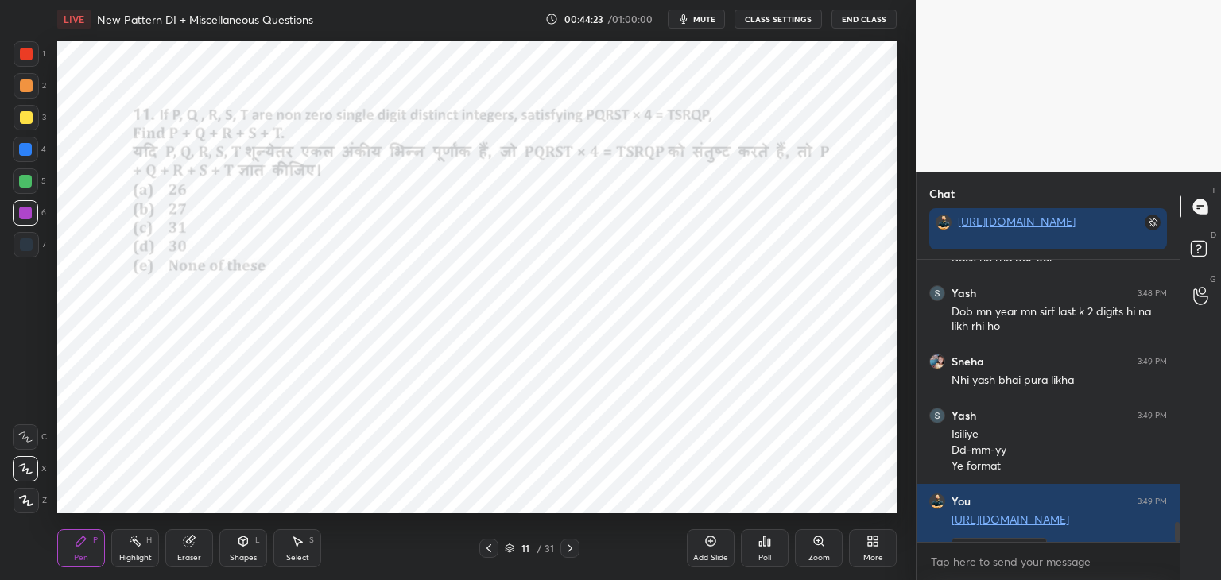
scroll to position [4419, 0]
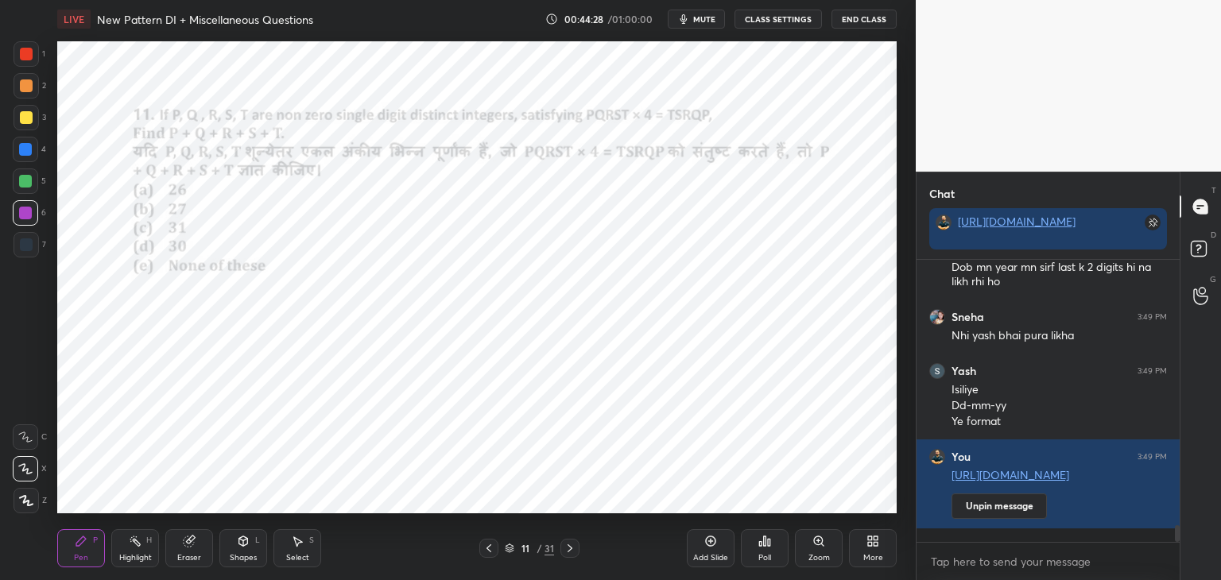
click at [26, 152] on div at bounding box center [25, 149] width 13 height 13
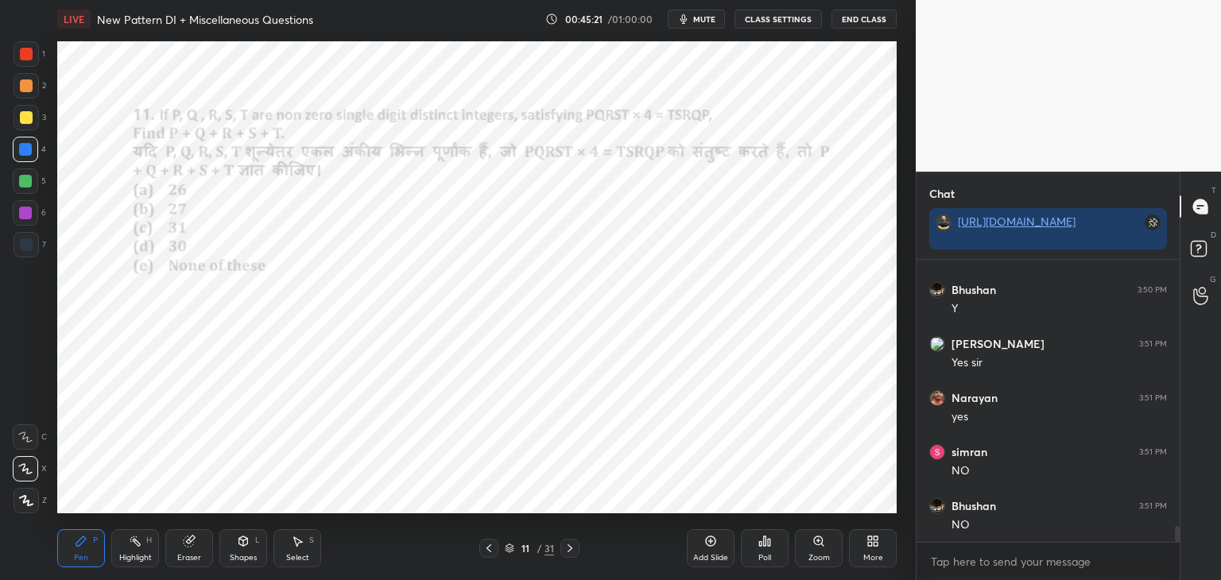
scroll to position [4829, 0]
click at [192, 544] on icon at bounding box center [189, 542] width 10 height 10
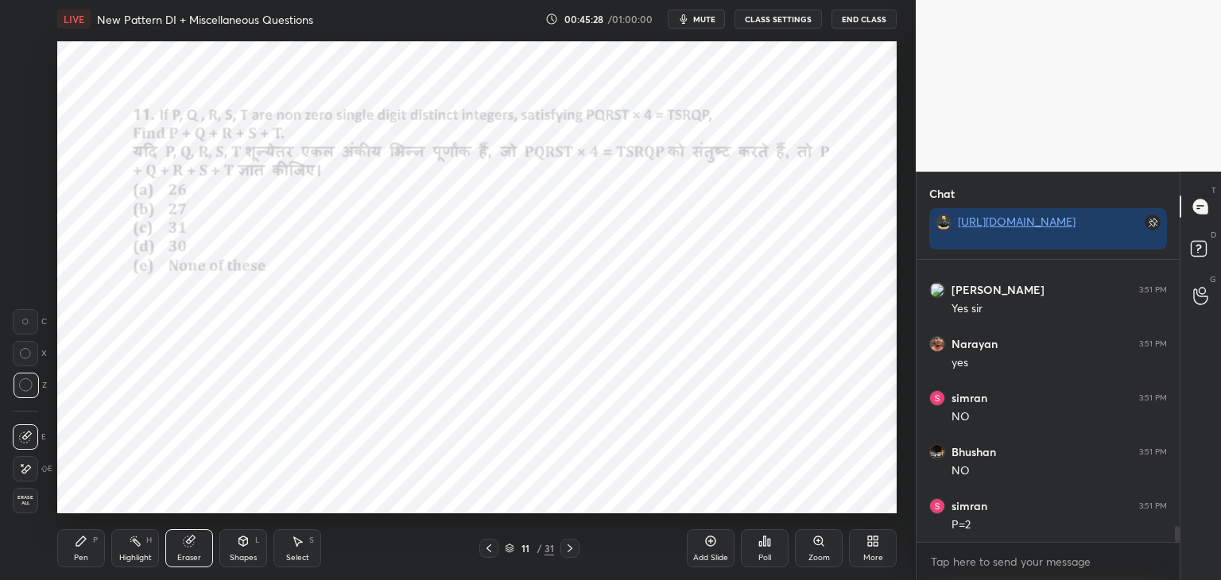
click at [89, 545] on div "Pen P" at bounding box center [81, 549] width 48 height 38
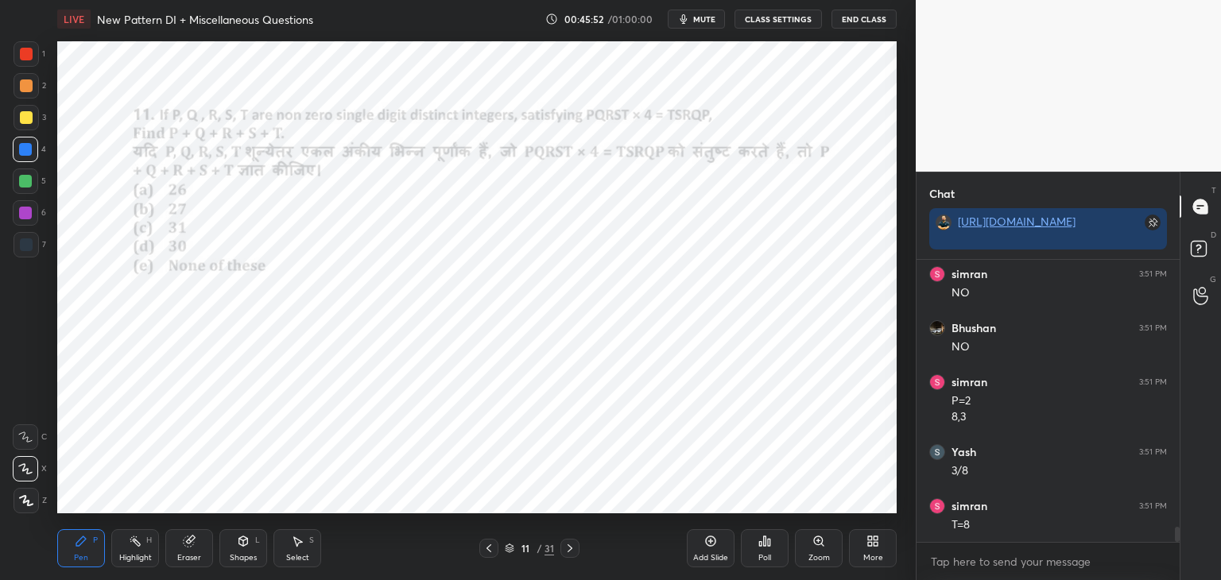
scroll to position [4969, 0]
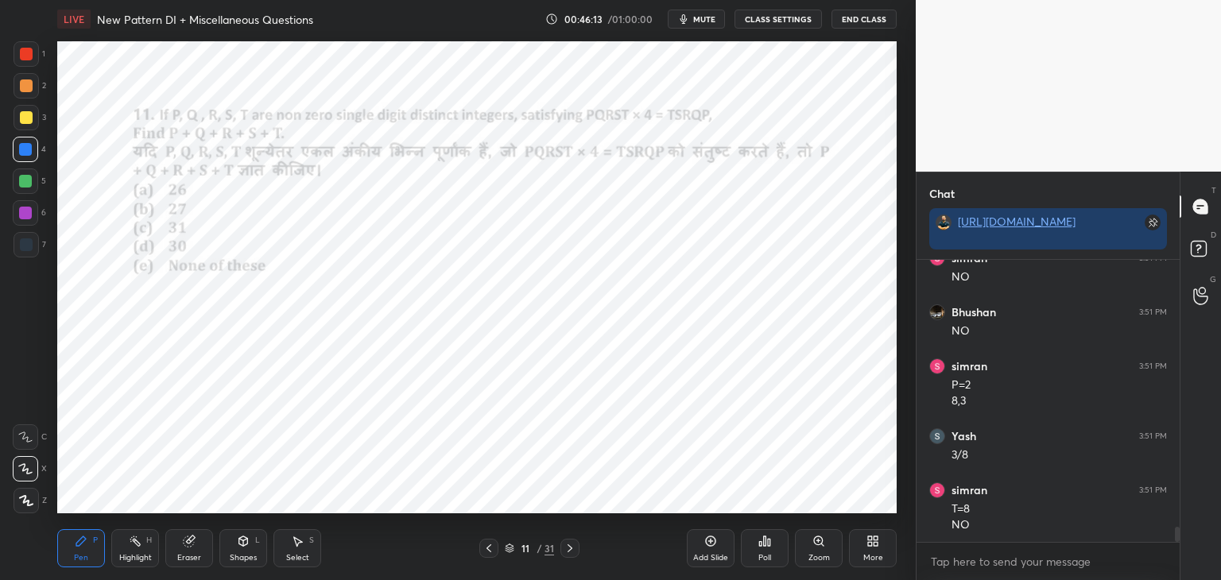
click at [197, 540] on div "Eraser" at bounding box center [189, 549] width 48 height 38
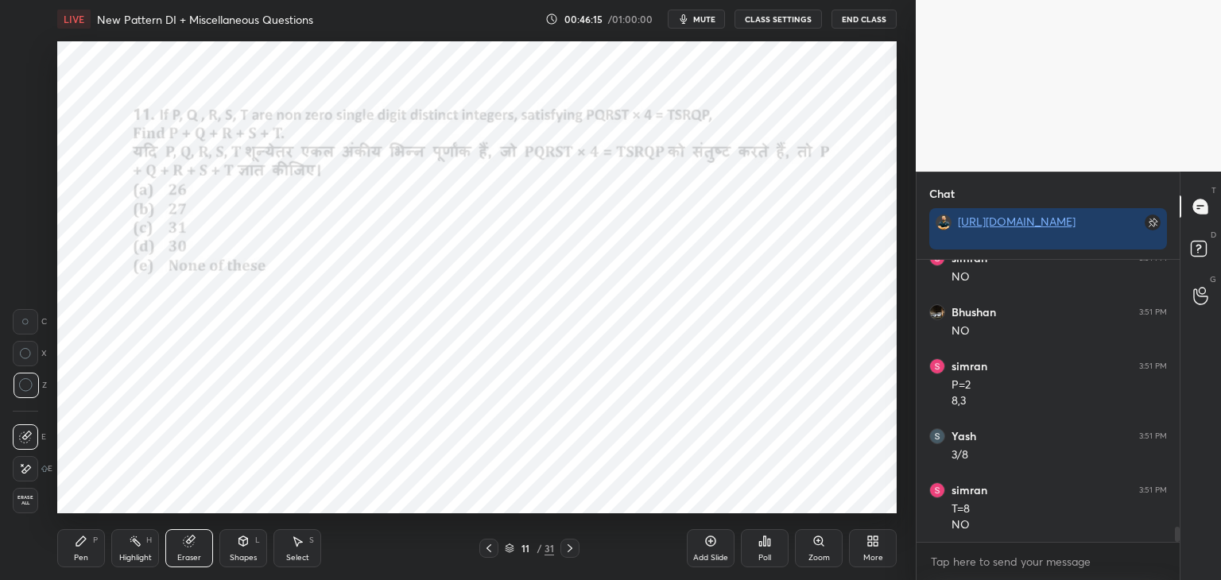
click at [85, 538] on icon at bounding box center [81, 542] width 10 height 10
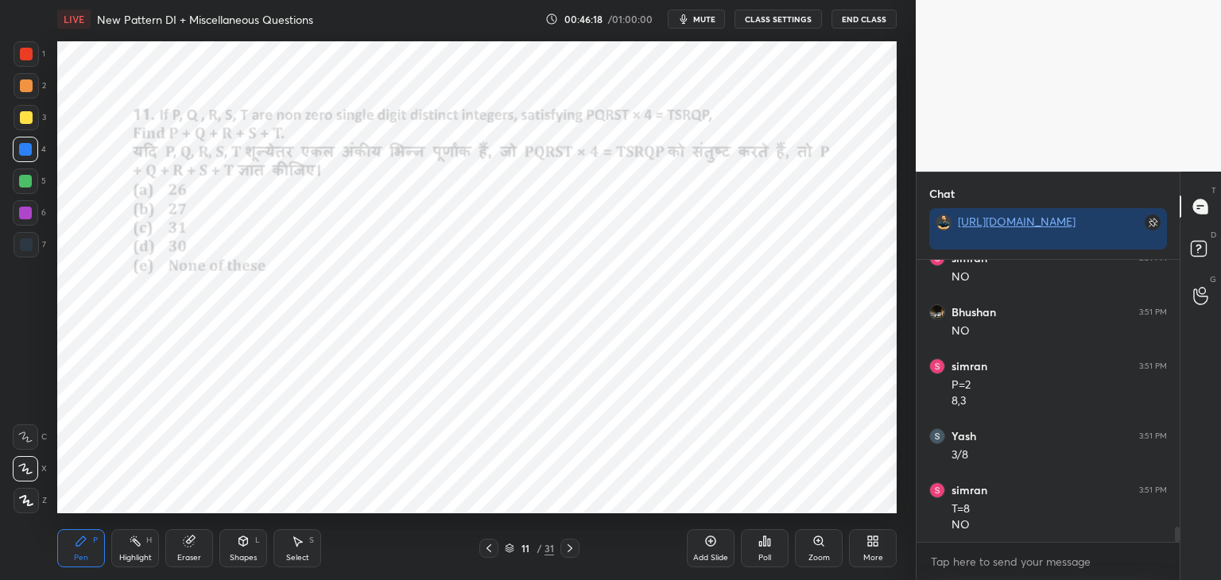
click at [194, 546] on icon at bounding box center [189, 541] width 13 height 13
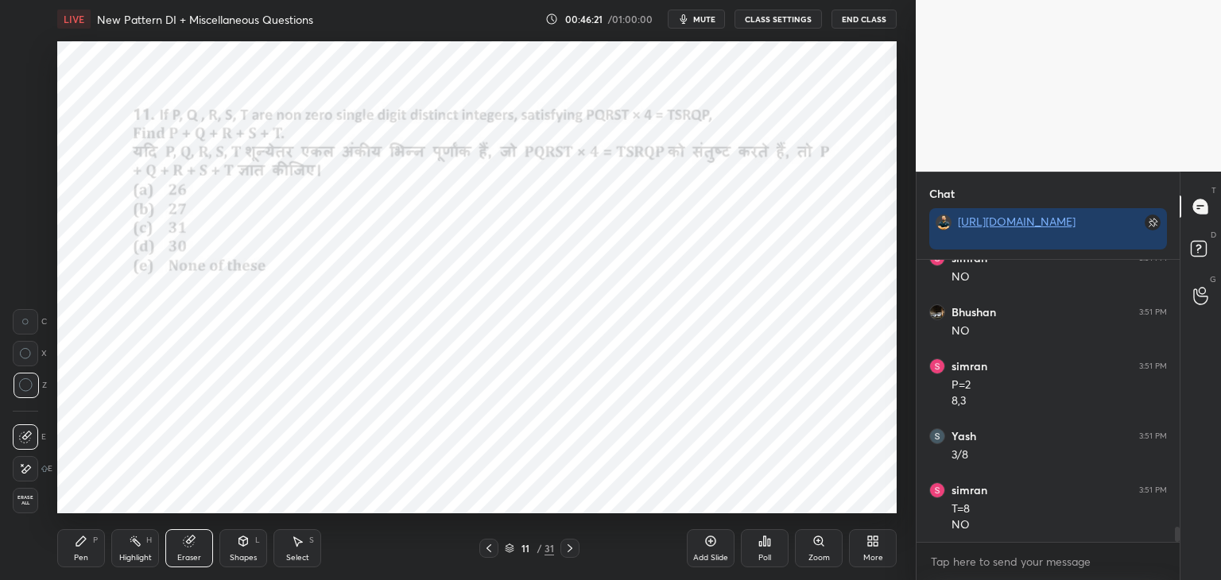
click at [82, 540] on icon at bounding box center [81, 542] width 10 height 10
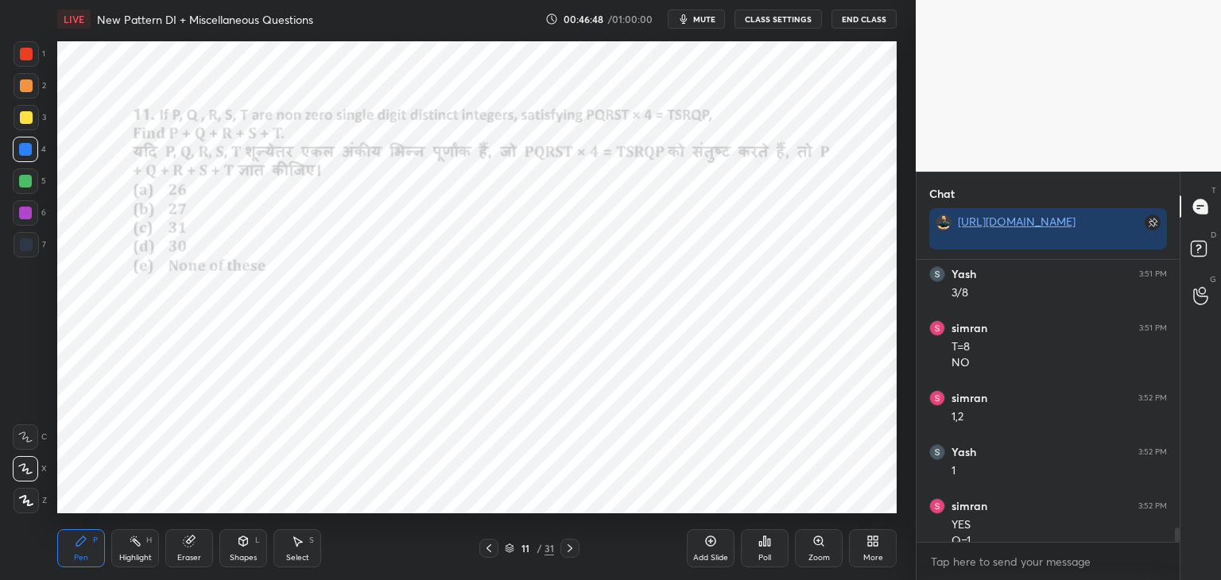
scroll to position [5147, 0]
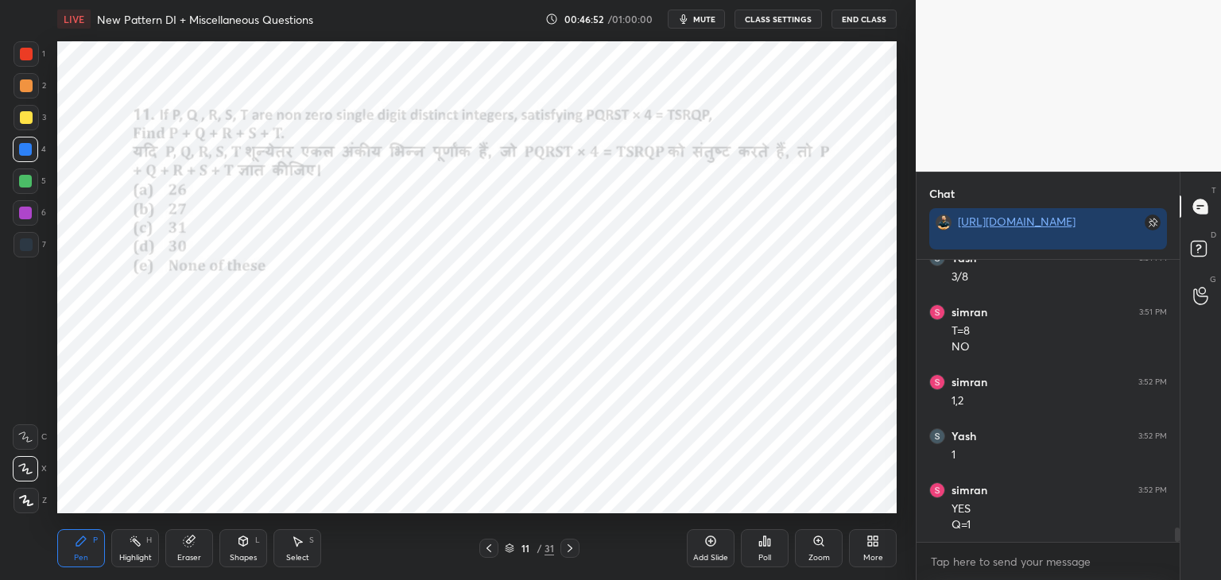
click at [191, 539] on icon at bounding box center [190, 540] width 9 height 8
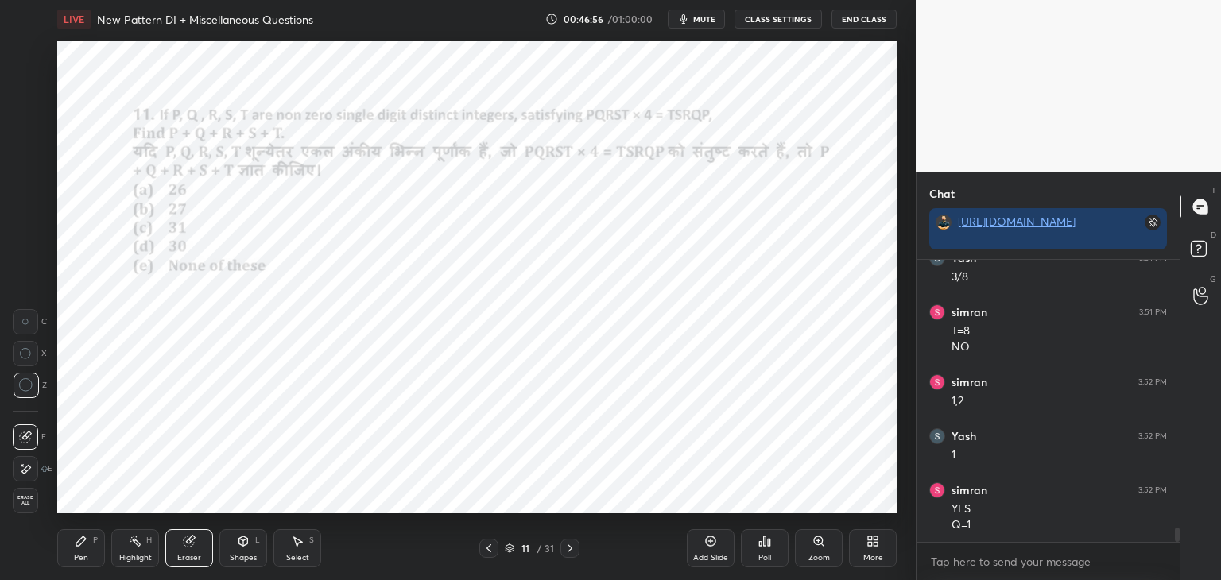
click at [88, 547] on div "Pen P" at bounding box center [81, 549] width 48 height 38
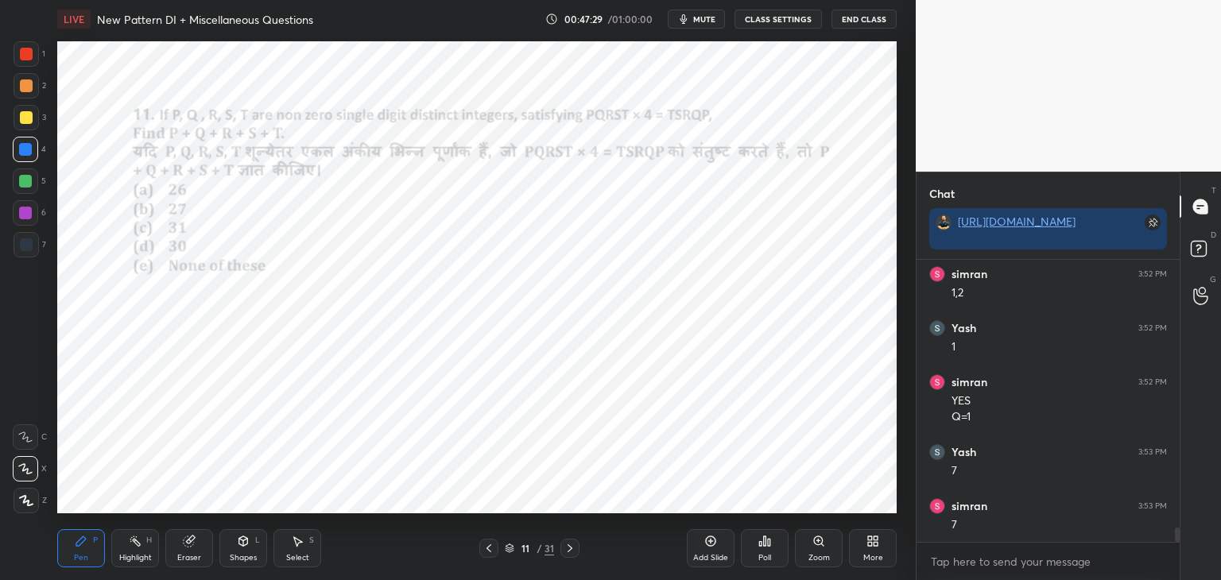
scroll to position [5309, 0]
click at [180, 545] on div "Eraser" at bounding box center [189, 549] width 48 height 38
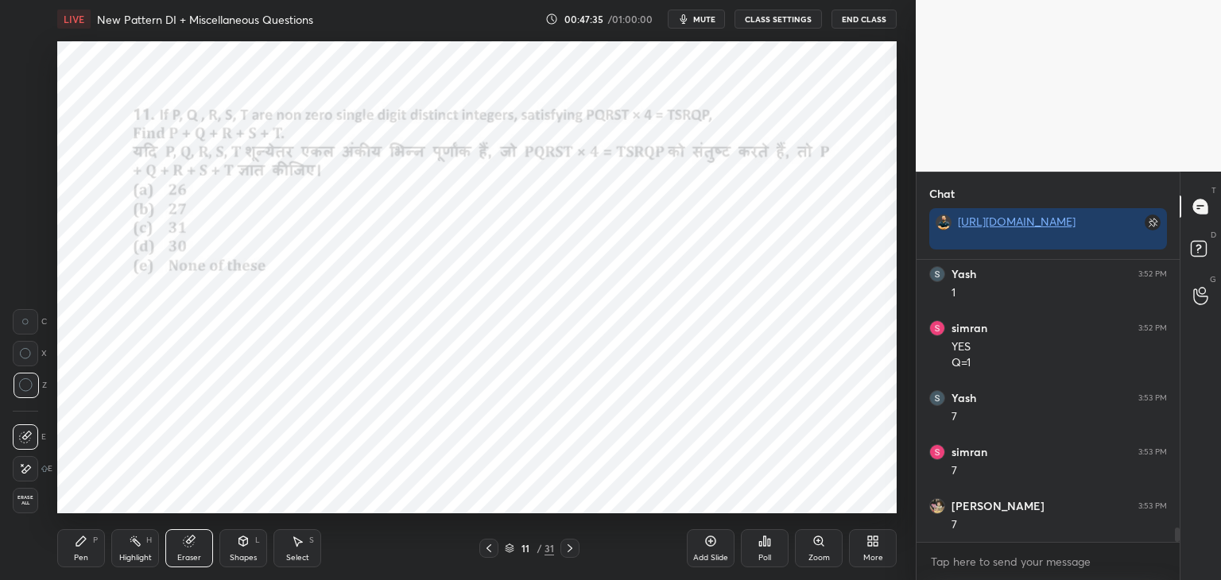
click at [25, 322] on icon at bounding box center [25, 322] width 7 height 7
click at [80, 544] on icon at bounding box center [81, 542] width 10 height 10
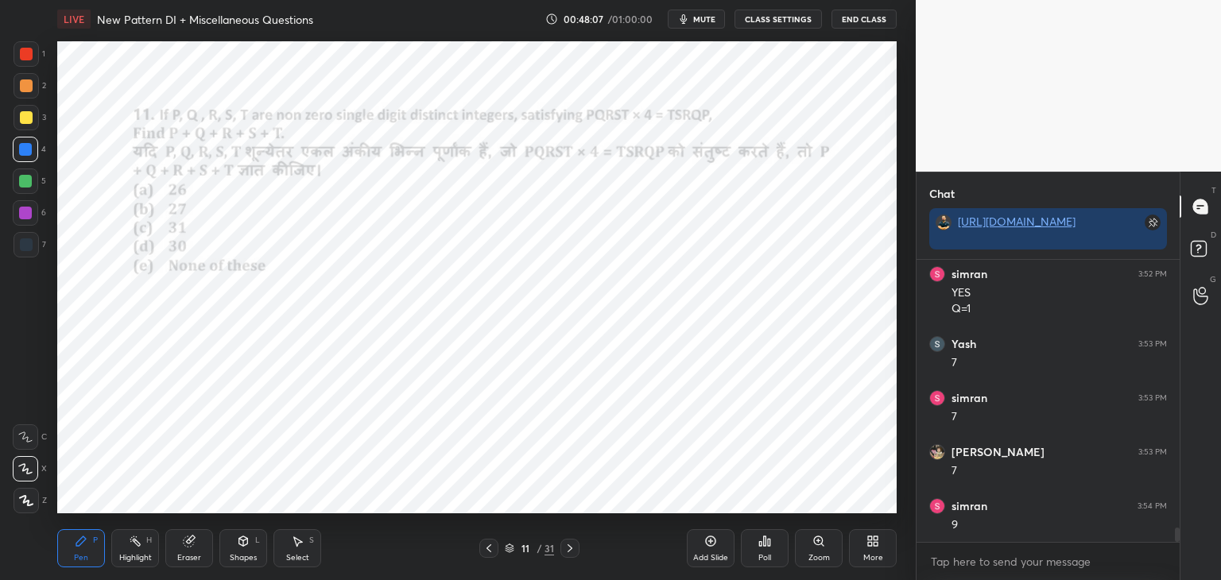
scroll to position [5417, 0]
click at [208, 548] on div "Eraser" at bounding box center [189, 549] width 48 height 38
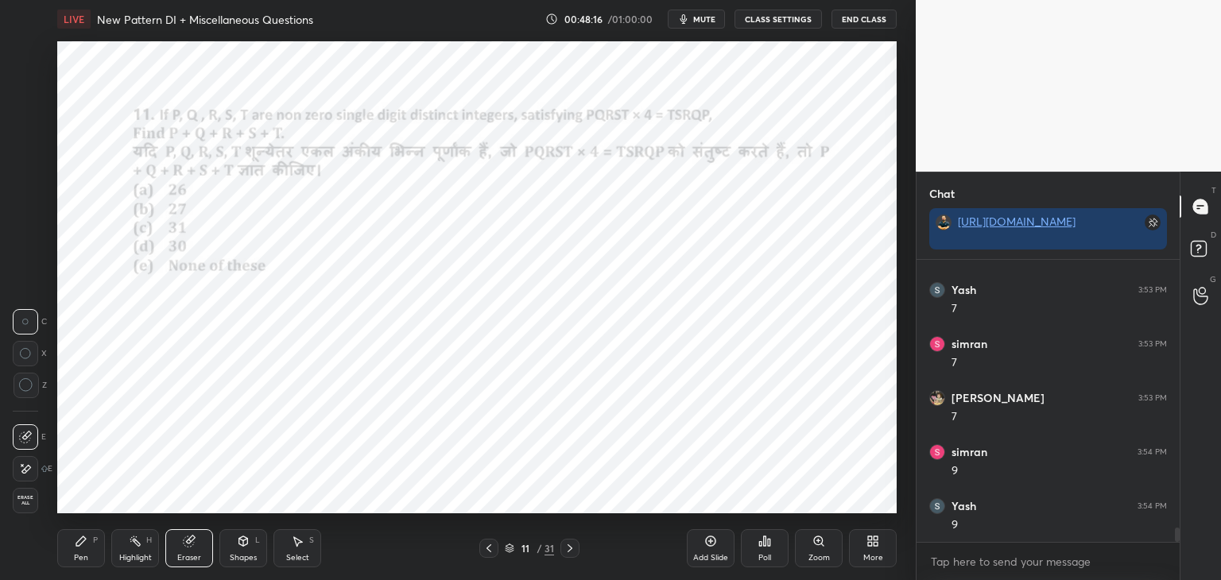
scroll to position [5472, 0]
click at [97, 553] on div "Pen P" at bounding box center [81, 549] width 48 height 38
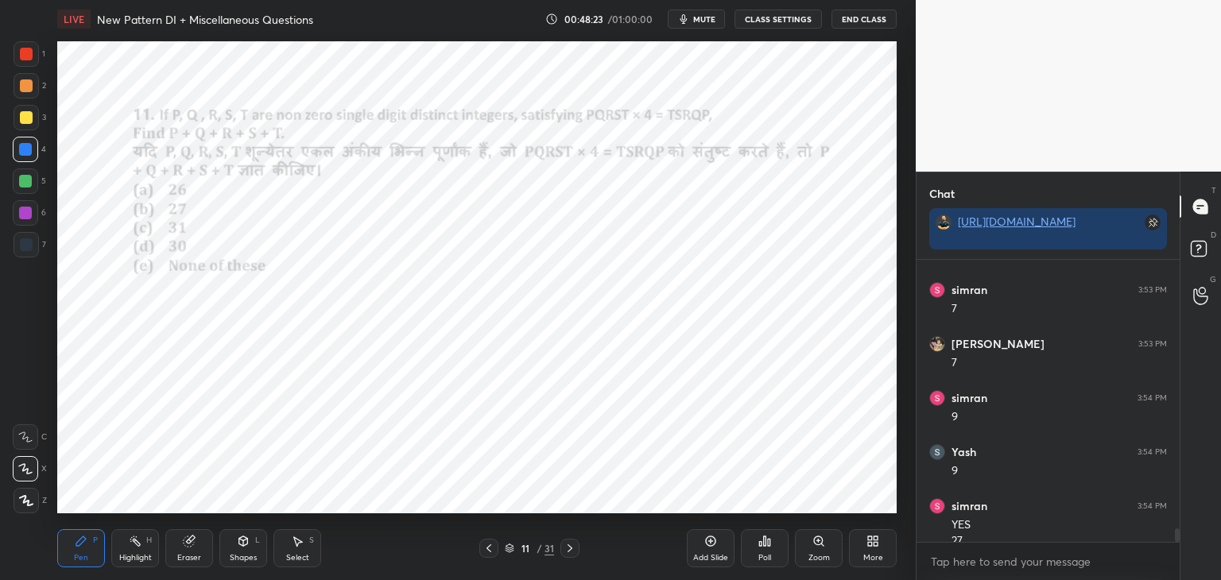
scroll to position [5487, 0]
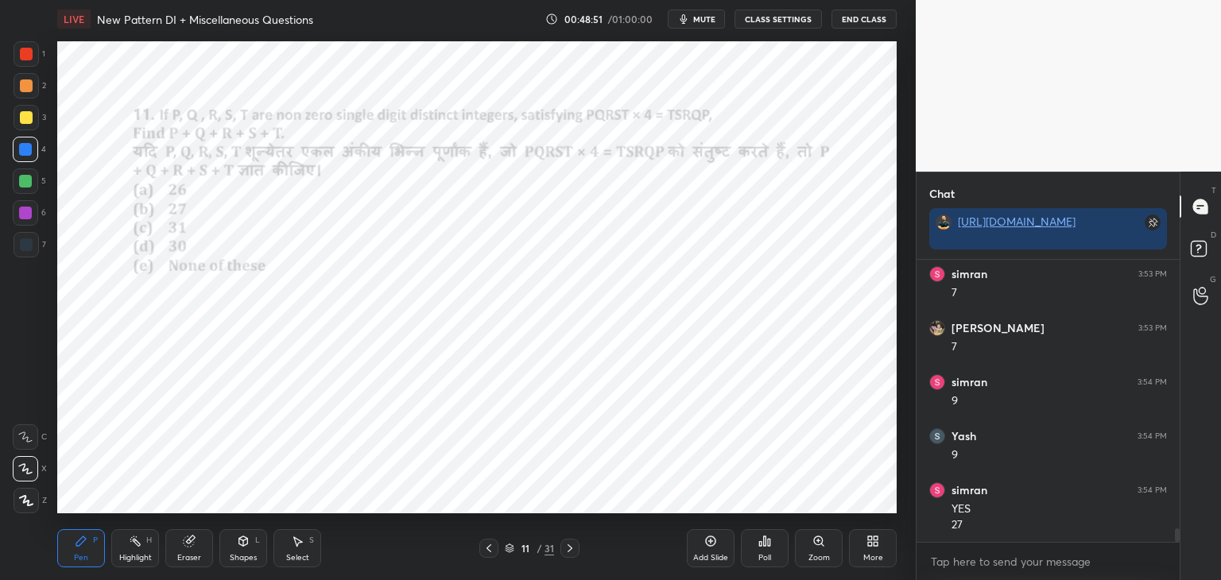
click at [570, 551] on icon at bounding box center [570, 549] width 5 height 8
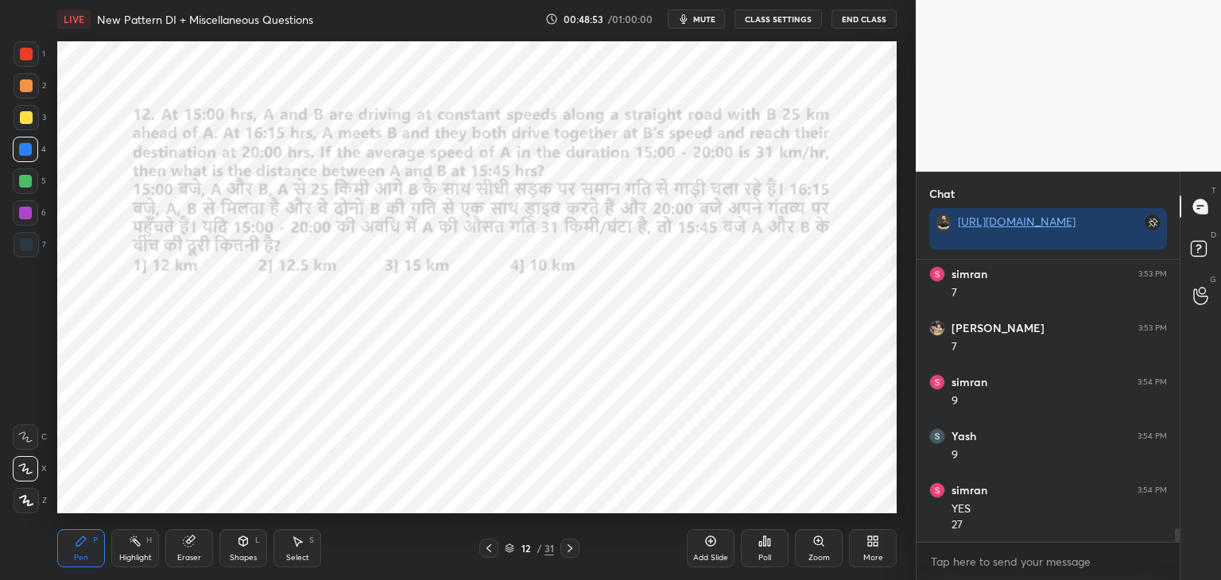
click at [27, 50] on div at bounding box center [26, 54] width 13 height 13
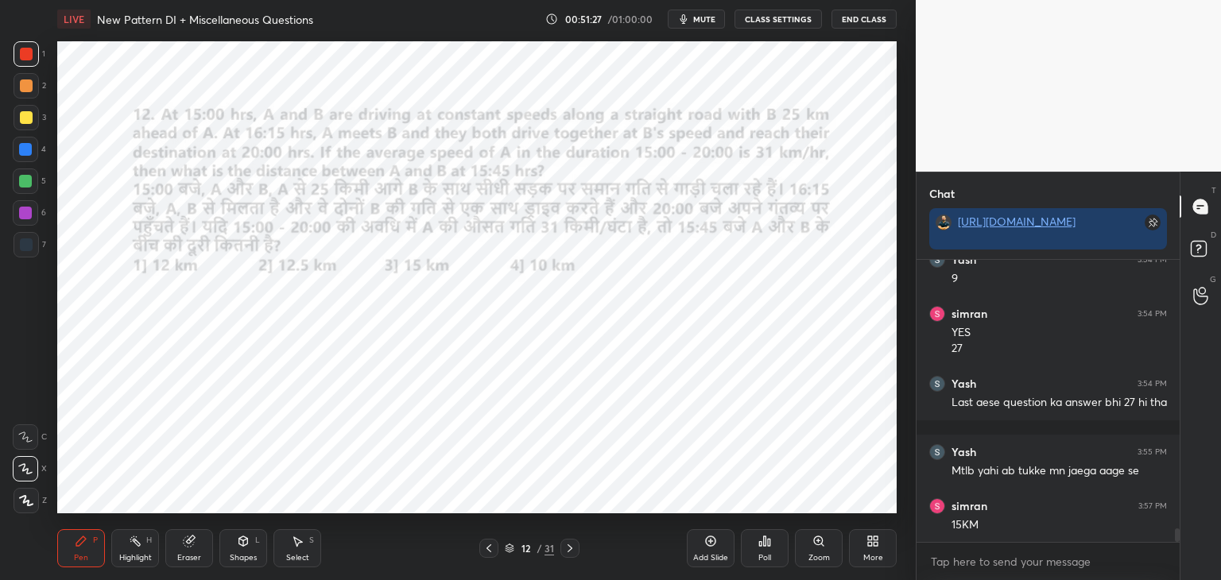
scroll to position [5718, 0]
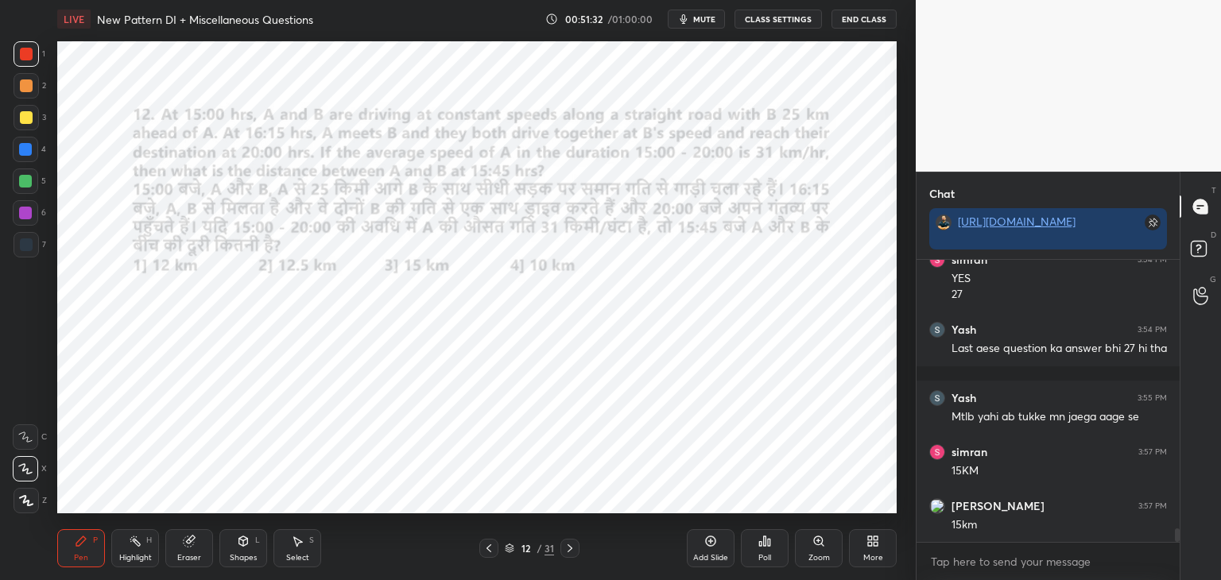
click at [244, 549] on div "Shapes L" at bounding box center [243, 549] width 48 height 38
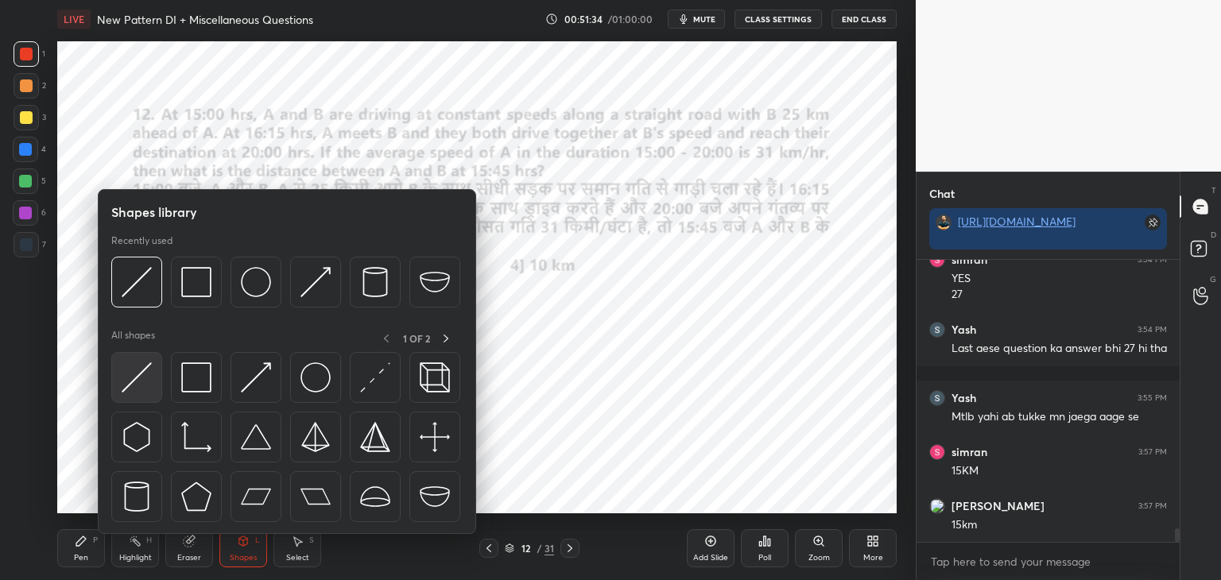
click at [134, 385] on img at bounding box center [137, 378] width 30 height 30
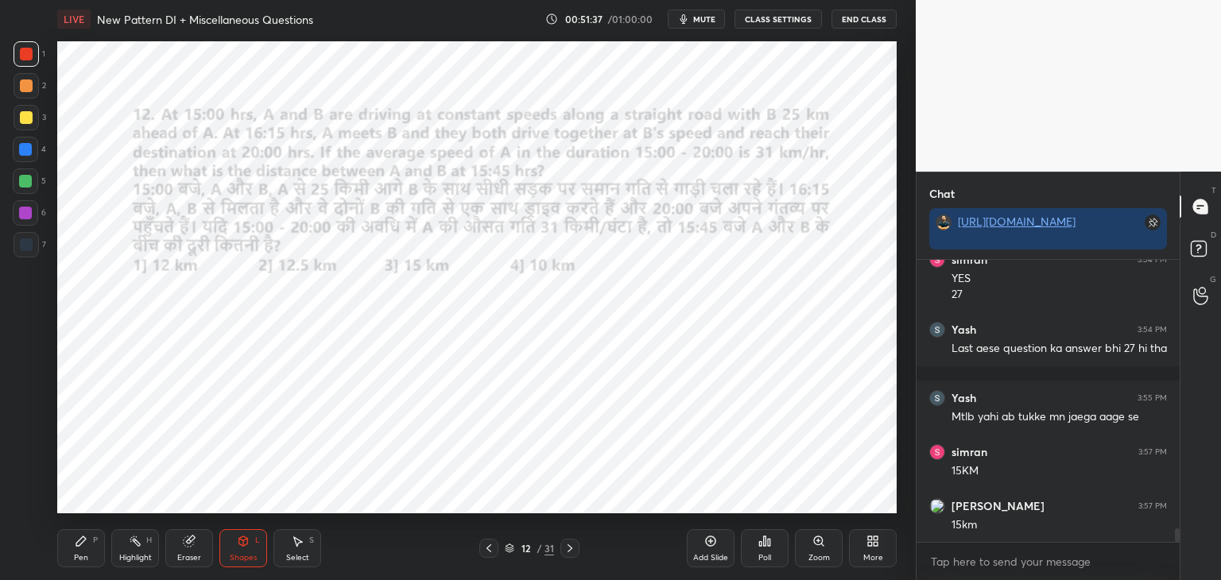
click at [83, 551] on div "Pen P" at bounding box center [81, 549] width 48 height 38
click at [32, 52] on div at bounding box center [26, 54] width 13 height 13
click at [25, 152] on div at bounding box center [25, 149] width 13 height 13
click at [86, 550] on div "Pen P" at bounding box center [81, 549] width 48 height 38
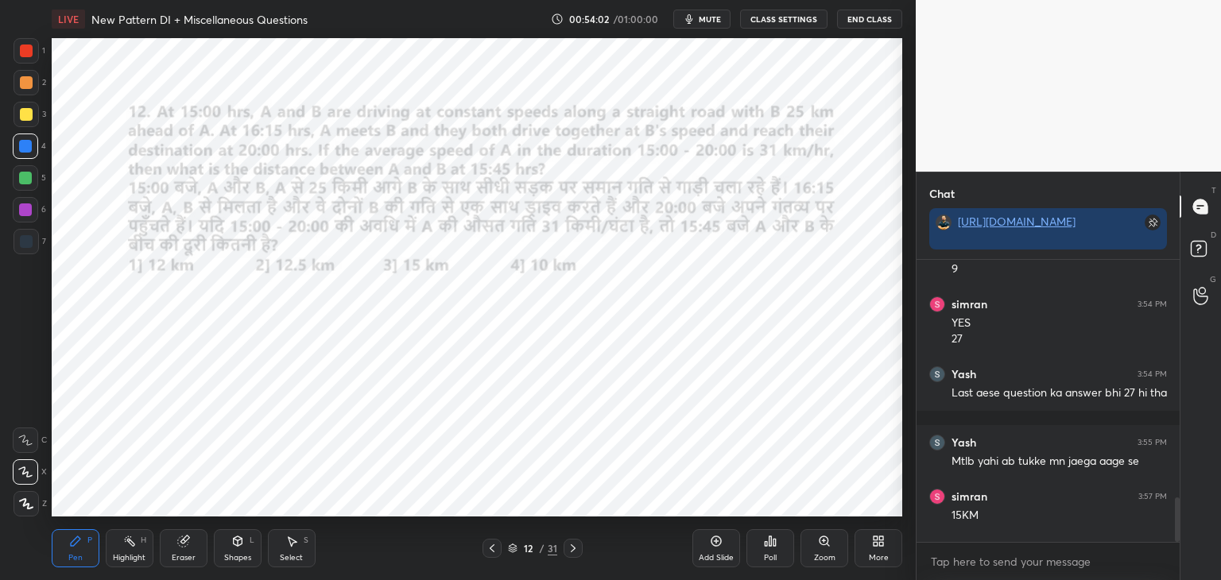
scroll to position [79025, 78652]
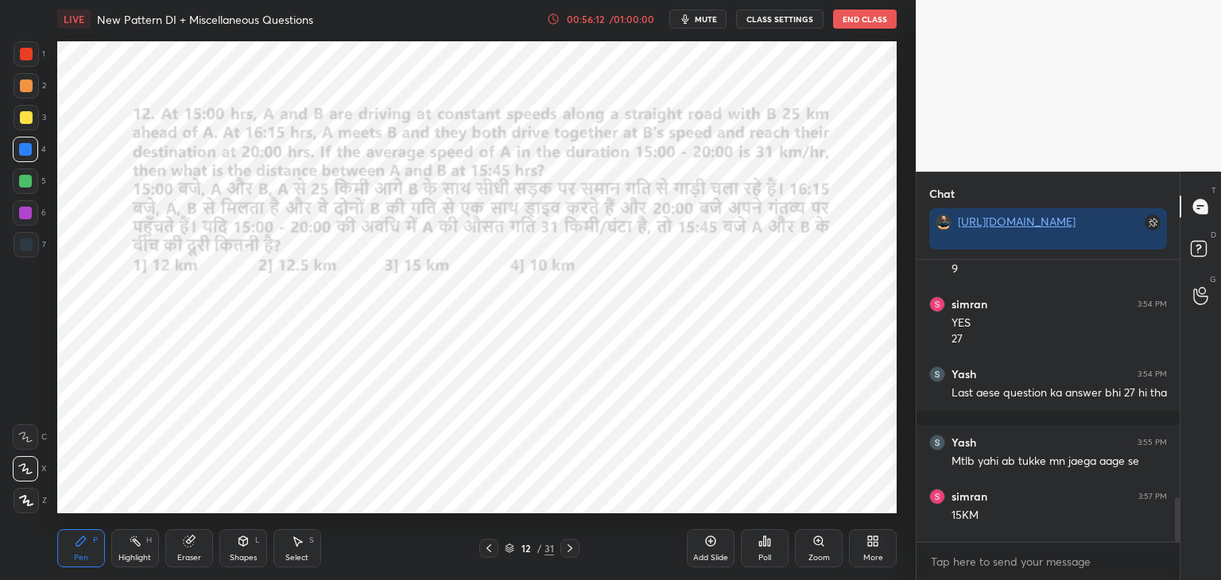
click at [26, 242] on div at bounding box center [26, 245] width 13 height 13
click at [199, 544] on div "Eraser" at bounding box center [189, 549] width 48 height 38
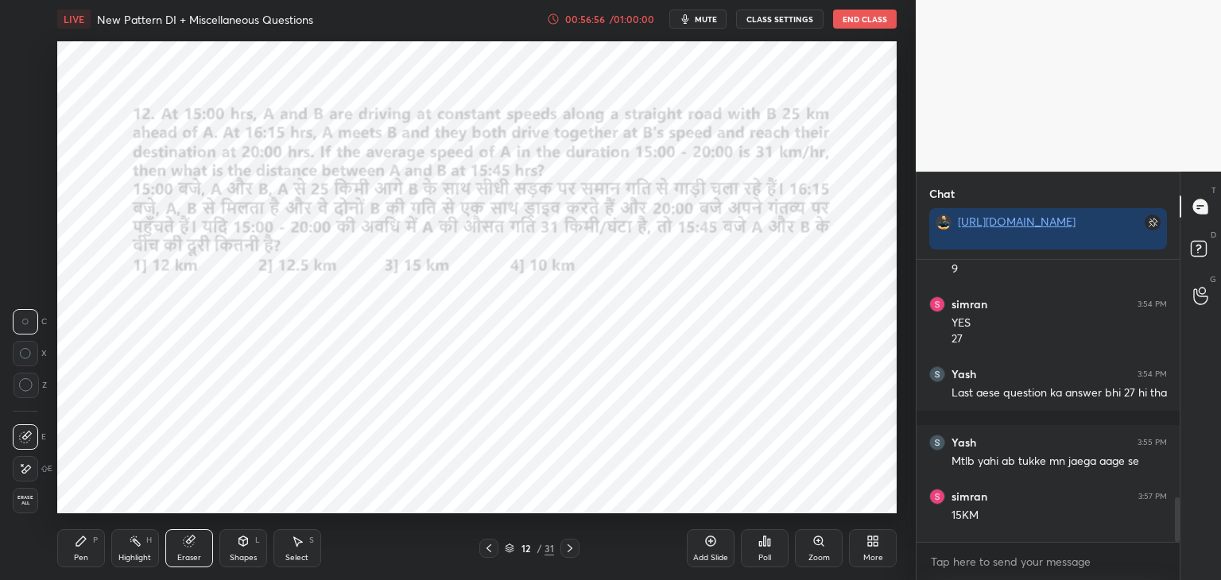
scroll to position [6, 5]
click at [80, 541] on icon at bounding box center [81, 542] width 10 height 10
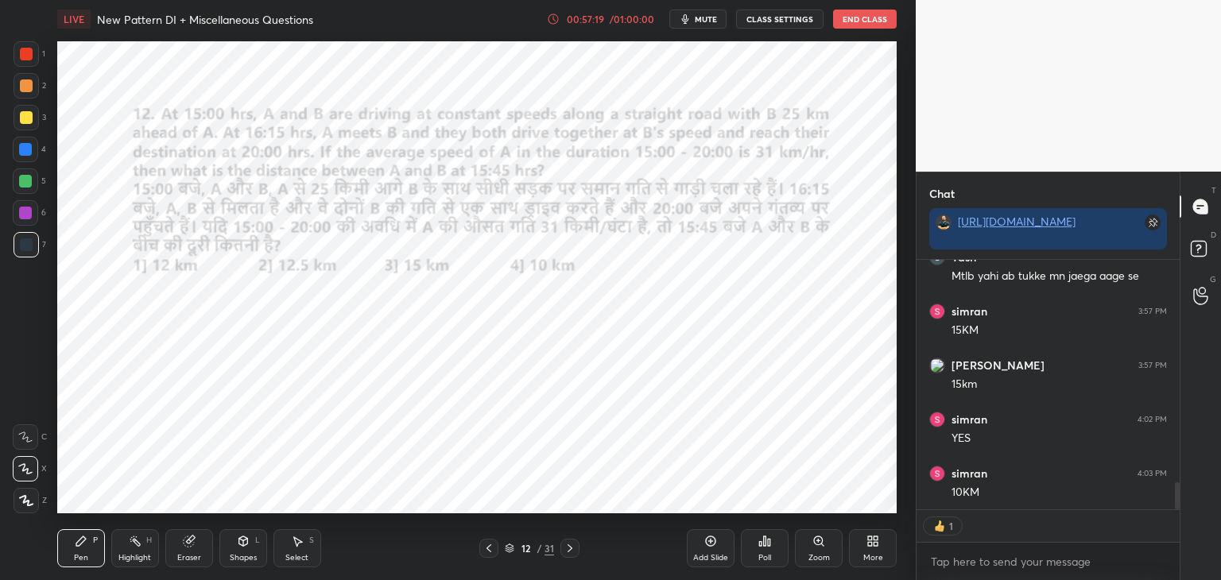
scroll to position [277, 258]
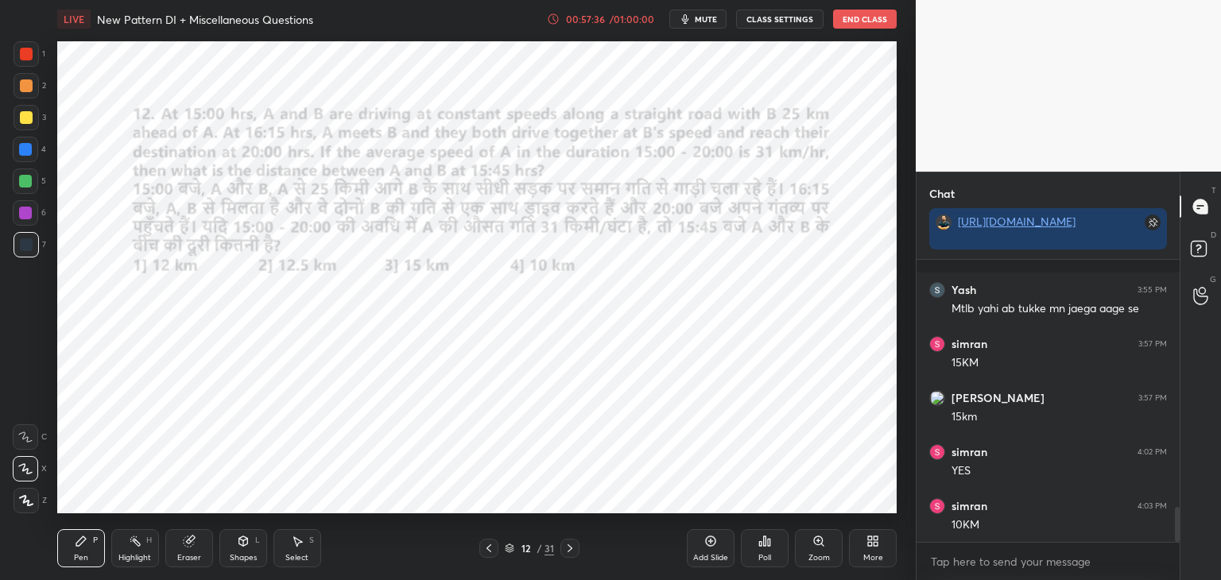
click at [572, 551] on icon at bounding box center [570, 548] width 13 height 13
click at [595, 22] on div "00:57:41" at bounding box center [585, 19] width 45 height 10
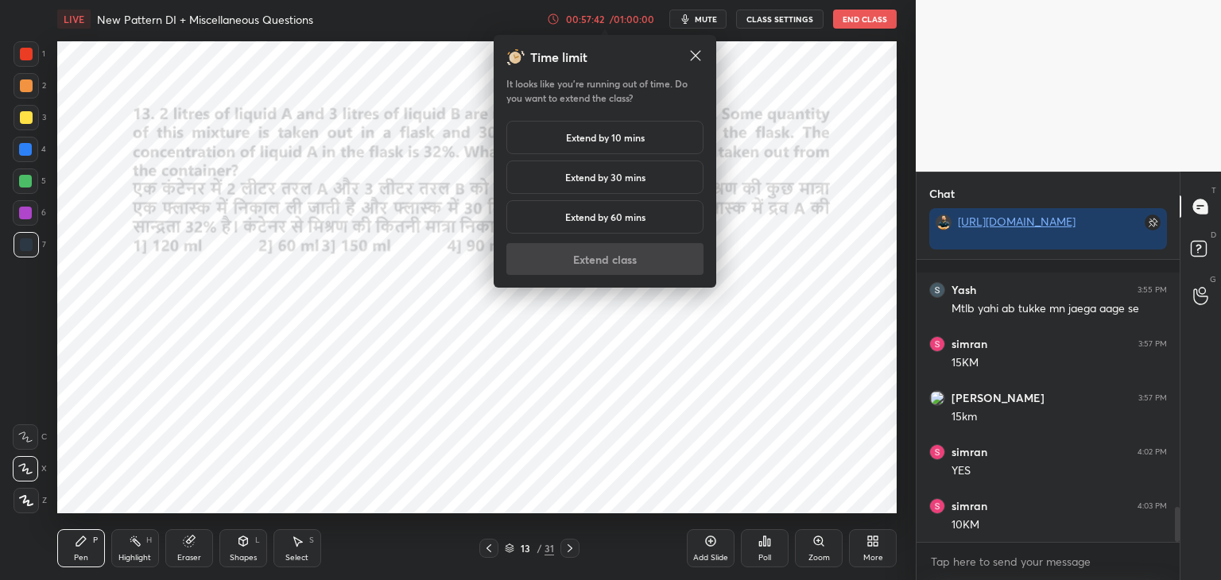
click at [595, 135] on h5 "Extend by 10 mins" at bounding box center [605, 137] width 79 height 14
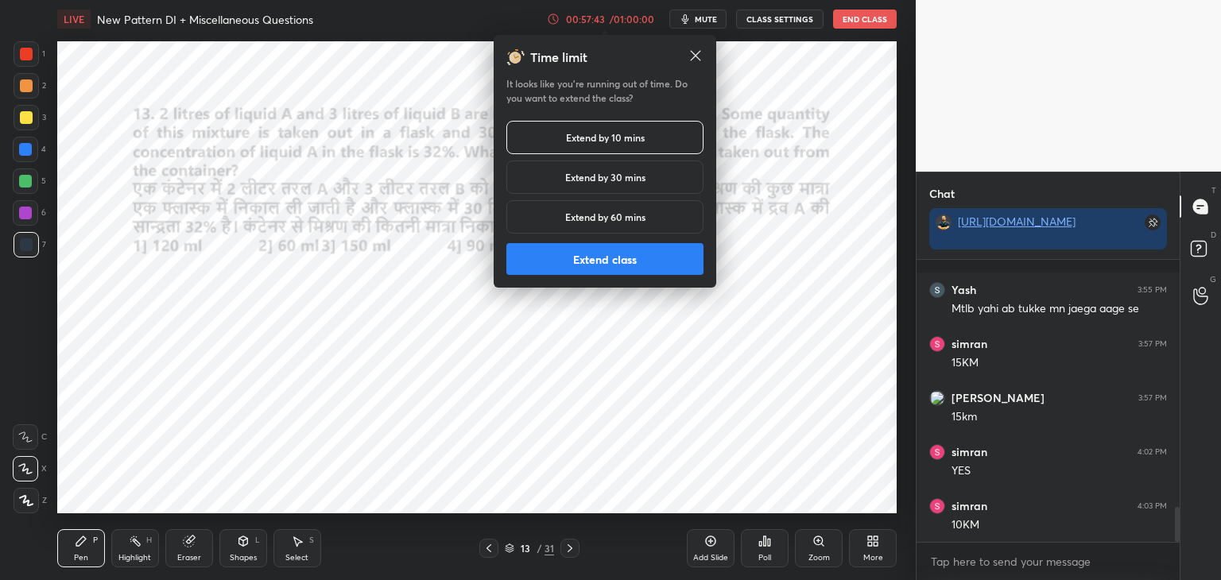
click at [588, 266] on button "Extend class" at bounding box center [604, 259] width 197 height 32
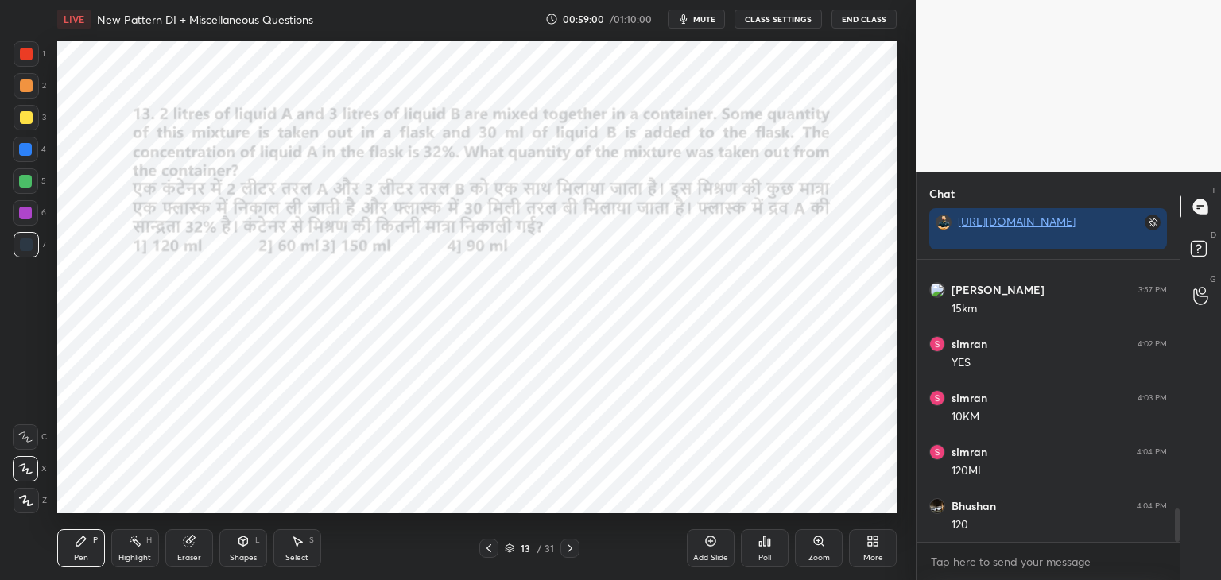
scroll to position [2158, 0]
click at [186, 548] on icon at bounding box center [189, 541] width 13 height 13
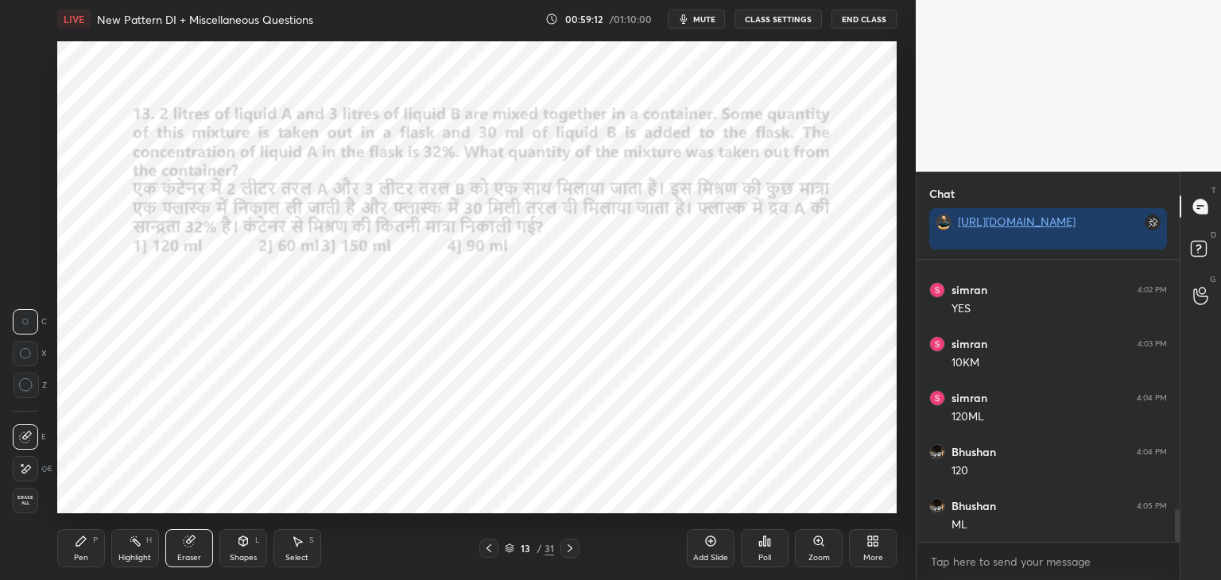
click at [29, 388] on icon at bounding box center [26, 385] width 14 height 14
click at [75, 540] on icon at bounding box center [81, 541] width 13 height 13
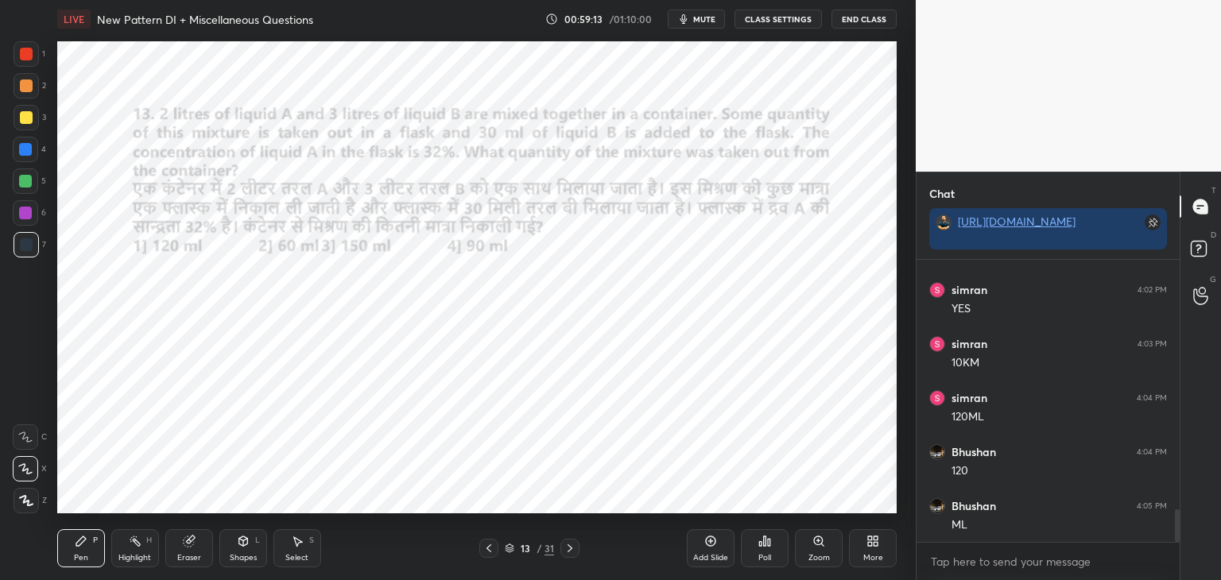
click at [27, 56] on div at bounding box center [26, 54] width 13 height 13
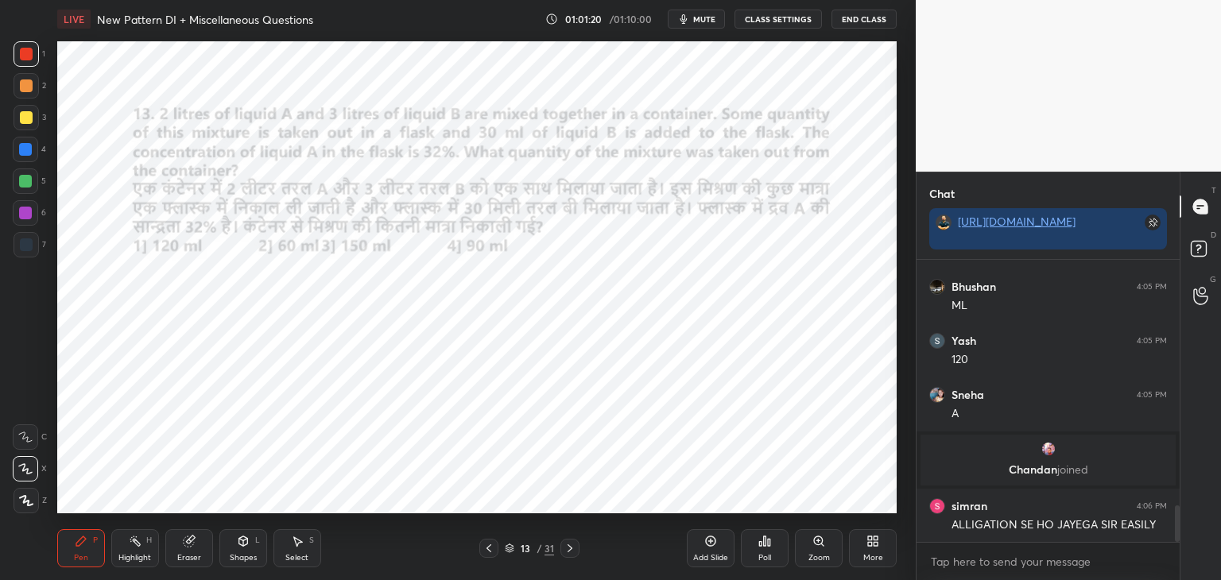
scroll to position [6, 5]
click at [242, 551] on div "Shapes L" at bounding box center [243, 549] width 48 height 38
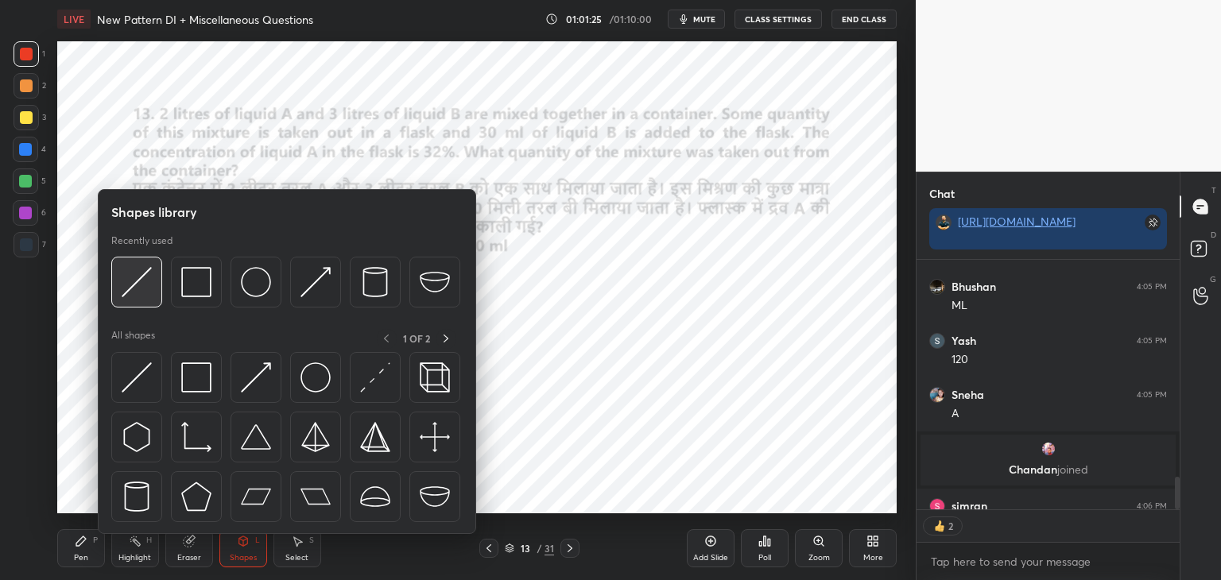
click at [149, 293] on img at bounding box center [137, 282] width 30 height 30
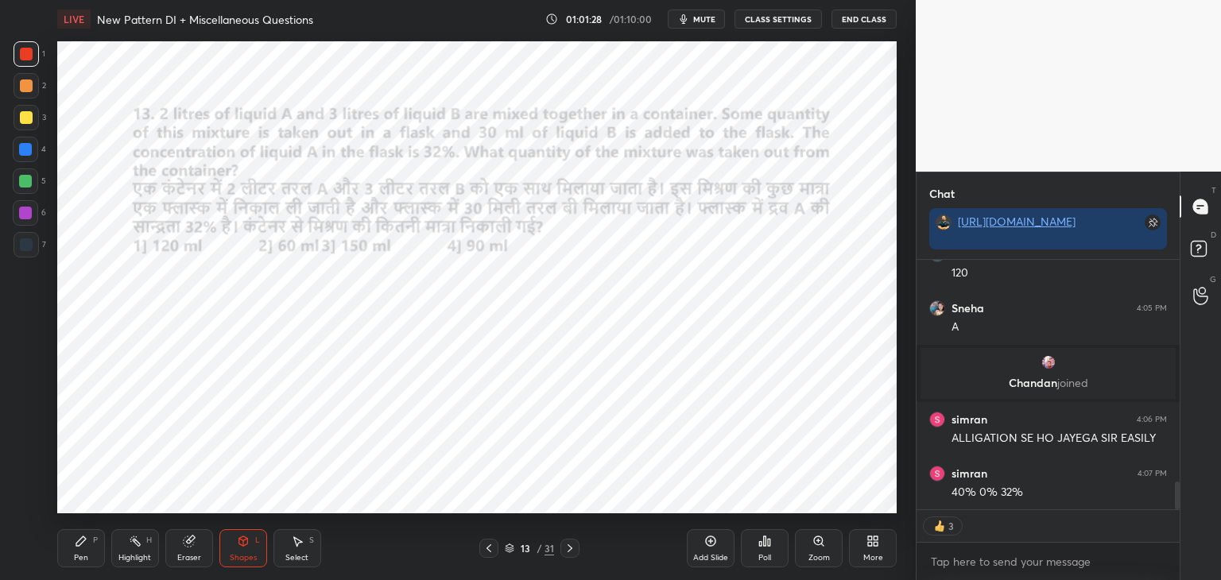
click at [86, 548] on div "Pen P" at bounding box center [81, 549] width 48 height 38
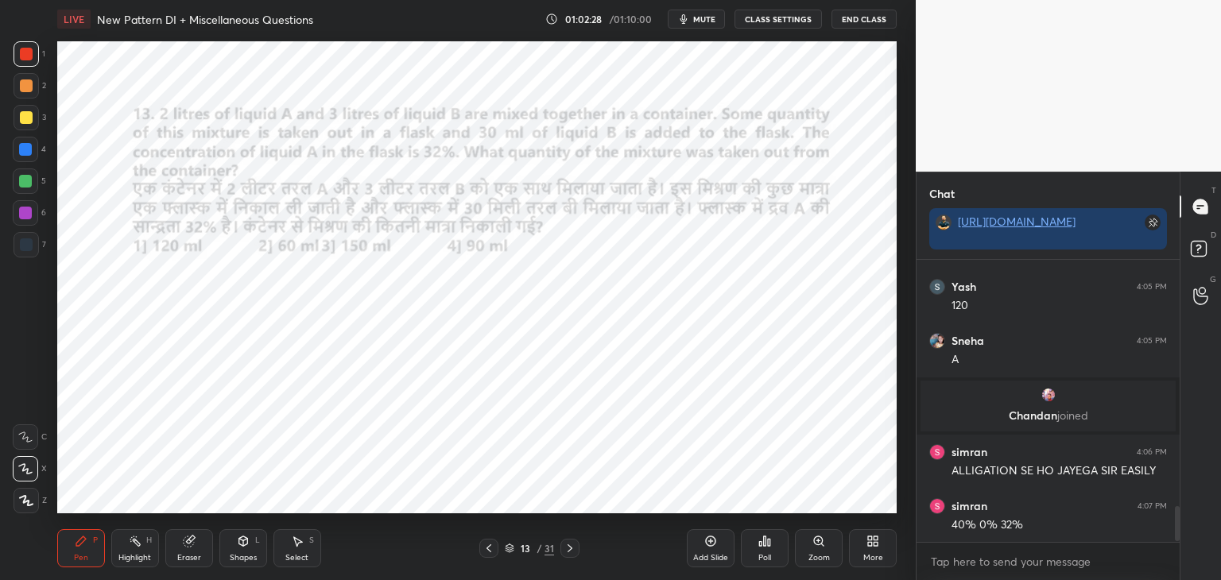
scroll to position [2113, 0]
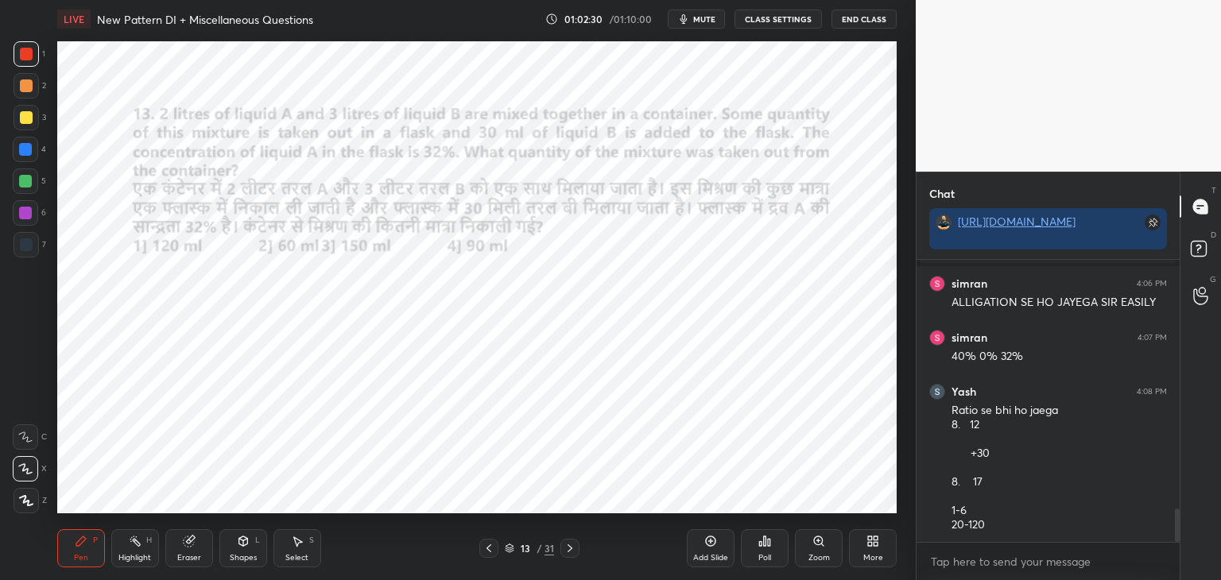
click at [578, 548] on div at bounding box center [570, 548] width 19 height 19
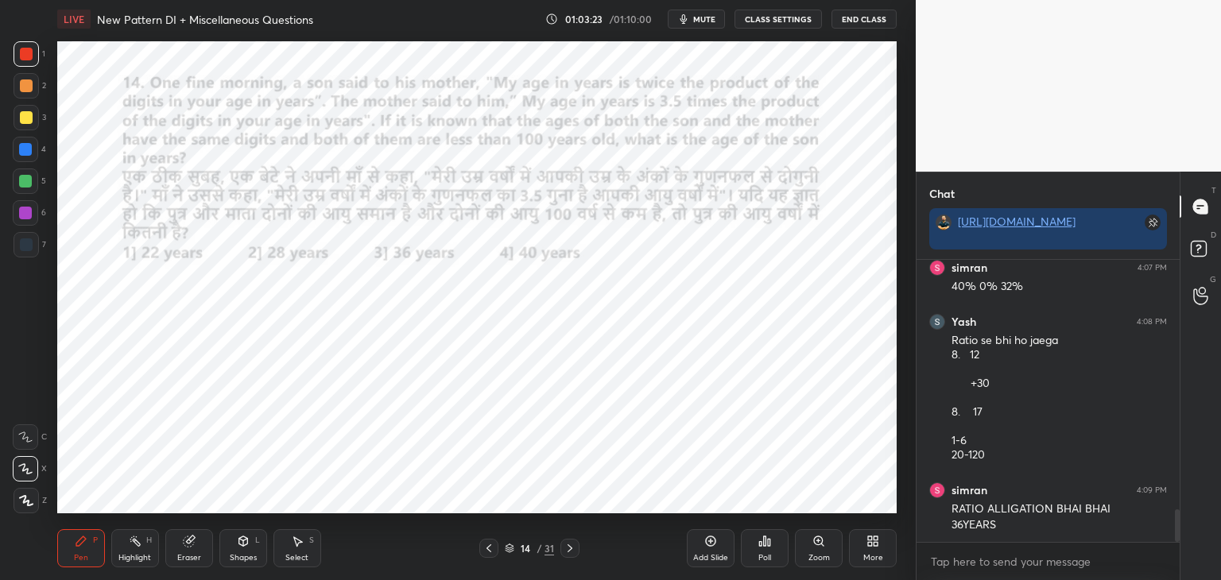
scroll to position [2237, 0]
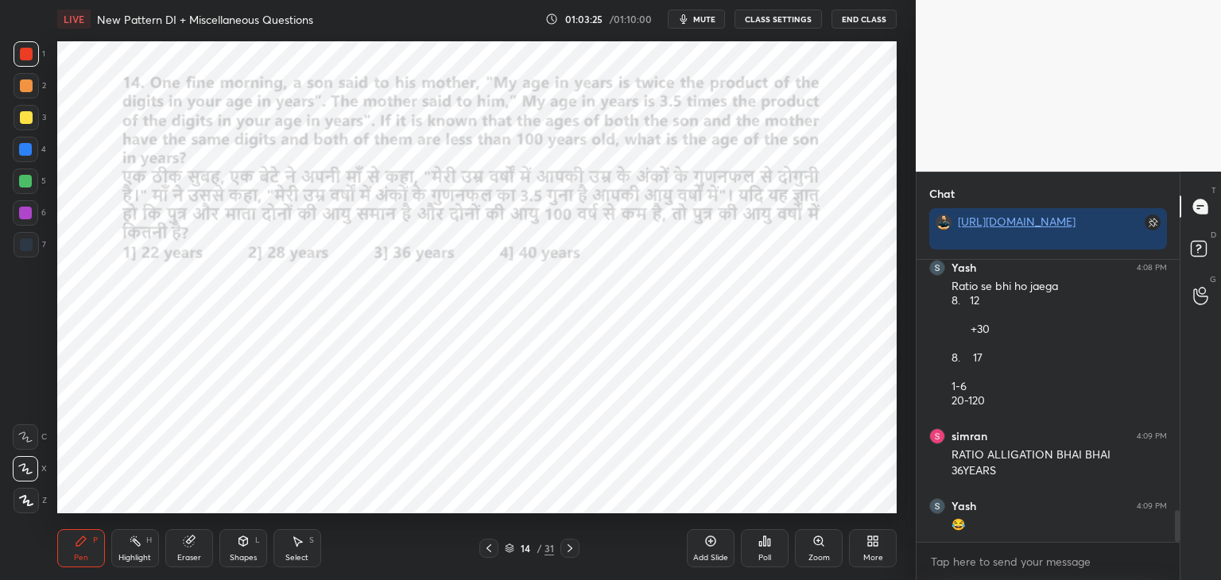
click at [570, 548] on icon at bounding box center [570, 548] width 13 height 13
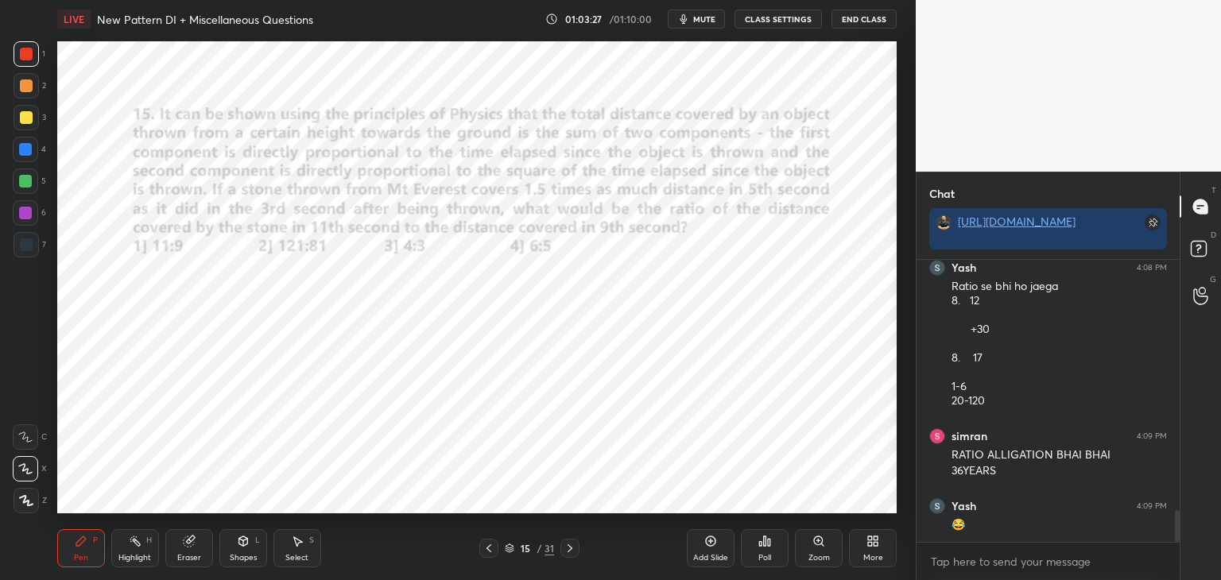
click at [570, 548] on icon at bounding box center [570, 548] width 13 height 13
click at [572, 545] on icon at bounding box center [570, 548] width 13 height 13
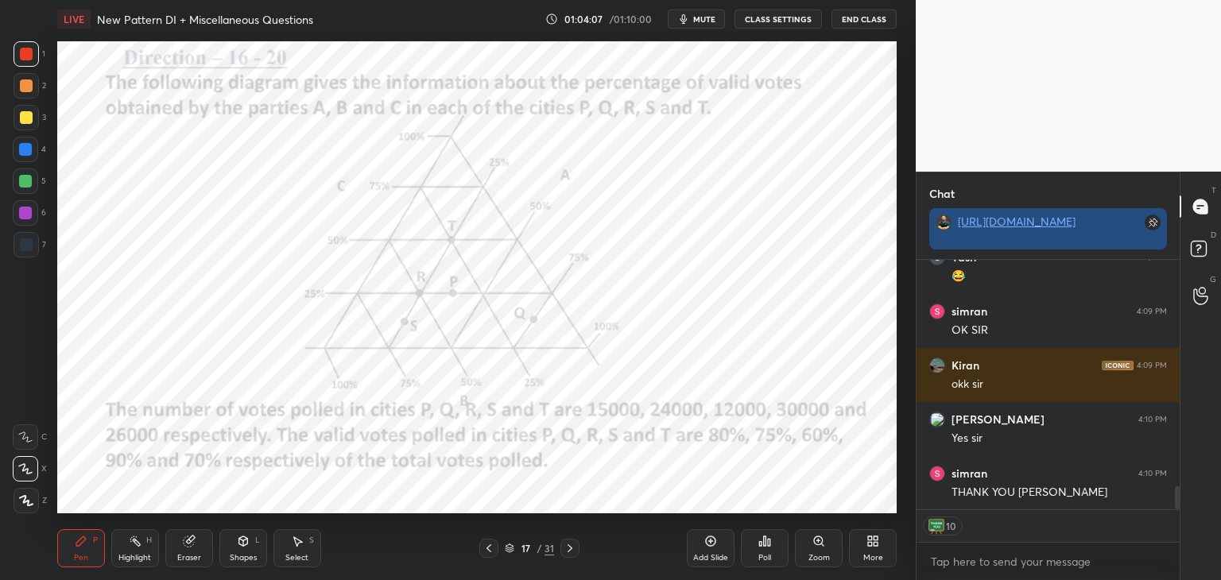
scroll to position [2540, 0]
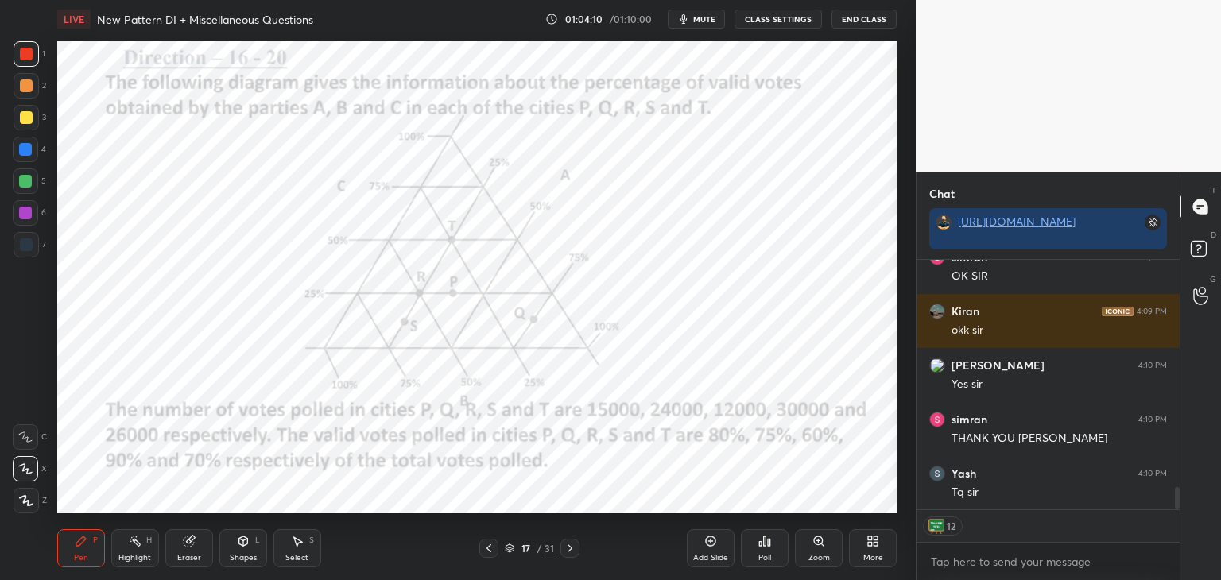
click at [849, 23] on button "End Class" at bounding box center [864, 19] width 65 height 19
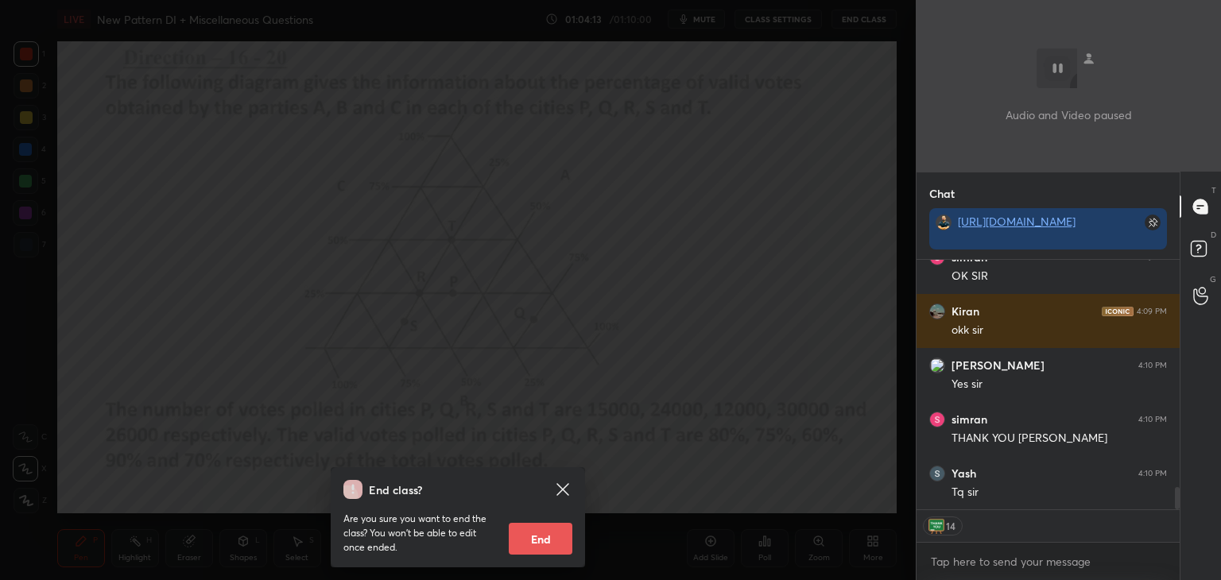
scroll to position [2594, 0]
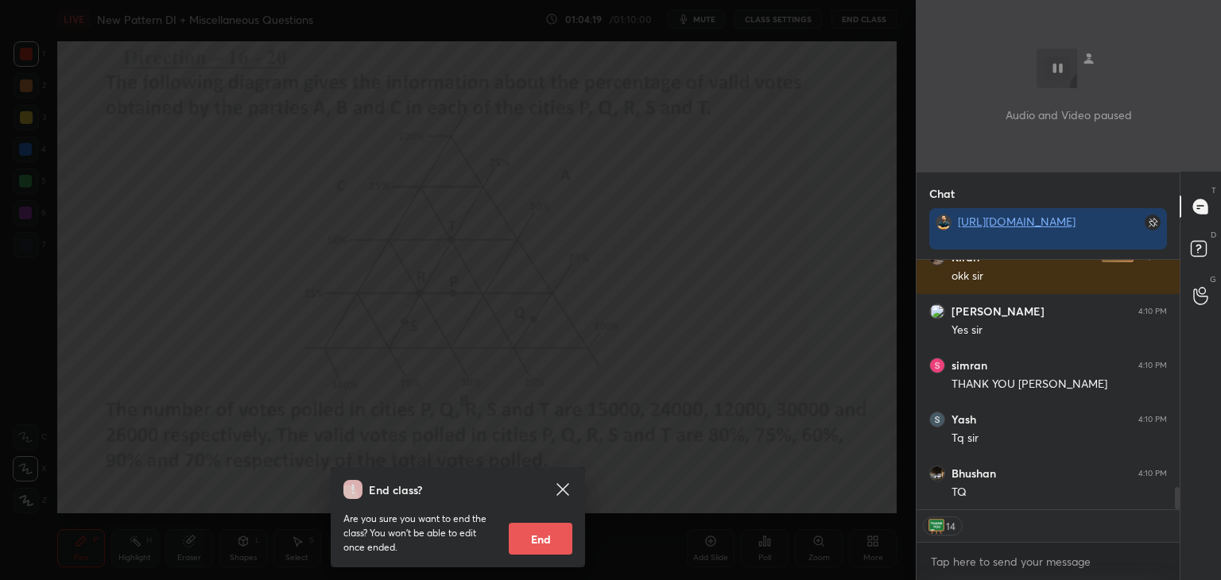
click at [541, 538] on button "End" at bounding box center [541, 539] width 64 height 32
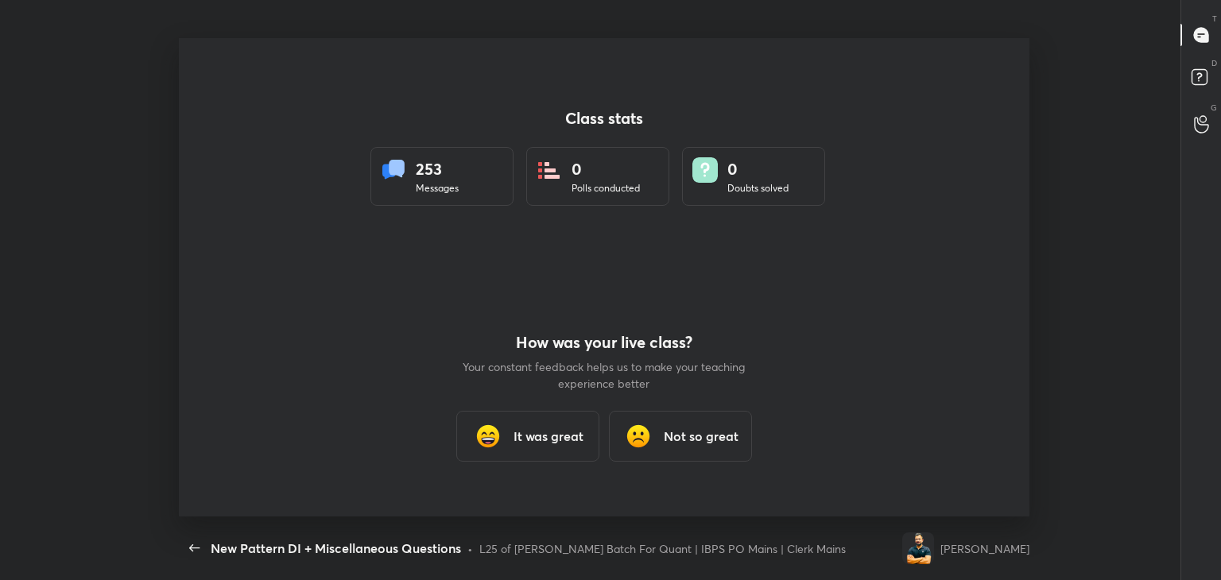
scroll to position [0, 0]
type textarea "x"
click at [563, 436] on h3 "It was great" at bounding box center [549, 436] width 70 height 19
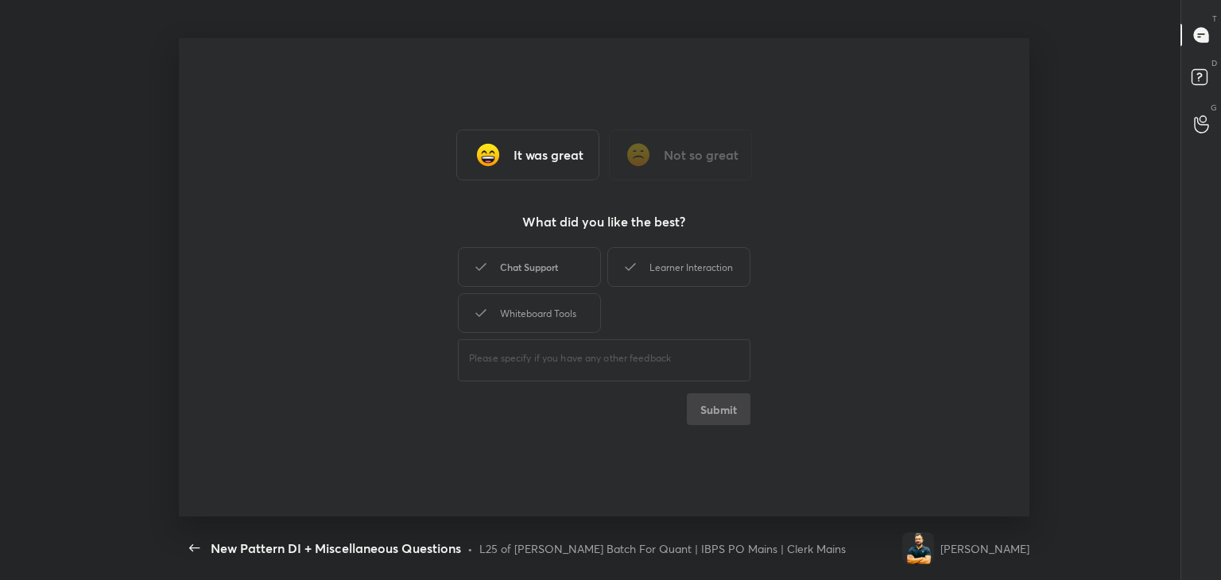
click at [579, 281] on div "Chat Support" at bounding box center [529, 267] width 143 height 40
click at [647, 270] on div "Learner Interaction" at bounding box center [678, 267] width 143 height 40
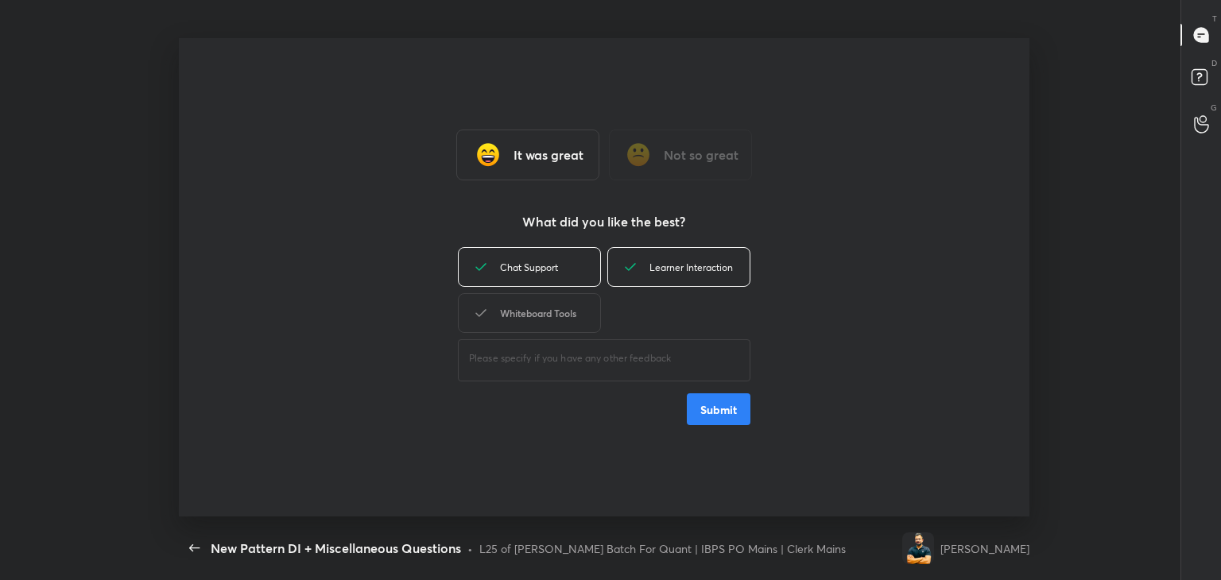
click at [570, 322] on div "Whiteboard Tools" at bounding box center [529, 313] width 143 height 40
click at [715, 411] on button "Submit" at bounding box center [719, 410] width 64 height 32
